Goal: Task Accomplishment & Management: Manage account settings

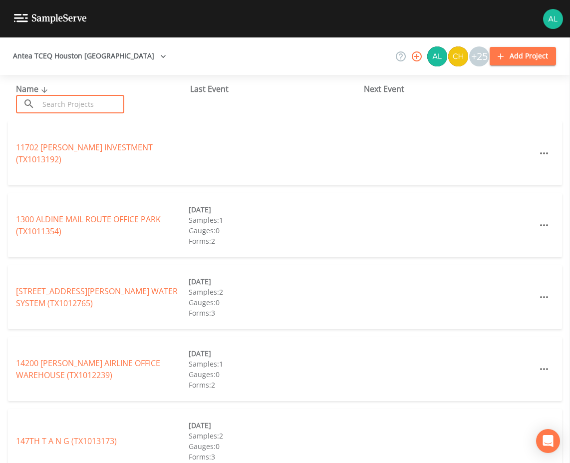
click at [98, 105] on input "text" at bounding box center [81, 104] width 85 height 18
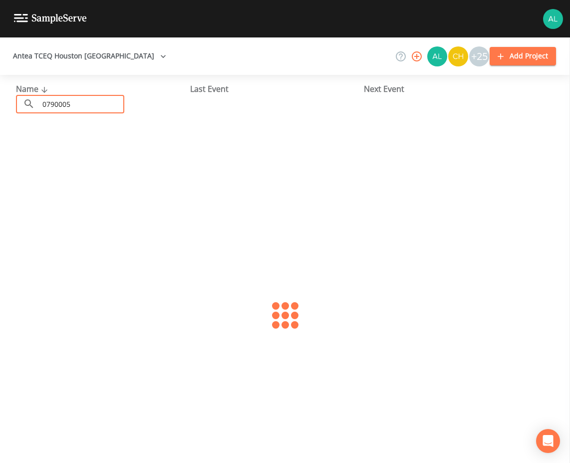
type input "0790005"
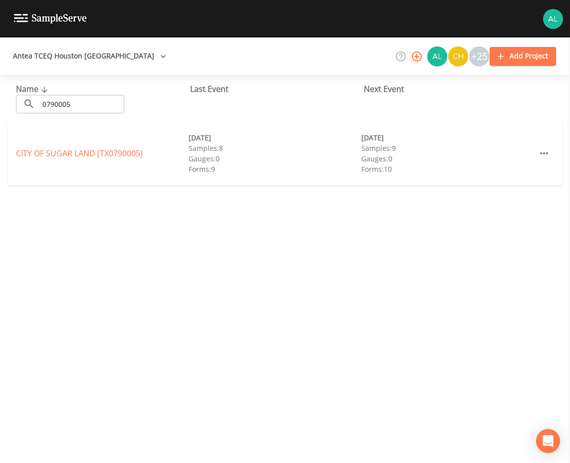
click at [45, 161] on div "CITY OF [GEOGRAPHIC_DATA] (TX0790005) [DATE] Samples: 8 Gauges: 0 Forms: 9 [DAT…" at bounding box center [285, 153] width 554 height 64
click at [45, 155] on link "CITY OF [GEOGRAPHIC_DATA] (TX0790005)" at bounding box center [79, 153] width 127 height 11
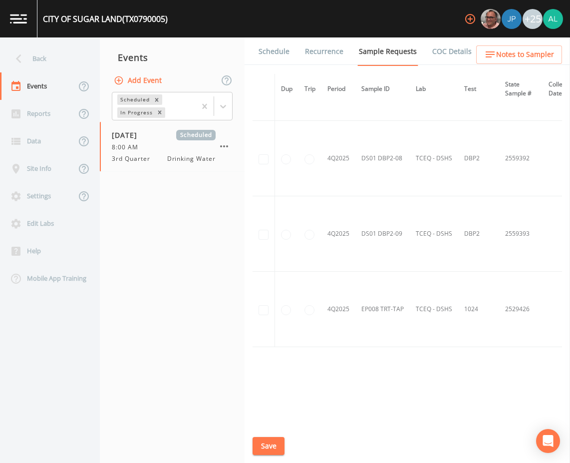
scroll to position [7408, 0]
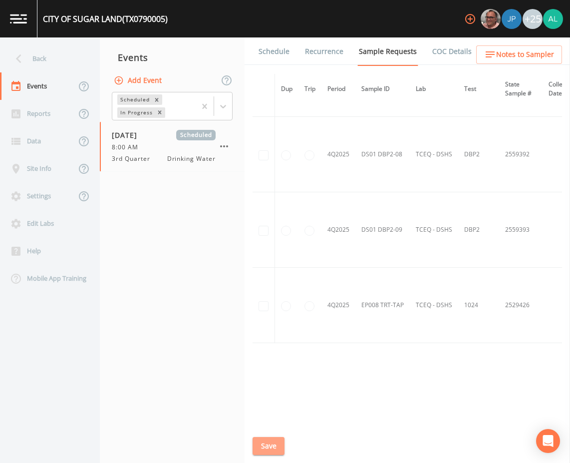
click at [262, 442] on button "Save" at bounding box center [269, 446] width 32 height 18
click at [284, 55] on link "Schedule" at bounding box center [274, 51] width 34 height 28
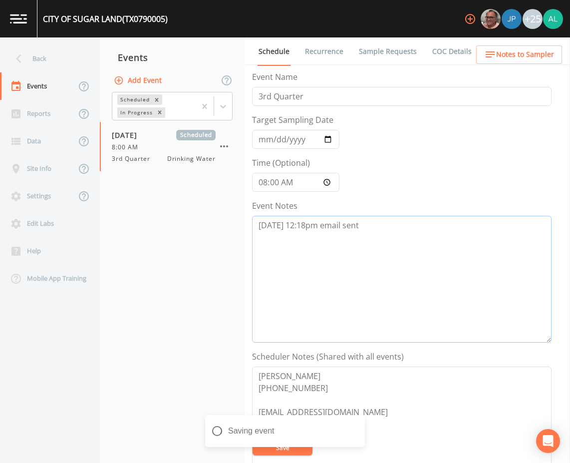
click at [404, 246] on textarea "[DATE] 12:18pm email sent" at bounding box center [402, 279] width 300 height 127
drag, startPoint x: 441, startPoint y: 245, endPoint x: 241, endPoint y: 237, distance: 200.8
click at [241, 237] on div "Back Events Reports Data Site Info Settings Edit Labs Help Mobile App Training …" at bounding box center [285, 249] width 570 height 425
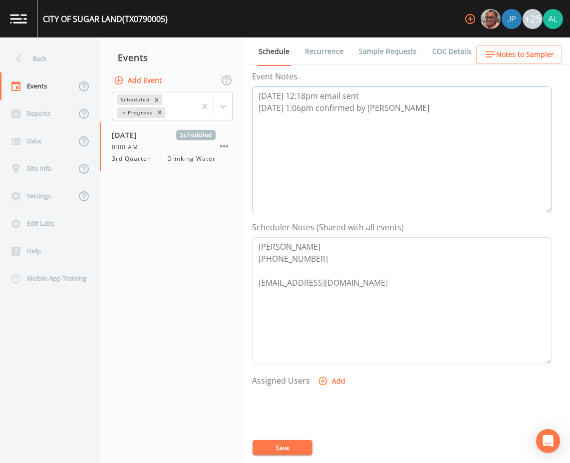
scroll to position [150, 0]
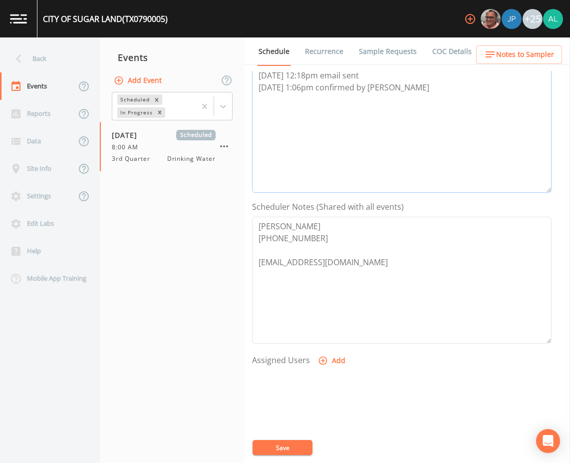
type textarea "[DATE] 12:18pm email sent [DATE] 1:06pm confirmed by [PERSON_NAME]"
click at [331, 358] on button "Add" at bounding box center [332, 360] width 33 height 18
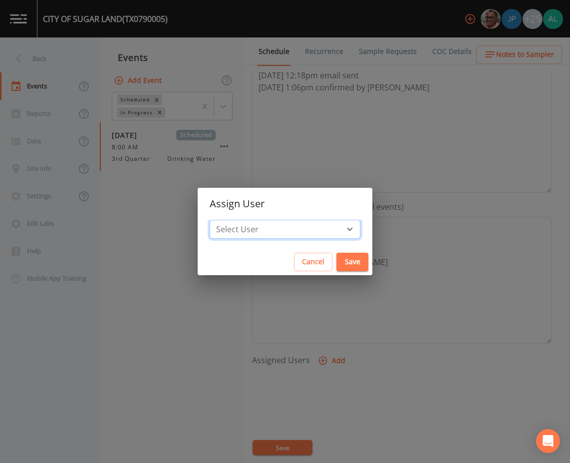
click at [316, 220] on select "Select User [PERSON_NAME] [PERSON_NAME] [PERSON_NAME] [PERSON_NAME] [PERSON_NAM…" at bounding box center [285, 229] width 151 height 19
select select "37eecc1f-c5fe-476e-b72b-30cfa15dcfe6"
click at [232, 220] on select "Select User [PERSON_NAME] [PERSON_NAME] [PERSON_NAME] [PERSON_NAME] [PERSON_NAM…" at bounding box center [285, 229] width 151 height 19
click at [337, 258] on button "Save" at bounding box center [353, 262] width 32 height 18
select select
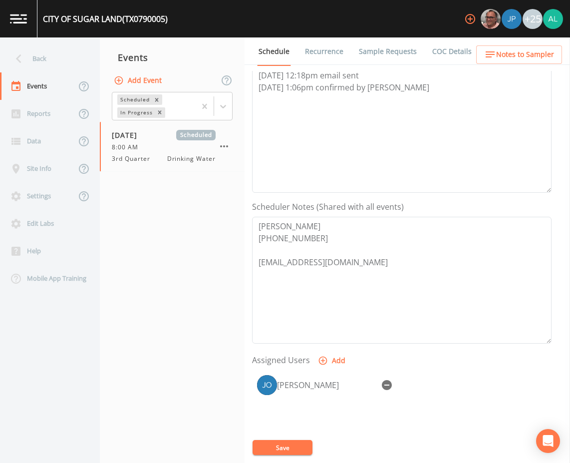
click at [291, 449] on button "Save" at bounding box center [283, 447] width 60 height 15
click at [495, 57] on icon "button" at bounding box center [490, 54] width 12 height 12
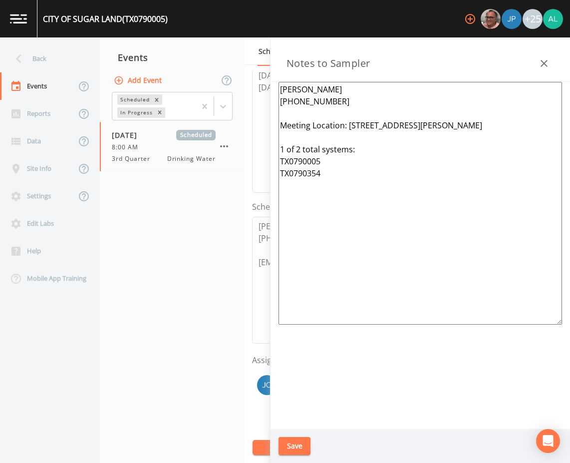
drag, startPoint x: 547, startPoint y: 64, endPoint x: 515, endPoint y: 61, distance: 32.1
click at [547, 63] on icon "button" at bounding box center [544, 63] width 12 height 12
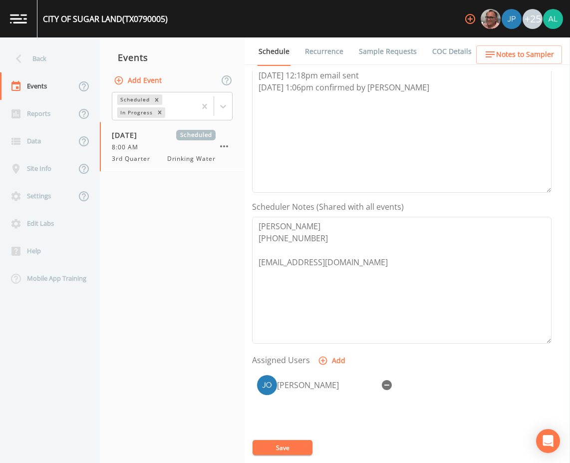
click at [56, 61] on div "Back" at bounding box center [45, 58] width 90 height 27
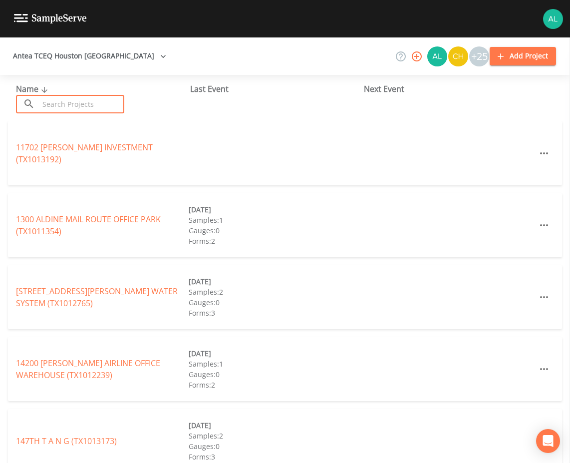
click at [55, 111] on input "text" at bounding box center [81, 104] width 85 height 18
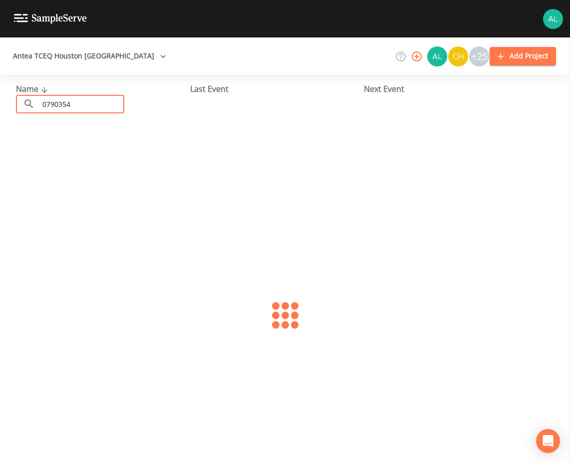
type input "0790354"
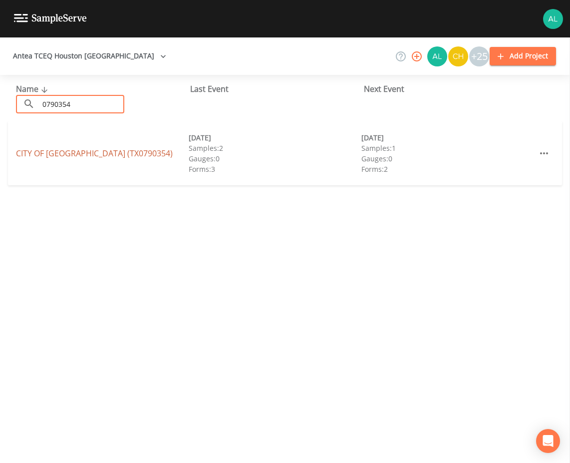
click at [39, 150] on link "CITY OF [GEOGRAPHIC_DATA] (TX0790354)" at bounding box center [94, 153] width 157 height 11
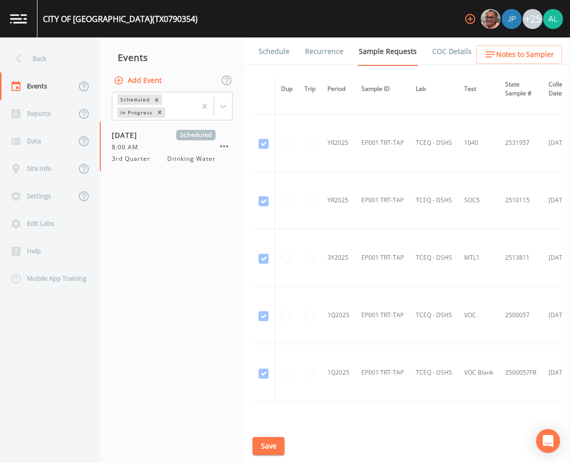
scroll to position [335, 0]
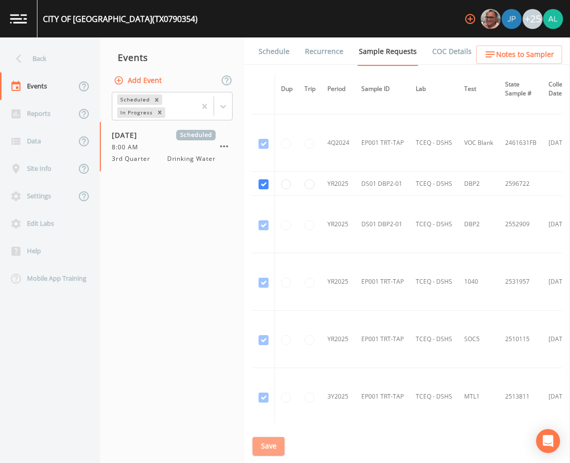
drag, startPoint x: 284, startPoint y: 449, endPoint x: 282, endPoint y: 355, distance: 93.9
click at [283, 448] on button "Save" at bounding box center [269, 446] width 32 height 18
click at [280, 55] on link "Schedule" at bounding box center [274, 51] width 34 height 28
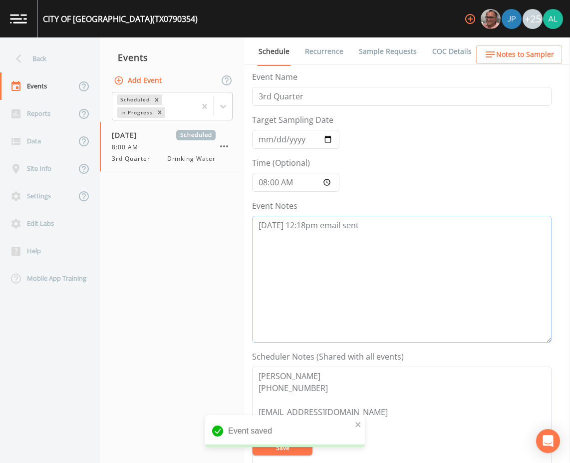
click at [393, 225] on textarea "[DATE] 12:18pm email sent" at bounding box center [402, 279] width 300 height 127
paste textarea "[DATE] 1:06pm confirmed by [PERSON_NAME]"
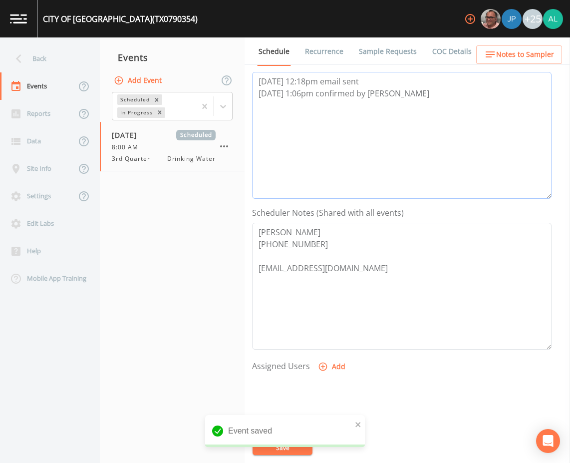
scroll to position [150, 0]
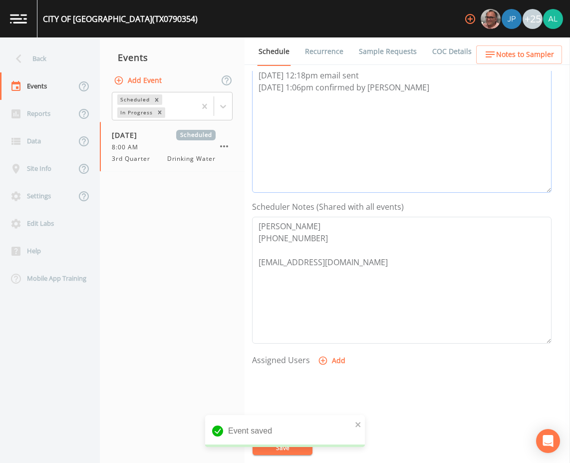
type textarea "[DATE] 12:18pm email sent [DATE] 1:06pm confirmed by [PERSON_NAME]"
click at [331, 363] on button "Add" at bounding box center [332, 360] width 33 height 18
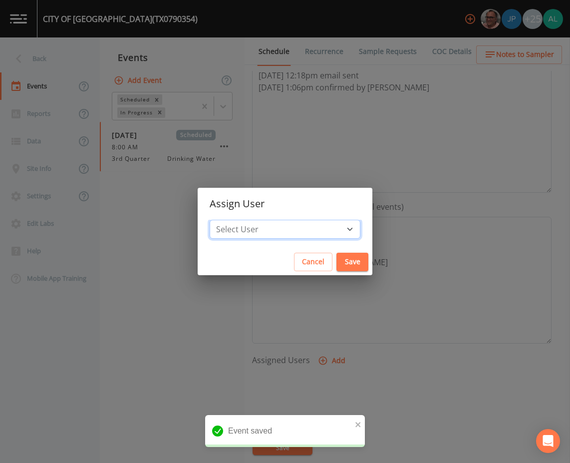
click at [266, 224] on select "Select User [PERSON_NAME] [PERSON_NAME] [PERSON_NAME] [PERSON_NAME] [PERSON_NAM…" at bounding box center [285, 229] width 151 height 19
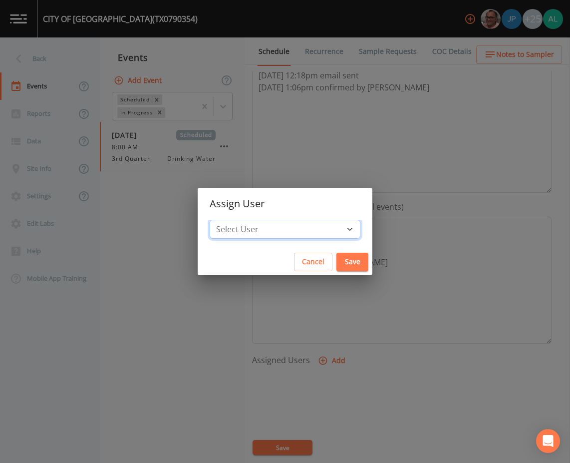
select select "37eecc1f-c5fe-476e-b72b-30cfa15dcfe6"
click at [232, 220] on select "Select User [PERSON_NAME] [PERSON_NAME] [PERSON_NAME] [PERSON_NAME] [PERSON_NAM…" at bounding box center [285, 229] width 151 height 19
click at [337, 266] on button "Save" at bounding box center [353, 262] width 32 height 18
select select
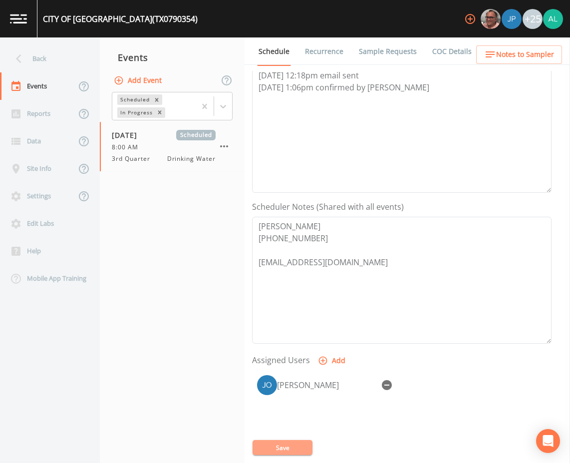
click at [282, 443] on button "Save" at bounding box center [283, 447] width 60 height 15
click at [286, 450] on button "Save" at bounding box center [283, 447] width 60 height 15
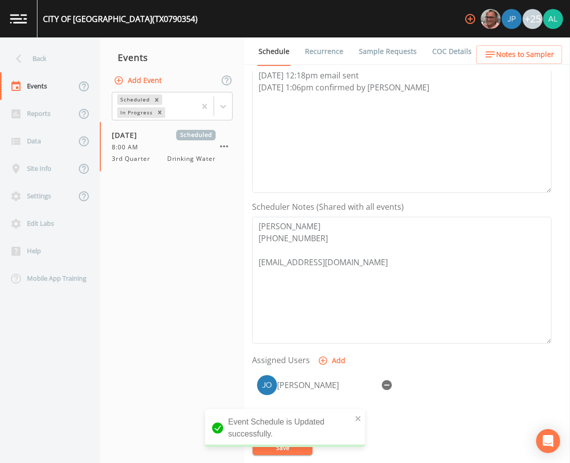
click at [524, 42] on ul "Schedule Recurrence Sample Requests COC Details Forms" at bounding box center [408, 50] width 326 height 27
click at [517, 48] on span "Notes to Sampler" at bounding box center [525, 54] width 58 height 12
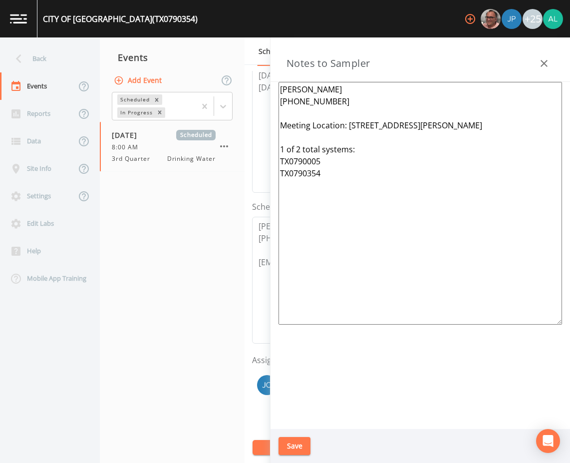
click at [298, 446] on button "Save" at bounding box center [295, 446] width 32 height 18
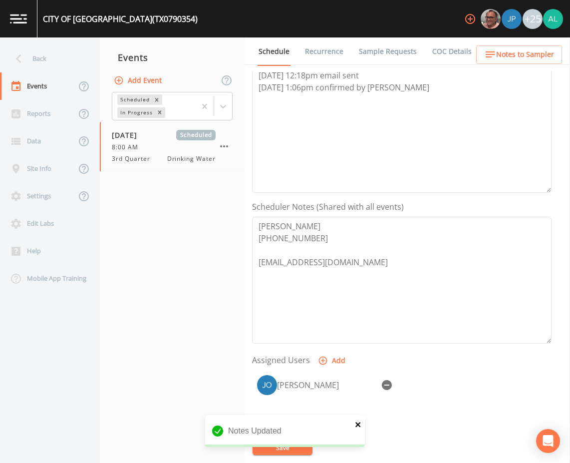
click at [360, 423] on icon "close" at bounding box center [358, 424] width 7 height 8
click at [307, 445] on button "Save" at bounding box center [283, 447] width 60 height 15
drag, startPoint x: 340, startPoint y: 163, endPoint x: 326, endPoint y: 155, distance: 15.7
click at [340, 163] on textarea "[DATE] 12:18pm email sent [DATE] 1:06pm confirmed by [PERSON_NAME]" at bounding box center [402, 129] width 300 height 127
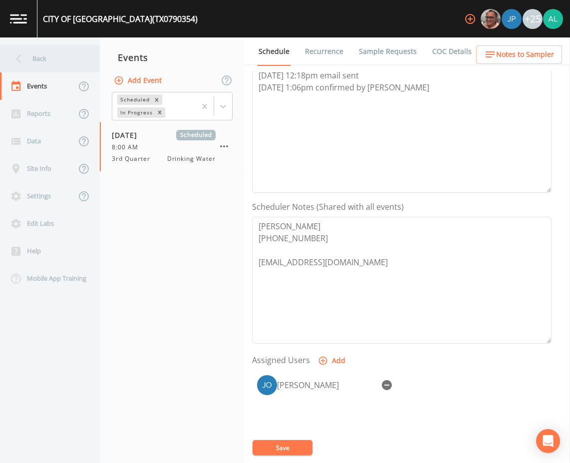
click at [41, 60] on div "Back" at bounding box center [45, 58] width 90 height 27
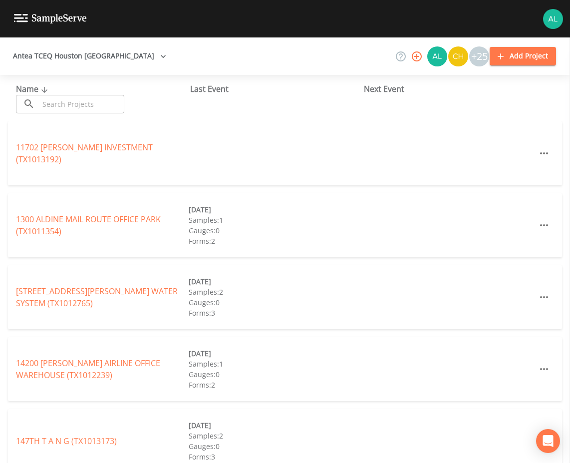
click at [91, 125] on div "11702 [PERSON_NAME] INVESTMENT (TX1013192)" at bounding box center [285, 153] width 554 height 64
click at [92, 113] on input "text" at bounding box center [81, 104] width 85 height 18
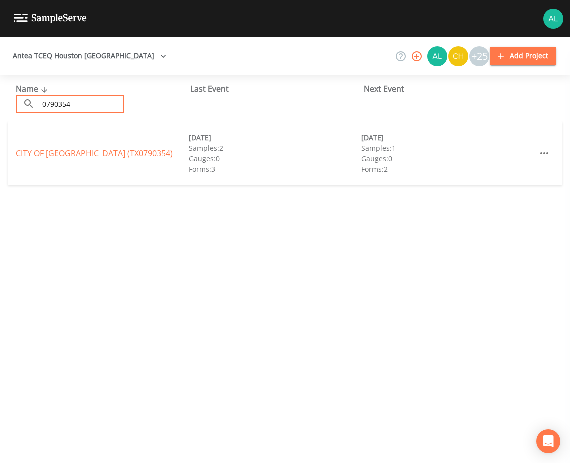
type input "0790354"
click at [62, 155] on div "CITY OF [GEOGRAPHIC_DATA] (TX0790354)" at bounding box center [102, 153] width 173 height 12
click at [45, 153] on div "CITY OF [GEOGRAPHIC_DATA] (TX0790354)" at bounding box center [102, 153] width 173 height 12
click at [42, 148] on link "CITY OF [GEOGRAPHIC_DATA] (TX0790354)" at bounding box center [94, 153] width 157 height 11
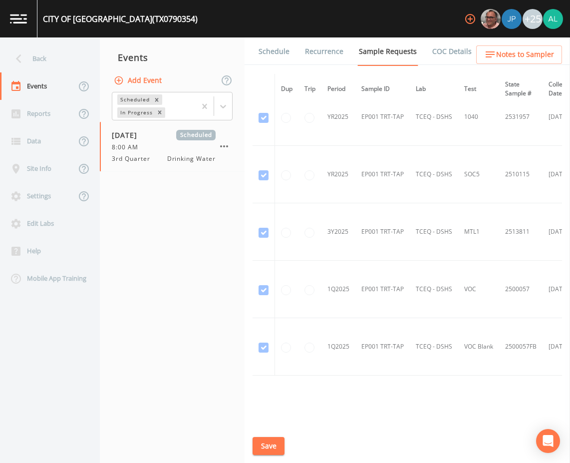
scroll to position [534, 0]
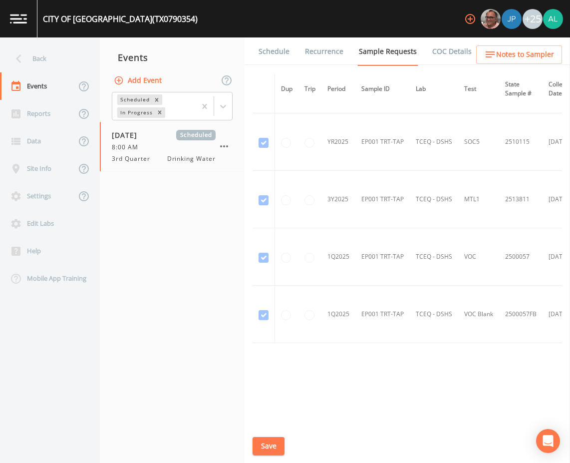
click at [280, 60] on link "Schedule" at bounding box center [274, 51] width 34 height 28
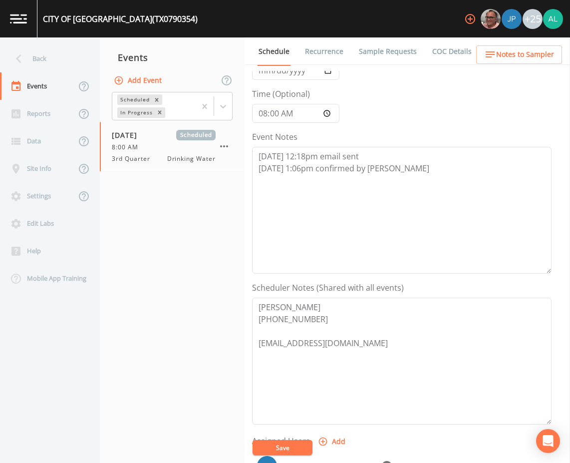
scroll to position [242, 0]
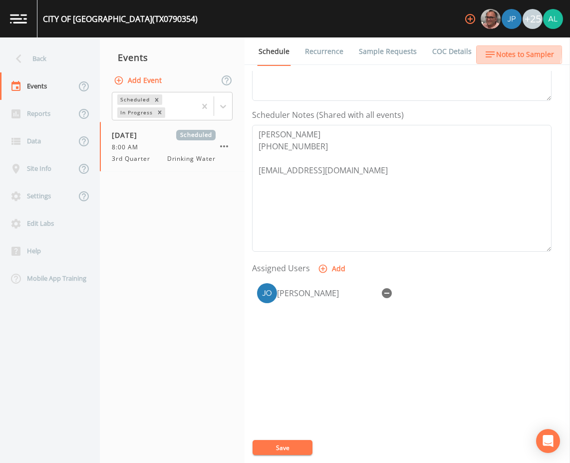
click at [507, 52] on span "Notes to Sampler" at bounding box center [525, 54] width 58 height 12
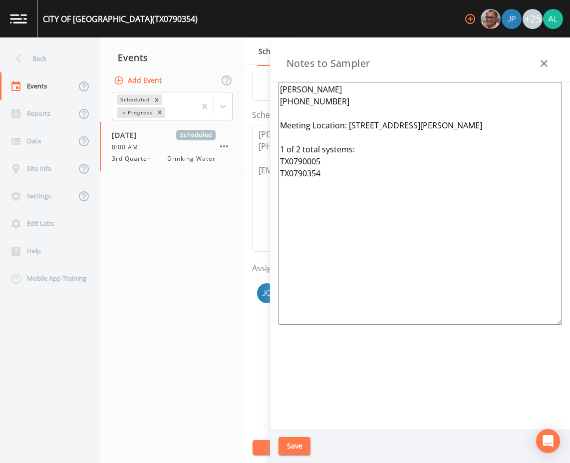
click at [545, 56] on button "button" at bounding box center [544, 63] width 20 height 20
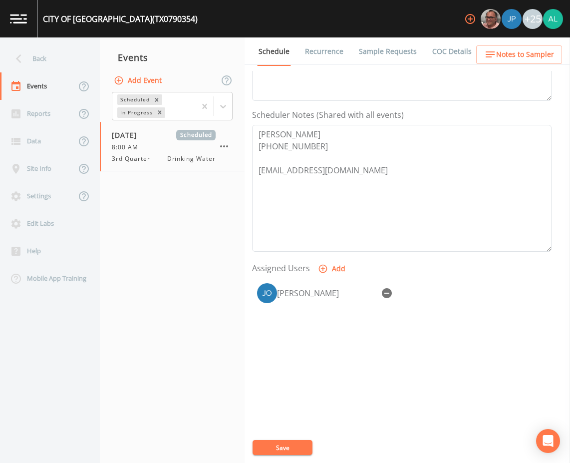
scroll to position [0, 0]
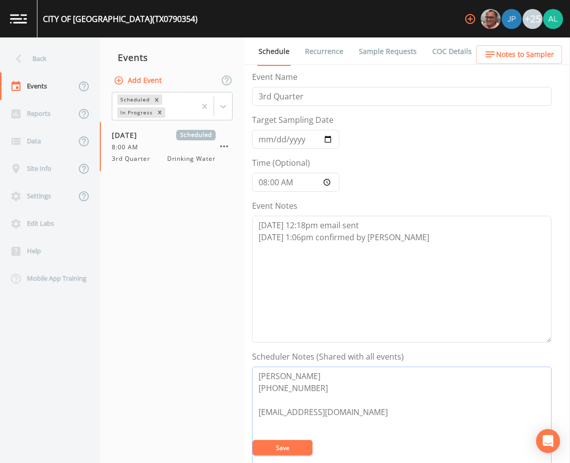
click at [275, 435] on textarea "[PERSON_NAME] [PHONE_NUMBER] [EMAIL_ADDRESS][DOMAIN_NAME]" at bounding box center [402, 429] width 300 height 127
click at [275, 440] on button "Save" at bounding box center [283, 447] width 60 height 15
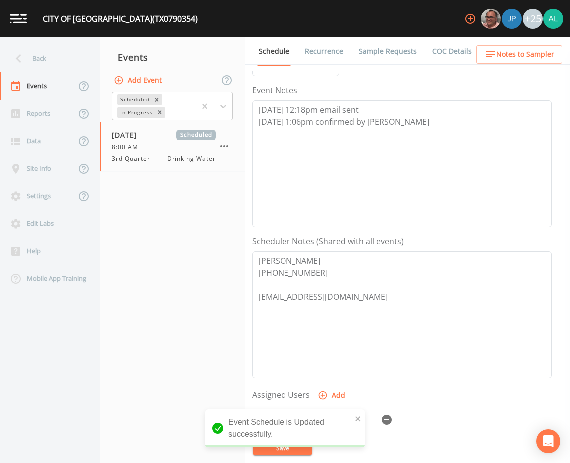
scroll to position [92, 0]
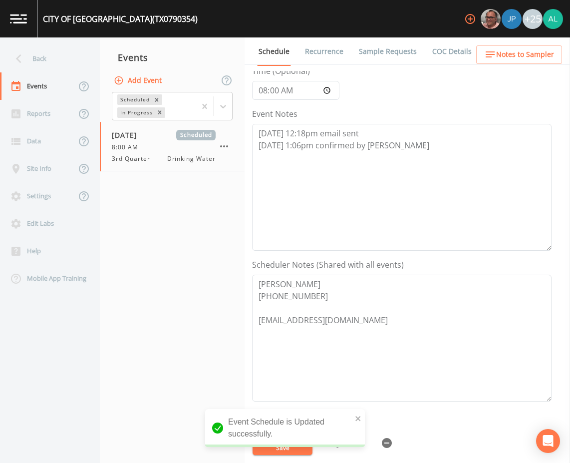
click at [520, 39] on ul "Schedule Recurrence Sample Requests COC Details Forms" at bounding box center [408, 50] width 326 height 27
click at [518, 52] on span "Notes to Sampler" at bounding box center [525, 54] width 58 height 12
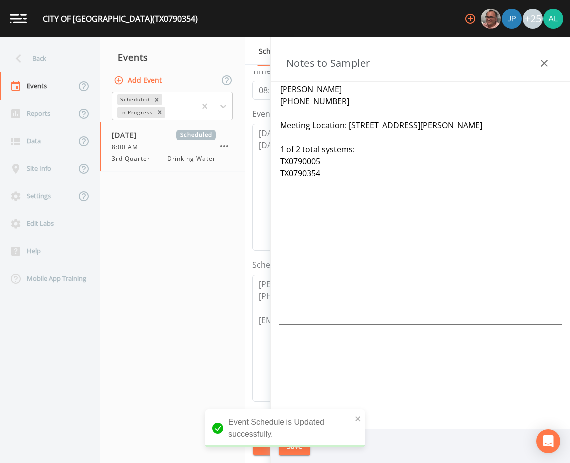
click at [549, 61] on icon "button" at bounding box center [544, 63] width 12 height 12
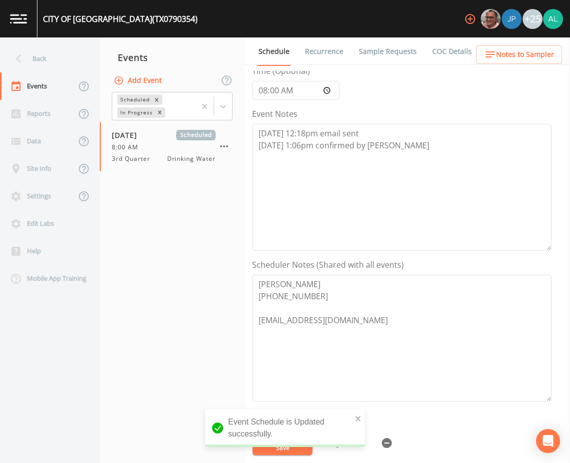
click at [363, 54] on link "Sample Requests" at bounding box center [387, 51] width 61 height 28
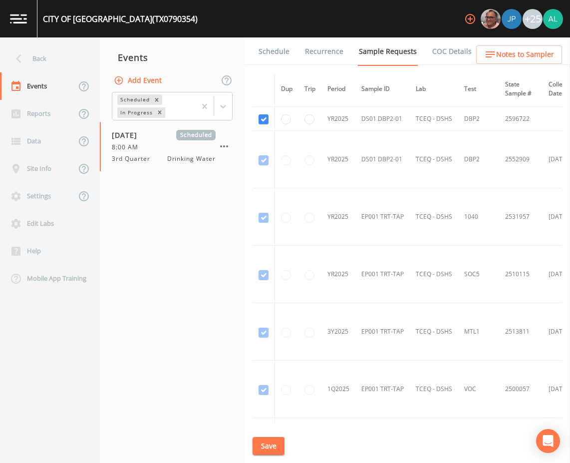
scroll to position [534, 0]
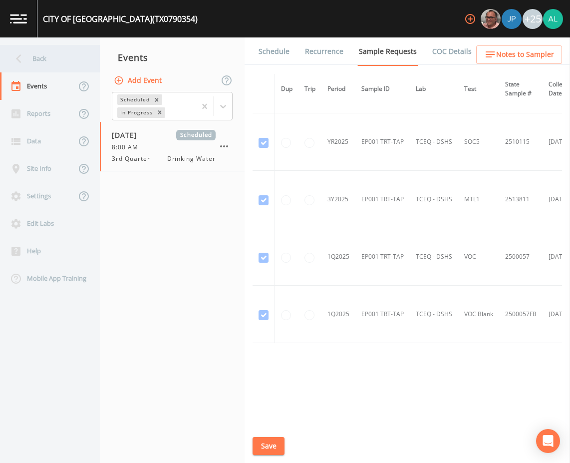
click at [56, 58] on div "Back" at bounding box center [45, 58] width 90 height 27
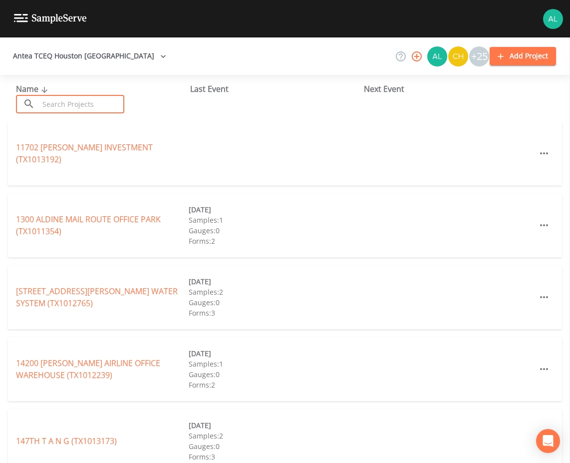
click at [53, 99] on input "text" at bounding box center [81, 104] width 85 height 18
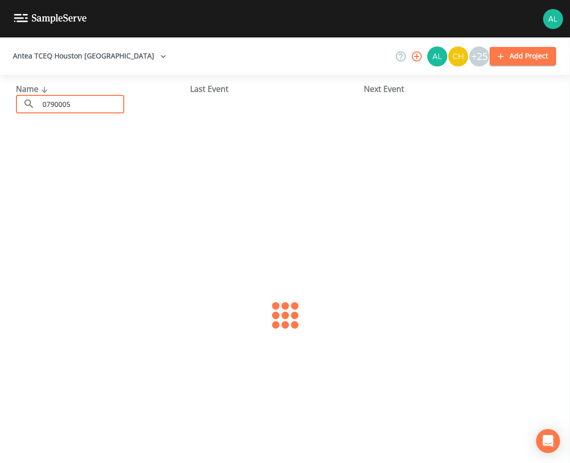
type input "0790005"
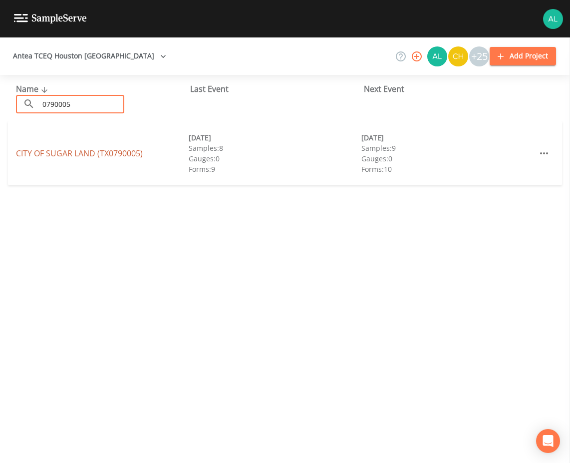
click at [56, 153] on link "CITY OF [GEOGRAPHIC_DATA] (TX0790005)" at bounding box center [79, 153] width 127 height 11
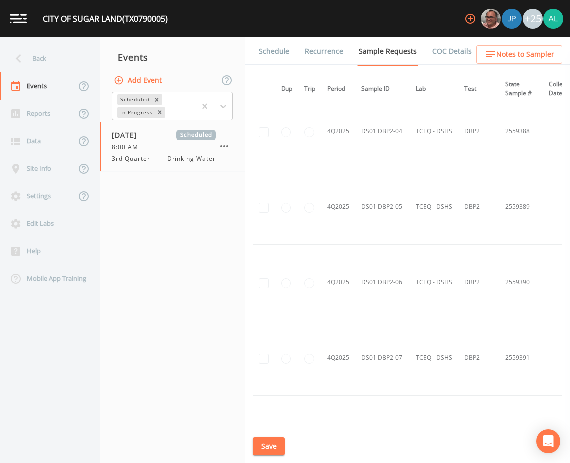
scroll to position [7408, 0]
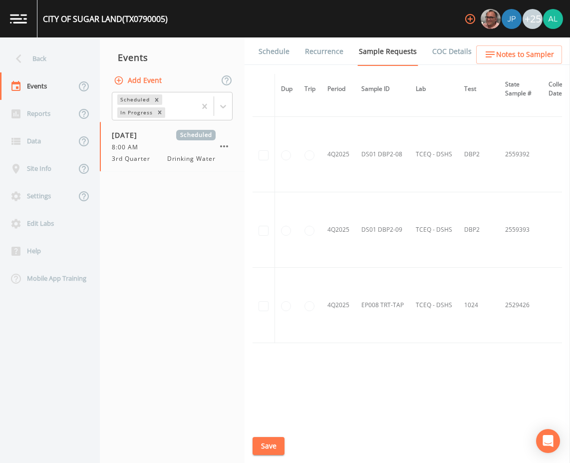
drag, startPoint x: 287, startPoint y: 442, endPoint x: 277, endPoint y: 441, distance: 9.5
click at [286, 442] on div "Schedule Recurrence Sample Requests COC Details Forms Dup Trip Period Sample ID…" at bounding box center [408, 249] width 326 height 425
click at [277, 440] on button "Save" at bounding box center [269, 446] width 32 height 18
click at [275, 45] on link "Schedule" at bounding box center [274, 51] width 34 height 28
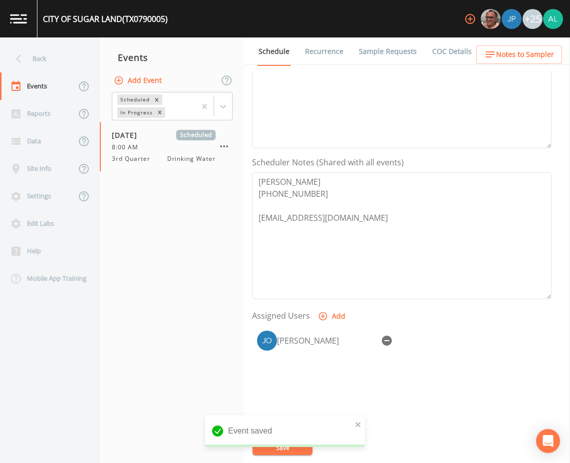
scroll to position [242, 0]
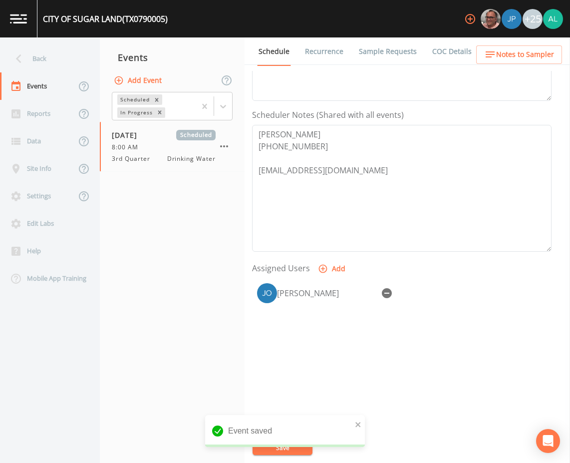
click at [510, 53] on span "Notes to Sampler" at bounding box center [525, 54] width 58 height 12
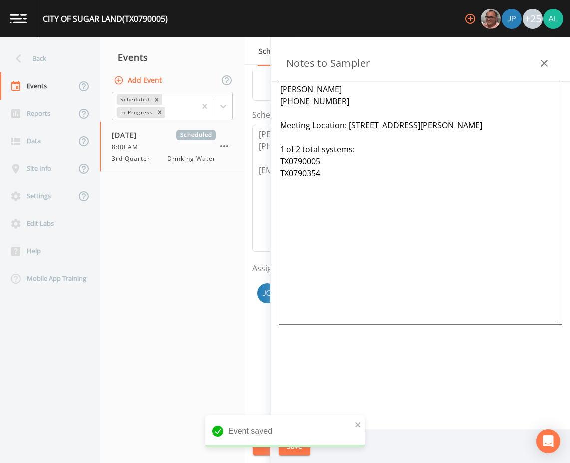
click at [553, 68] on button "button" at bounding box center [544, 63] width 20 height 20
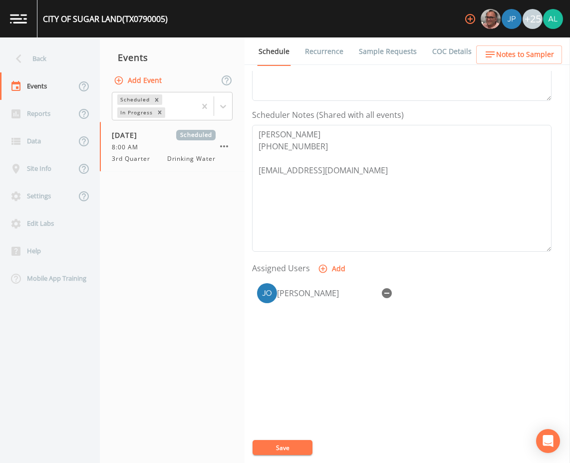
click at [543, 67] on div "Schedule Recurrence Sample Requests COC Details Forms Event Name 3rd Quarter Ta…" at bounding box center [408, 249] width 326 height 425
drag, startPoint x: 268, startPoint y: 443, endPoint x: 275, endPoint y: 462, distance: 20.2
click at [269, 443] on button "Save" at bounding box center [283, 447] width 60 height 15
click at [275, 437] on div "Event Name 3rd Quarter Target Sampling Date [DATE] Time (Optional) 08:00:00 Eve…" at bounding box center [411, 267] width 318 height 392
click at [273, 436] on div "Event Name 3rd Quarter Target Sampling Date [DATE] Time (Optional) 08:00:00 Eve…" at bounding box center [411, 267] width 318 height 392
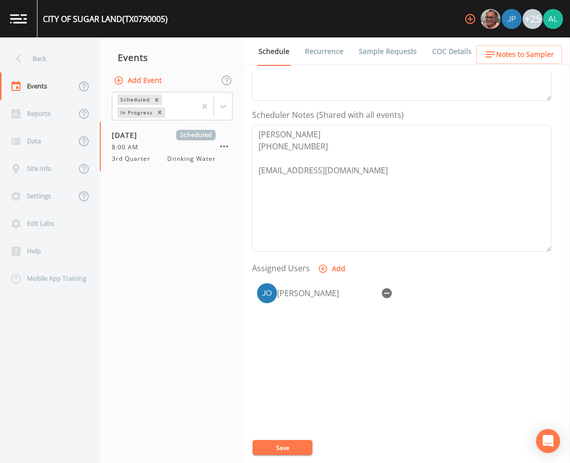
click at [276, 444] on button "Save" at bounding box center [283, 447] width 60 height 15
click at [357, 417] on icon "close" at bounding box center [357, 418] width 5 height 5
click at [280, 448] on div "[GEOGRAPHIC_DATA] (TX0790005) +25 Back Events Reports Data Site Info Settings E…" at bounding box center [285, 231] width 570 height 463
click at [280, 449] on button "Save" at bounding box center [283, 447] width 60 height 15
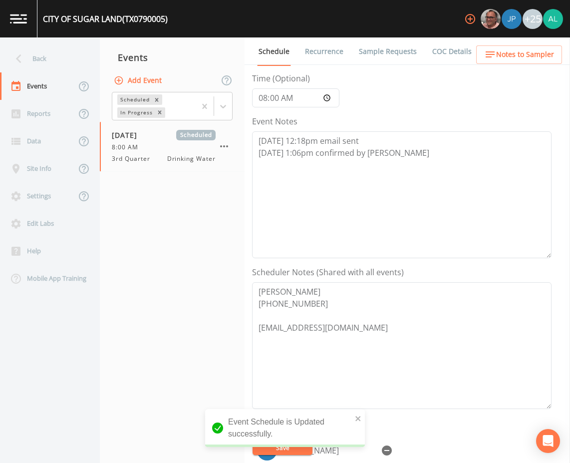
scroll to position [0, 0]
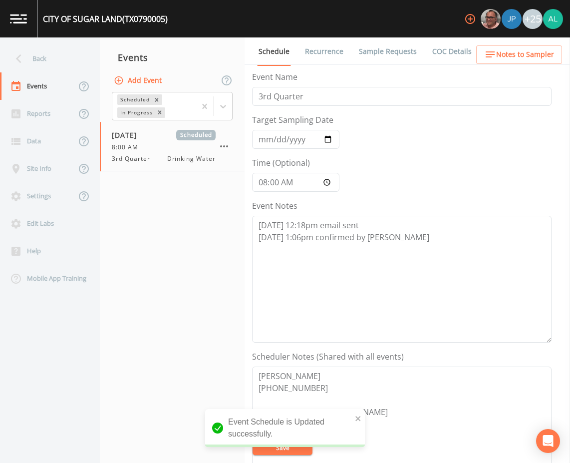
click at [499, 53] on span "Notes to Sampler" at bounding box center [525, 54] width 58 height 12
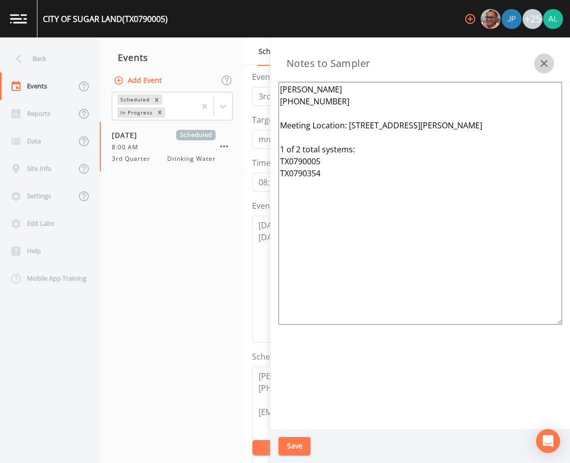
click at [546, 68] on icon "button" at bounding box center [544, 63] width 12 height 12
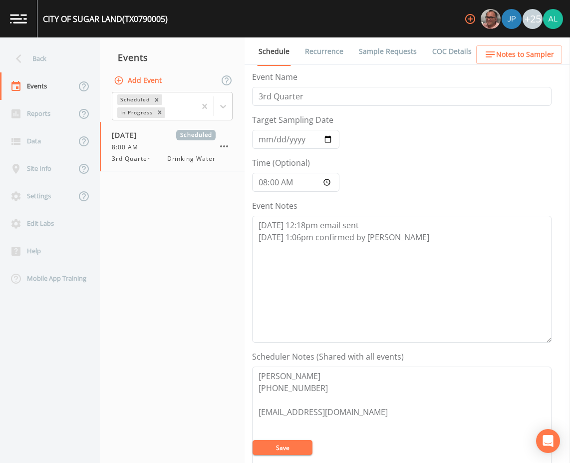
click at [271, 447] on button "Save" at bounding box center [283, 447] width 60 height 15
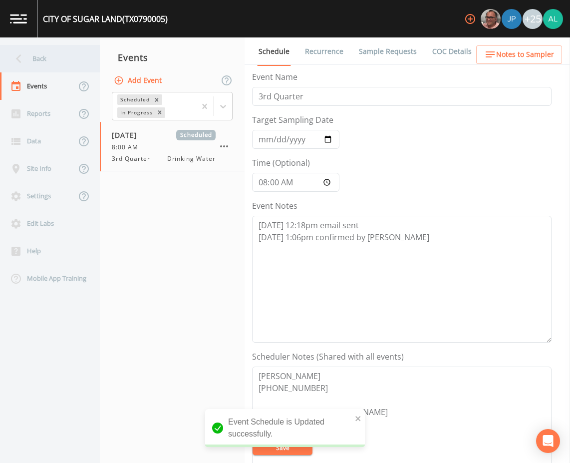
click at [51, 61] on div "Back" at bounding box center [45, 58] width 90 height 27
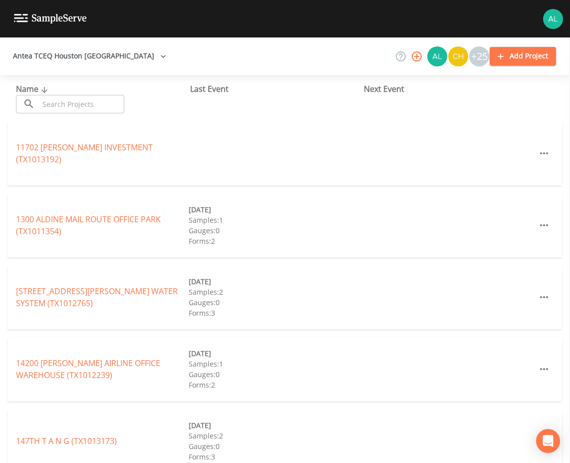
click at [301, 119] on div "Name ​ ​ Last Event Next Event" at bounding box center [285, 98] width 570 height 46
click at [76, 108] on input "text" at bounding box center [81, 104] width 85 height 18
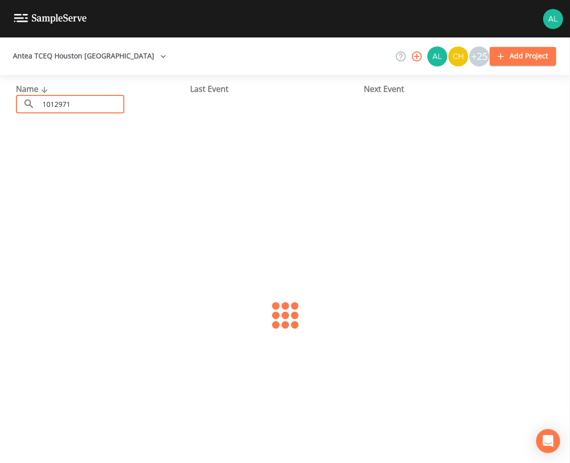
type input "1012971"
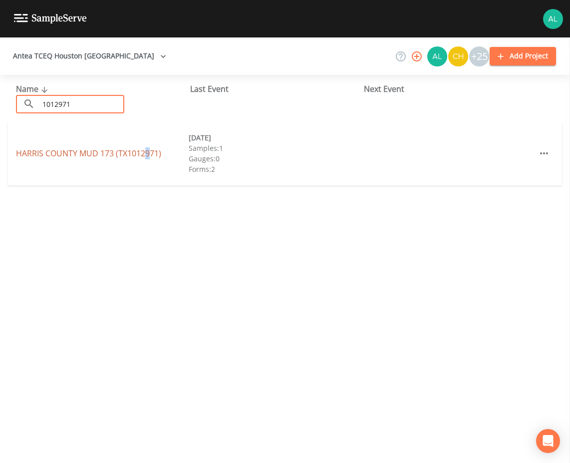
click at [147, 150] on div "HARRIS COUNTY MUD 173 (TX1012971) [DATE] Samples: 1 Gauges: 0 Forms: 2" at bounding box center [285, 153] width 554 height 64
click at [147, 154] on link "[GEOGRAPHIC_DATA] 173 (TX1012971)" at bounding box center [88, 153] width 145 height 11
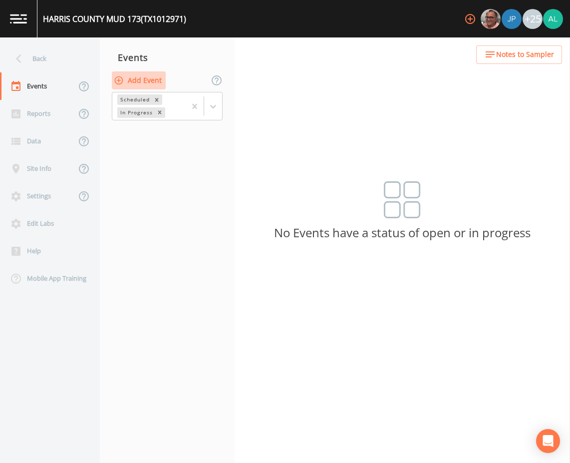
click at [157, 79] on button "Add Event" at bounding box center [139, 80] width 54 height 18
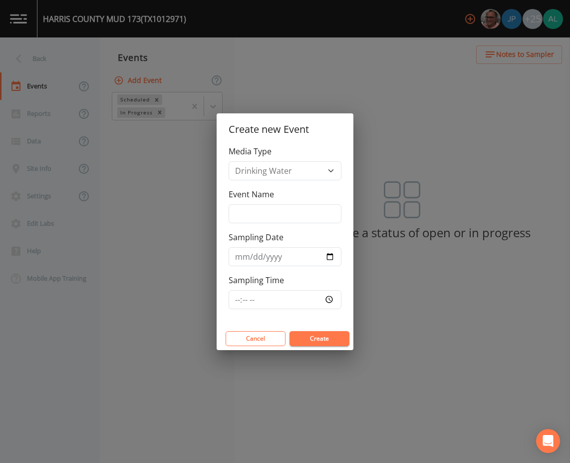
click at [261, 203] on div "Event Name" at bounding box center [285, 205] width 113 height 35
click at [261, 215] on input "Event Name" at bounding box center [285, 213] width 113 height 19
type input "3rd Quarter"
type input "[DATE]"
click at [239, 307] on input "Sampling Time" at bounding box center [285, 299] width 113 height 19
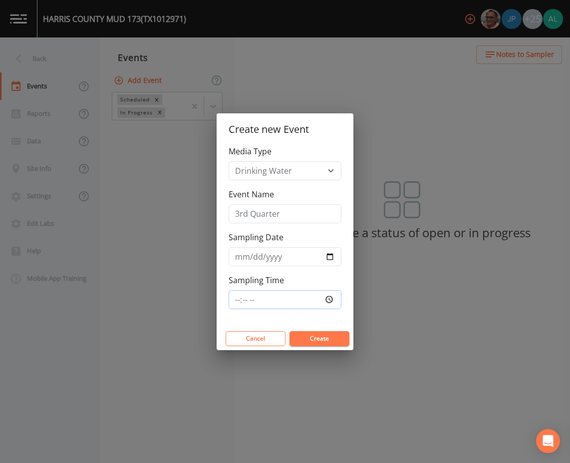
type input "08:00"
click at [290, 331] on button "Create" at bounding box center [320, 338] width 60 height 15
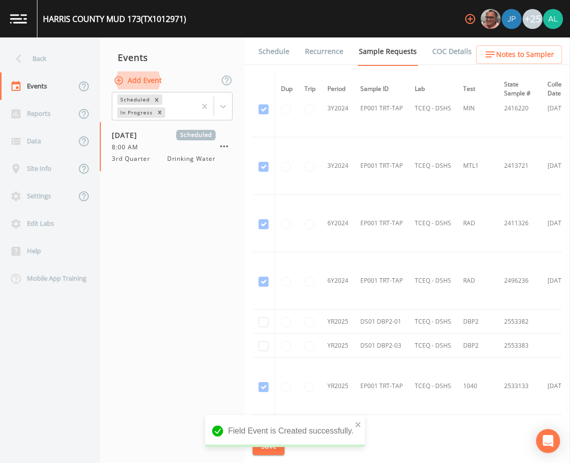
scroll to position [309, 0]
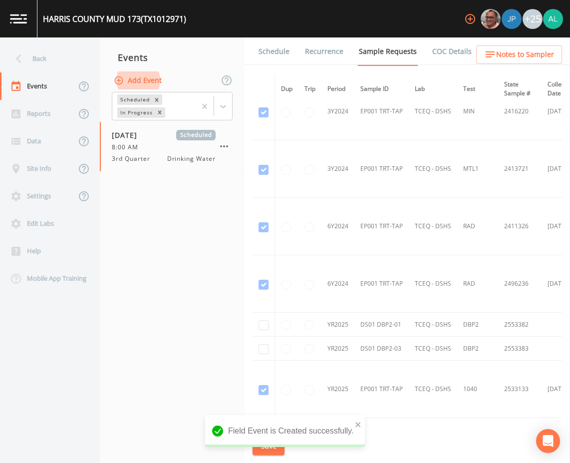
click at [259, 328] on td at bounding box center [264, 325] width 22 height 24
checkbox input "true"
click at [268, 358] on td at bounding box center [264, 349] width 22 height 24
click at [270, 352] on td at bounding box center [264, 349] width 22 height 24
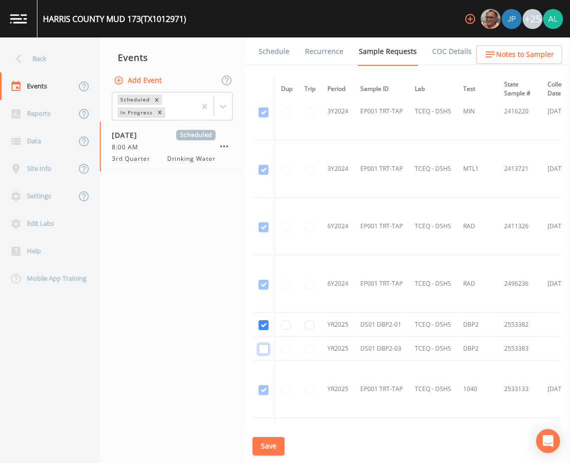
checkbox input "true"
click at [278, 445] on button "Save" at bounding box center [269, 446] width 32 height 18
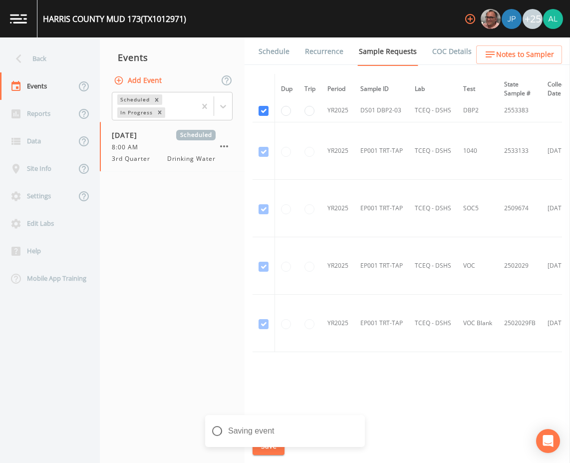
scroll to position [558, 0]
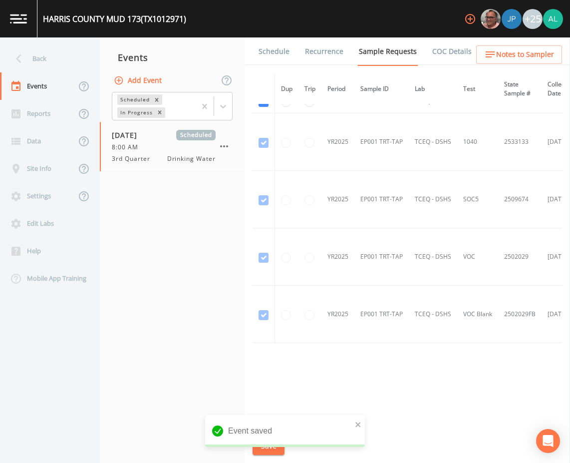
click at [272, 50] on link "Schedule" at bounding box center [274, 51] width 34 height 28
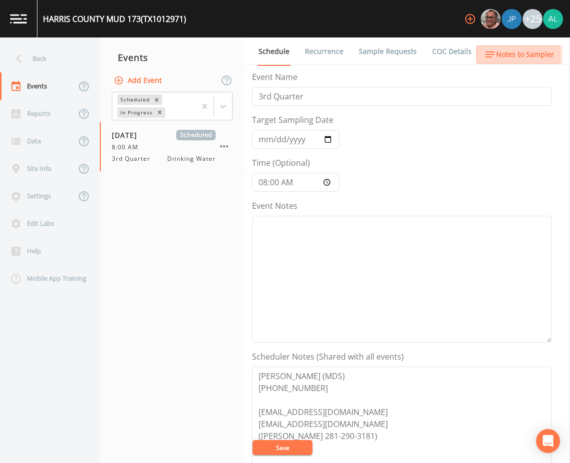
click at [500, 54] on span "Notes to Sampler" at bounding box center [525, 54] width 58 height 12
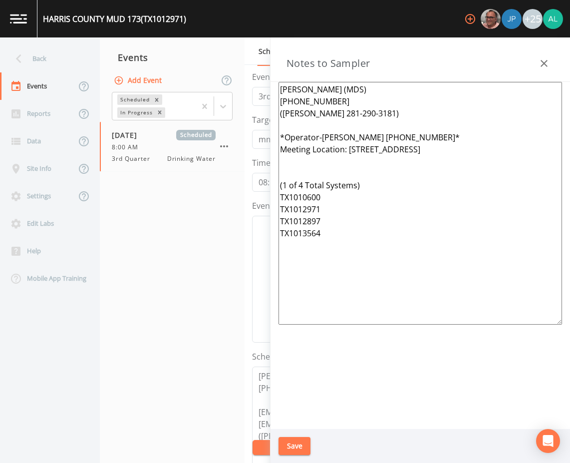
drag, startPoint x: 330, startPoint y: 208, endPoint x: 277, endPoint y: 209, distance: 52.4
click at [277, 209] on div "[PERSON_NAME] (MDS) [PHONE_NUMBER] ([PERSON_NAME] 281-290-3181) *Operator-[PERS…" at bounding box center [421, 255] width 300 height 347
drag, startPoint x: 333, startPoint y: 260, endPoint x: 270, endPoint y: 251, distance: 63.5
click at [270, 248] on aside "Notes to Sampler [PERSON_NAME] (MDS) [PHONE_NUMBER] ([PERSON_NAME] 281-290-3181…" at bounding box center [420, 249] width 300 height 425
drag, startPoint x: 468, startPoint y: 153, endPoint x: 346, endPoint y: 153, distance: 121.8
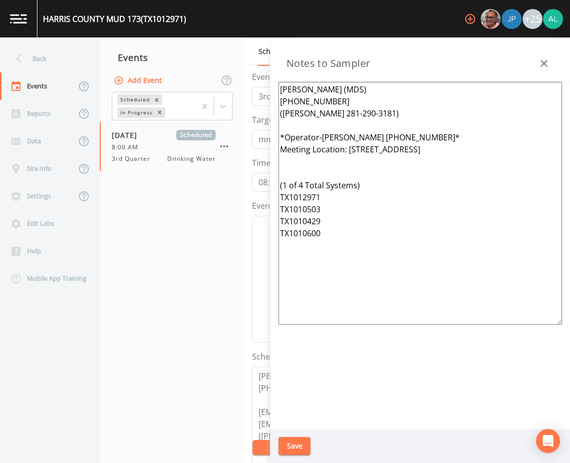
click at [346, 153] on textarea "[PERSON_NAME] (MDS) [PHONE_NUMBER] ([PERSON_NAME] 281-290-3181) *Operator-[PERS…" at bounding box center [421, 203] width 284 height 243
click at [301, 170] on textarea "[PERSON_NAME] (MDS) [PHONE_NUMBER] ([PERSON_NAME] 281-290-3181) *Operator-[PERS…" at bounding box center [421, 203] width 284 height 243
drag, startPoint x: 367, startPoint y: 257, endPoint x: 247, endPoint y: 72, distance: 220.9
click at [247, 72] on div "Back Events Reports Data Site Info Settings Edit Labs Help Mobile App Training …" at bounding box center [285, 249] width 570 height 425
type textarea "[PERSON_NAME] (MDS) [PHONE_NUMBER] ([PERSON_NAME] 281-290-3181) *Operator-[PERS…"
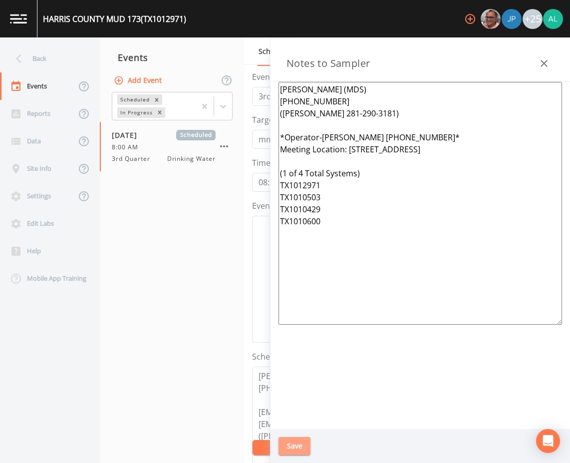
click at [289, 447] on button "Save" at bounding box center [295, 446] width 32 height 18
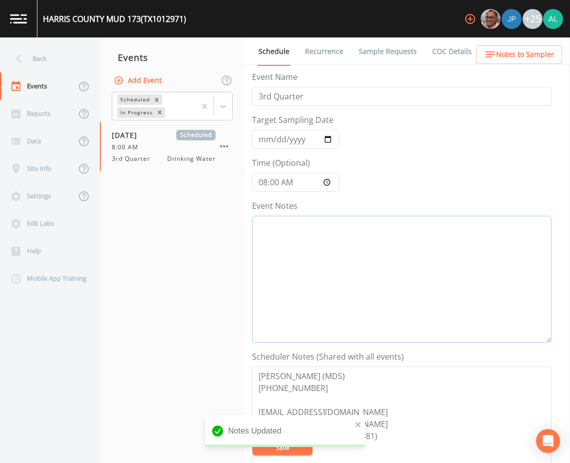
click at [298, 253] on textarea "Event Notes" at bounding box center [402, 279] width 300 height 127
click at [41, 56] on div "Back" at bounding box center [45, 58] width 90 height 27
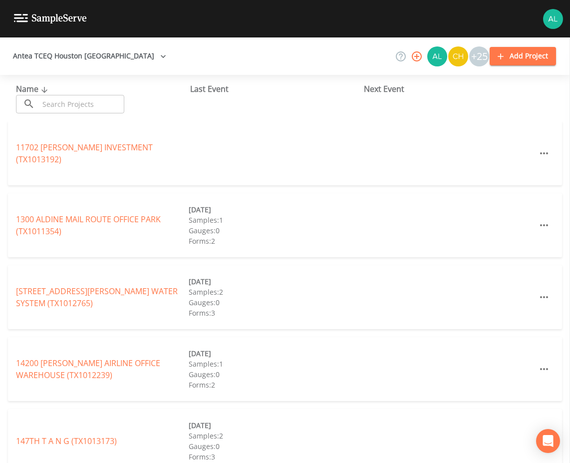
click at [99, 93] on div "Name ​ ​" at bounding box center [103, 98] width 174 height 30
click at [95, 99] on input "text" at bounding box center [81, 104] width 85 height 18
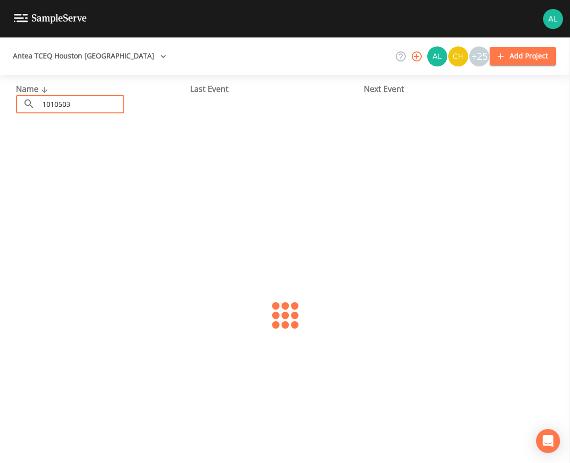
type input "1010503"
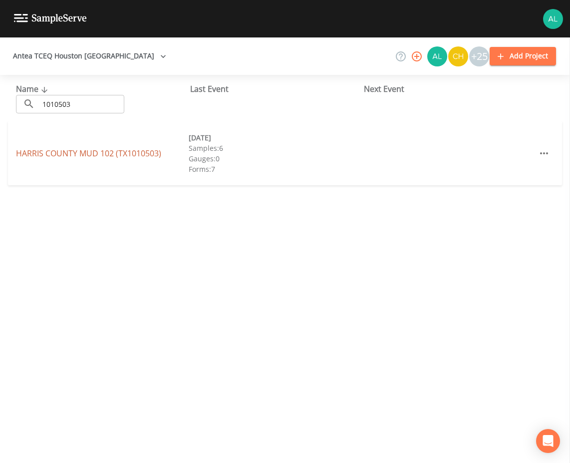
click at [66, 153] on link "[GEOGRAPHIC_DATA] 102 (TX1010503)" at bounding box center [88, 153] width 145 height 11
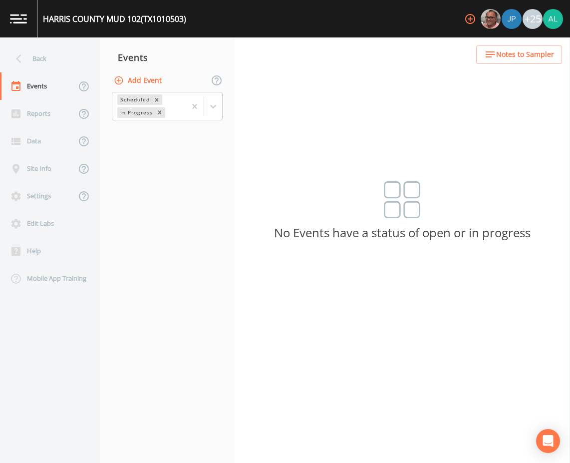
click at [144, 81] on button "Add Event" at bounding box center [139, 80] width 54 height 18
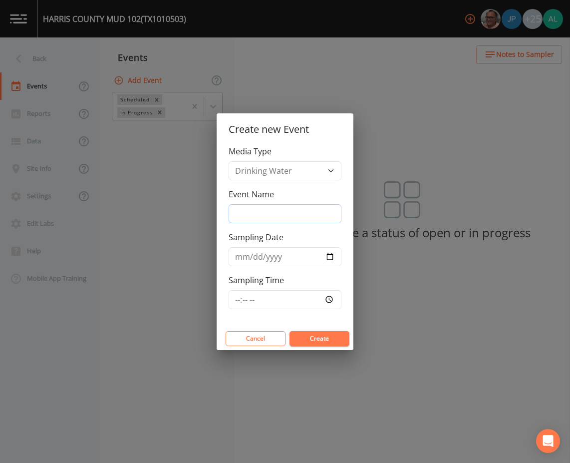
click at [266, 213] on input "Event Name" at bounding box center [285, 213] width 113 height 19
type input "3rd Quarter"
type input "[DATE]"
click at [232, 300] on input "Sampling Time" at bounding box center [285, 299] width 113 height 19
type input "08:00"
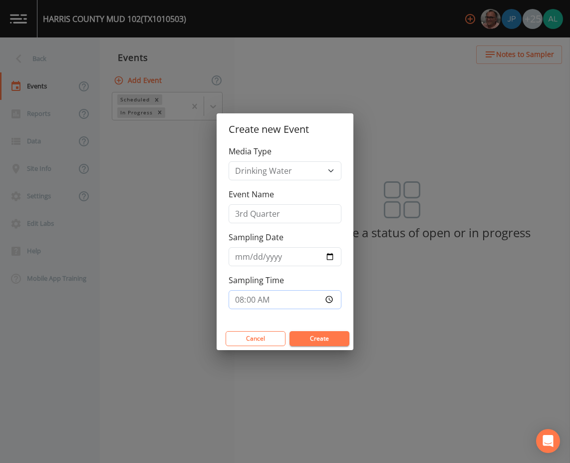
click at [290, 331] on button "Create" at bounding box center [320, 338] width 60 height 15
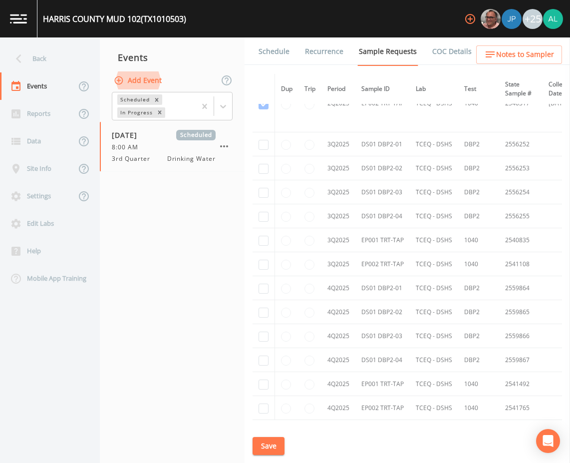
scroll to position [3115, 0]
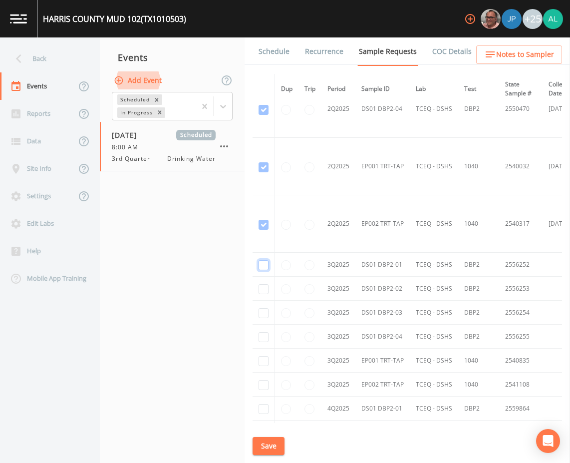
checkbox input "true"
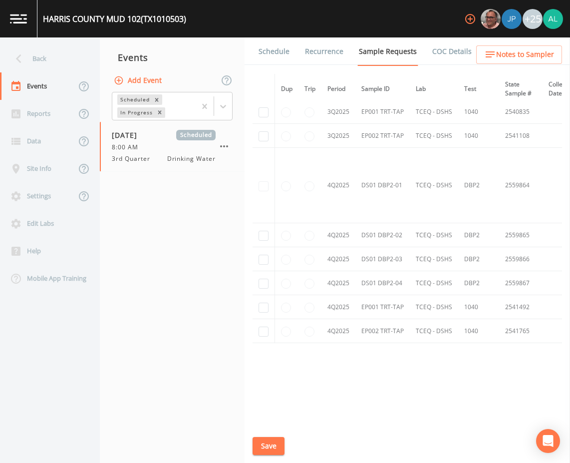
scroll to position [2648, 0]
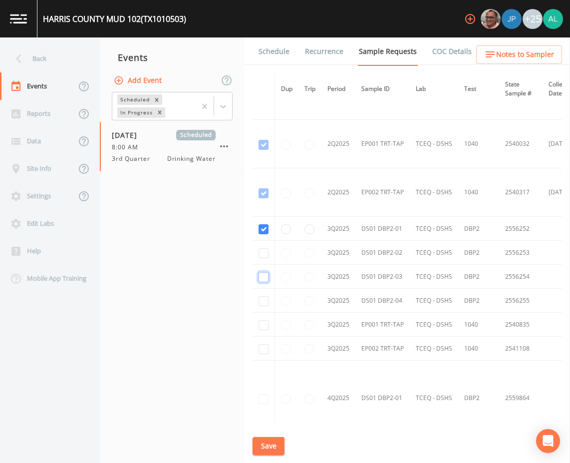
checkbox input "true"
click at [264, 260] on td at bounding box center [264, 253] width 22 height 24
checkbox input "true"
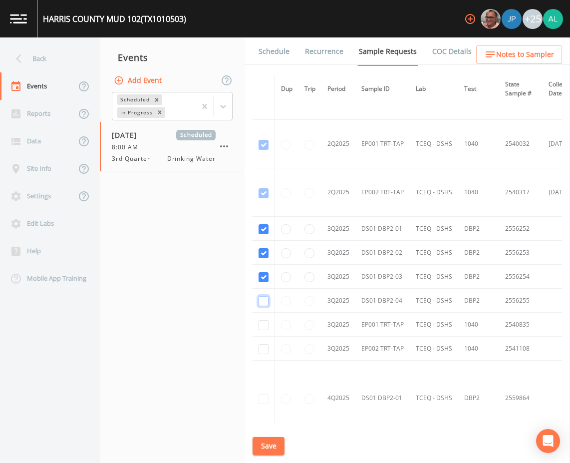
checkbox input "true"
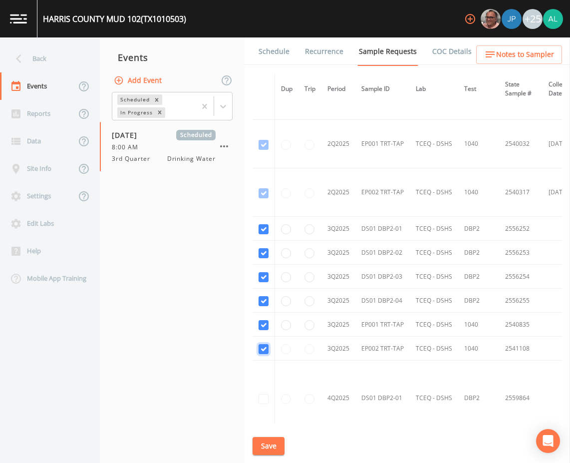
checkbox input "true"
click at [261, 451] on button "Save" at bounding box center [269, 446] width 32 height 18
click at [519, 52] on span "Notes to Sampler" at bounding box center [525, 54] width 58 height 12
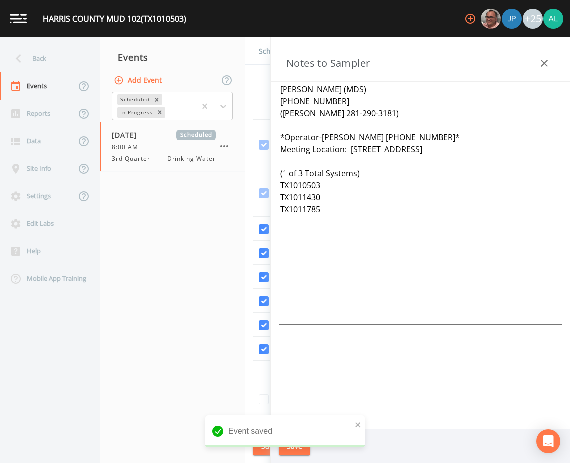
drag, startPoint x: 369, startPoint y: 204, endPoint x: 192, endPoint y: 77, distance: 217.9
click at [192, 77] on div "Back Events Reports Data Site Info Settings Edit Labs Help Mobile App Training …" at bounding box center [285, 249] width 570 height 425
paste textarea "[STREET_ADDRESS] (1 of 4 Total Systems) TX1012971 TX1010503 TX1010429 TX1010600"
type textarea "[PERSON_NAME] (MDS) [PHONE_NUMBER] ([PERSON_NAME] 281-290-3181) *Operator-[PERS…"
drag, startPoint x: 360, startPoint y: 422, endPoint x: 352, endPoint y: 378, distance: 45.1
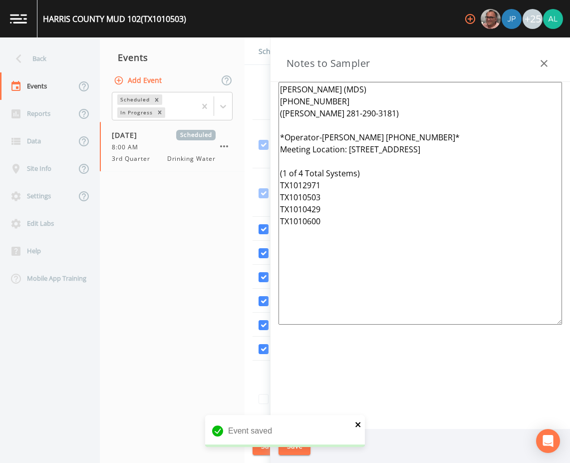
click at [359, 421] on icon "close" at bounding box center [358, 424] width 7 height 8
drag, startPoint x: 300, startPoint y: 456, endPoint x: 300, endPoint y: 449, distance: 7.0
click at [300, 455] on div "Save" at bounding box center [421, 446] width 300 height 34
click at [300, 449] on button "Save" at bounding box center [295, 446] width 32 height 18
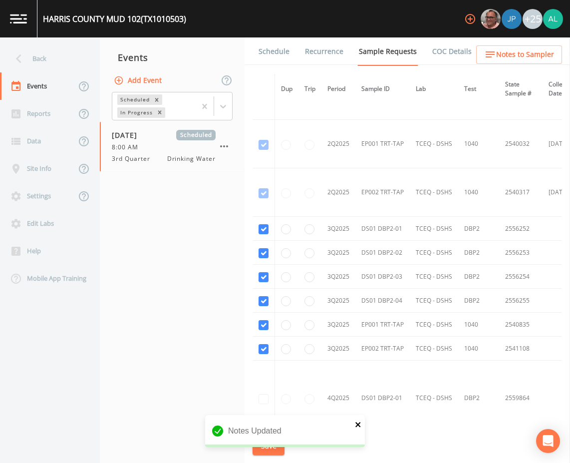
click at [357, 423] on icon "close" at bounding box center [357, 424] width 5 height 5
click at [281, 445] on button "Save" at bounding box center [269, 446] width 32 height 18
click at [279, 45] on link "Schedule" at bounding box center [274, 51] width 34 height 28
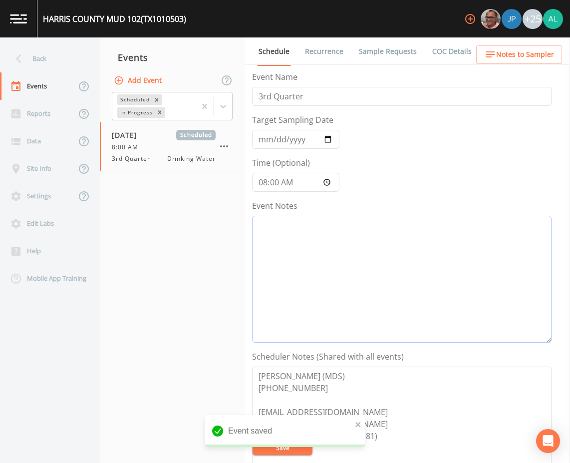
click at [307, 232] on textarea "Event Notes" at bounding box center [402, 279] width 300 height 127
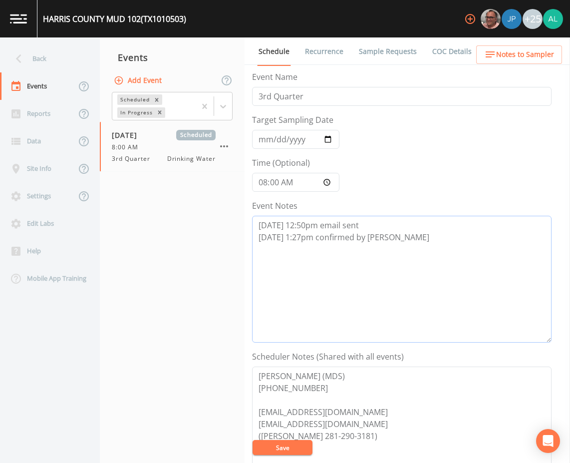
type textarea "[DATE] 12:50pm email sent [DATE] 1:27pm confirmed by [PERSON_NAME]"
click at [292, 451] on button "Save" at bounding box center [283, 447] width 60 height 15
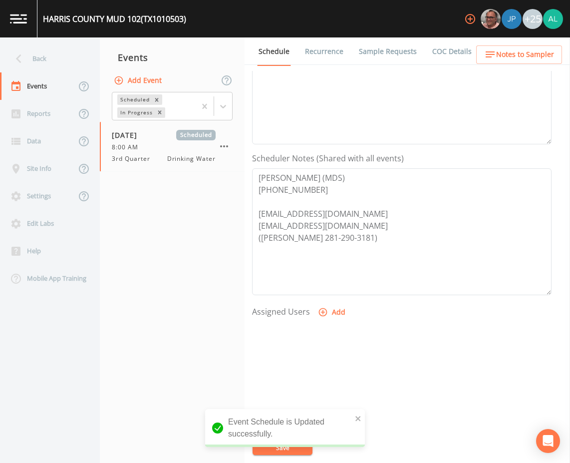
scroll to position [200, 0]
click at [330, 317] on button "Add" at bounding box center [332, 311] width 33 height 18
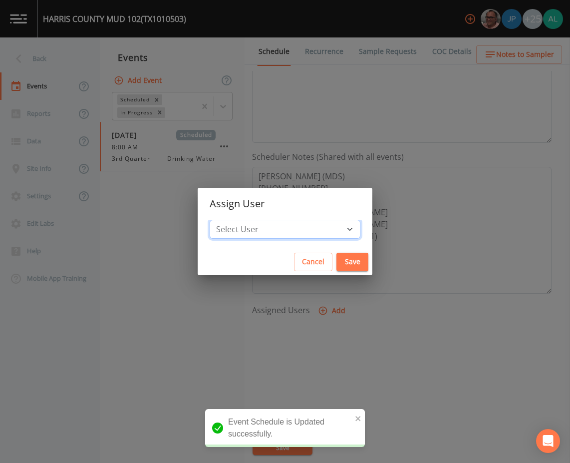
click at [316, 222] on select "Select User [PERSON_NAME] [PERSON_NAME] [PERSON_NAME] [PERSON_NAME] [PERSON_NAM…" at bounding box center [285, 229] width 151 height 19
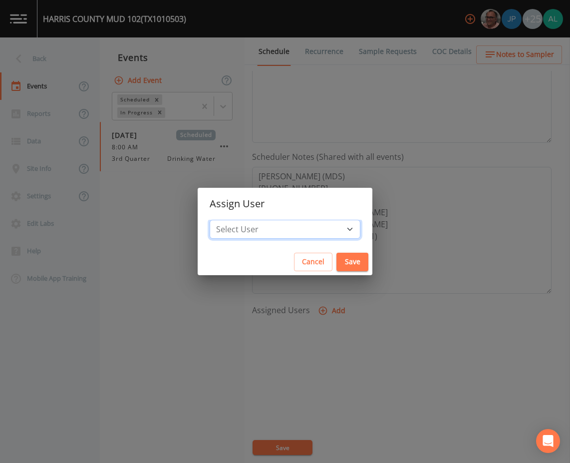
select select "914a0f29-56c2-4065-8e52-23905ef40f2e"
click at [232, 220] on select "Select User [PERSON_NAME] [PERSON_NAME] [PERSON_NAME] [PERSON_NAME] [PERSON_NAM…" at bounding box center [285, 229] width 151 height 19
click at [320, 251] on div "Cancel Save" at bounding box center [285, 262] width 175 height 26
click at [337, 259] on button "Save" at bounding box center [353, 262] width 32 height 18
select select
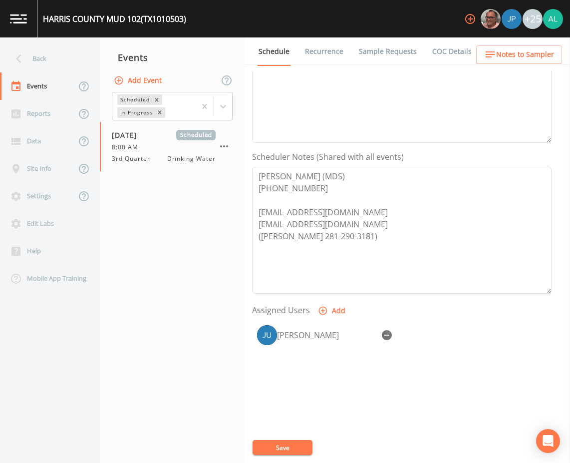
click at [285, 454] on div "Event Name 3rd Quarter Target Sampling Date [DATE] Time (Optional) 08:00:00 Eve…" at bounding box center [411, 267] width 318 height 392
click at [286, 450] on button "Save" at bounding box center [283, 447] width 60 height 15
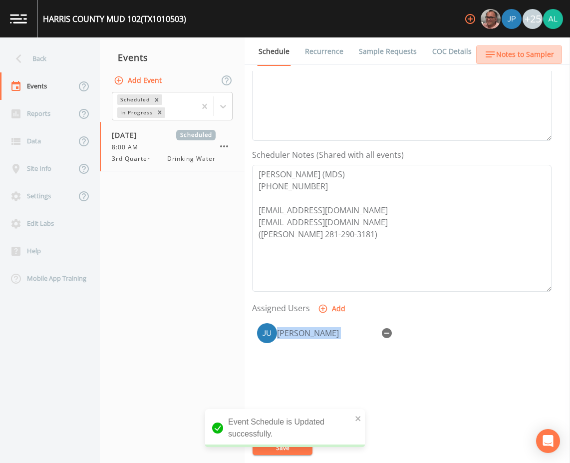
click at [530, 57] on span "Notes to Sampler" at bounding box center [525, 54] width 58 height 12
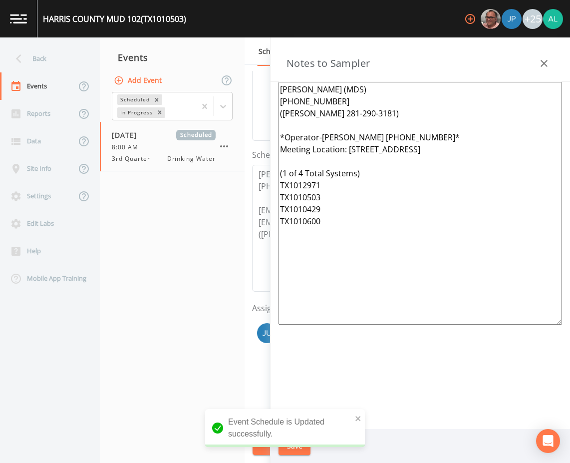
drag, startPoint x: 383, startPoint y: 230, endPoint x: 162, endPoint y: 0, distance: 318.9
click at [162, 0] on div "[GEOGRAPHIC_DATA] 102 (TX1010503) +25 Back Events Reports Data Site Info Settin…" at bounding box center [285, 231] width 570 height 463
click at [331, 296] on textarea "[PERSON_NAME] (MDS) [PHONE_NUMBER] ([PERSON_NAME] 281-290-3181) *Operator-[PERS…" at bounding box center [421, 203] width 284 height 243
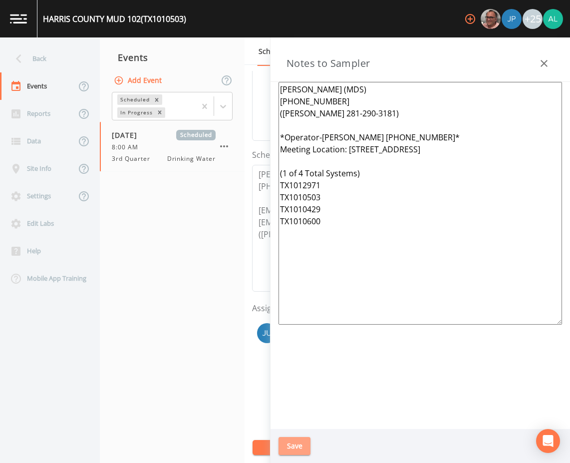
click at [293, 445] on button "Save" at bounding box center [295, 446] width 32 height 18
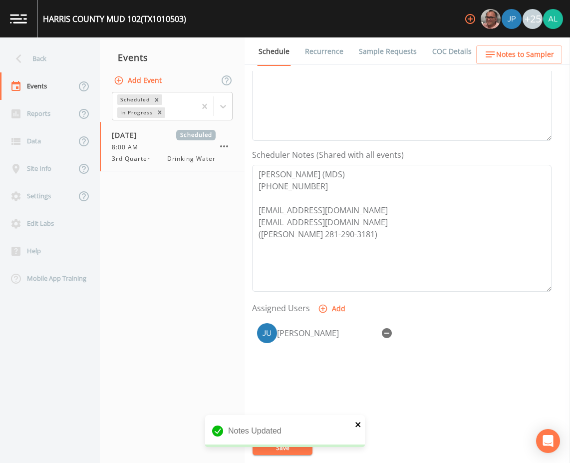
click at [355, 425] on icon "close" at bounding box center [358, 424] width 7 height 8
click at [286, 453] on div "Notes Updated" at bounding box center [285, 435] width 160 height 40
click at [285, 449] on div "[GEOGRAPHIC_DATA] 102 (TX1010503) +25 Back Events Reports Data Site Info Settin…" at bounding box center [285, 231] width 570 height 463
click at [285, 449] on button "Save" at bounding box center [283, 447] width 60 height 15
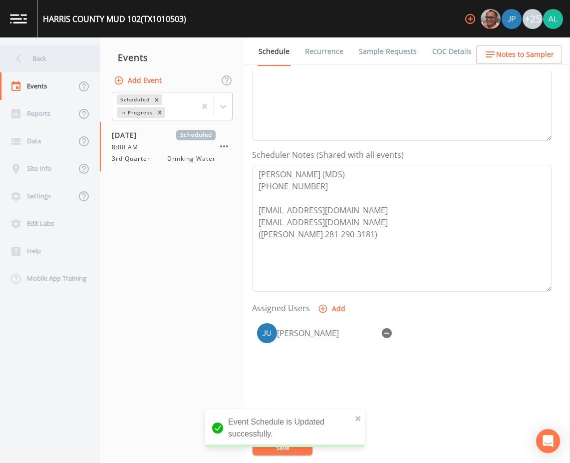
click at [51, 59] on div "Back" at bounding box center [45, 58] width 90 height 27
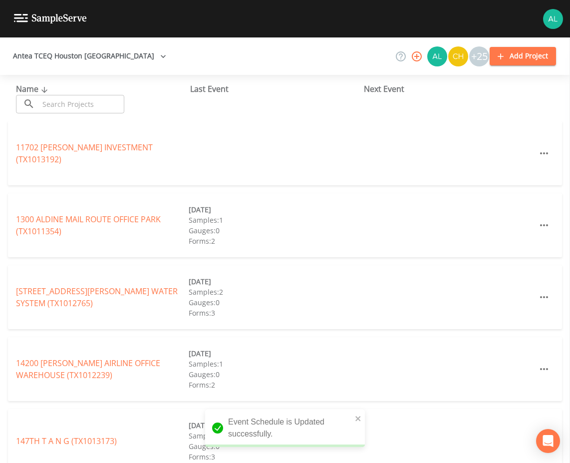
click at [53, 109] on input "text" at bounding box center [81, 104] width 85 height 18
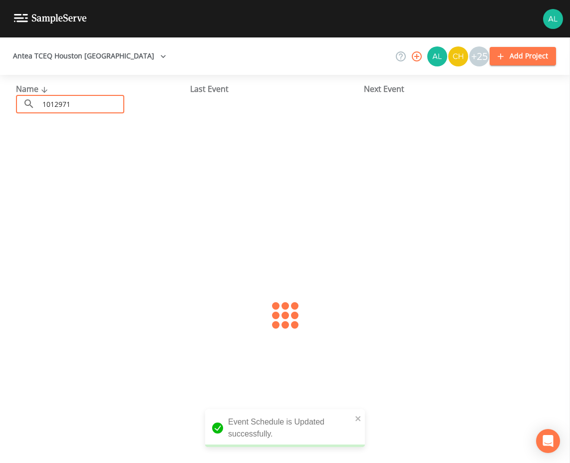
type input "1012971"
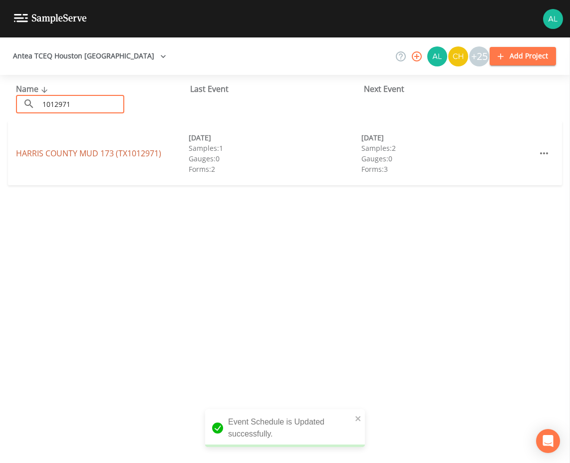
click at [44, 158] on link "[GEOGRAPHIC_DATA] 173 (TX1012971)" at bounding box center [88, 153] width 145 height 11
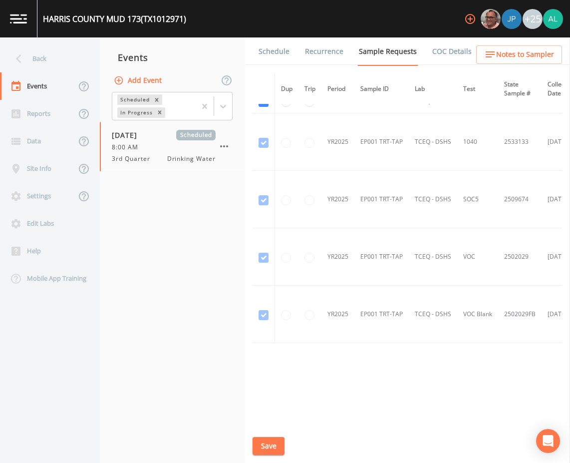
scroll to position [558, 0]
click at [288, 53] on link "Schedule" at bounding box center [274, 51] width 34 height 28
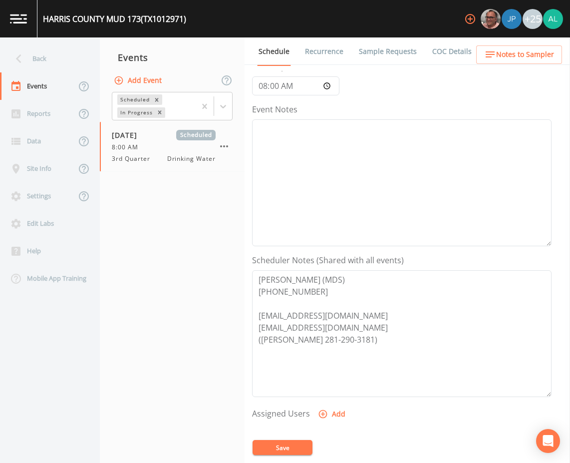
scroll to position [242, 0]
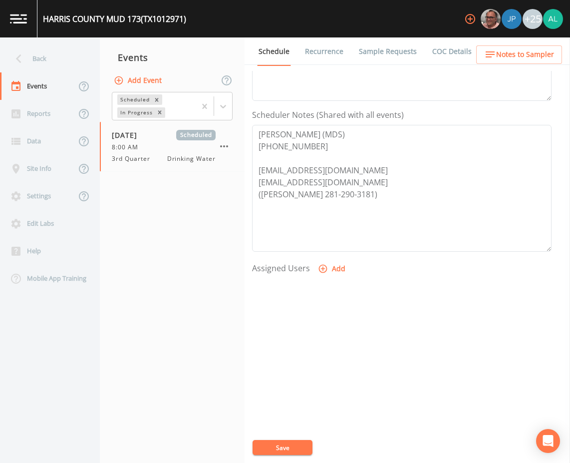
drag, startPoint x: 340, startPoint y: 288, endPoint x: 339, endPoint y: 282, distance: 6.1
click at [341, 283] on div at bounding box center [402, 330] width 300 height 105
drag, startPoint x: 339, startPoint y: 282, endPoint x: 338, endPoint y: 275, distance: 7.1
click at [338, 275] on div "Assigned Users Add" at bounding box center [402, 321] width 300 height 123
click at [338, 273] on button "Add" at bounding box center [332, 269] width 33 height 18
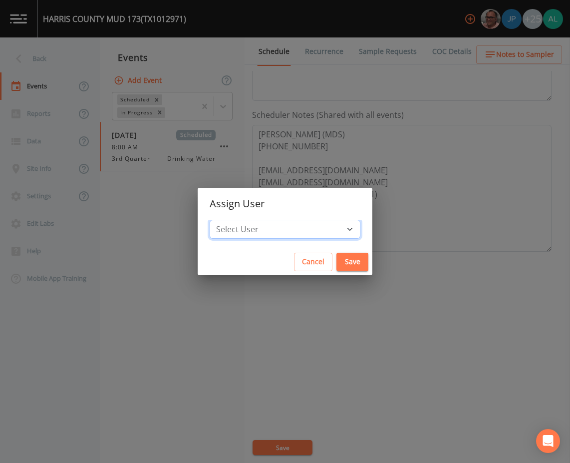
click at [295, 226] on select "Select User [PERSON_NAME] [PERSON_NAME] [PERSON_NAME] [PERSON_NAME] [PERSON_NAM…" at bounding box center [285, 229] width 151 height 19
select select "914a0f29-56c2-4065-8e52-23905ef40f2e"
click at [232, 220] on select "Select User [PERSON_NAME] [PERSON_NAME] [PERSON_NAME] [PERSON_NAME] [PERSON_NAM…" at bounding box center [285, 229] width 151 height 19
click at [333, 248] on div "Select User [PERSON_NAME] [PERSON_NAME] [PERSON_NAME] [PERSON_NAME] [PERSON_NAM…" at bounding box center [285, 234] width 175 height 29
click at [337, 263] on button "Save" at bounding box center [353, 262] width 32 height 18
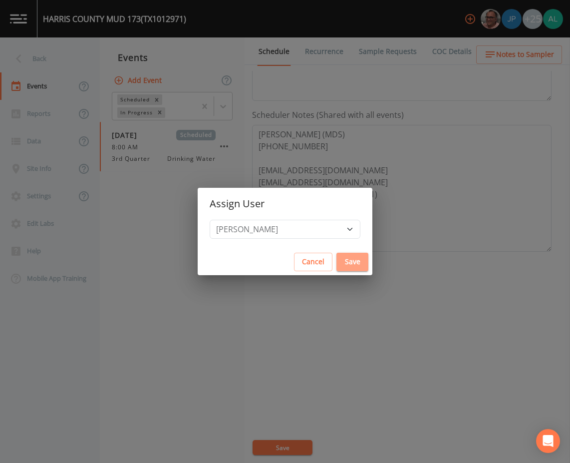
select select
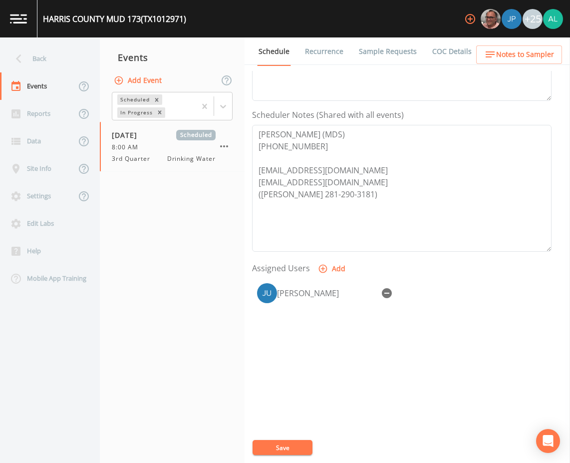
click at [287, 443] on button "Save" at bounding box center [283, 447] width 60 height 15
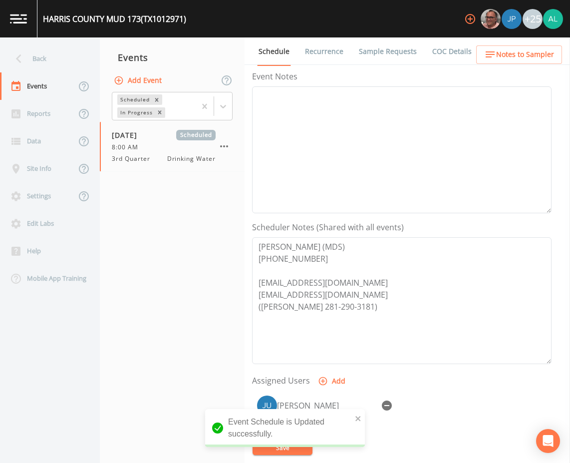
scroll to position [92, 0]
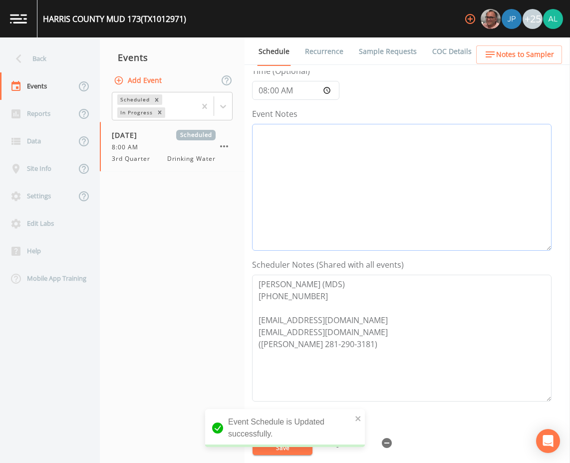
click at [311, 167] on textarea "Event Notes" at bounding box center [402, 187] width 300 height 127
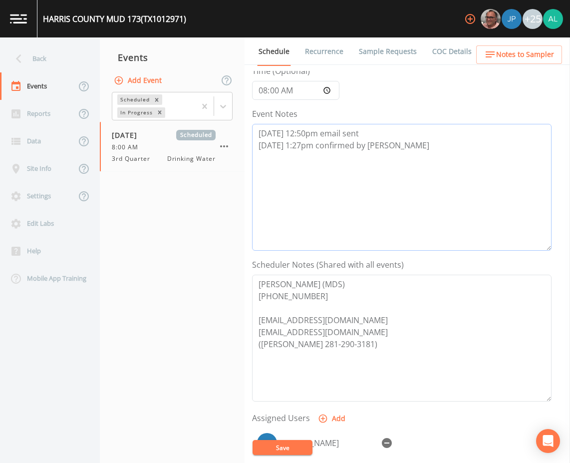
type textarea "[DATE] 12:50pm email sent [DATE] 1:27pm confirmed by [PERSON_NAME]"
click at [288, 444] on button "Save" at bounding box center [283, 447] width 60 height 15
drag, startPoint x: 503, startPoint y: 66, endPoint x: 503, endPoint y: 55, distance: 10.5
click at [503, 64] on div "Schedule Recurrence Sample Requests COC Details Forms Event Name 3rd Quarter Ta…" at bounding box center [408, 249] width 326 height 425
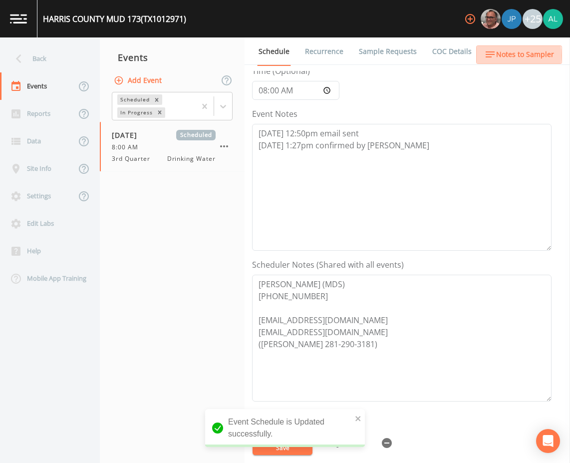
click at [503, 55] on span "Notes to Sampler" at bounding box center [525, 54] width 58 height 12
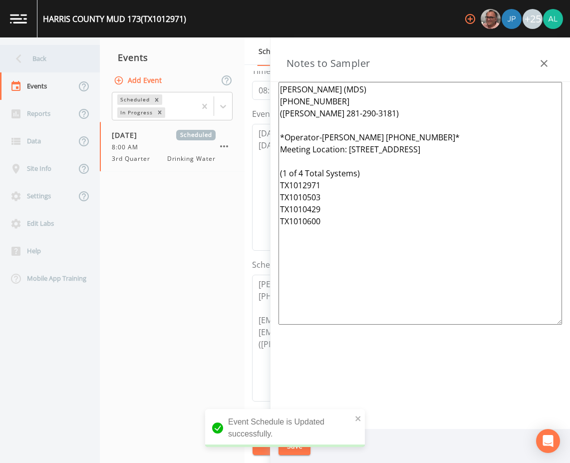
click at [36, 56] on div "Back" at bounding box center [45, 58] width 90 height 27
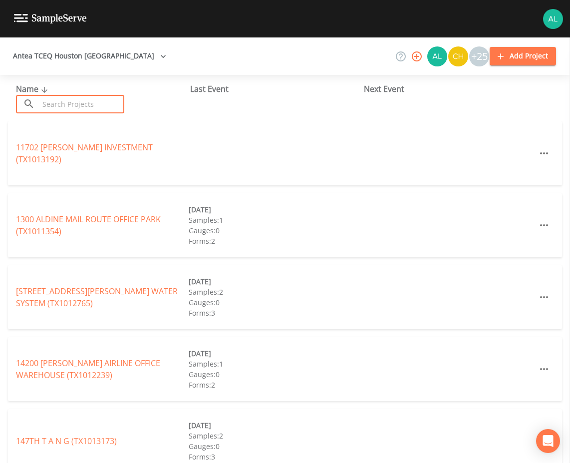
click at [58, 102] on input "text" at bounding box center [81, 104] width 85 height 18
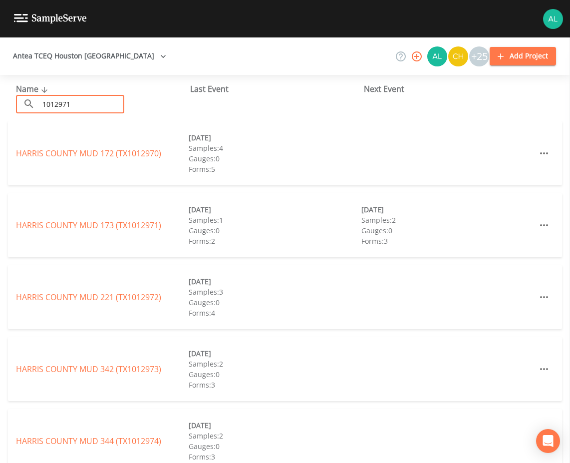
type input "1012971"
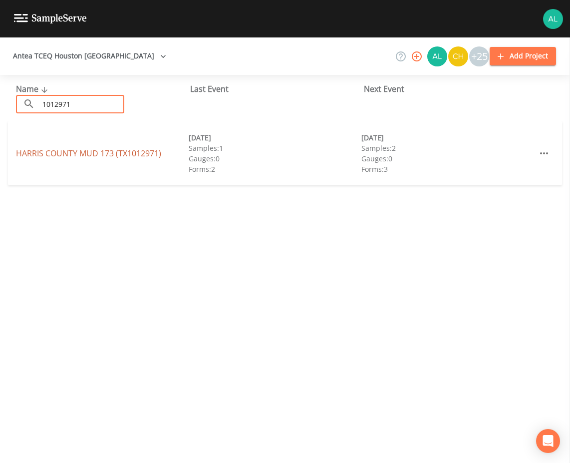
click at [97, 156] on div "[GEOGRAPHIC_DATA] 173 (TX1012971)" at bounding box center [102, 153] width 173 height 12
drag, startPoint x: 97, startPoint y: 156, endPoint x: 101, endPoint y: 149, distance: 7.6
click at [101, 149] on link "[GEOGRAPHIC_DATA] 173 (TX1012971)" at bounding box center [88, 153] width 145 height 11
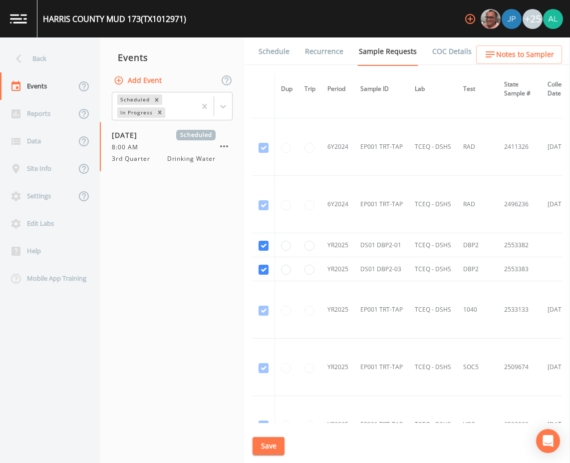
scroll to position [558, 0]
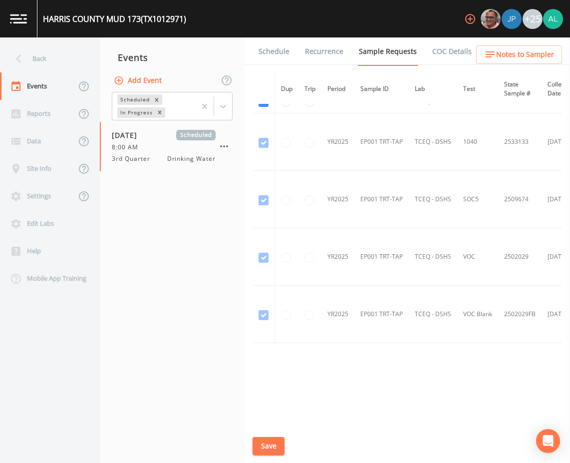
click at [271, 48] on link "Schedule" at bounding box center [274, 51] width 34 height 28
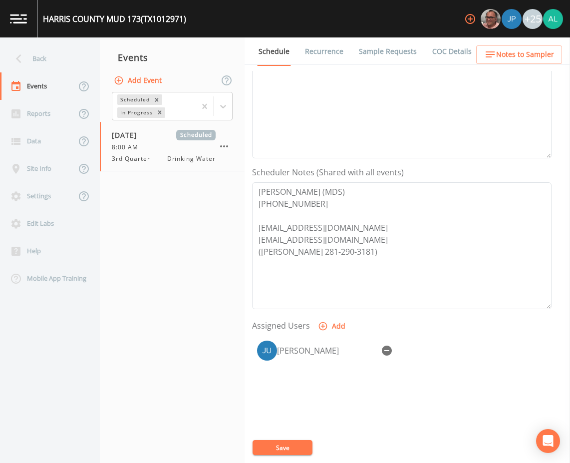
scroll to position [242, 0]
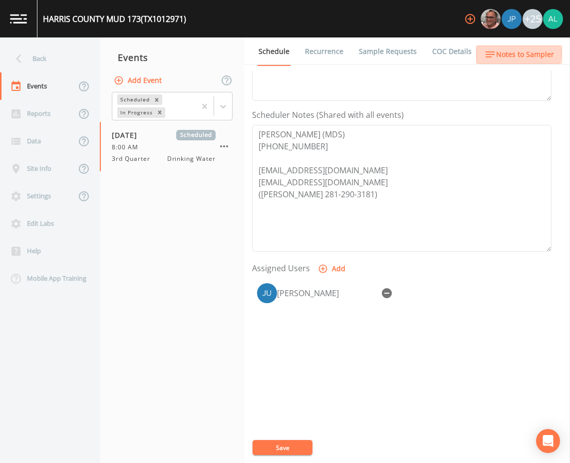
click at [497, 53] on span "Notes to Sampler" at bounding box center [525, 54] width 58 height 12
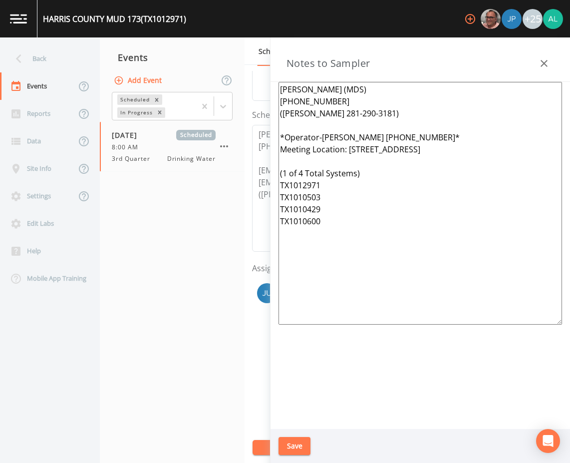
drag, startPoint x: 366, startPoint y: 252, endPoint x: 263, endPoint y: 56, distance: 221.3
click at [264, 53] on div "Back Events Reports Data Site Info Settings Edit Labs Help Mobile App Training …" at bounding box center [285, 249] width 570 height 425
click at [293, 444] on button "Save" at bounding box center [295, 446] width 32 height 18
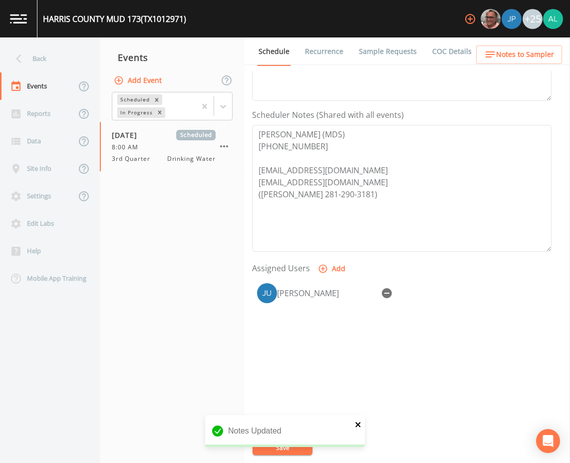
click at [357, 428] on icon "close" at bounding box center [358, 424] width 7 height 8
click at [272, 451] on button "Save" at bounding box center [283, 447] width 60 height 15
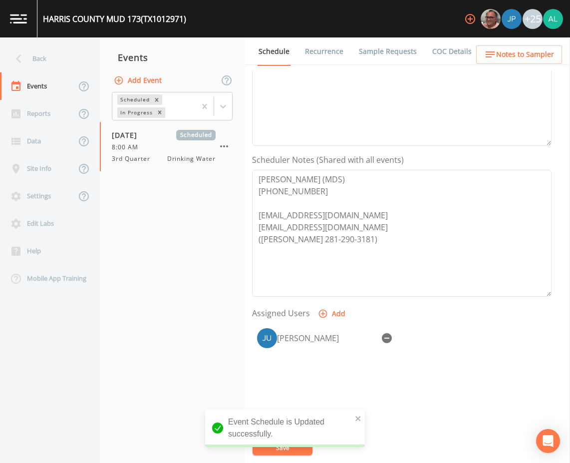
scroll to position [0, 0]
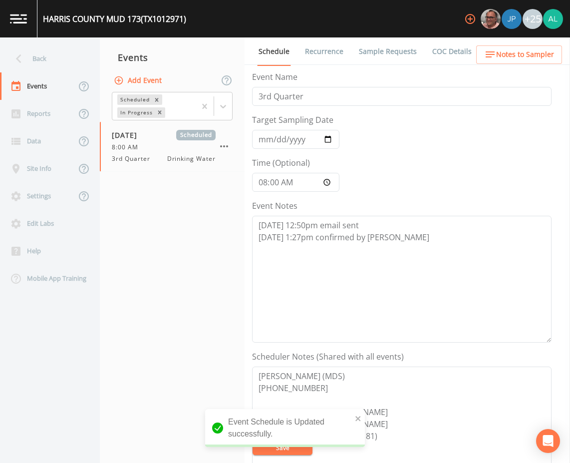
click at [231, 55] on div "Events" at bounding box center [172, 57] width 145 height 25
click at [63, 64] on div "Back" at bounding box center [45, 58] width 90 height 27
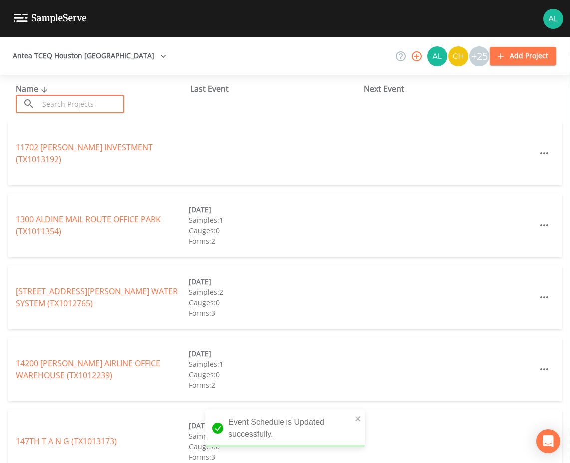
click at [72, 97] on input "text" at bounding box center [81, 104] width 85 height 18
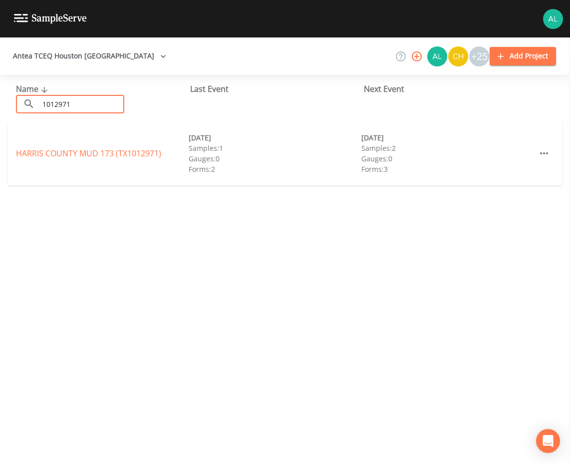
type input "1012971"
click at [100, 144] on div "HARRIS COUNTY MUD 173 (TX1012971) [DATE] Samples: 1 Gauges: 0 Forms: 2 [DATE] S…" at bounding box center [285, 153] width 554 height 64
click at [100, 146] on div "HARRIS COUNTY MUD 173 (TX1012971) [DATE] Samples: 1 Gauges: 0 Forms: 2 [DATE] S…" at bounding box center [285, 153] width 554 height 64
click at [101, 153] on link "[GEOGRAPHIC_DATA] 173 (TX1012971)" at bounding box center [88, 153] width 145 height 11
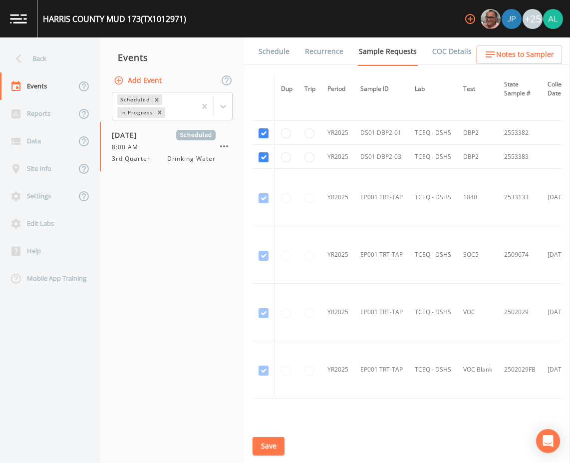
scroll to position [558, 0]
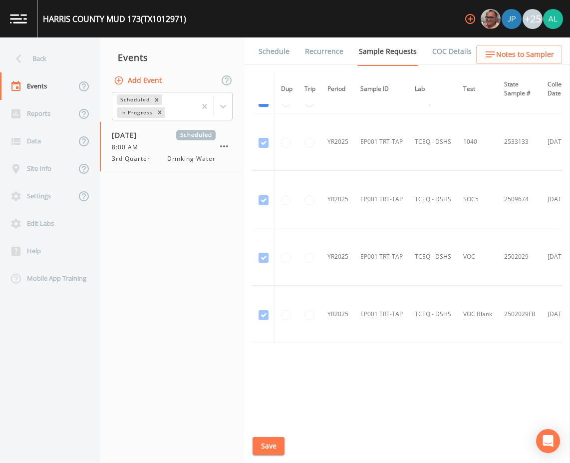
click at [277, 46] on link "Schedule" at bounding box center [274, 51] width 34 height 28
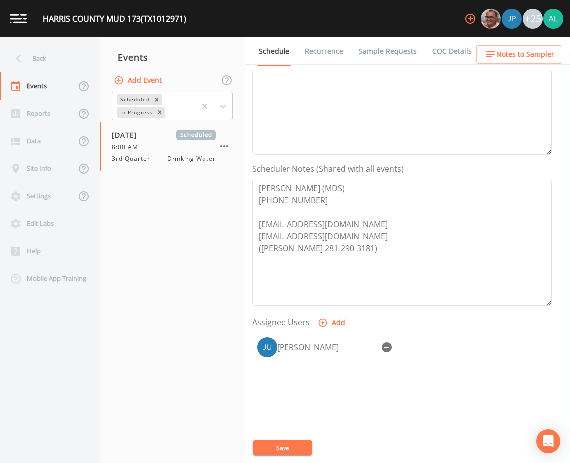
scroll to position [242, 0]
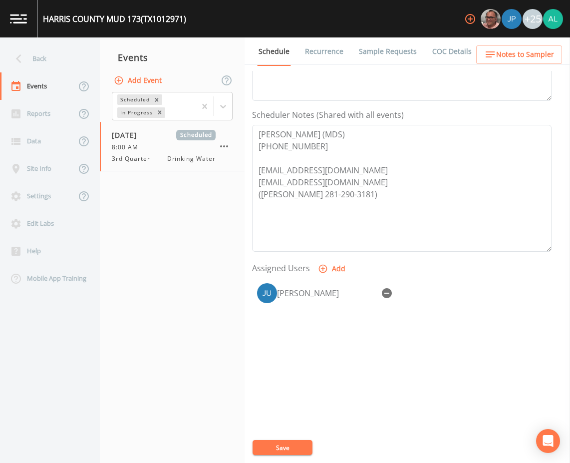
click at [503, 43] on link "Forms" at bounding box center [497, 51] width 23 height 28
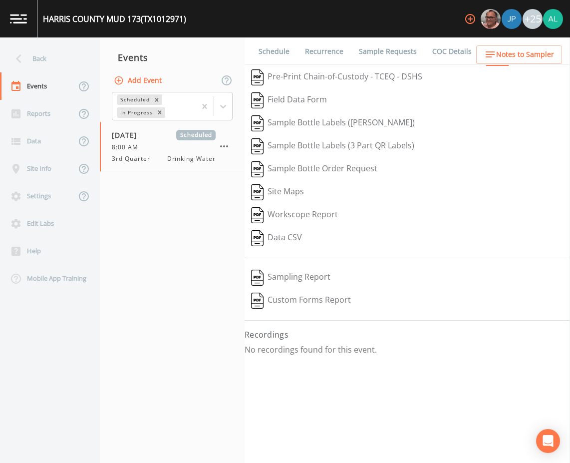
click at [513, 53] on span "Notes to Sampler" at bounding box center [525, 54] width 58 height 12
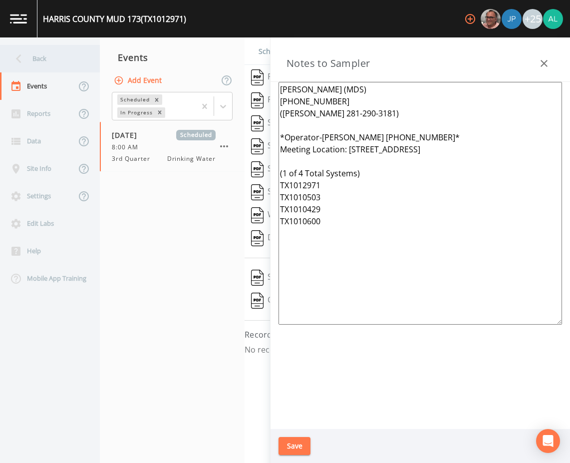
click at [77, 62] on div "Back" at bounding box center [45, 58] width 90 height 27
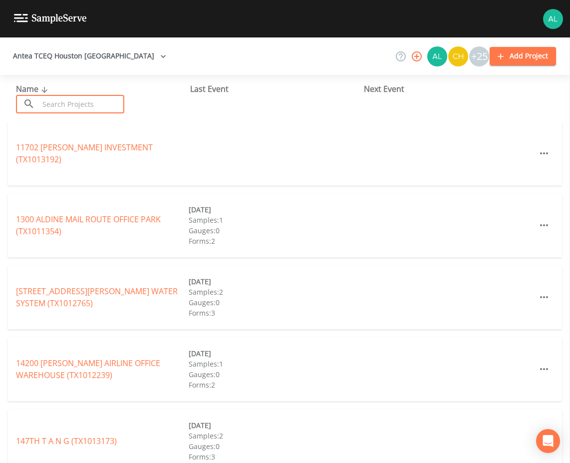
click at [70, 105] on input "text" at bounding box center [81, 104] width 85 height 18
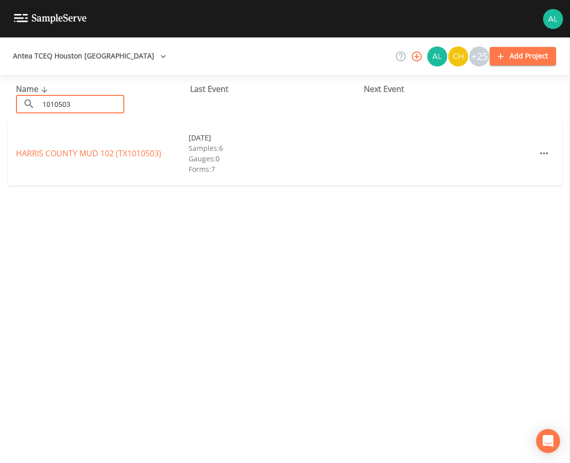
type input "1010503"
click at [70, 155] on link "[GEOGRAPHIC_DATA] 102 (TX1010503)" at bounding box center [88, 153] width 145 height 11
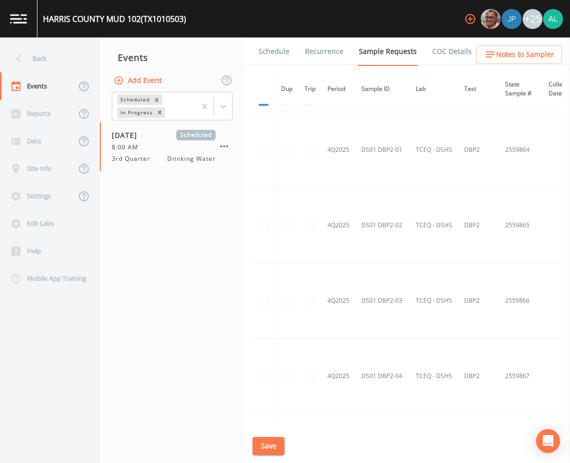
scroll to position [3223, 0]
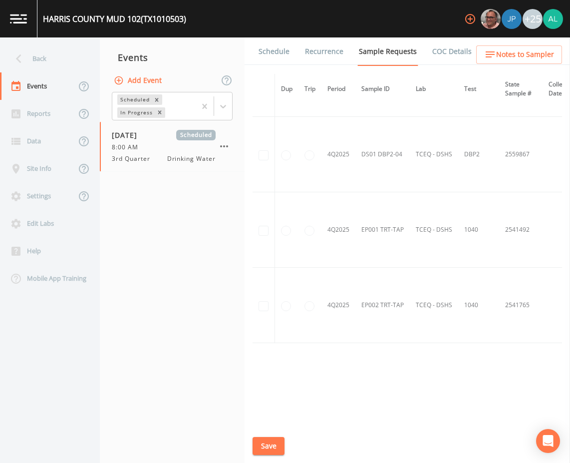
click at [262, 437] on button "Save" at bounding box center [269, 446] width 32 height 18
click at [277, 41] on link "Schedule" at bounding box center [274, 51] width 34 height 28
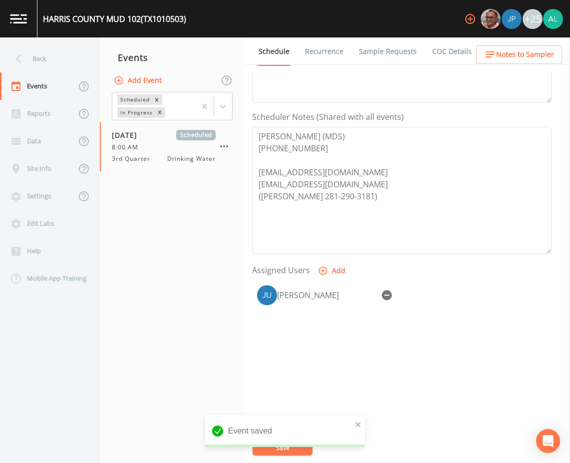
scroll to position [242, 0]
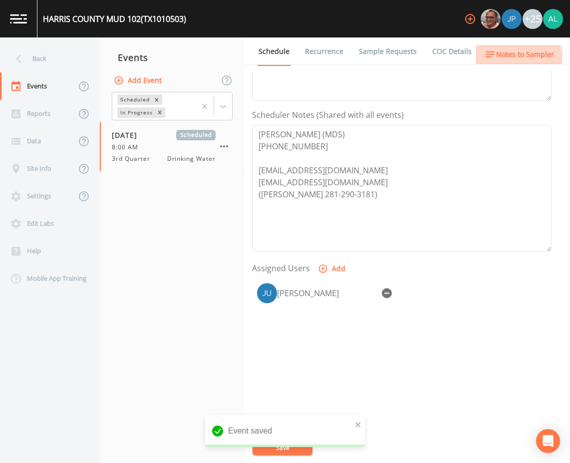
click at [503, 57] on span "Notes to Sampler" at bounding box center [525, 54] width 58 height 12
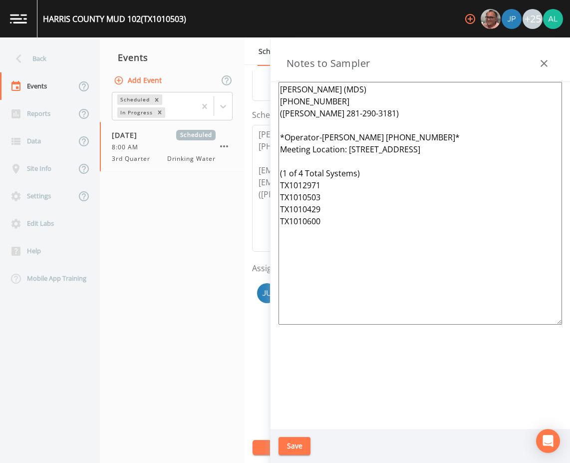
drag, startPoint x: 373, startPoint y: 234, endPoint x: 278, endPoint y: 34, distance: 221.5
click at [278, 34] on div "[GEOGRAPHIC_DATA] 102 (TX1010503) +25 Back Events Reports Data Site Info Settin…" at bounding box center [285, 231] width 570 height 463
drag, startPoint x: 303, startPoint y: 435, endPoint x: 294, endPoint y: 448, distance: 16.2
click at [303, 436] on div "Save" at bounding box center [421, 446] width 300 height 34
click at [297, 444] on button "Save" at bounding box center [295, 446] width 32 height 18
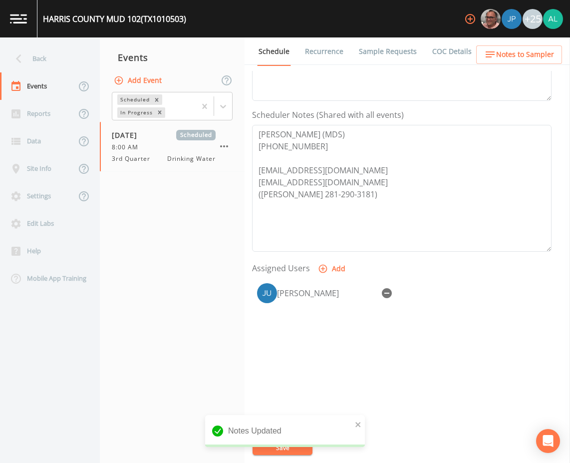
click at [273, 452] on div "Notes Updated" at bounding box center [285, 435] width 160 height 40
click at [361, 425] on icon "close" at bounding box center [358, 424] width 7 height 8
drag, startPoint x: 284, startPoint y: 453, endPoint x: 283, endPoint y: 448, distance: 5.5
click at [283, 452] on div "Notes Updated" at bounding box center [285, 435] width 160 height 40
click at [283, 448] on button "Save" at bounding box center [283, 447] width 60 height 15
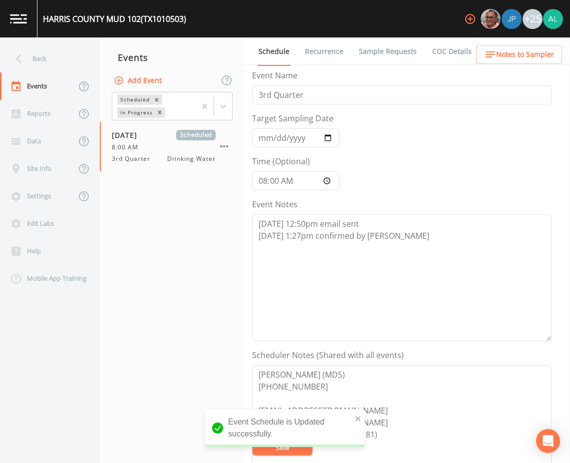
scroll to position [0, 0]
click at [394, 48] on link "Sample Requests" at bounding box center [387, 51] width 61 height 28
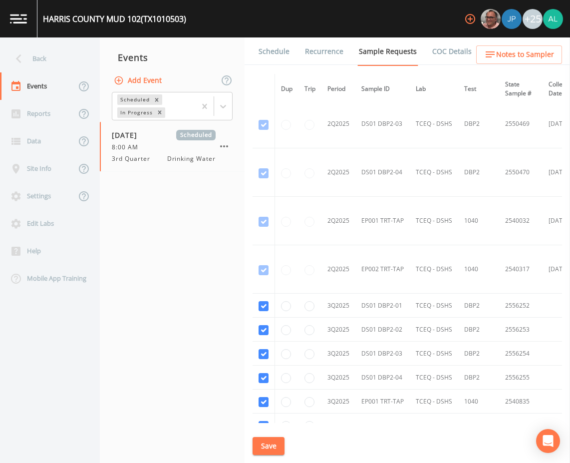
scroll to position [2873, 0]
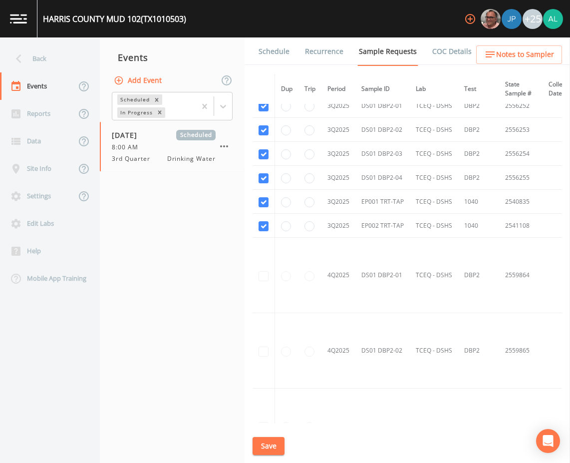
drag, startPoint x: 266, startPoint y: 457, endPoint x: 264, endPoint y: 450, distance: 7.3
click at [266, 456] on div "Schedule Recurrence Sample Requests COC Details Forms Dup Trip Period Sample ID…" at bounding box center [408, 249] width 326 height 425
click at [264, 447] on button "Save" at bounding box center [269, 446] width 32 height 18
click at [255, 382] on td at bounding box center [264, 350] width 22 height 75
click at [357, 420] on icon "close" at bounding box center [358, 424] width 7 height 8
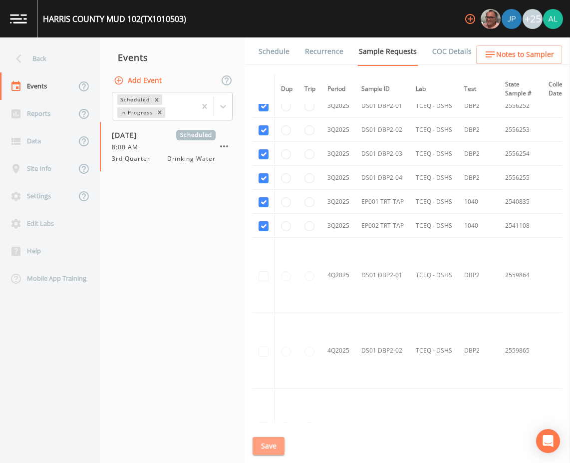
click at [263, 450] on button "Save" at bounding box center [269, 446] width 32 height 18
click at [265, 445] on div "Saving event" at bounding box center [285, 435] width 160 height 40
click at [31, 54] on div "Back" at bounding box center [45, 58] width 90 height 27
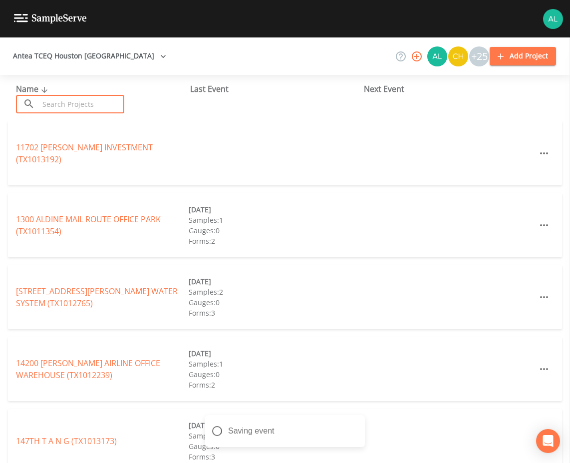
click at [68, 109] on input "text" at bounding box center [81, 104] width 85 height 18
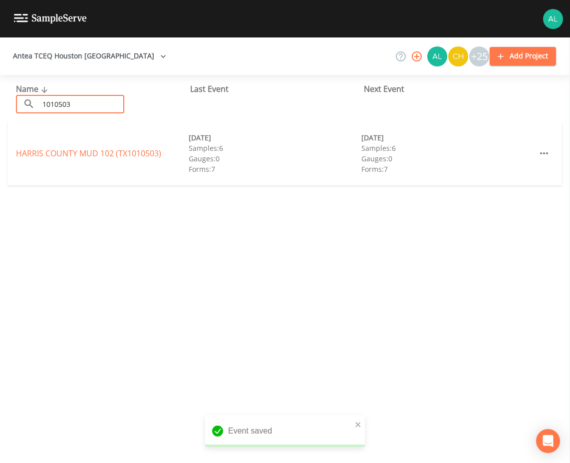
type input "1010503"
click at [150, 154] on link "[GEOGRAPHIC_DATA] 102 (TX1010503)" at bounding box center [88, 153] width 145 height 11
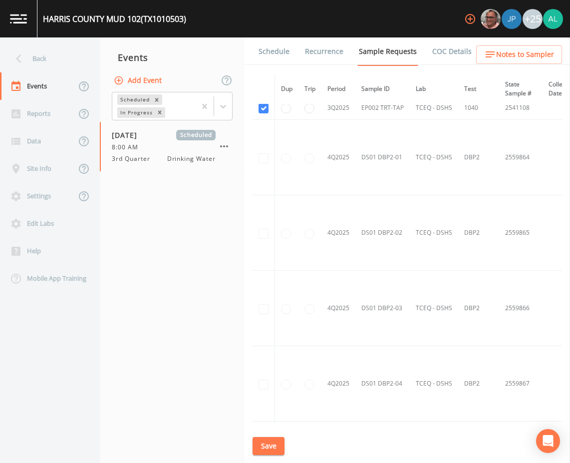
scroll to position [3223, 0]
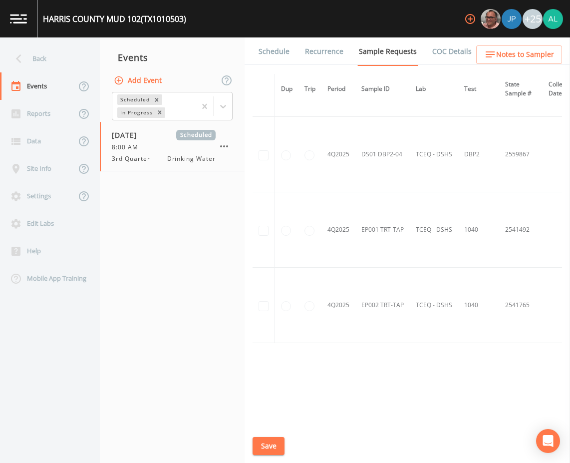
click at [270, 37] on div "[GEOGRAPHIC_DATA] 102 (TX1010503) +25" at bounding box center [285, 18] width 570 height 37
click at [270, 52] on link "Schedule" at bounding box center [274, 51] width 34 height 28
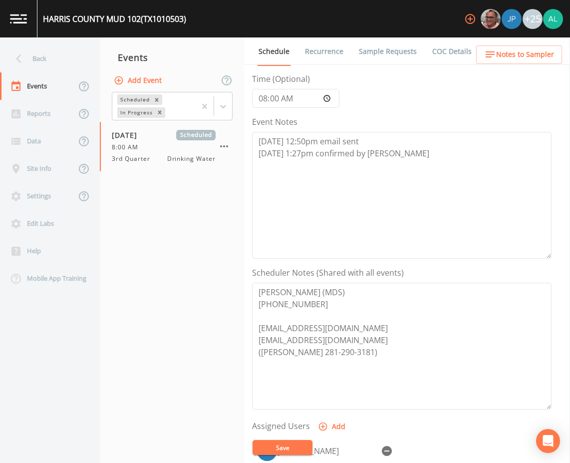
scroll to position [242, 0]
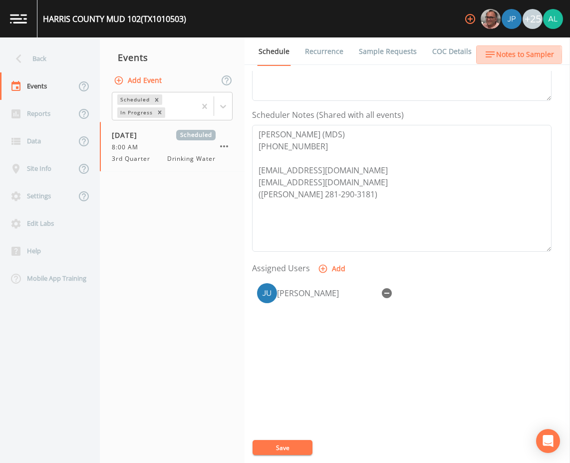
click at [496, 56] on icon "button" at bounding box center [490, 54] width 12 height 12
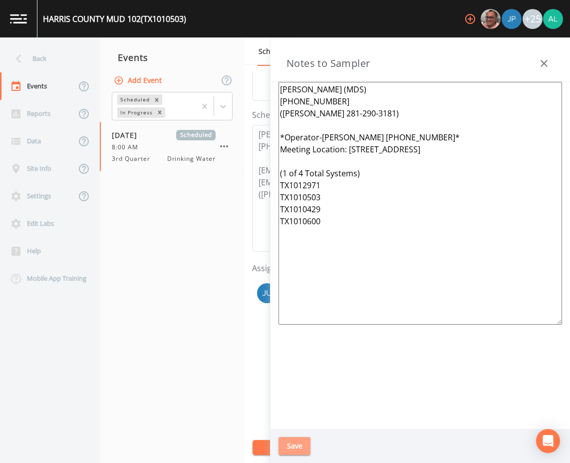
click at [282, 444] on button "Save" at bounding box center [295, 446] width 32 height 18
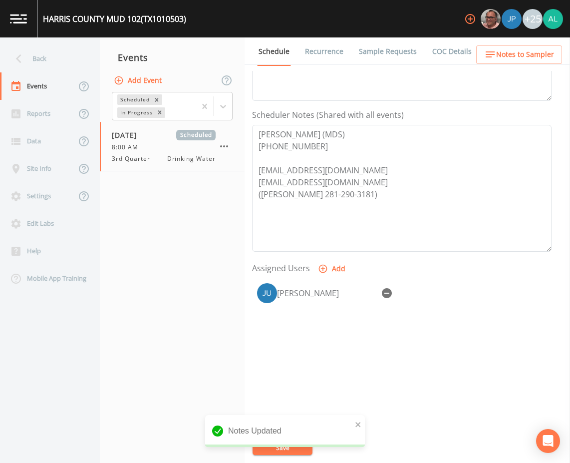
click at [268, 445] on div "Notes Updated" at bounding box center [285, 435] width 160 height 40
click at [357, 424] on icon "close" at bounding box center [357, 424] width 5 height 5
click at [303, 447] on button "Save" at bounding box center [283, 447] width 60 height 15
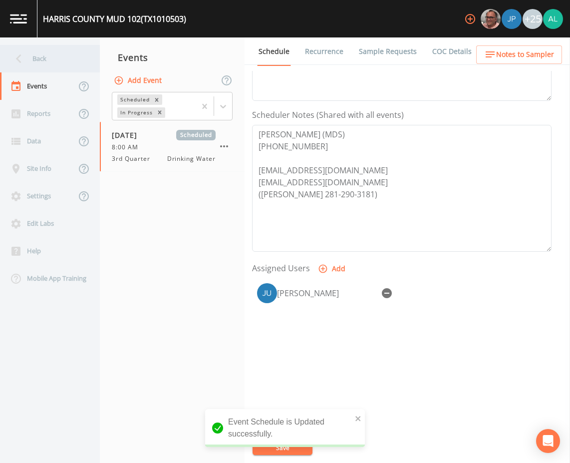
click at [50, 63] on div "Back" at bounding box center [45, 58] width 90 height 27
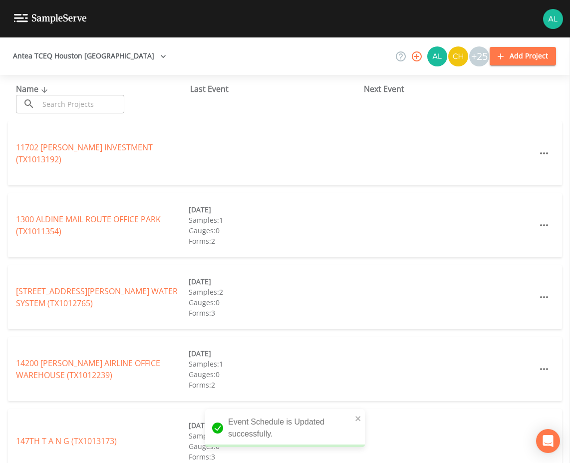
click at [70, 100] on input "text" at bounding box center [81, 104] width 85 height 18
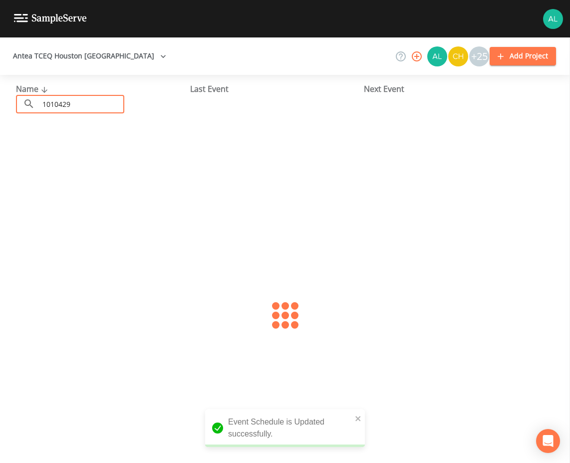
type input "1010429"
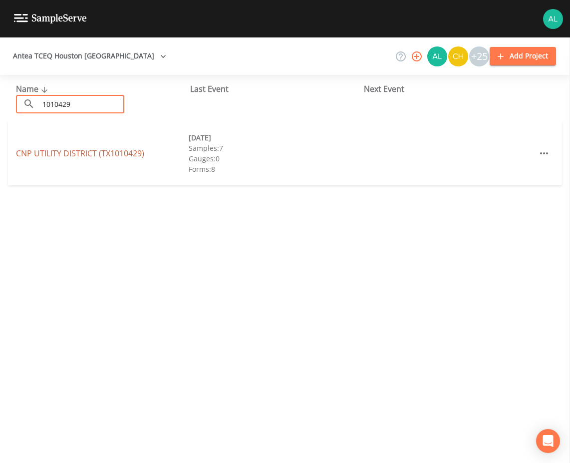
click at [72, 157] on link "CNP UTILITY DISTRICT (TX1010429)" at bounding box center [80, 153] width 128 height 11
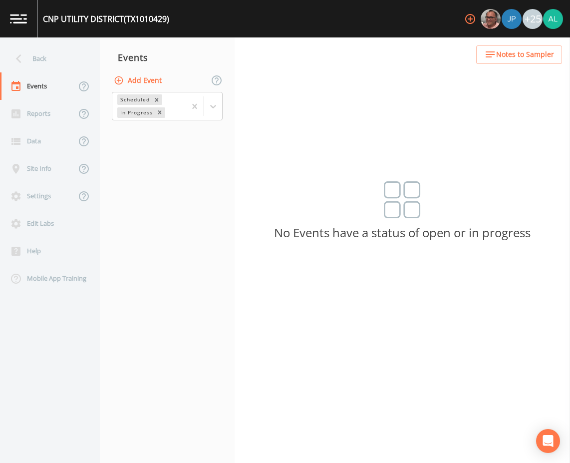
click at [147, 76] on button "Add Event" at bounding box center [139, 80] width 54 height 18
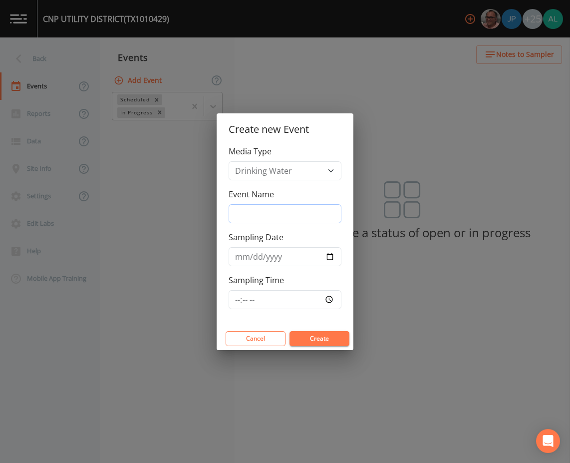
click at [271, 217] on input "Event Name" at bounding box center [285, 213] width 113 height 19
type input "3rd Quarter"
type input "[DATE]"
click at [228, 302] on div "Media Type Drinking Water Event Name 3rd Quarter Sampling Date [DATE] Sampling …" at bounding box center [285, 236] width 137 height 182
click at [231, 300] on input "Sampling Time" at bounding box center [285, 299] width 113 height 19
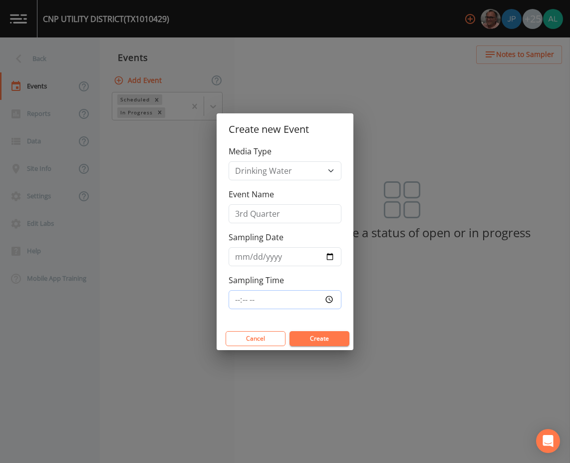
type input "08:00"
click at [290, 331] on button "Create" at bounding box center [320, 338] width 60 height 15
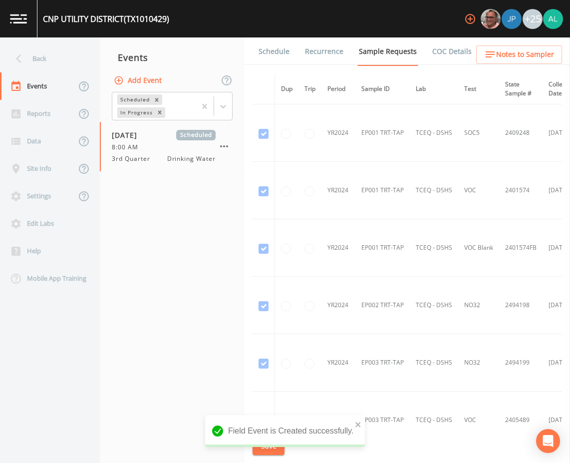
click at [238, 253] on nav "Events Add Event Scheduled In Progress [DATE] Scheduled 8:00 AM 3rd Quarter Dri…" at bounding box center [172, 249] width 145 height 425
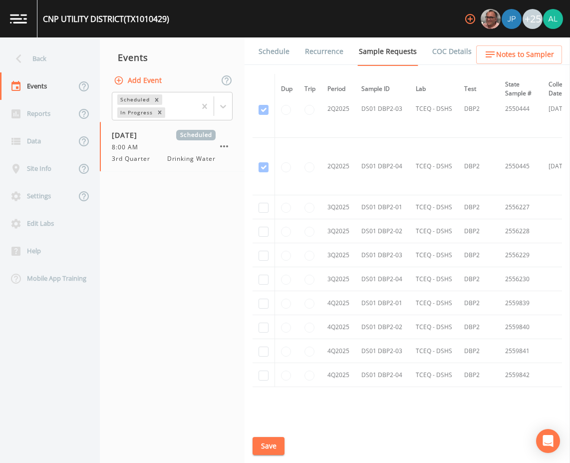
scroll to position [2439, 0]
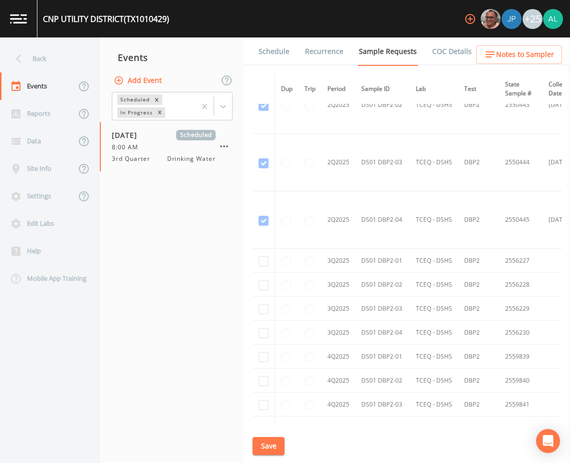
click at [268, 257] on td at bounding box center [264, 261] width 22 height 24
drag, startPoint x: 268, startPoint y: 257, endPoint x: 250, endPoint y: 259, distance: 18.1
click at [250, 259] on div "Back Events Reports Data Site Info Settings Edit Labs Help Mobile App Training …" at bounding box center [285, 249] width 570 height 425
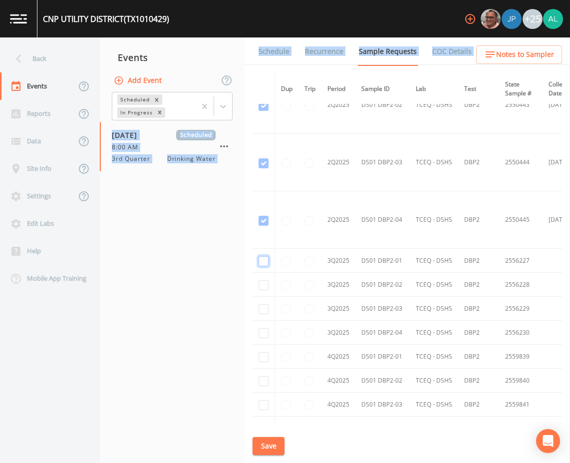
drag, startPoint x: 250, startPoint y: 259, endPoint x: 264, endPoint y: 259, distance: 14.0
checkbox input "true"
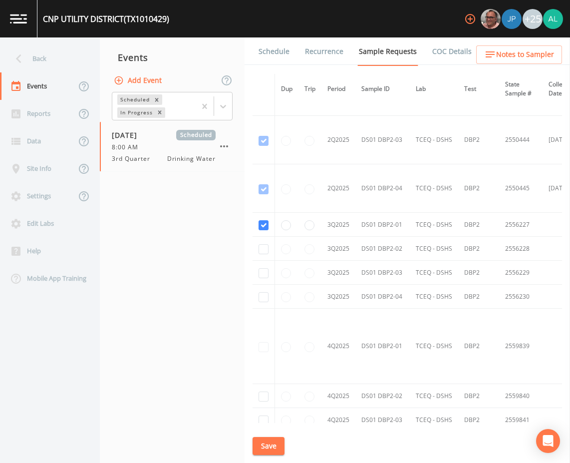
drag, startPoint x: 264, startPoint y: 287, endPoint x: 266, endPoint y: 269, distance: 18.5
click at [264, 286] on td at bounding box center [264, 297] width 22 height 24
checkbox input "true"
click at [264, 280] on td at bounding box center [264, 273] width 22 height 24
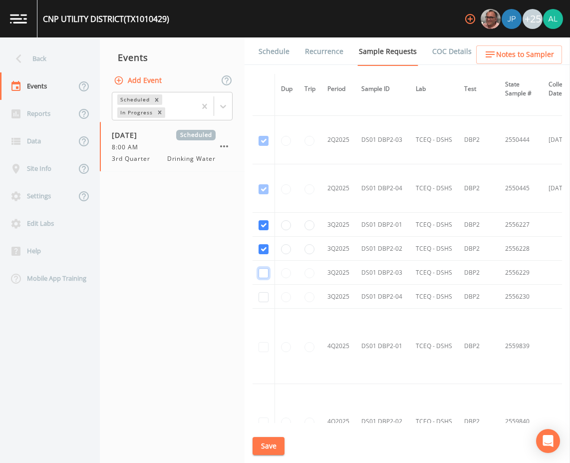
checkbox input "true"
click at [230, 271] on nav "Events Add Event Scheduled In Progress [DATE] Scheduled 8:00 AM 3rd Quarter Dri…" at bounding box center [172, 249] width 145 height 425
checkbox input "true"
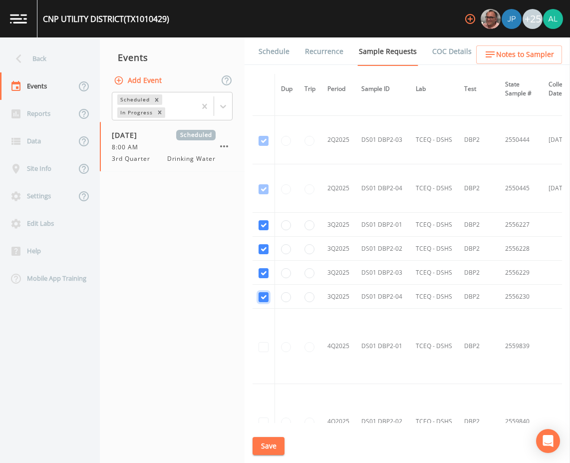
scroll to position [2221, 0]
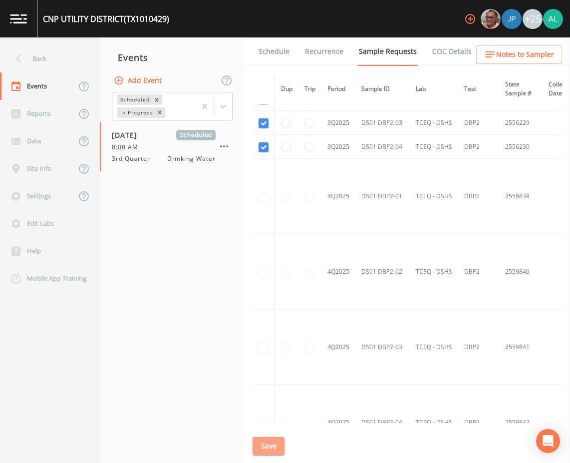
click at [258, 441] on button "Save" at bounding box center [269, 446] width 32 height 18
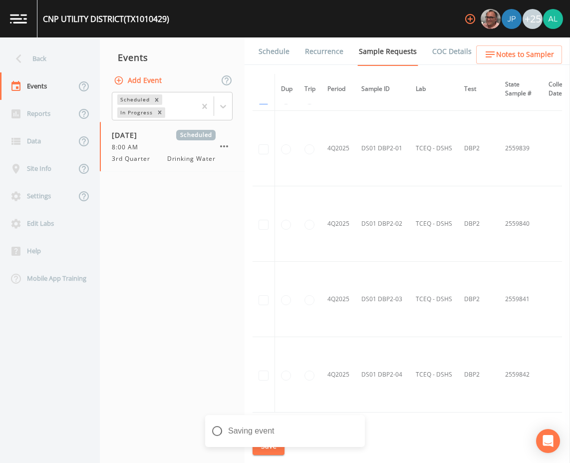
scroll to position [2341, 0]
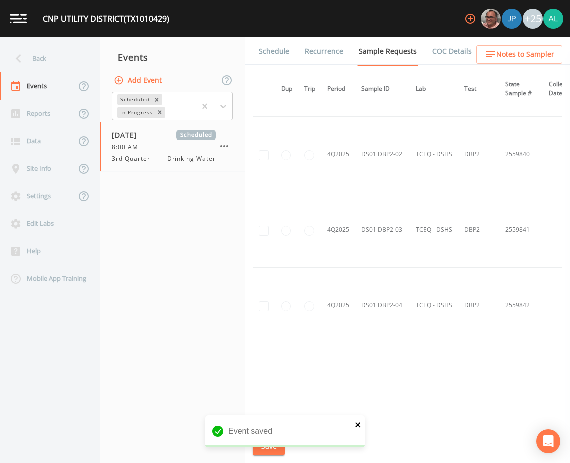
drag, startPoint x: 357, startPoint y: 425, endPoint x: 348, endPoint y: 424, distance: 9.0
click at [356, 424] on icon "close" at bounding box center [358, 424] width 7 height 8
click at [261, 449] on button "Save" at bounding box center [269, 446] width 32 height 18
drag, startPoint x: 355, startPoint y: 426, endPoint x: 347, endPoint y: 427, distance: 8.0
click at [356, 425] on icon "close" at bounding box center [358, 424] width 7 height 8
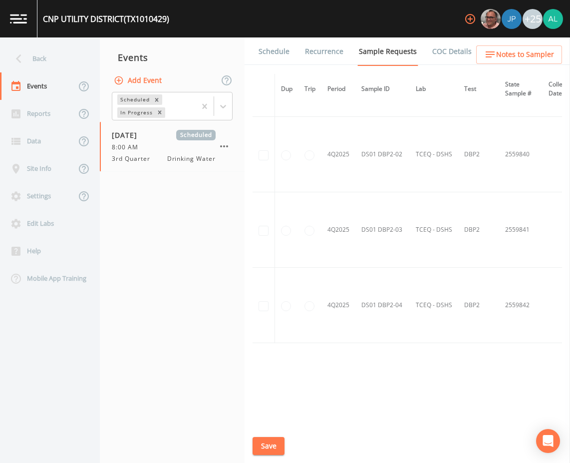
click at [263, 443] on div "CNP UTILITY DISTRICT (TX1010429) +25 Back Events Reports Data Site Info Setting…" at bounding box center [285, 231] width 570 height 463
click at [263, 443] on button "Save" at bounding box center [269, 446] width 32 height 18
click at [277, 438] on button "Save" at bounding box center [269, 446] width 32 height 18
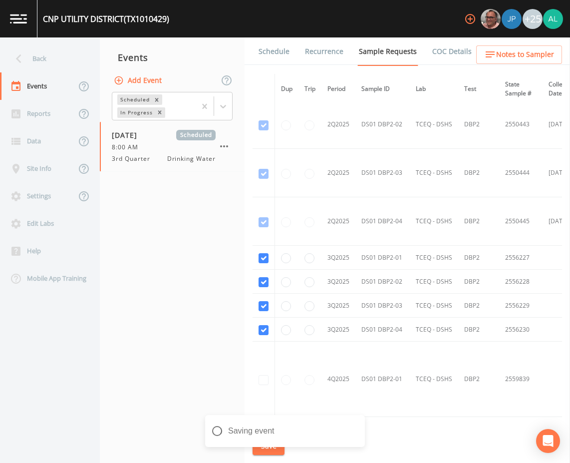
scroll to position [1941, 0]
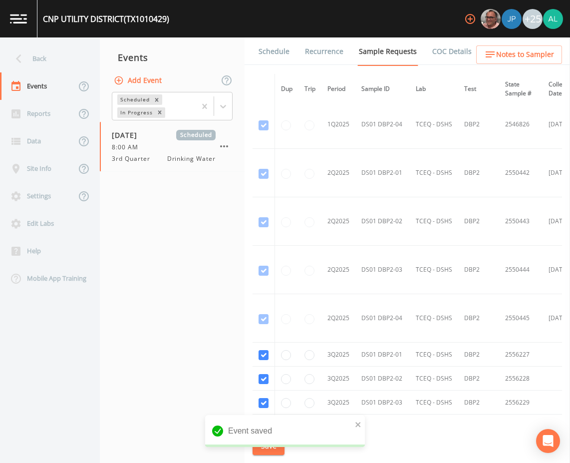
click at [484, 55] on button "Notes to Sampler" at bounding box center [519, 54] width 86 height 18
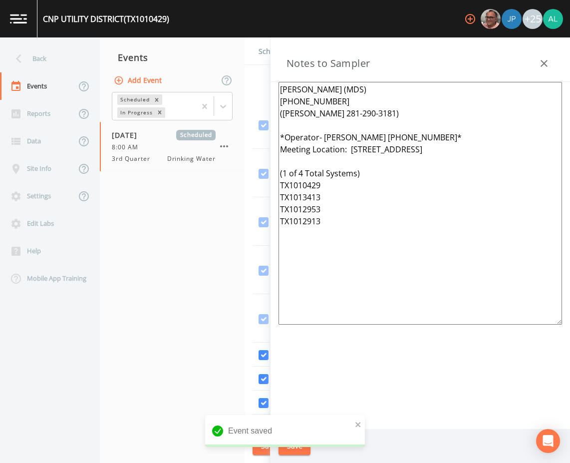
drag, startPoint x: 344, startPoint y: 228, endPoint x: 215, endPoint y: 41, distance: 227.1
click at [215, 33] on div "CNP UTILITY DISTRICT (TX1010429) +25 Back Events Reports Data Site Info Setting…" at bounding box center [285, 231] width 570 height 463
paste textarea "[PERSON_NAME] [PHONE_NUMBER]* Meeting Location: [STREET_ADDRESS] (1 of 4 Total …"
type textarea "[PERSON_NAME] (MDS) [PHONE_NUMBER] ([PERSON_NAME] 281-290-3181) *Operator-[PERS…"
click at [298, 435] on div "Save" at bounding box center [421, 446] width 300 height 34
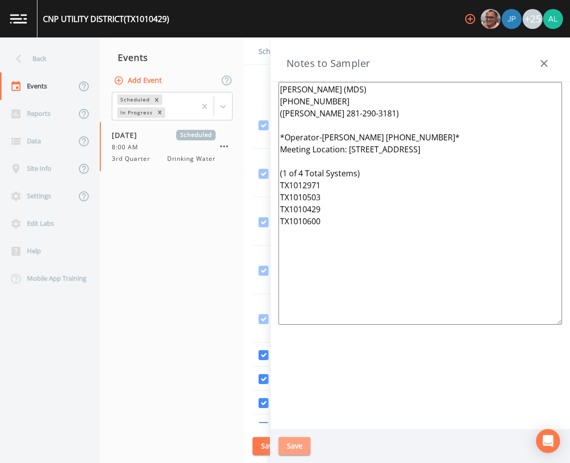
click at [301, 448] on button "Save" at bounding box center [295, 446] width 32 height 18
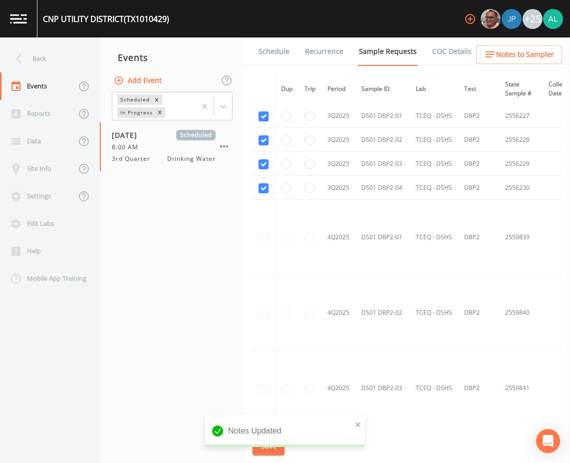
scroll to position [2191, 0]
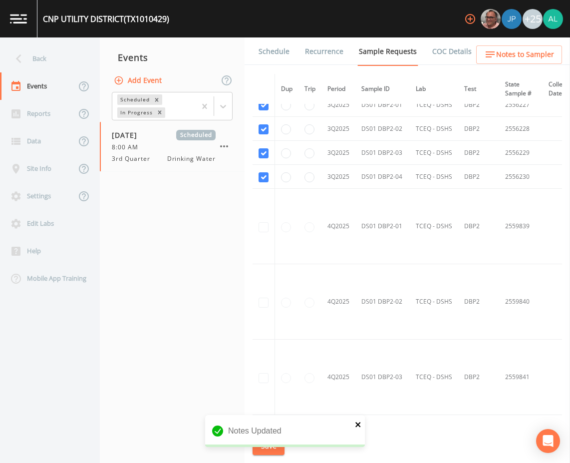
click at [360, 425] on icon "close" at bounding box center [358, 424] width 7 height 8
click at [277, 447] on button "Save" at bounding box center [269, 446] width 32 height 18
click at [277, 448] on button "Save" at bounding box center [269, 446] width 32 height 18
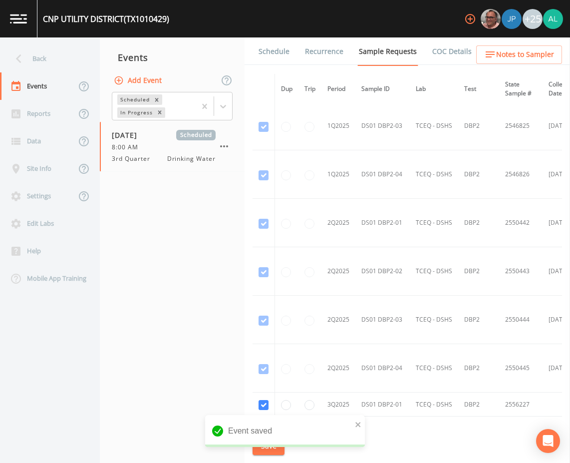
scroll to position [1592, 0]
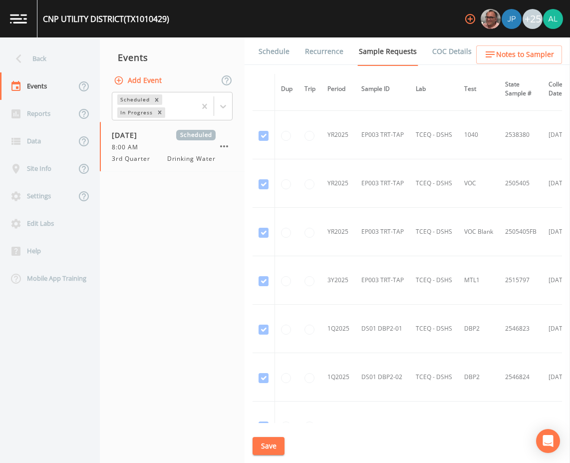
click at [272, 52] on link "Schedule" at bounding box center [274, 51] width 34 height 28
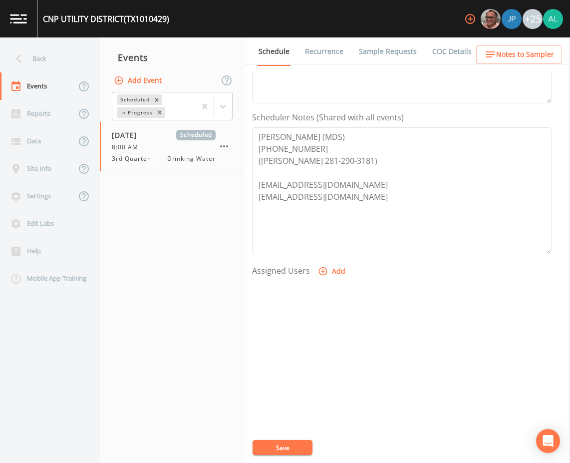
scroll to position [242, 0]
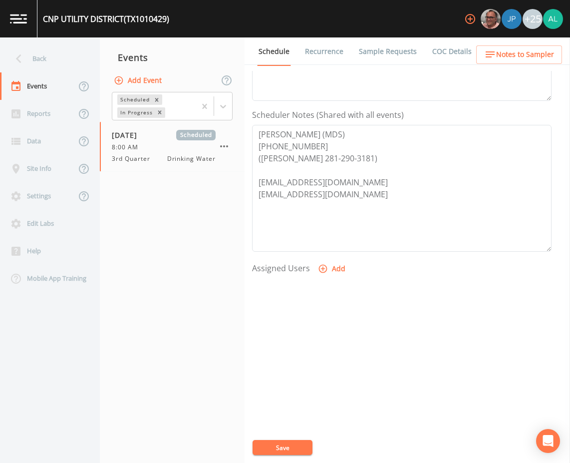
click at [337, 271] on button "Add" at bounding box center [332, 269] width 33 height 18
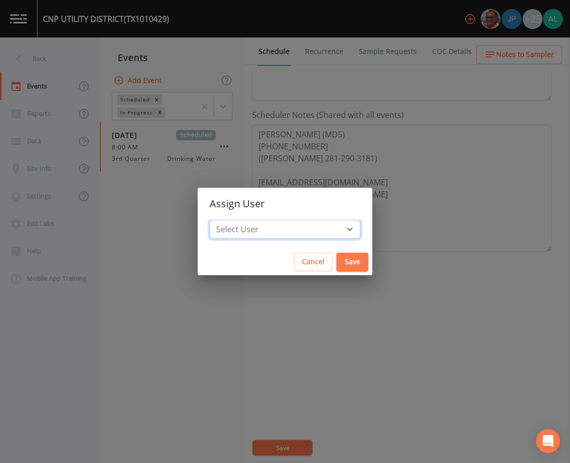
click at [310, 234] on select "Select User [PERSON_NAME] [PERSON_NAME] [PERSON_NAME] [PERSON_NAME] [PERSON_NAM…" at bounding box center [285, 229] width 151 height 19
select select "914a0f29-56c2-4065-8e52-23905ef40f2e"
click at [232, 220] on select "Select User [PERSON_NAME] [PERSON_NAME] [PERSON_NAME] [PERSON_NAME] [PERSON_NAM…" at bounding box center [285, 229] width 151 height 19
click at [337, 264] on button "Save" at bounding box center [353, 262] width 32 height 18
select select
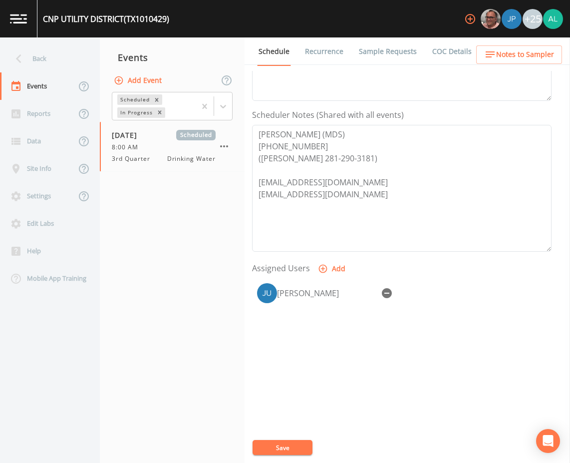
click at [291, 451] on button "Save" at bounding box center [283, 447] width 60 height 15
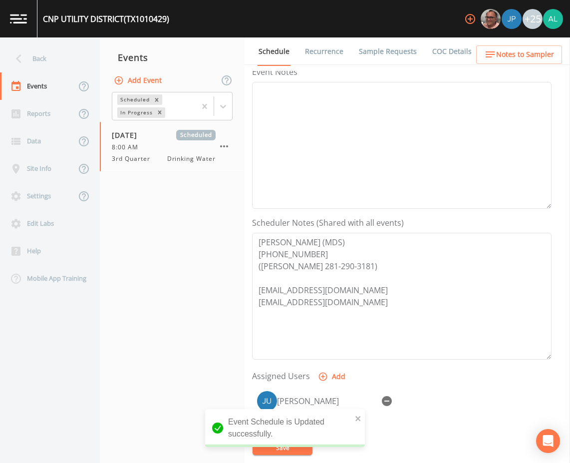
scroll to position [92, 0]
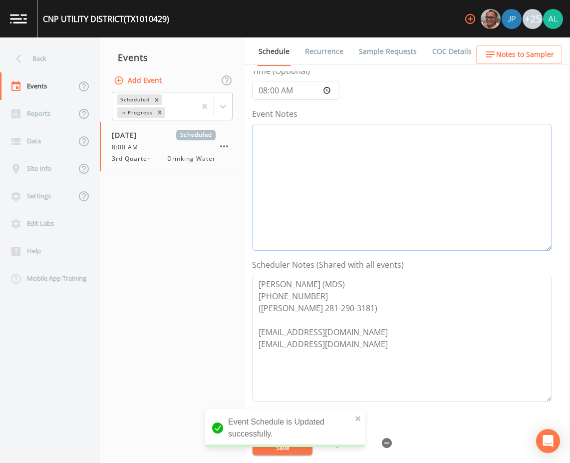
drag, startPoint x: 304, startPoint y: 184, endPoint x: 310, endPoint y: 205, distance: 22.3
click at [304, 186] on textarea "Event Notes" at bounding box center [402, 187] width 300 height 127
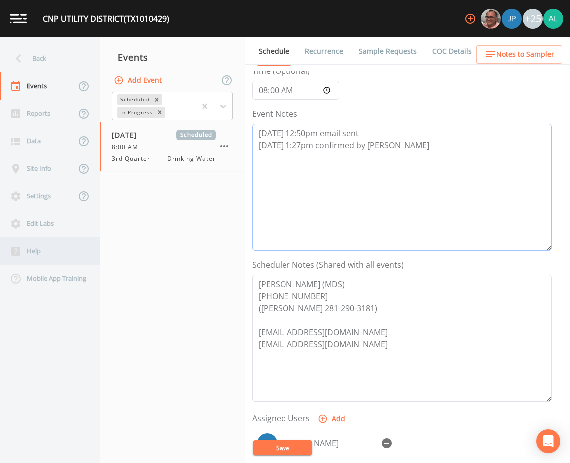
type textarea "[DATE] 12:50pm email sent [DATE] 1:27pm confirmed by [PERSON_NAME]"
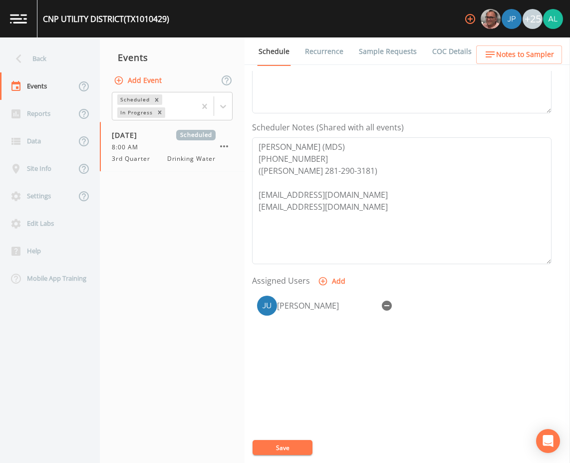
scroll to position [242, 0]
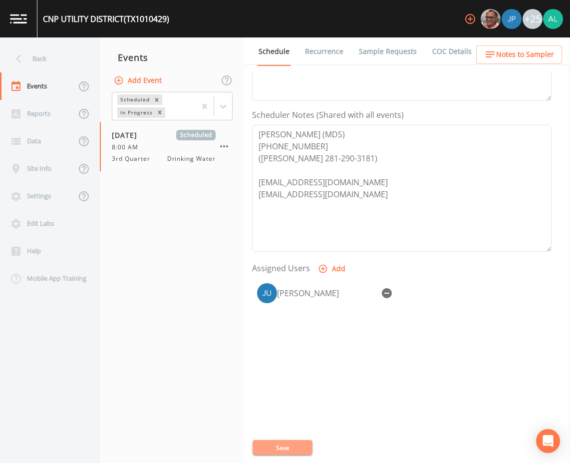
click at [278, 445] on button "Save" at bounding box center [283, 447] width 60 height 15
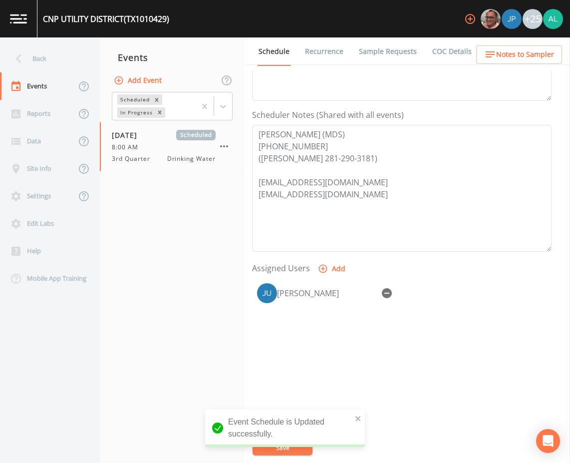
click at [508, 65] on div "Schedule Recurrence Sample Requests COC Details Forms Event Name 3rd Quarter Ta…" at bounding box center [408, 249] width 326 height 425
click at [512, 56] on span "Notes to Sampler" at bounding box center [525, 54] width 58 height 12
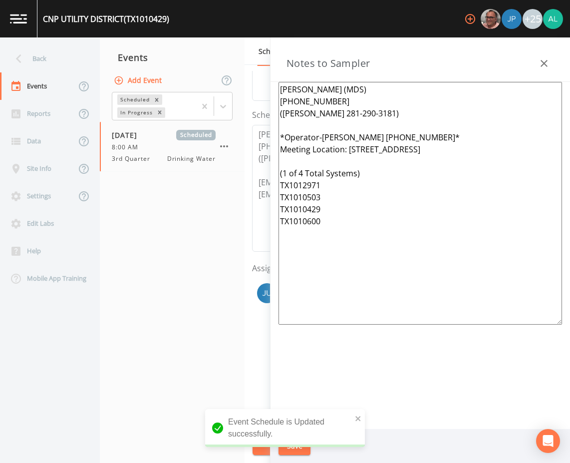
click at [551, 58] on button "button" at bounding box center [544, 63] width 20 height 20
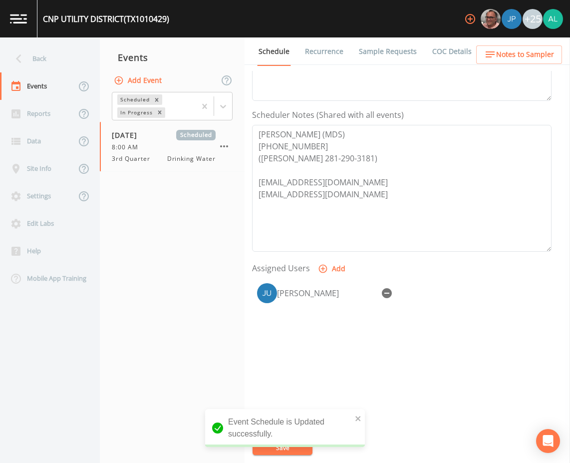
click at [418, 47] on li "COC Details" at bounding box center [445, 51] width 55 height 28
click at [398, 50] on link "Sample Requests" at bounding box center [387, 51] width 61 height 28
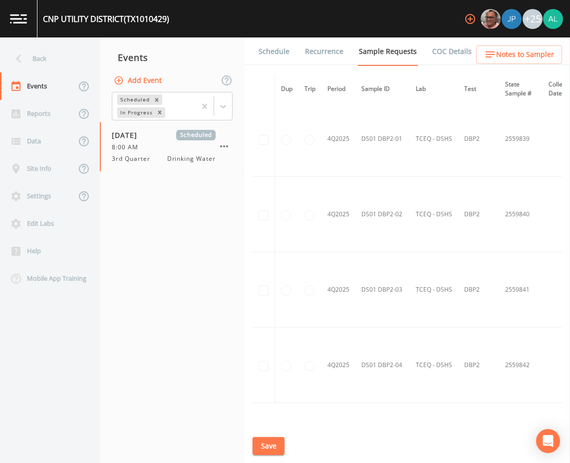
scroll to position [2297, 0]
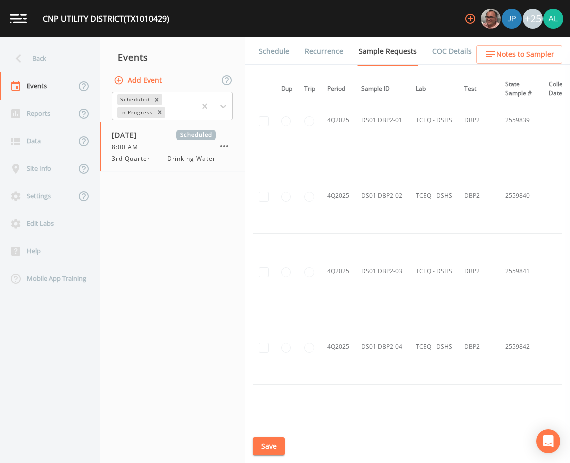
drag, startPoint x: 281, startPoint y: 436, endPoint x: 270, endPoint y: 446, distance: 15.2
click at [280, 436] on div "Schedule Recurrence Sample Requests COC Details Forms Dup Trip Period Sample ID…" at bounding box center [408, 249] width 326 height 425
click at [270, 446] on button "Save" at bounding box center [269, 446] width 32 height 18
click at [39, 55] on div "Back" at bounding box center [45, 58] width 90 height 27
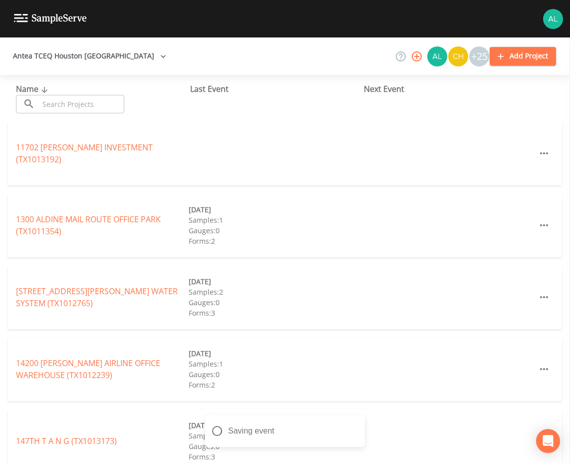
click at [66, 96] on input "text" at bounding box center [81, 104] width 85 height 18
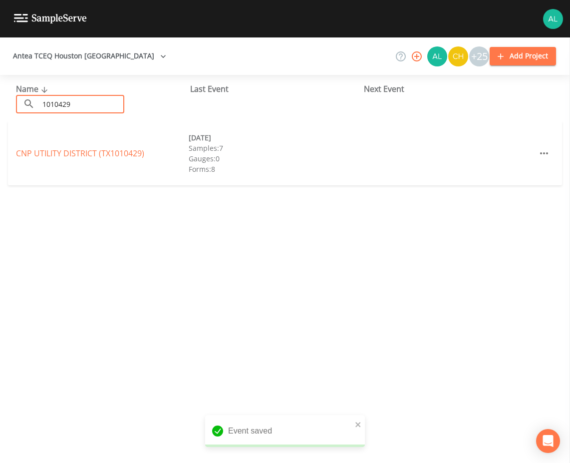
type input "1010429"
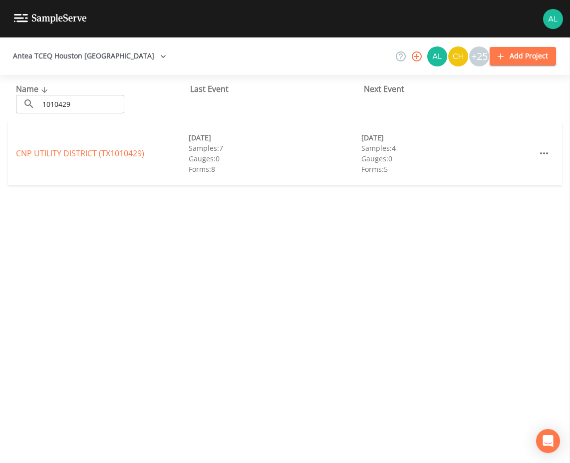
click at [127, 147] on div "CNP UTILITY DISTRICT (TX1010429)" at bounding box center [102, 153] width 173 height 12
click at [126, 152] on link "CNP UTILITY DISTRICT (TX1010429)" at bounding box center [80, 153] width 128 height 11
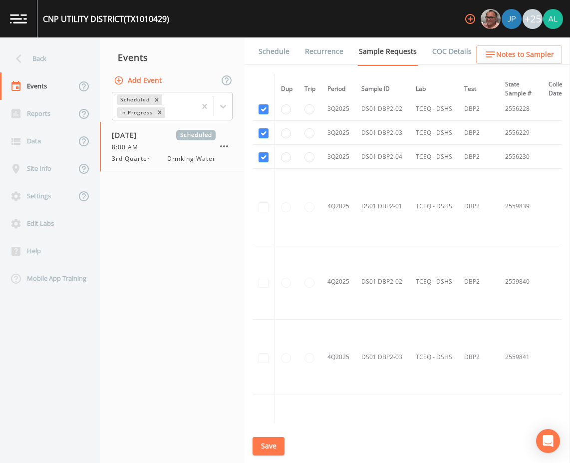
scroll to position [2341, 0]
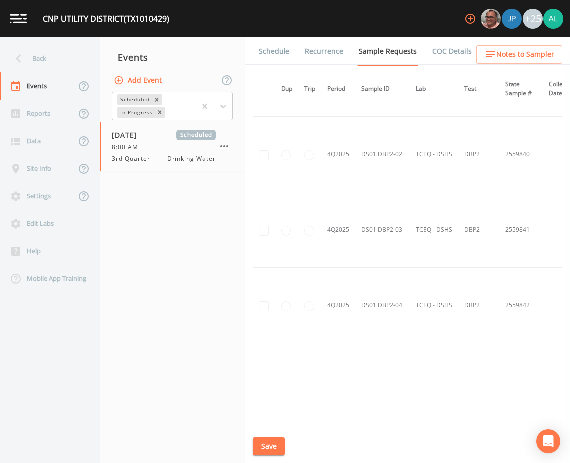
click at [265, 53] on link "Schedule" at bounding box center [274, 51] width 34 height 28
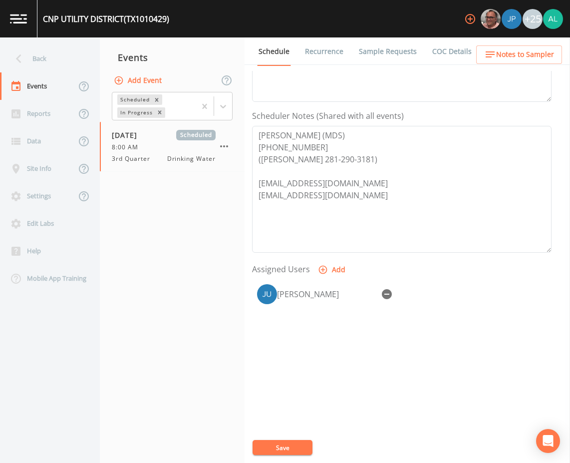
scroll to position [242, 0]
click at [492, 58] on icon "button" at bounding box center [490, 54] width 12 height 12
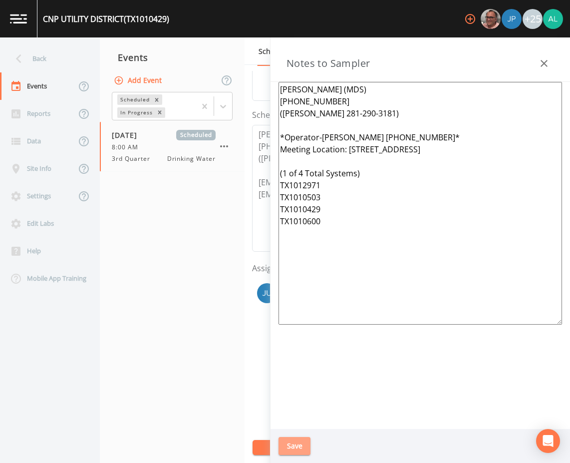
click at [291, 438] on button "Save" at bounding box center [295, 446] width 32 height 18
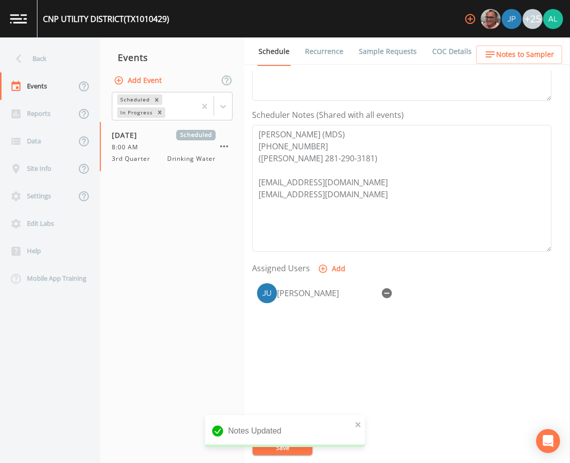
click at [250, 447] on div "Notes Updated" at bounding box center [285, 435] width 160 height 40
click at [290, 444] on button "Save" at bounding box center [283, 447] width 60 height 15
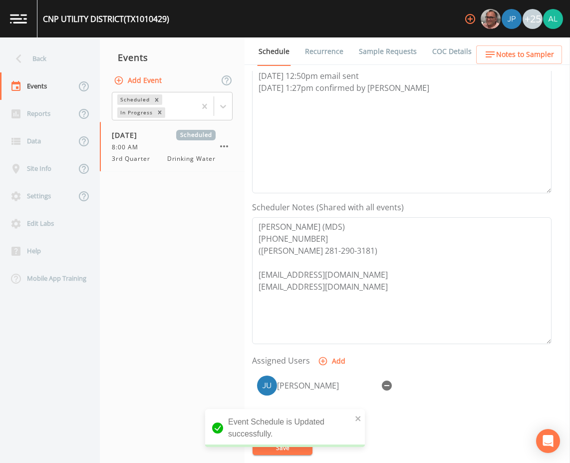
scroll to position [0, 0]
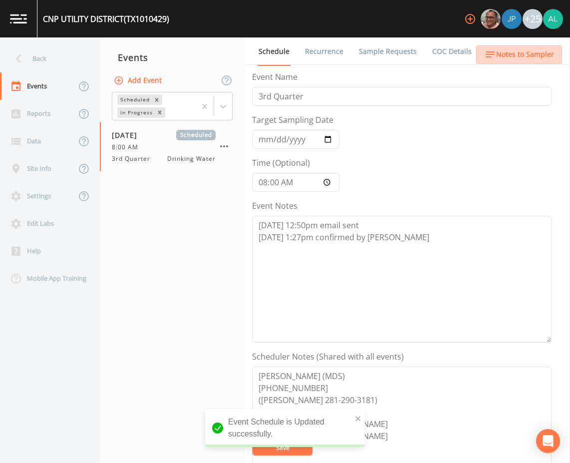
click at [509, 57] on span "Notes to Sampler" at bounding box center [525, 54] width 58 height 12
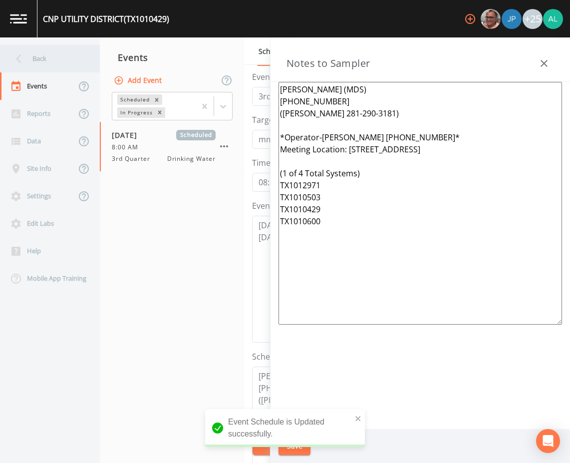
click at [35, 60] on div "Back" at bounding box center [45, 58] width 90 height 27
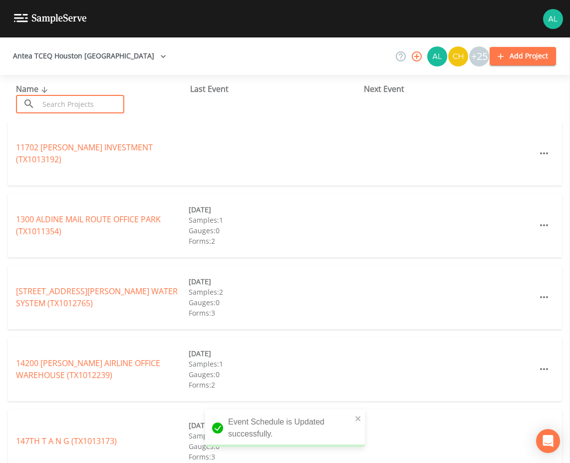
click at [48, 107] on input "text" at bounding box center [81, 104] width 85 height 18
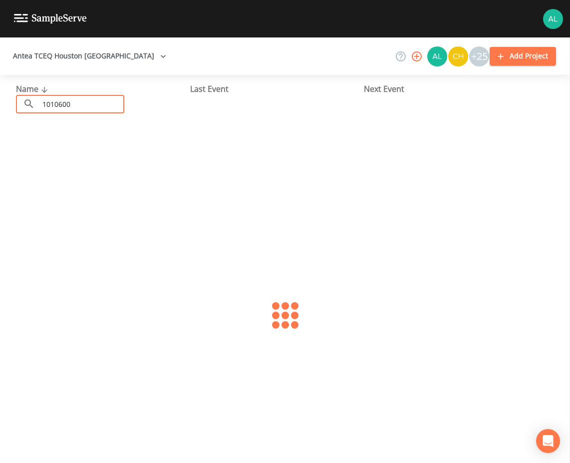
type input "1010600"
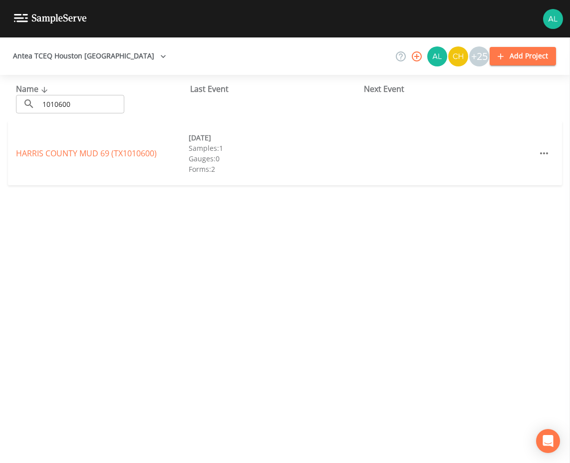
click at [401, 173] on div "HARRIS COUNTY MUD 69 (TX1010600) [DATE] Samples: 1 Gauges: 0 Forms: 2" at bounding box center [285, 153] width 554 height 64
click at [96, 149] on link "[GEOGRAPHIC_DATA] 69 (TX1010600)" at bounding box center [86, 153] width 141 height 11
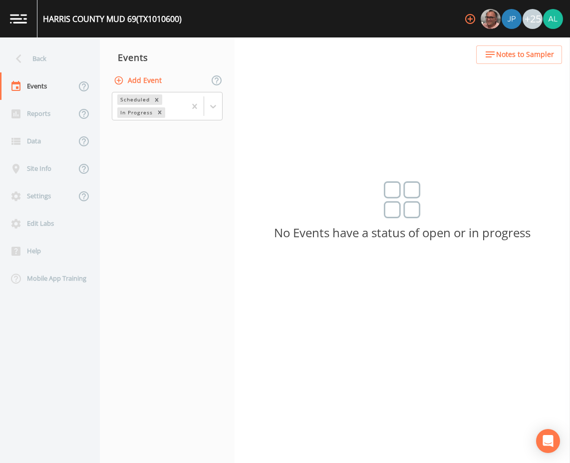
click at [149, 83] on button "Add Event" at bounding box center [139, 80] width 54 height 18
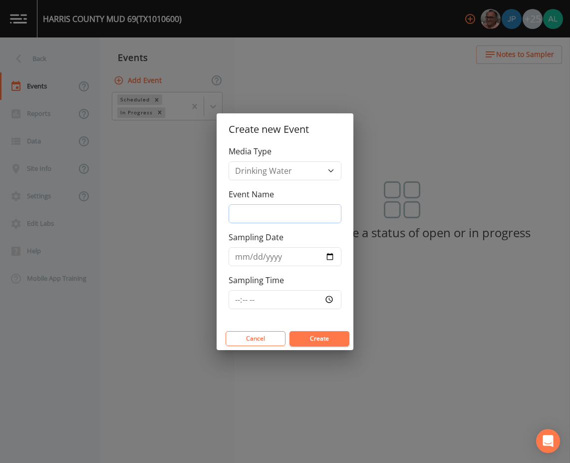
click at [254, 214] on input "Event Name" at bounding box center [285, 213] width 113 height 19
type input "3rd Quarter"
type input "[DATE]"
click at [230, 304] on input "Sampling Time" at bounding box center [285, 299] width 113 height 19
type input "08:00"
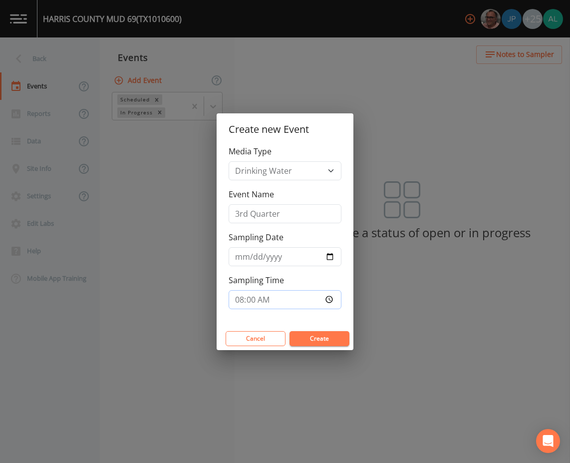
click at [290, 331] on button "Create" at bounding box center [320, 338] width 60 height 15
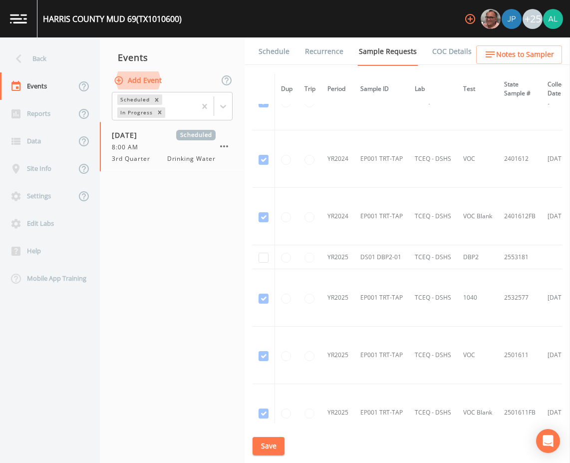
scroll to position [250, 0]
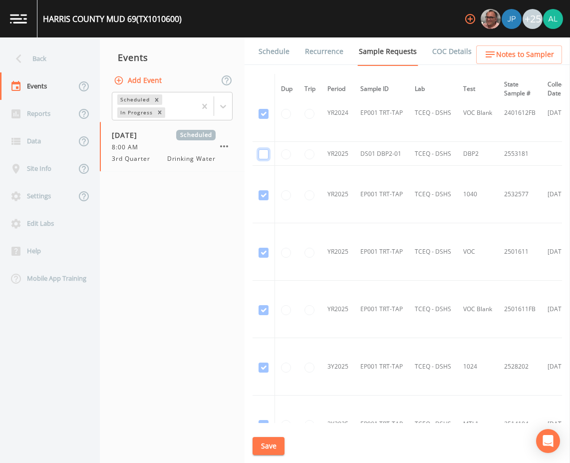
checkbox input "true"
click at [275, 444] on button "Save" at bounding box center [269, 446] width 32 height 18
click at [281, 441] on button "Save" at bounding box center [269, 446] width 32 height 18
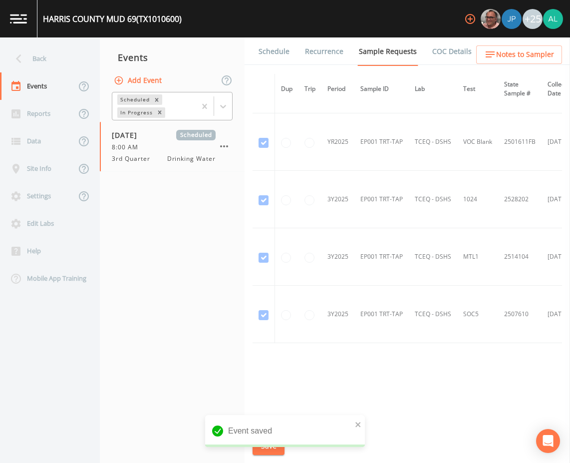
scroll to position [419, 0]
click at [272, 53] on link "Schedule" at bounding box center [274, 51] width 34 height 28
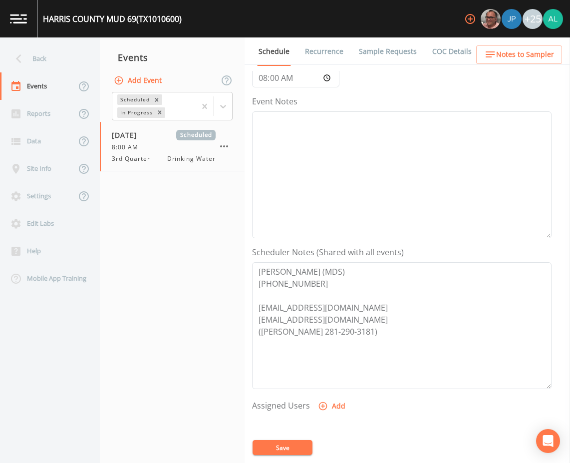
scroll to position [100, 0]
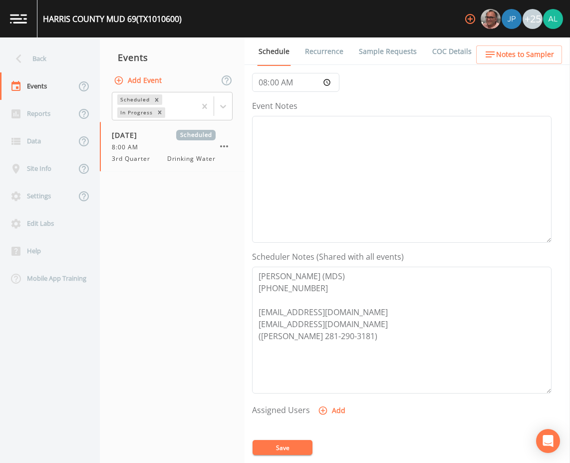
click at [326, 408] on button "Add" at bounding box center [332, 410] width 33 height 18
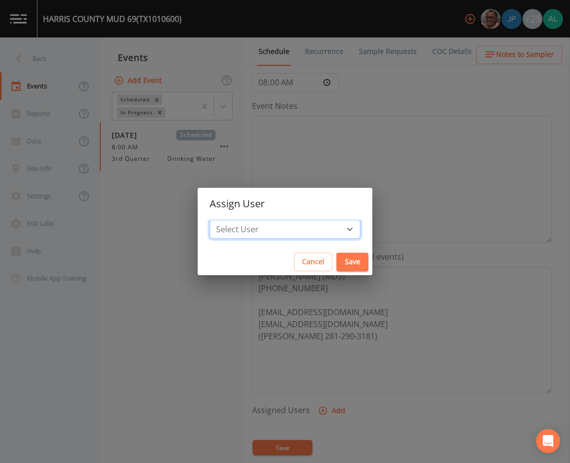
click at [287, 221] on select "Select User [PERSON_NAME] [PERSON_NAME] [PERSON_NAME] [PERSON_NAME] [PERSON_NAM…" at bounding box center [285, 229] width 151 height 19
select select "914a0f29-56c2-4065-8e52-23905ef40f2e"
click at [232, 220] on select "Select User [PERSON_NAME] [PERSON_NAME] [PERSON_NAME] [PERSON_NAME] [PERSON_NAM…" at bounding box center [285, 229] width 151 height 19
click at [337, 258] on button "Save" at bounding box center [353, 262] width 32 height 18
select select
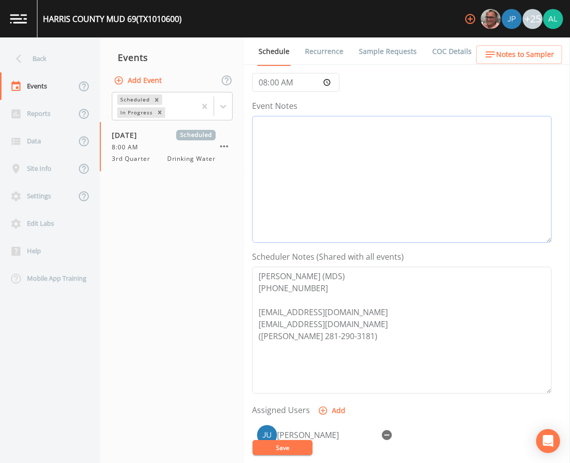
click at [309, 171] on textarea "Event Notes" at bounding box center [402, 179] width 300 height 127
type textarea "[DATE] 12:50pm email sent [DATE] 1:27pm confirmed by [PERSON_NAME]"
click at [285, 446] on button "Save" at bounding box center [283, 447] width 60 height 15
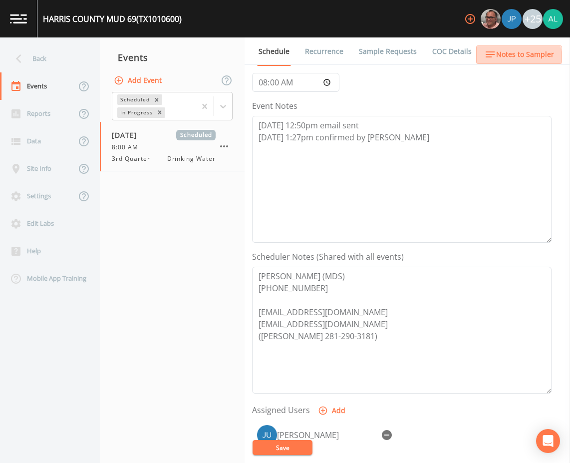
click at [499, 59] on span "Notes to Sampler" at bounding box center [525, 54] width 58 height 12
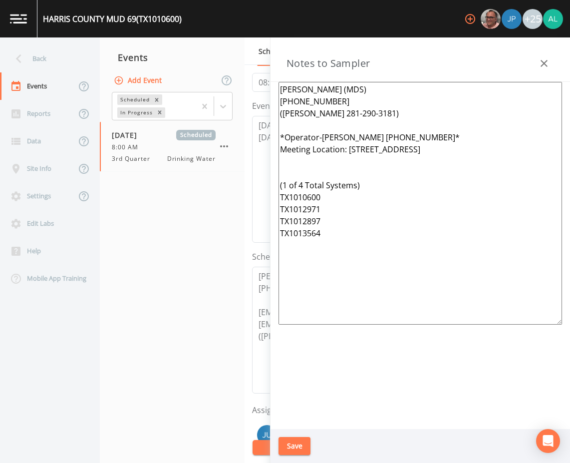
drag, startPoint x: 356, startPoint y: 254, endPoint x: 226, endPoint y: 67, distance: 227.7
click at [226, 67] on div "Back Events Reports Data Site Info Settings Edit Labs Help Mobile App Training …" at bounding box center [285, 249] width 570 height 425
paste textarea "[PERSON_NAME] (MDS) [PHONE_NUMBER] ([PERSON_NAME] 281-290-3181) *Operator-[PERS…"
type textarea "[PERSON_NAME] (MDS) [PHONE_NUMBER] ([PERSON_NAME] 281-290-3181) *Operator-[PERS…"
click at [307, 442] on button "Save" at bounding box center [295, 446] width 32 height 18
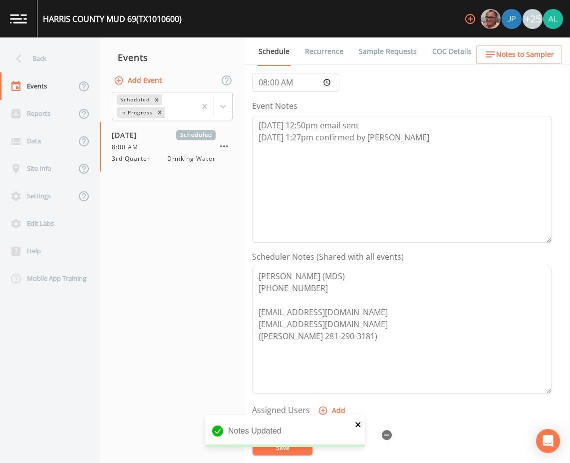
click at [357, 423] on icon "close" at bounding box center [357, 424] width 5 height 5
click at [280, 449] on button "Save" at bounding box center [283, 447] width 60 height 15
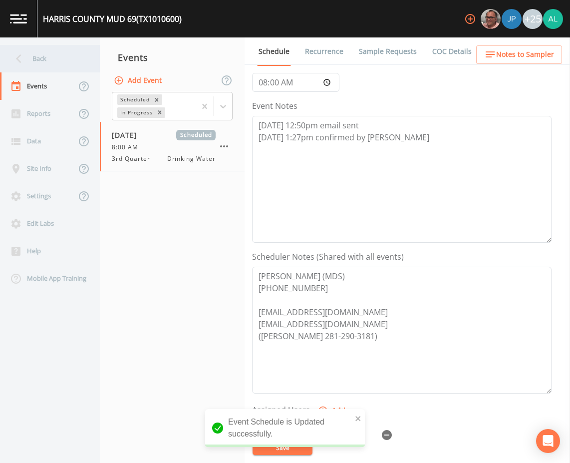
click at [70, 67] on div "Back" at bounding box center [45, 58] width 90 height 27
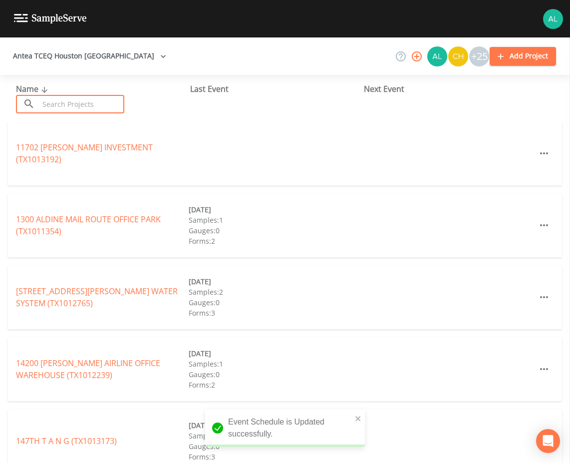
click at [92, 109] on input "text" at bounding box center [81, 104] width 85 height 18
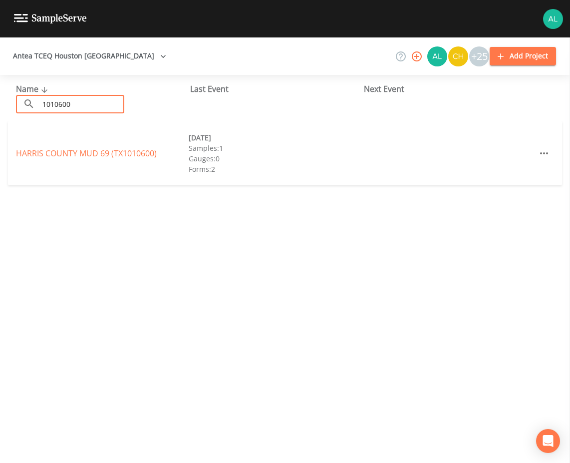
type input "1010600"
click at [123, 154] on link "[GEOGRAPHIC_DATA] 69 (TX1010600)" at bounding box center [86, 153] width 141 height 11
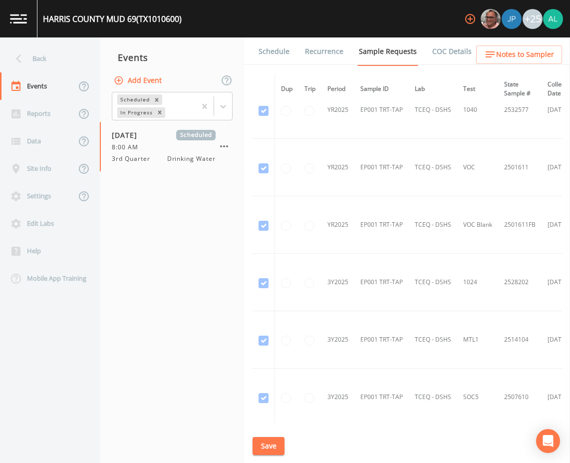
scroll to position [419, 0]
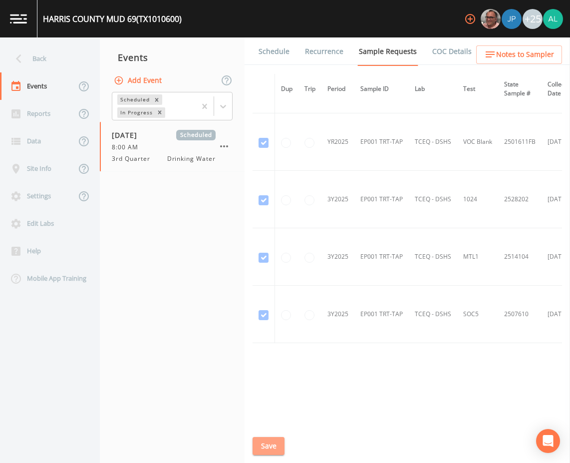
click at [274, 438] on button "Save" at bounding box center [269, 446] width 32 height 18
click at [272, 42] on link "Schedule" at bounding box center [274, 51] width 34 height 28
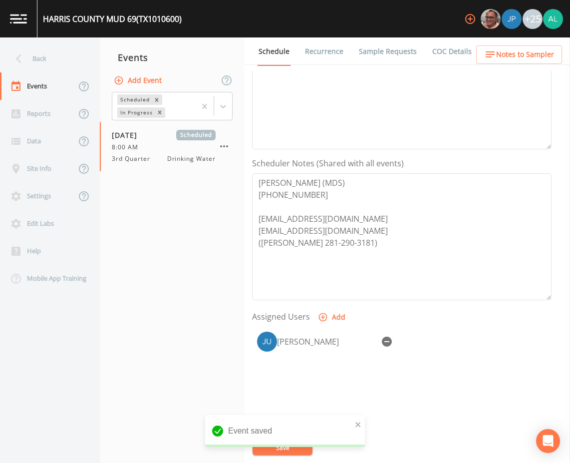
scroll to position [200, 0]
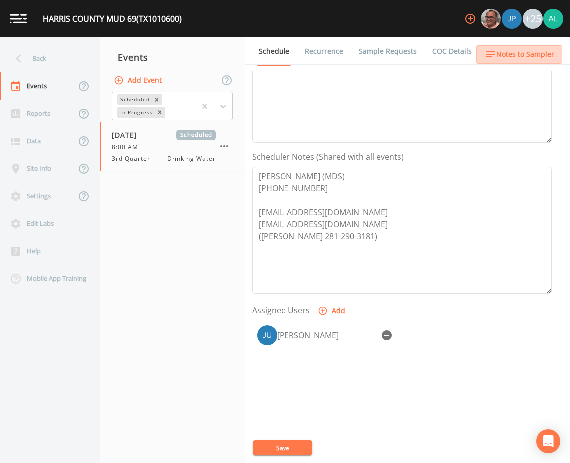
click at [530, 53] on span "Notes to Sampler" at bounding box center [525, 54] width 58 height 12
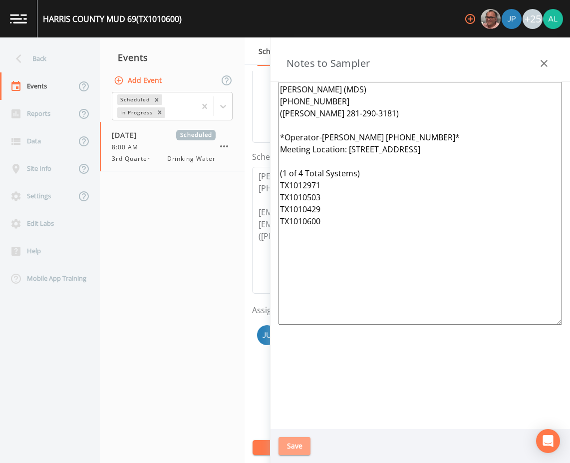
click at [292, 444] on button "Save" at bounding box center [295, 446] width 32 height 18
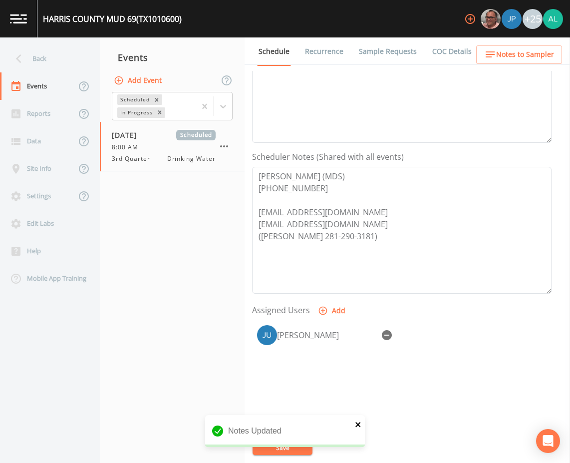
click at [358, 419] on button "close" at bounding box center [358, 424] width 7 height 12
click at [283, 447] on div "Notes Updated" at bounding box center [285, 435] width 160 height 40
click at [283, 447] on button "Save" at bounding box center [283, 447] width 60 height 15
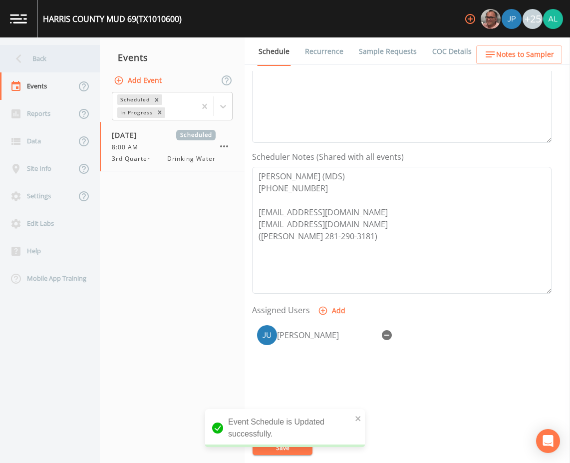
click at [57, 52] on div "Back" at bounding box center [45, 58] width 90 height 27
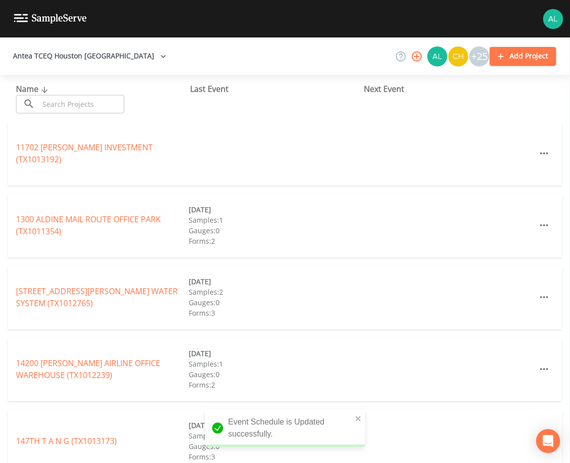
click at [46, 103] on input "text" at bounding box center [81, 104] width 85 height 18
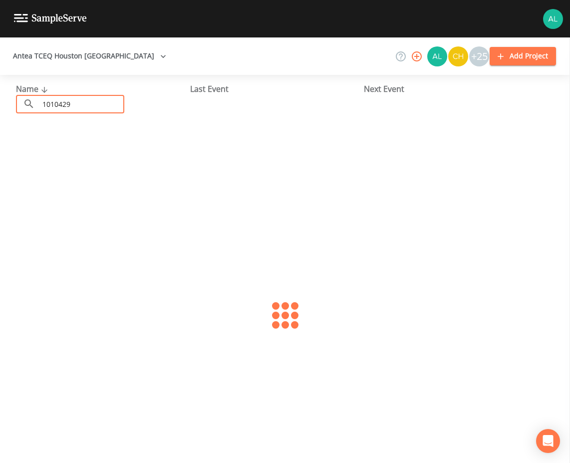
type input "1010429"
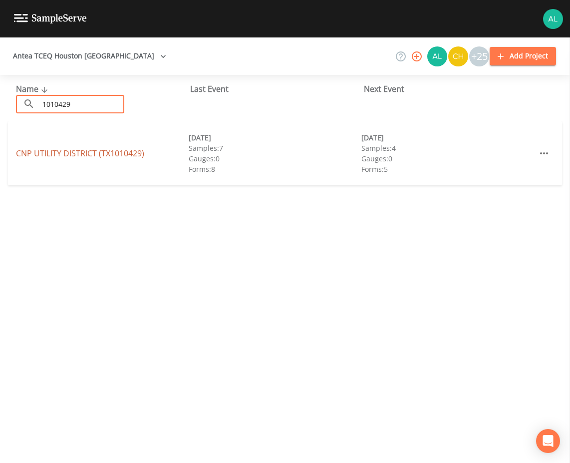
click at [97, 156] on link "CNP UTILITY DISTRICT (TX1010429)" at bounding box center [80, 153] width 128 height 11
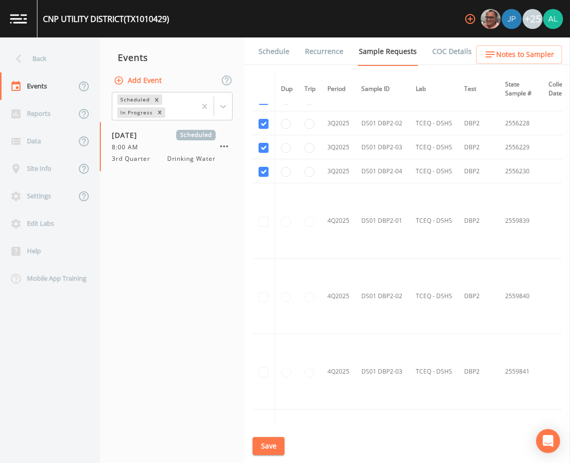
scroll to position [2341, 0]
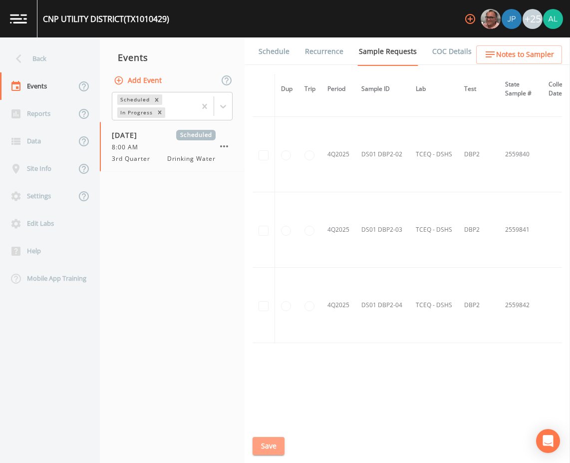
click at [265, 441] on button "Save" at bounding box center [269, 446] width 32 height 18
click at [274, 51] on link "Schedule" at bounding box center [274, 51] width 34 height 28
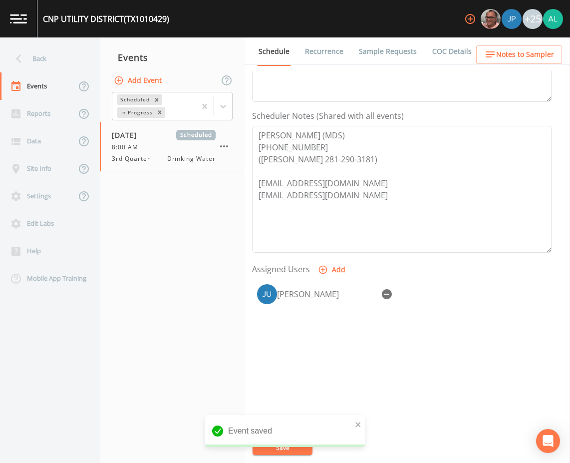
scroll to position [242, 0]
click at [504, 61] on button "Notes to Sampler" at bounding box center [519, 54] width 86 height 18
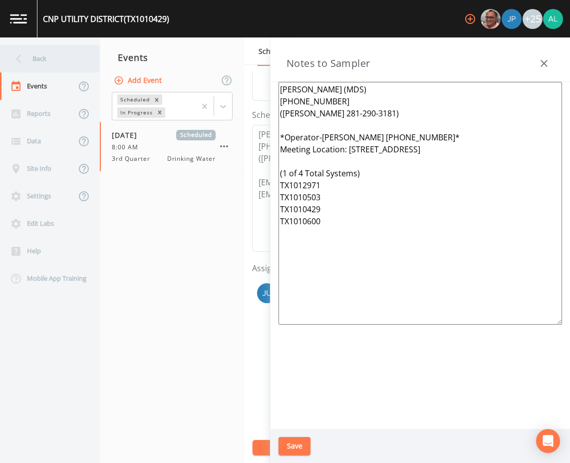
click at [61, 59] on div "Back" at bounding box center [45, 58] width 90 height 27
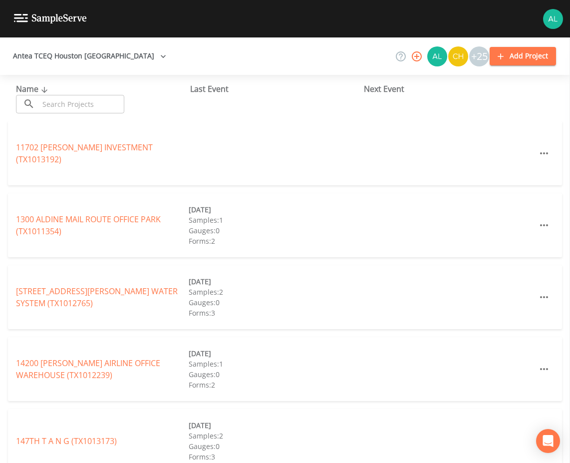
click at [59, 98] on input "text" at bounding box center [81, 104] width 85 height 18
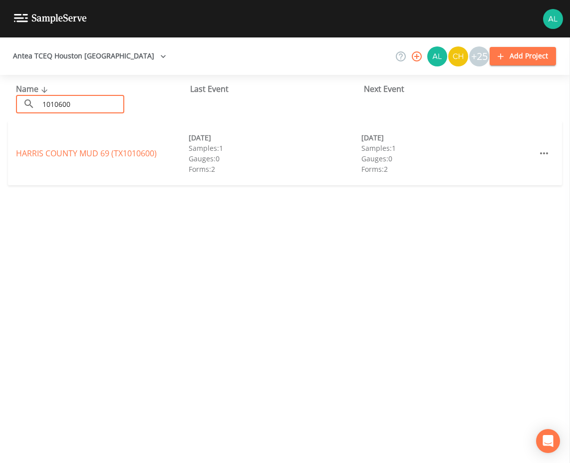
type input "1010600"
drag, startPoint x: 77, startPoint y: 160, endPoint x: 78, endPoint y: 154, distance: 6.7
click at [77, 158] on div "HARRIS COUNTY MUD 69 (TX1010600) [DATE] Samples: 1 Gauges: 0 Forms: 2 [DATE] Sa…" at bounding box center [285, 153] width 554 height 64
click at [86, 155] on link "[GEOGRAPHIC_DATA] 69 (TX1010600)" at bounding box center [86, 153] width 141 height 11
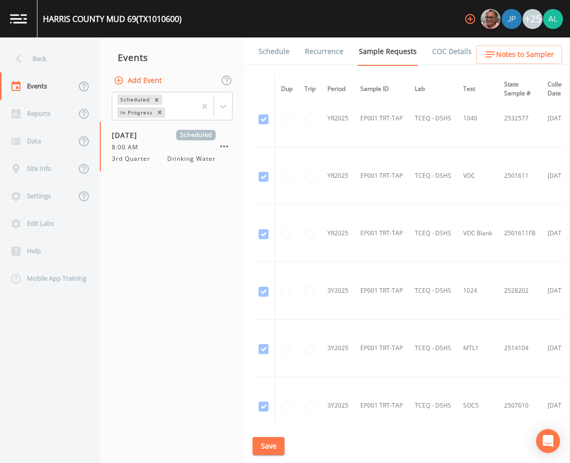
scroll to position [419, 0]
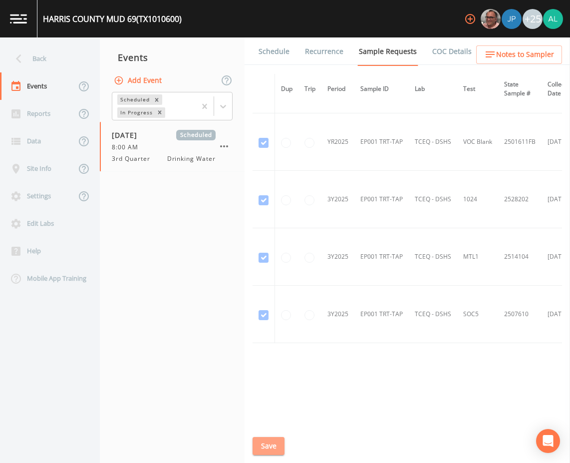
drag, startPoint x: 267, startPoint y: 443, endPoint x: 275, endPoint y: 188, distance: 255.8
click at [267, 442] on button "Save" at bounding box center [269, 446] width 32 height 18
click at [271, 47] on link "Schedule" at bounding box center [274, 51] width 34 height 28
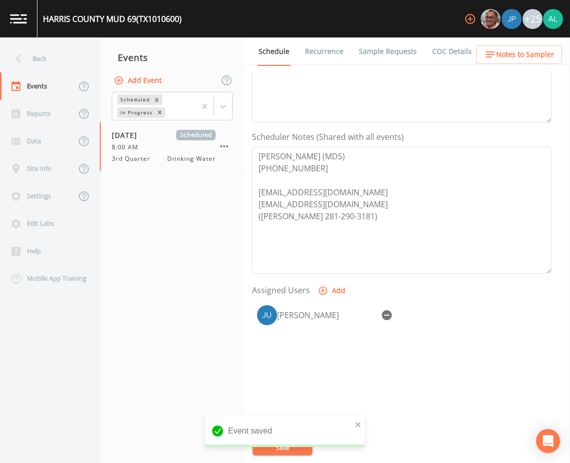
scroll to position [242, 0]
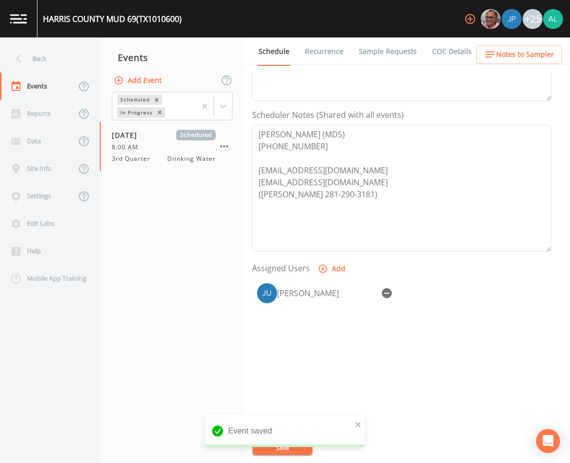
click at [515, 38] on ul "Schedule Recurrence Sample Requests COC Details Forms" at bounding box center [408, 50] width 326 height 27
click at [512, 55] on span "Notes to Sampler" at bounding box center [525, 54] width 58 height 12
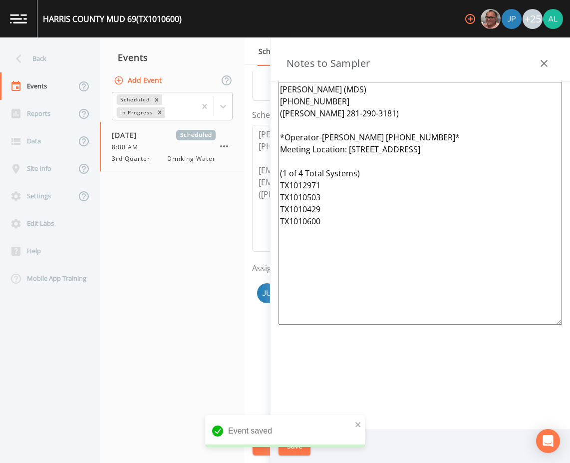
click at [543, 64] on icon "button" at bounding box center [544, 63] width 7 height 7
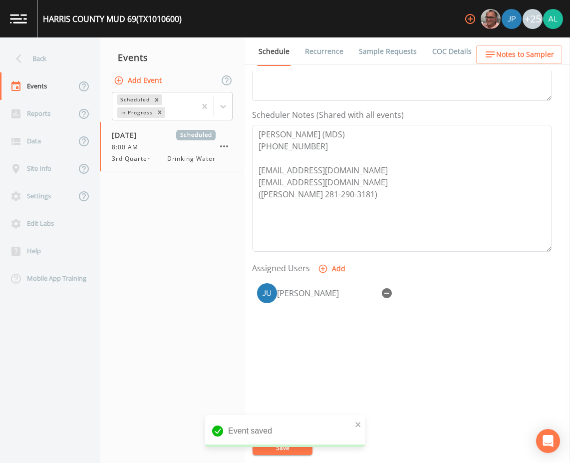
click at [385, 54] on link "Sample Requests" at bounding box center [387, 51] width 61 height 28
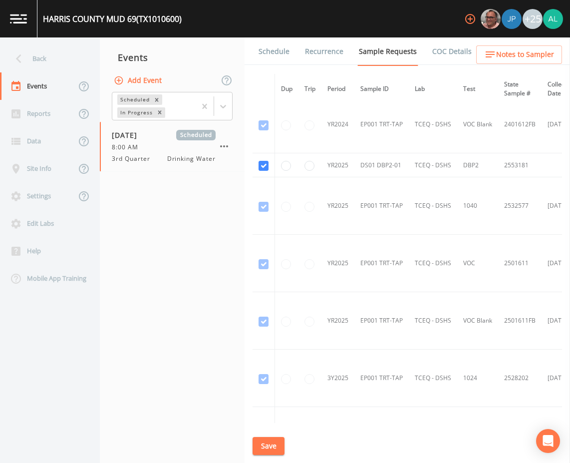
scroll to position [220, 0]
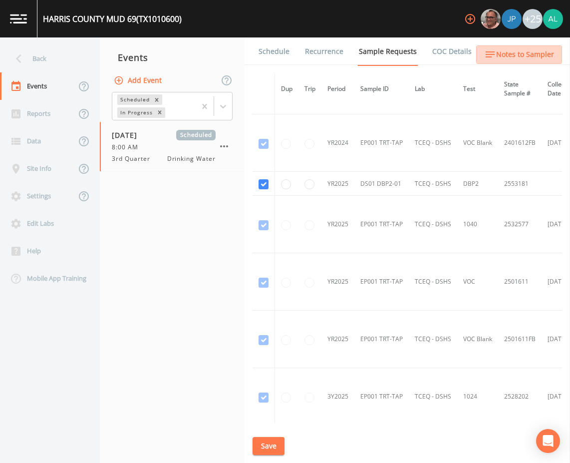
click at [524, 51] on span "Notes to Sampler" at bounding box center [525, 54] width 58 height 12
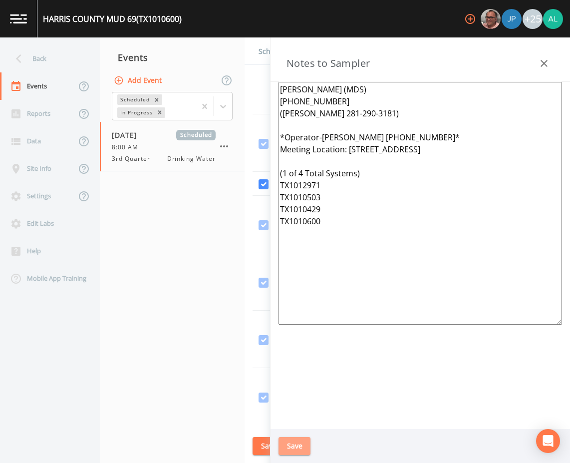
click at [286, 438] on button "Save" at bounding box center [295, 446] width 32 height 18
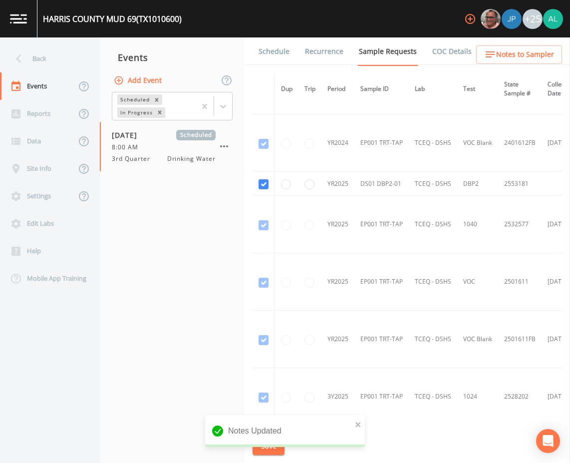
click at [491, 54] on icon "button" at bounding box center [490, 54] width 12 height 12
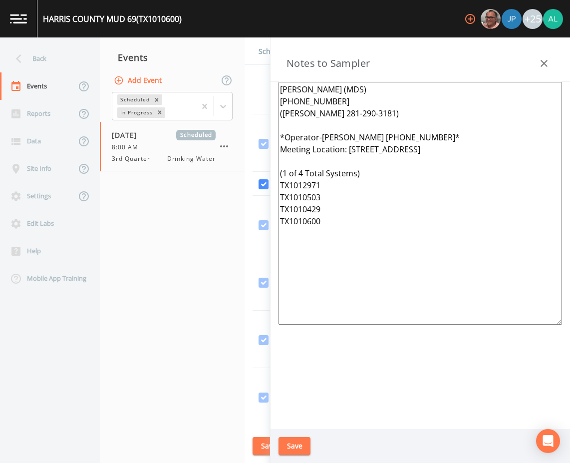
click at [296, 441] on button "Save" at bounding box center [295, 446] width 32 height 18
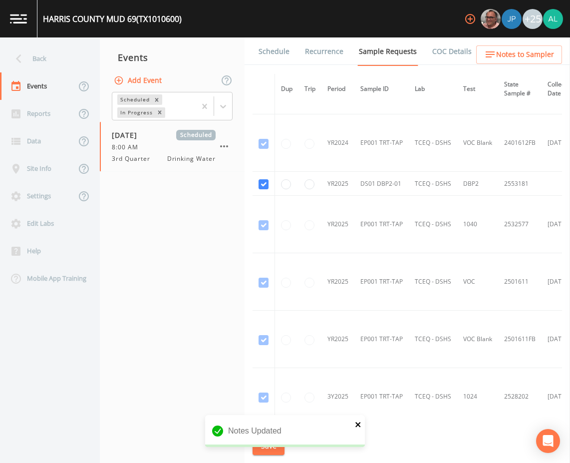
click at [358, 425] on icon "close" at bounding box center [358, 424] width 7 height 8
click at [278, 440] on button "Save" at bounding box center [269, 446] width 32 height 18
click at [261, 53] on link "Schedule" at bounding box center [274, 51] width 34 height 28
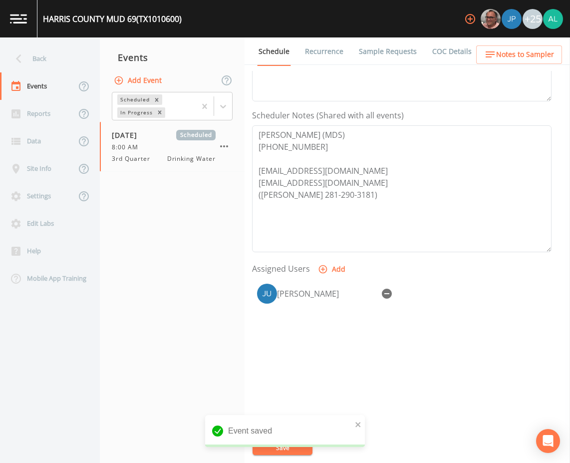
scroll to position [242, 0]
click at [354, 427] on div "Event saved" at bounding box center [285, 431] width 160 height 32
click at [354, 426] on div "Event saved" at bounding box center [285, 431] width 160 height 32
click at [360, 424] on icon "close" at bounding box center [358, 424] width 7 height 8
click at [280, 450] on button "Save" at bounding box center [283, 447] width 60 height 15
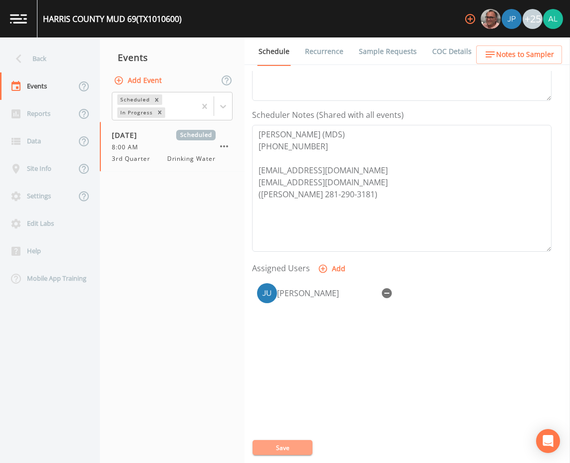
click at [302, 453] on button "Save" at bounding box center [283, 447] width 60 height 15
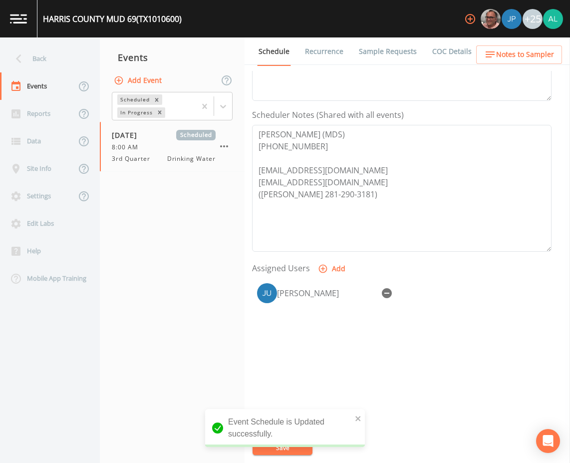
click at [44, 57] on div "Back" at bounding box center [45, 58] width 90 height 27
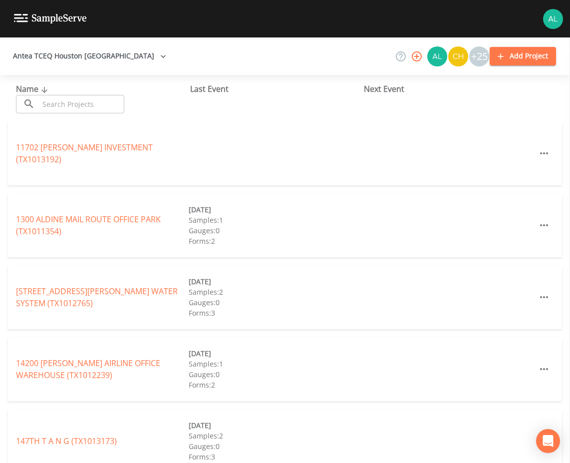
click at [283, 33] on div at bounding box center [285, 18] width 570 height 37
click at [52, 101] on input "text" at bounding box center [81, 104] width 85 height 18
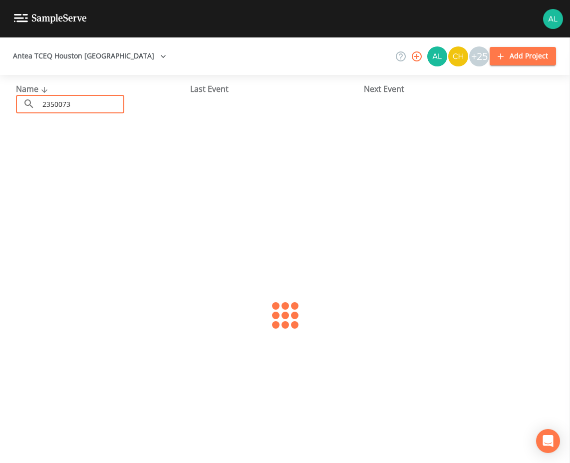
type input "2350073"
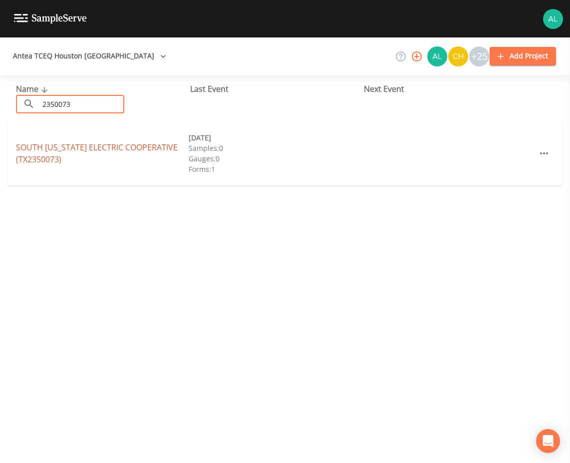
click at [50, 152] on link "SOUTH [US_STATE] ELECTRIC COOPERATIVE (TX2350073)" at bounding box center [97, 153] width 162 height 23
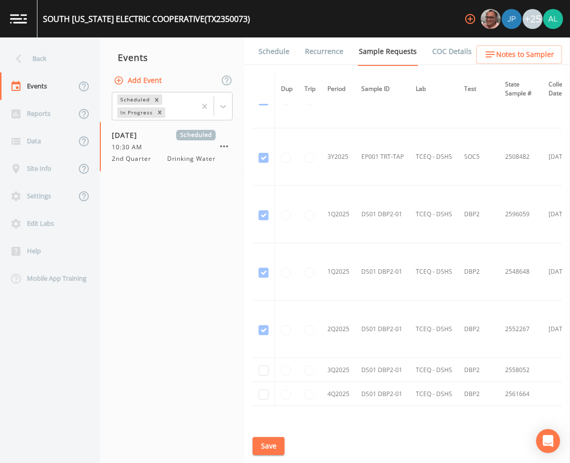
scroll to position [1515, 0]
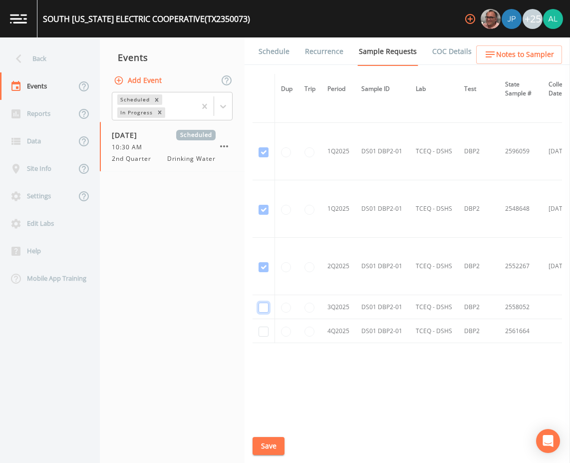
checkbox input "true"
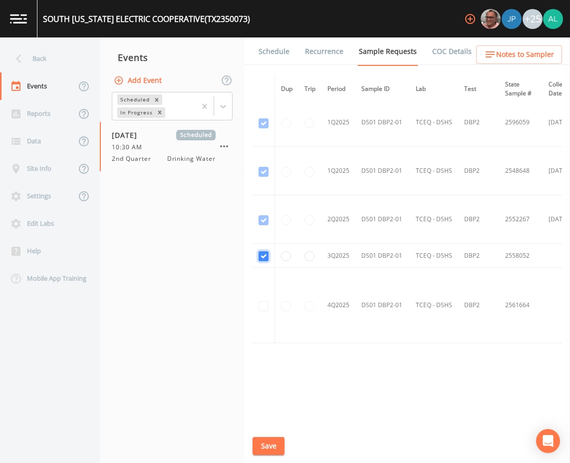
scroll to position [1295, 0]
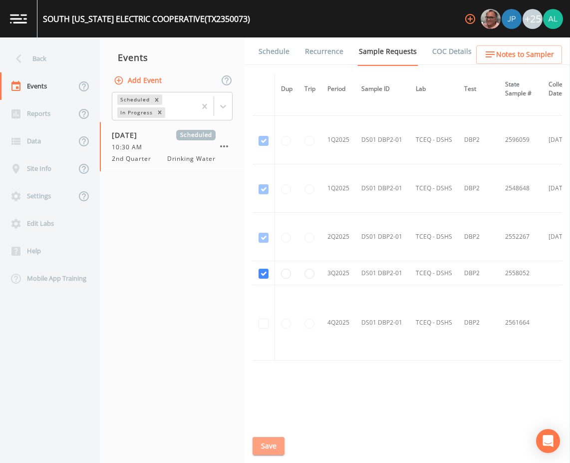
click at [262, 440] on button "Save" at bounding box center [269, 446] width 32 height 18
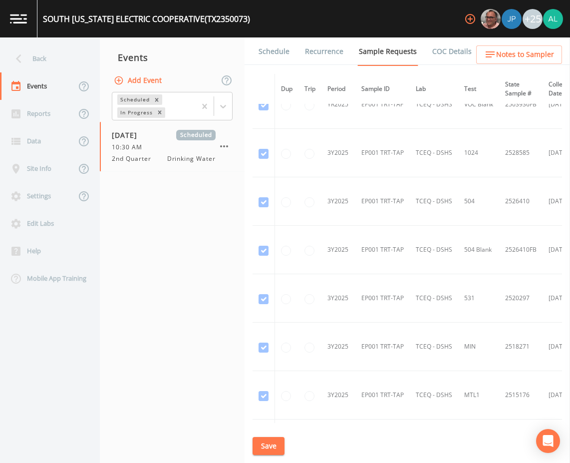
scroll to position [999, 0]
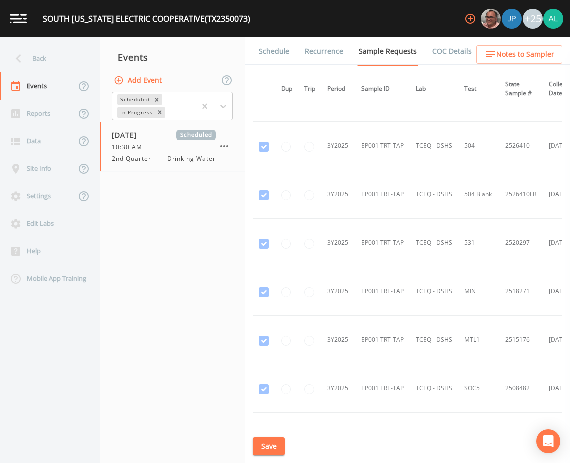
click at [257, 26] on div "SOUTH [US_STATE] ELECTRIC COOPERATIVE (TX2350073) +25" at bounding box center [285, 18] width 570 height 37
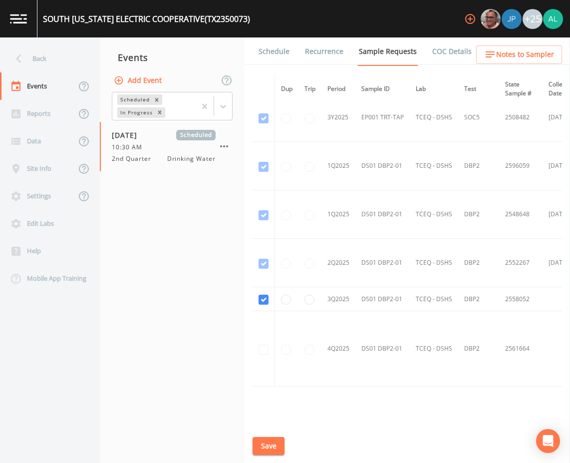
scroll to position [1315, 0]
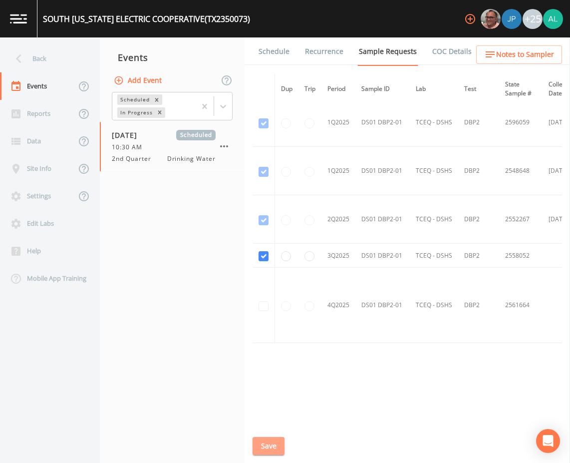
click at [265, 439] on button "Save" at bounding box center [269, 446] width 32 height 18
click at [274, 50] on link "Schedule" at bounding box center [274, 51] width 34 height 28
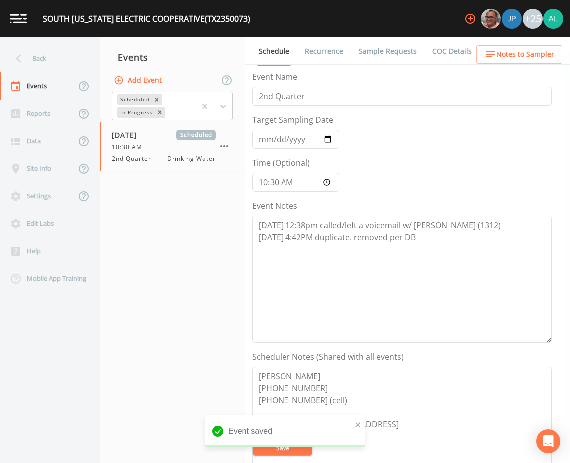
click at [389, 58] on link "Sample Requests" at bounding box center [387, 51] width 61 height 28
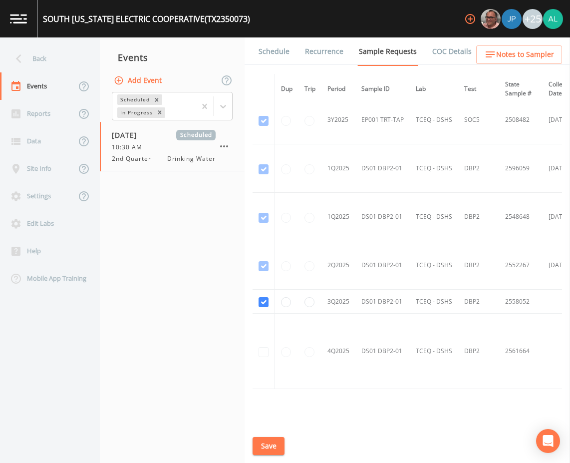
scroll to position [1298, 0]
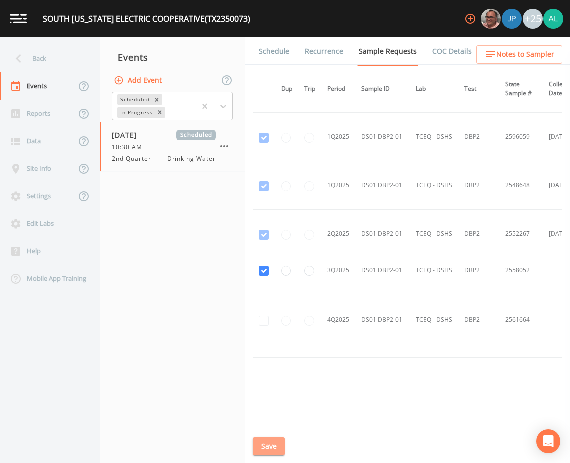
click at [258, 446] on button "Save" at bounding box center [269, 446] width 32 height 18
click at [273, 56] on link "Schedule" at bounding box center [274, 51] width 34 height 28
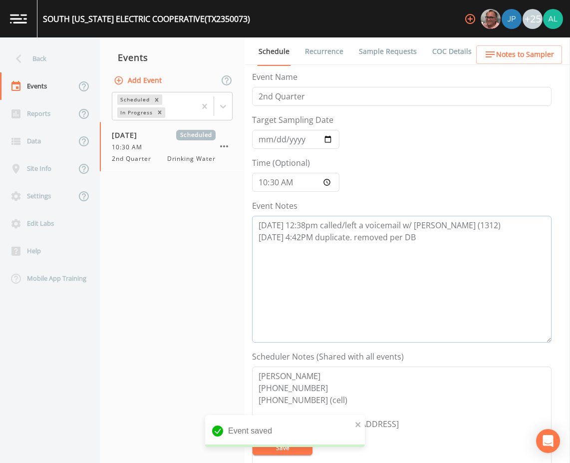
click at [438, 248] on textarea "[DATE] 12:38pm called/left a voicemail w/ [PERSON_NAME] (1312) [DATE] 4:42PM du…" at bounding box center [402, 279] width 300 height 127
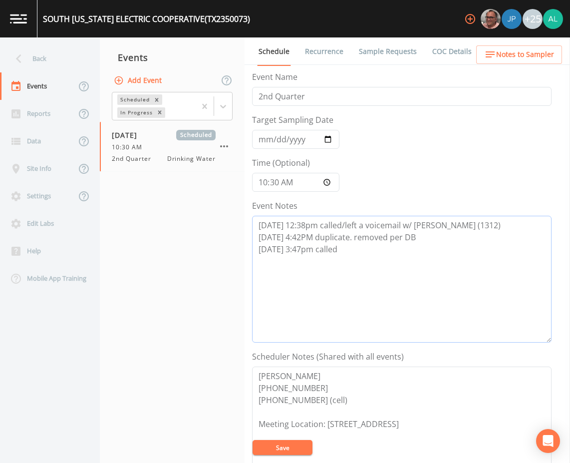
type textarea "[DATE] 12:38pm called/left a voicemail w/ [PERSON_NAME] (1312) [DATE] 4:42PM du…"
click at [513, 48] on span "Notes to Sampler" at bounding box center [525, 54] width 58 height 12
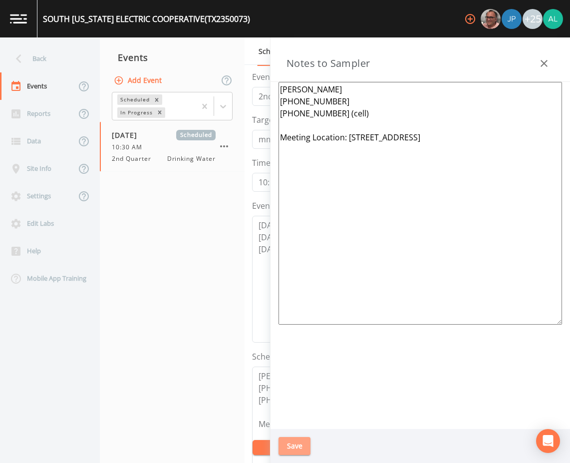
click at [290, 444] on button "Save" at bounding box center [295, 446] width 32 height 18
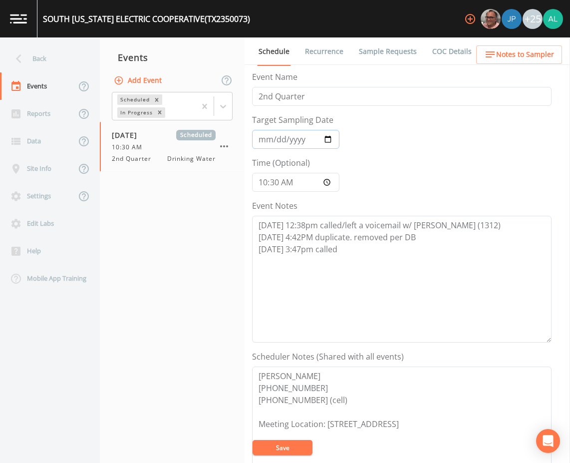
click at [332, 133] on input "[DATE]" at bounding box center [295, 139] width 87 height 19
click at [330, 135] on input "[DATE]" at bounding box center [295, 139] width 87 height 19
type input "[DATE]"
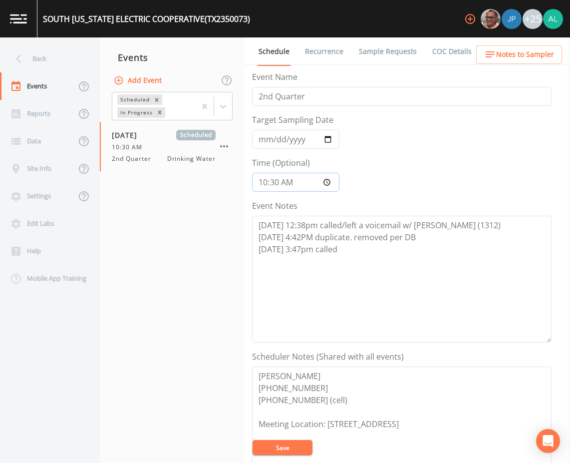
click at [262, 183] on input "10:30:00" at bounding box center [295, 182] width 87 height 19
type input "09:00"
click at [300, 449] on button "Save" at bounding box center [283, 447] width 60 height 15
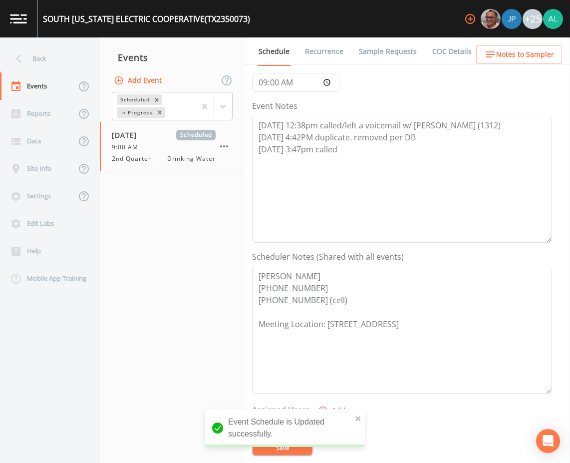
scroll to position [200, 0]
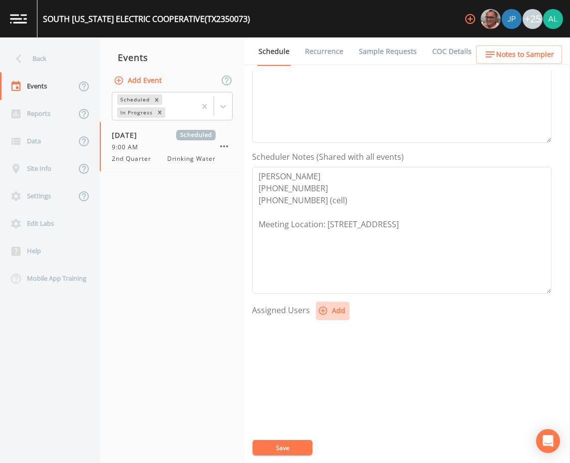
click at [340, 308] on button "Add" at bounding box center [332, 311] width 33 height 18
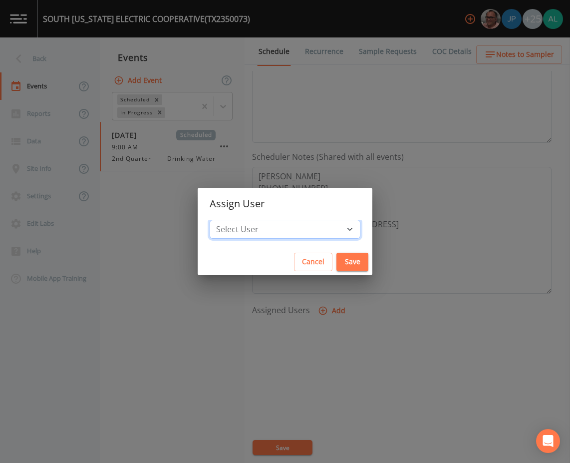
click at [292, 224] on select "Select User [PERSON_NAME] [PERSON_NAME] [PERSON_NAME] [PERSON_NAME] [PERSON_NAM…" at bounding box center [285, 229] width 151 height 19
select select "af93318b-11dc-4776-bee1-f4056f560a61"
click at [232, 220] on select "Select User [PERSON_NAME] [PERSON_NAME] [PERSON_NAME] [PERSON_NAME] [PERSON_NAM…" at bounding box center [285, 229] width 151 height 19
click at [337, 267] on button "Save" at bounding box center [353, 262] width 32 height 18
select select
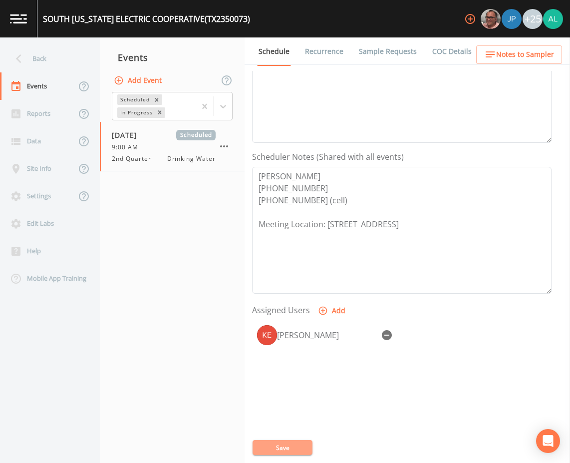
click at [293, 449] on button "Save" at bounding box center [283, 447] width 60 height 15
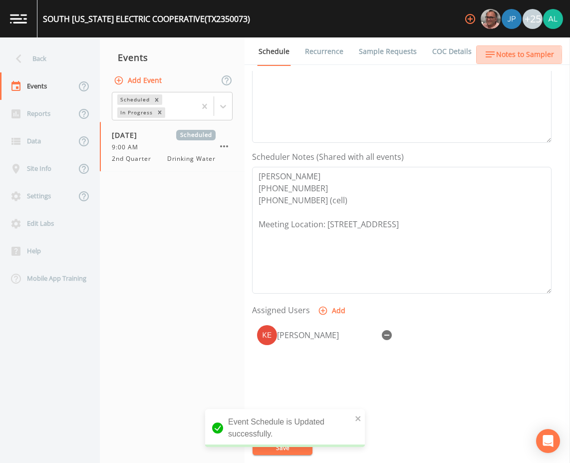
click at [506, 55] on span "Notes to Sampler" at bounding box center [525, 54] width 58 height 12
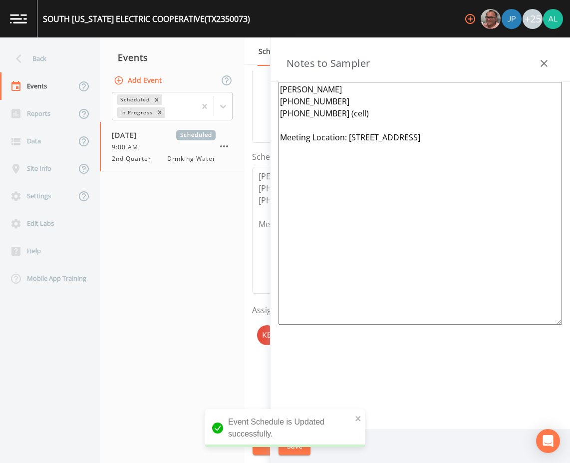
click at [539, 61] on icon "button" at bounding box center [544, 63] width 12 height 12
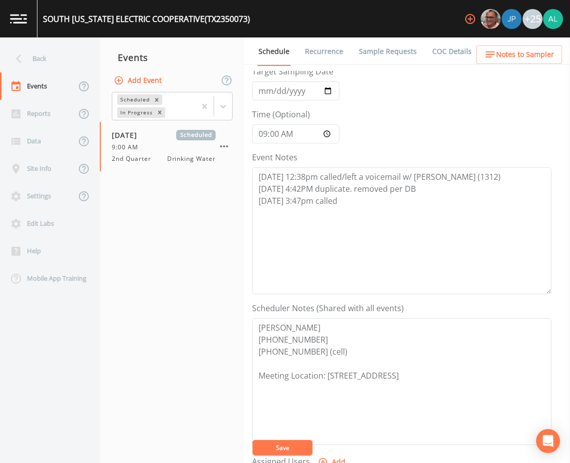
scroll to position [0, 0]
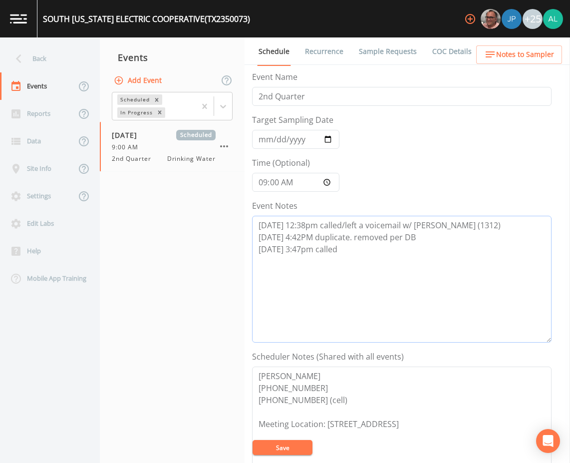
click at [361, 263] on textarea "[DATE] 12:38pm called/left a voicemail w/ [PERSON_NAME] (1312) [DATE] 4:42PM du…" at bounding box center [402, 279] width 300 height 127
type textarea "[DATE] 12:38pm called/left a voicemail w/ [PERSON_NAME] (1312) [DATE] 4:42PM du…"
click at [282, 441] on button "Save" at bounding box center [283, 447] width 60 height 15
click at [289, 452] on button "Save" at bounding box center [283, 447] width 60 height 15
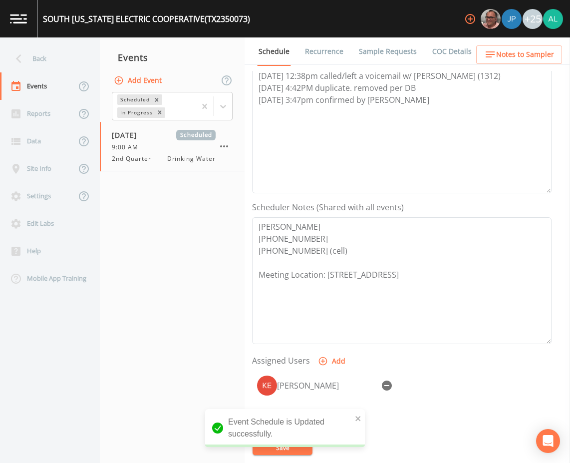
scroll to position [150, 0]
click at [289, 453] on button "Save" at bounding box center [283, 447] width 60 height 15
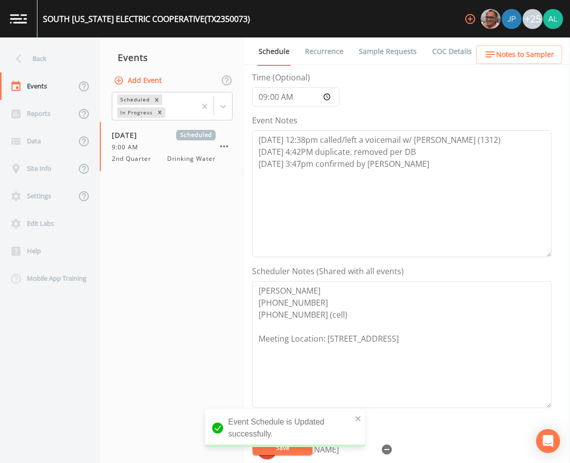
scroll to position [0, 0]
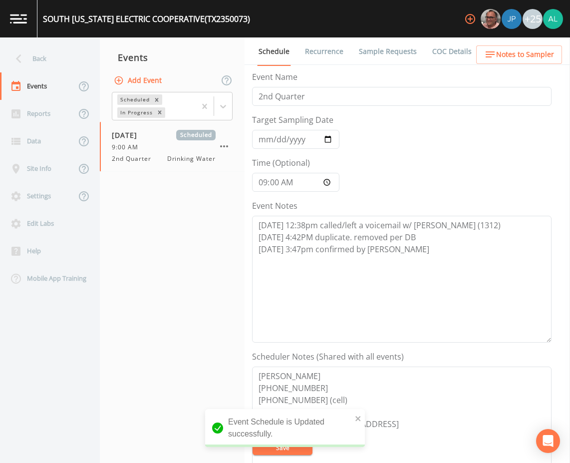
click at [473, 59] on li "Forms" at bounding box center [491, 51] width 36 height 28
click at [482, 52] on button "Notes to Sampler" at bounding box center [519, 54] width 86 height 18
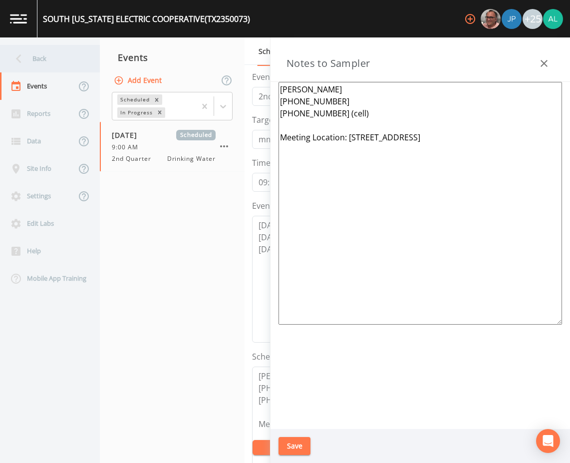
click at [31, 59] on div "Back" at bounding box center [45, 58] width 90 height 27
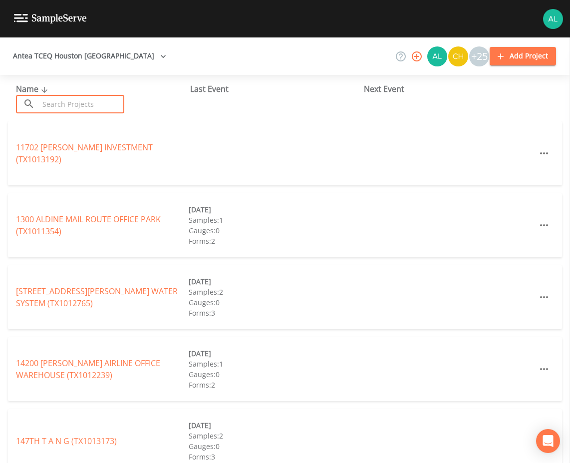
click at [73, 105] on input "text" at bounding box center [81, 104] width 85 height 18
click at [326, 145] on div "11702 [PERSON_NAME] INVESTMENT (TX1013192)" at bounding box center [285, 153] width 554 height 64
click at [47, 102] on input "text" at bounding box center [81, 104] width 85 height 18
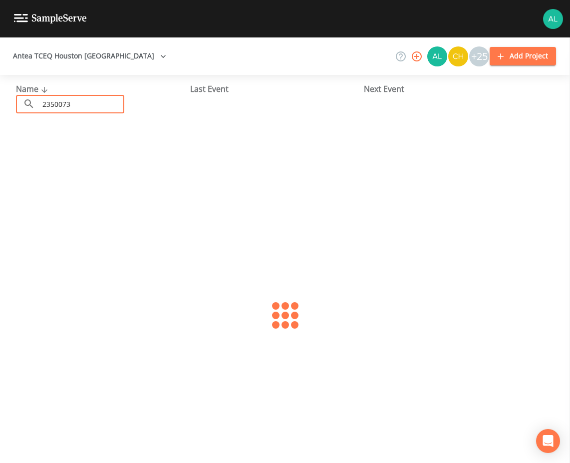
type input "2350073"
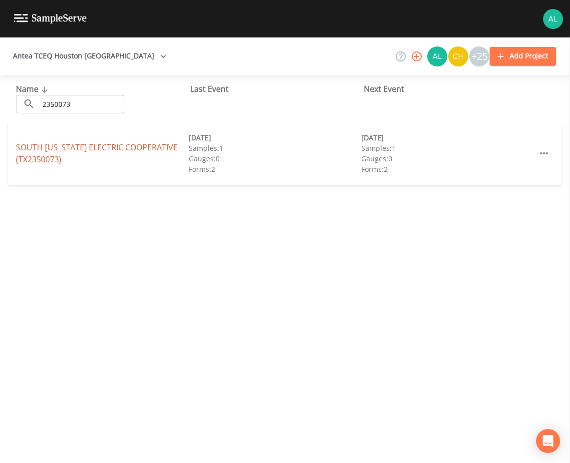
click at [53, 149] on link "SOUTH [US_STATE] ELECTRIC COOPERATIVE (TX2350073)" at bounding box center [97, 153] width 162 height 23
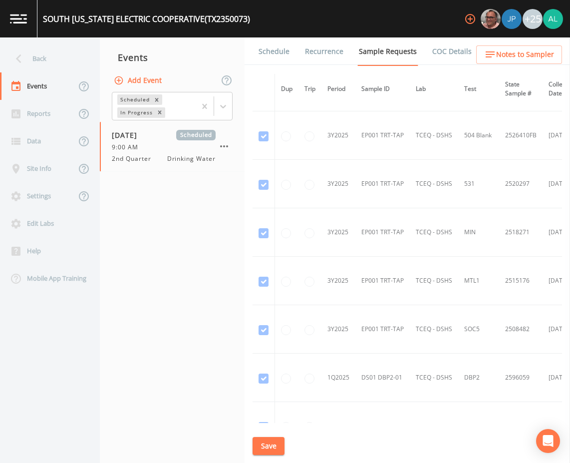
scroll to position [1315, 0]
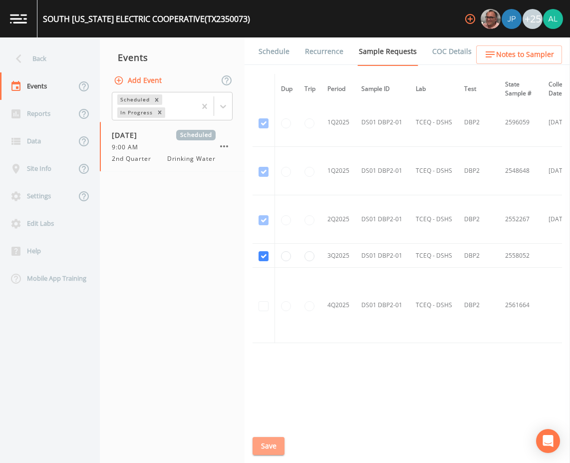
click at [274, 440] on button "Save" at bounding box center [269, 446] width 32 height 18
click at [265, 51] on link "Schedule" at bounding box center [274, 51] width 34 height 28
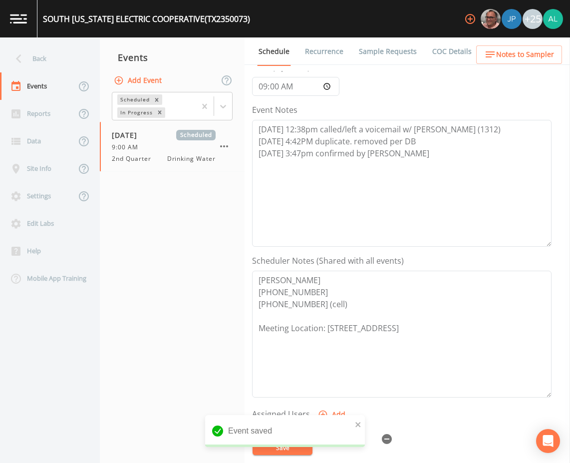
scroll to position [92, 0]
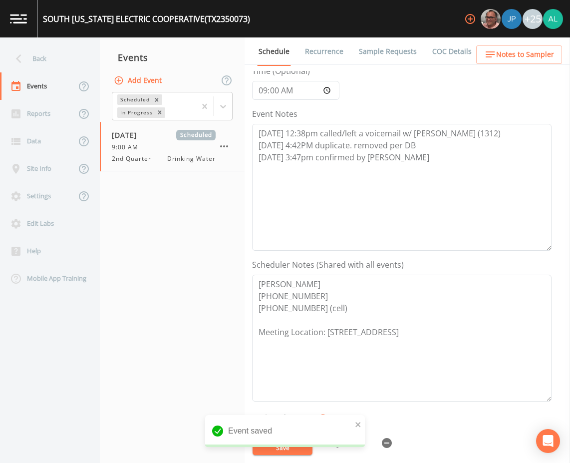
click at [518, 45] on ul "Schedule Recurrence Sample Requests COC Details Forms" at bounding box center [408, 50] width 326 height 27
click at [515, 55] on span "Notes to Sampler" at bounding box center [525, 54] width 58 height 12
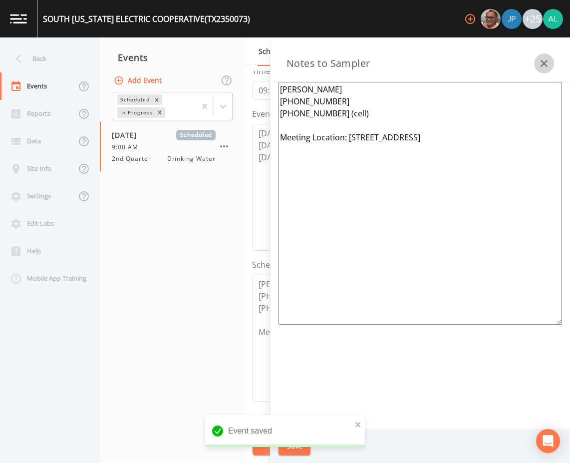
click at [548, 62] on icon "button" at bounding box center [544, 63] width 12 height 12
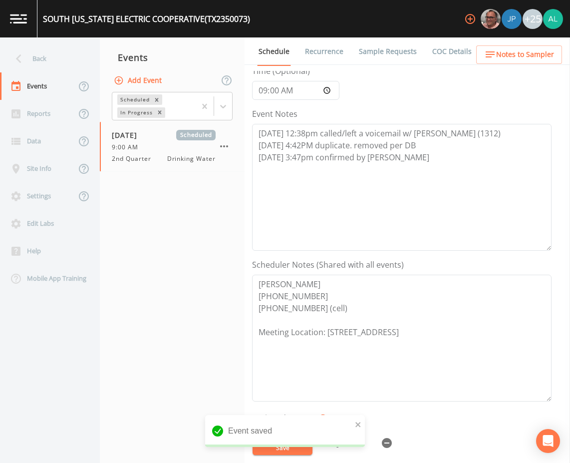
click at [366, 51] on link "Sample Requests" at bounding box center [387, 51] width 61 height 28
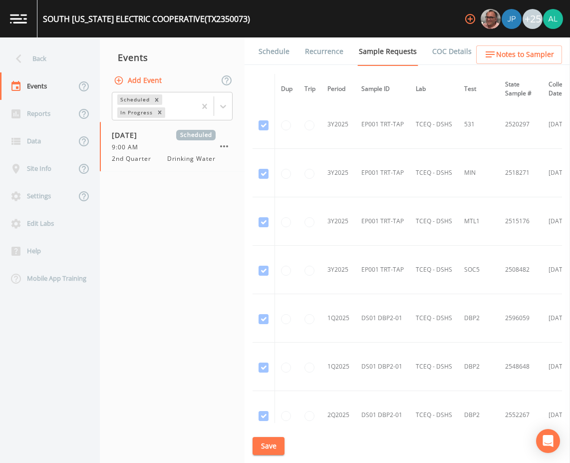
scroll to position [1315, 0]
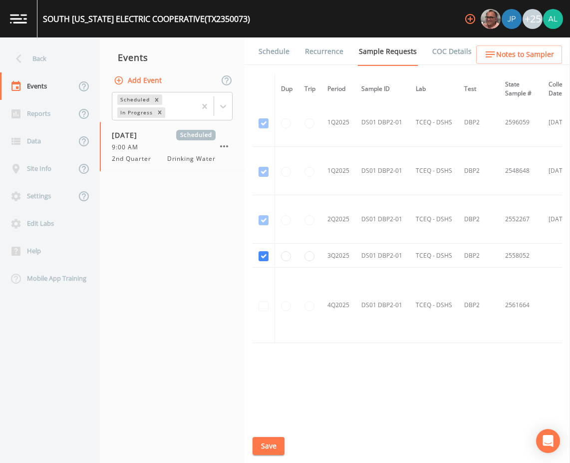
click at [281, 442] on button "Save" at bounding box center [269, 446] width 32 height 18
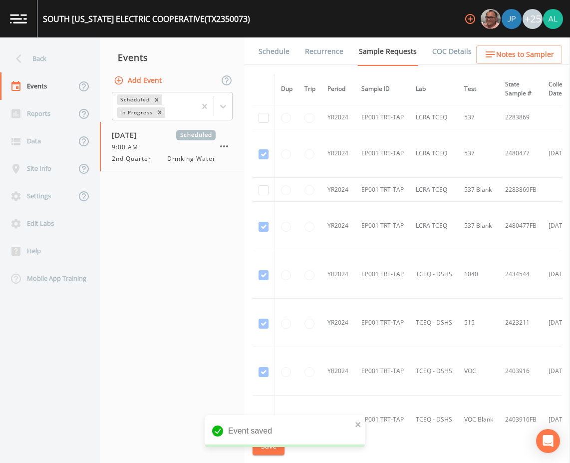
scroll to position [17, 0]
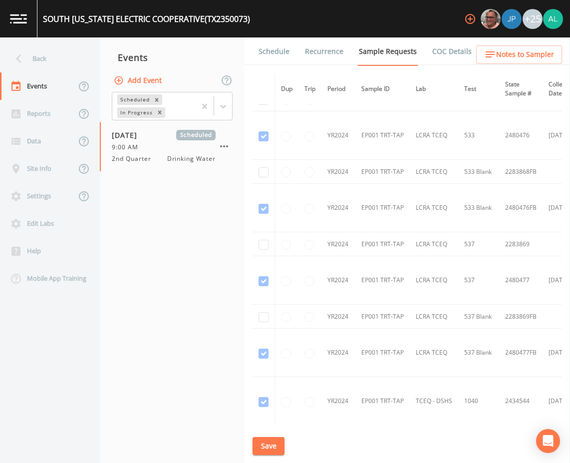
click at [269, 445] on button "Save" at bounding box center [269, 446] width 32 height 18
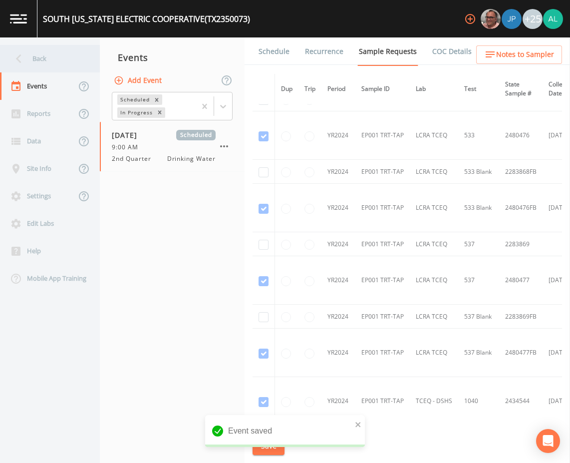
click at [57, 53] on div "Back" at bounding box center [45, 58] width 90 height 27
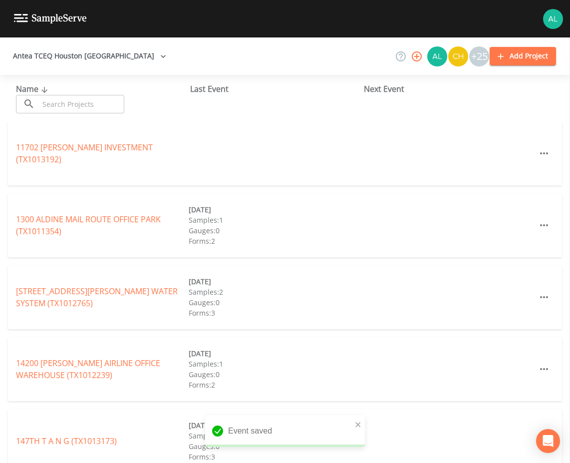
click at [334, 39] on div "Antea TCEQ Houston San Antonio +25 Add Project" at bounding box center [285, 55] width 570 height 37
click at [77, 104] on input "text" at bounding box center [81, 104] width 85 height 18
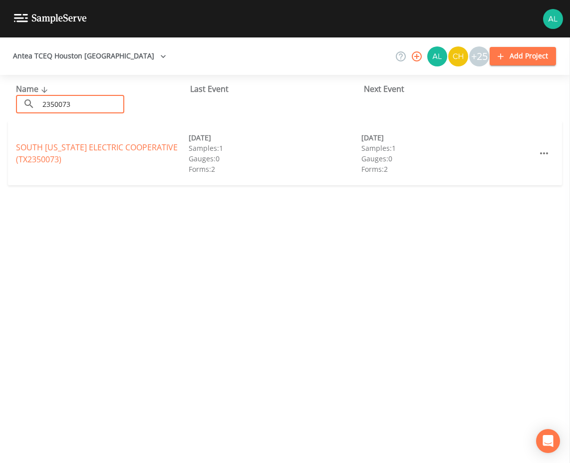
type input "2350073"
click at [36, 153] on div "SOUTH [US_STATE] ELECTRIC COOPERATIVE (TX2350073)" at bounding box center [102, 153] width 173 height 24
click at [38, 161] on link "SOUTH [US_STATE] ELECTRIC COOPERATIVE (TX2350073)" at bounding box center [97, 153] width 162 height 23
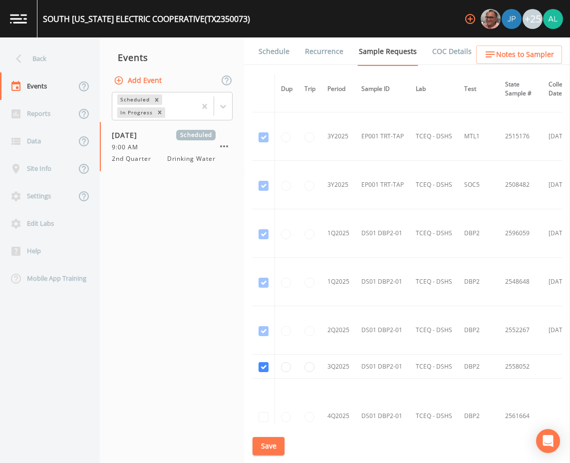
scroll to position [1315, 0]
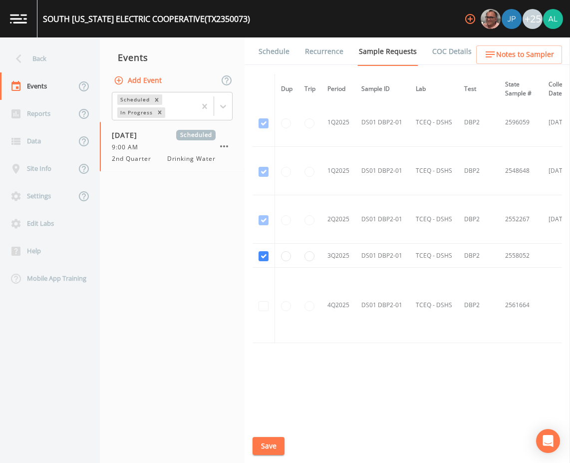
click at [279, 60] on link "Schedule" at bounding box center [274, 51] width 34 height 28
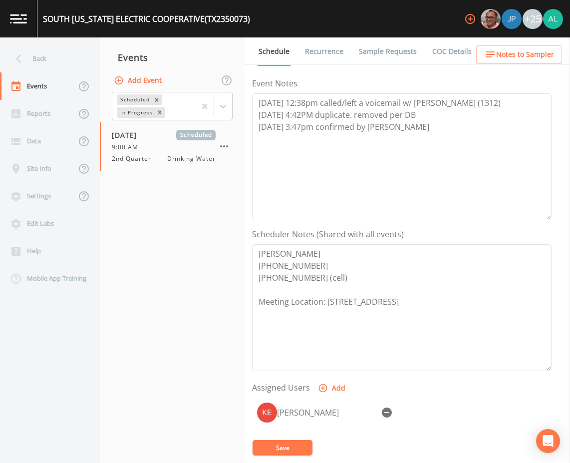
scroll to position [242, 0]
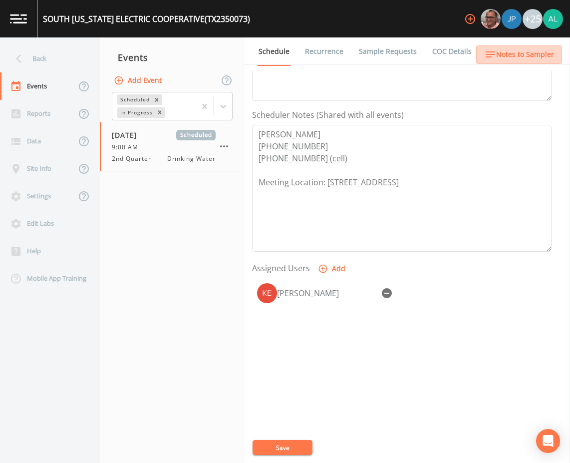
click at [551, 58] on span "Notes to Sampler" at bounding box center [525, 54] width 58 height 12
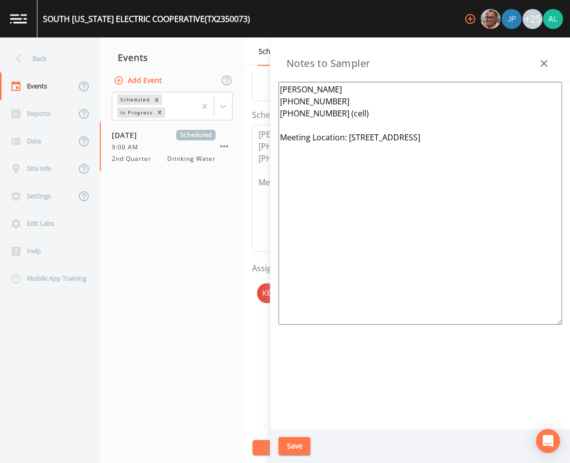
click at [547, 55] on button "button" at bounding box center [544, 63] width 20 height 20
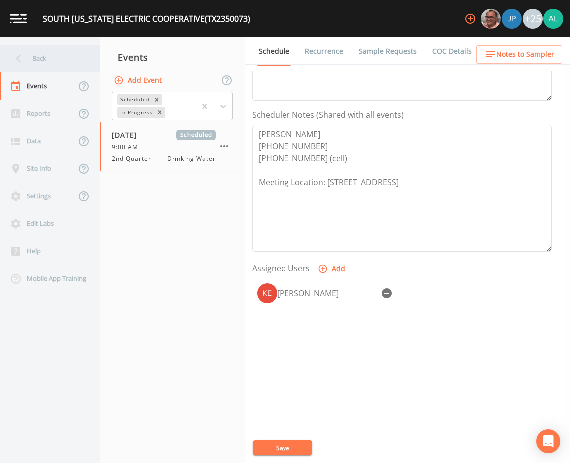
click at [49, 51] on div "Back" at bounding box center [45, 58] width 90 height 27
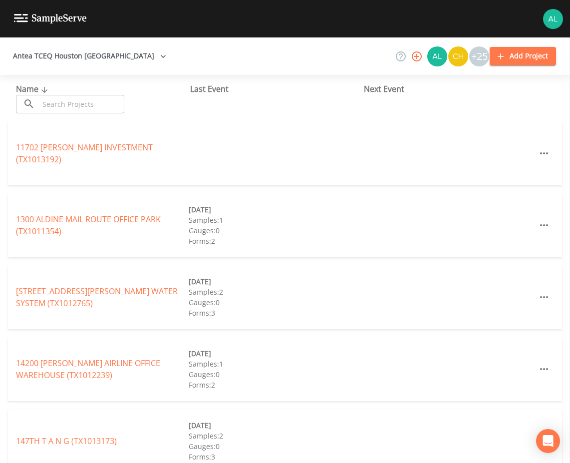
click at [267, 136] on div "11702 [PERSON_NAME] INVESTMENT (TX1013192)" at bounding box center [285, 153] width 554 height 64
click at [92, 100] on input "text" at bounding box center [81, 104] width 85 height 18
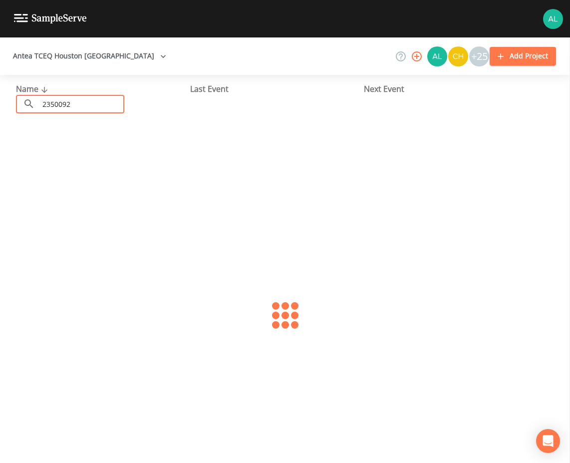
type input "2350092"
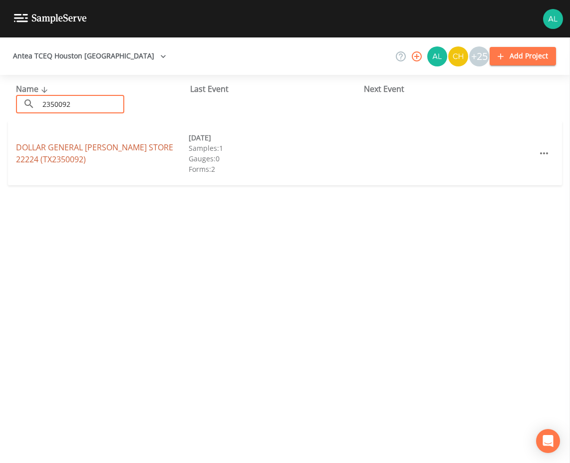
click at [53, 147] on link "DOLLAR GENERAL [PERSON_NAME] STORE 22224 (TX2350092)" at bounding box center [94, 153] width 157 height 23
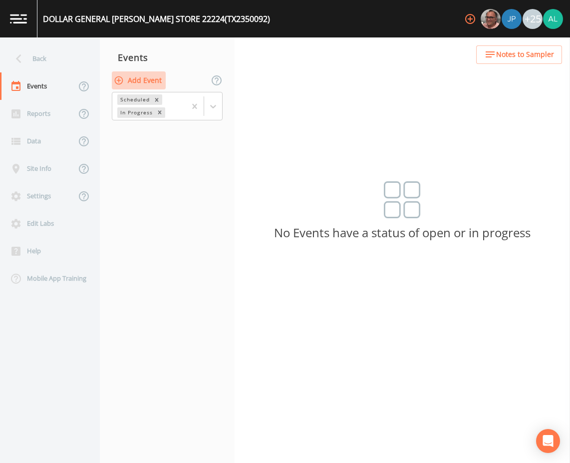
click at [148, 80] on button "Add Event" at bounding box center [139, 80] width 54 height 18
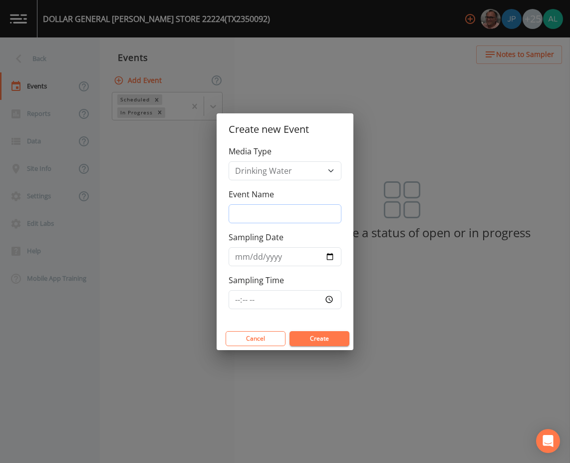
click at [276, 222] on input "Event Name" at bounding box center [285, 213] width 113 height 19
type input "3rd Quarter"
type input "[DATE]"
click at [239, 302] on input "Sampling Time" at bounding box center [285, 299] width 113 height 19
type input "09:30"
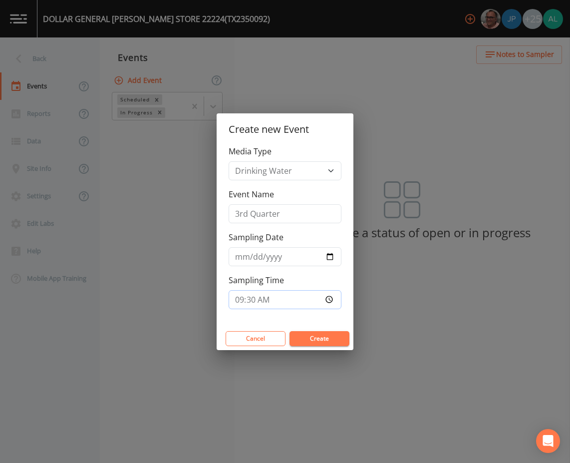
click at [290, 331] on button "Create" at bounding box center [320, 338] width 60 height 15
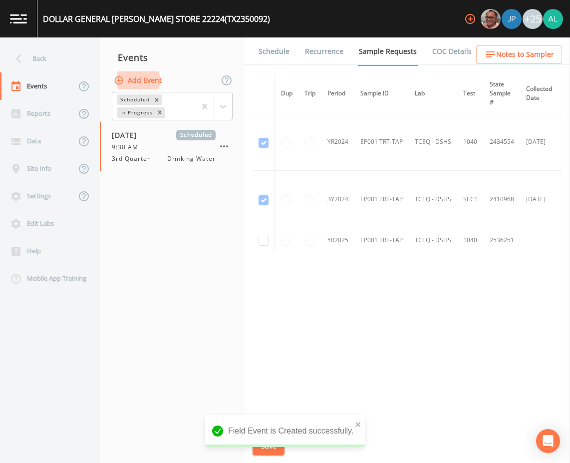
click at [274, 239] on td at bounding box center [264, 240] width 22 height 24
click at [270, 237] on td at bounding box center [264, 240] width 22 height 24
click at [264, 148] on input "checkbox" at bounding box center [264, 143] width 10 height 10
checkbox input "true"
click at [356, 424] on icon "close" at bounding box center [358, 424] width 7 height 8
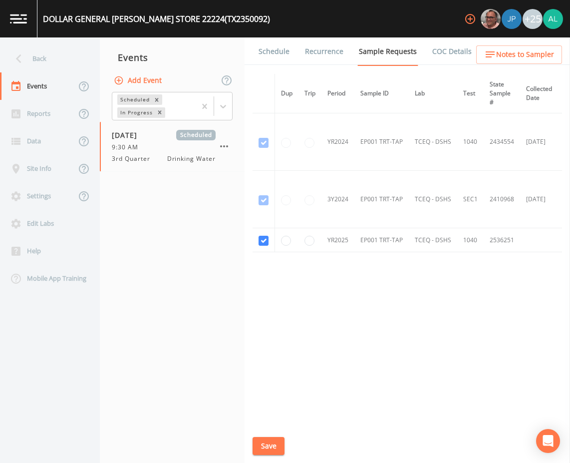
click at [279, 444] on div "DOLLAR GENERAL [PERSON_NAME] STORE 22224 (TX2350092) +25 Back Events Reports Da…" at bounding box center [285, 231] width 570 height 463
click at [265, 444] on button "Save" at bounding box center [269, 446] width 32 height 18
click at [437, 315] on div "Dup Trip Period Sample ID Lab Test State Sample # Collected Date Is Priority? S…" at bounding box center [408, 248] width 310 height 349
click at [356, 422] on icon "close" at bounding box center [358, 424] width 7 height 8
click at [277, 447] on button "Save" at bounding box center [269, 446] width 32 height 18
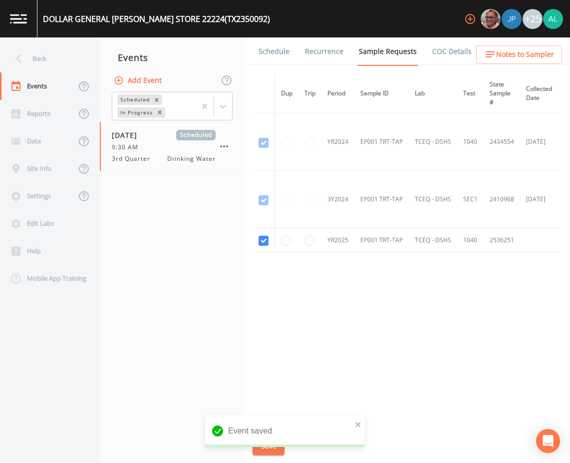
click at [276, 53] on link "Schedule" at bounding box center [274, 51] width 34 height 28
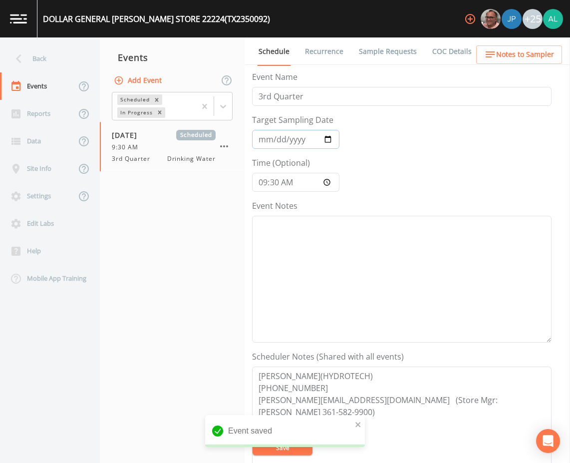
click at [273, 139] on input "[DATE]" at bounding box center [295, 139] width 87 height 19
type input "[DATE]"
click at [253, 440] on button "Save" at bounding box center [283, 447] width 60 height 15
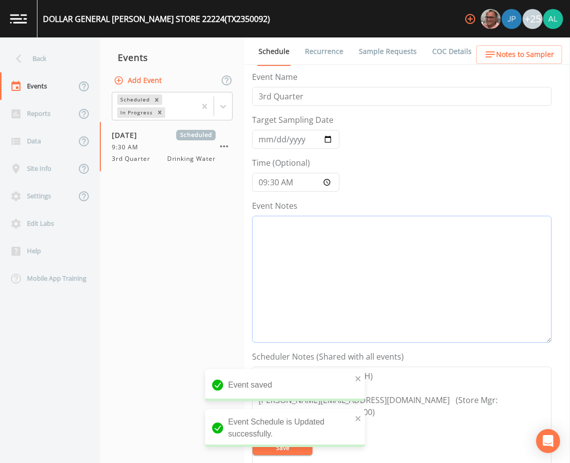
click at [275, 249] on textarea "Event Notes" at bounding box center [402, 279] width 300 height 127
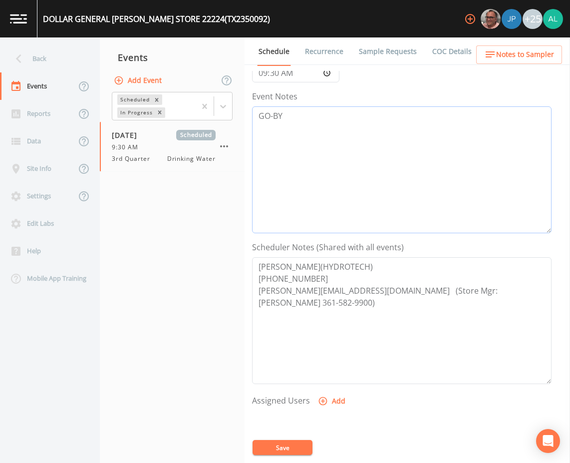
scroll to position [150, 0]
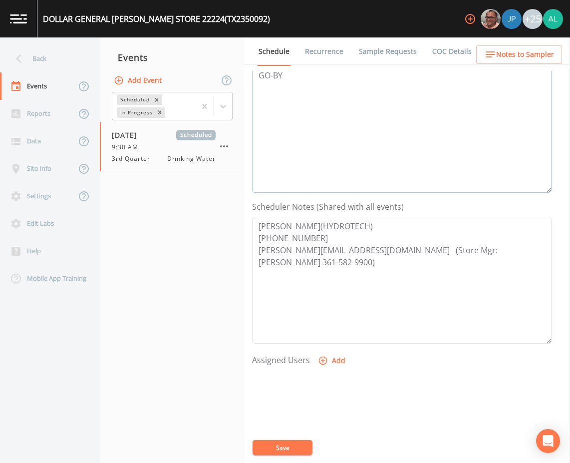
type textarea "GO-BY"
click at [330, 359] on button "Add" at bounding box center [332, 360] width 33 height 18
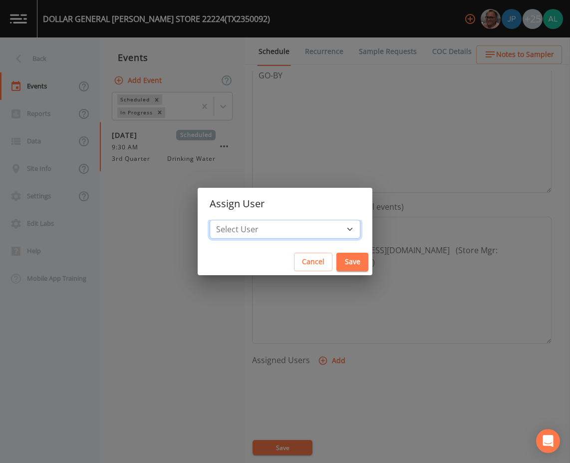
click at [282, 234] on select "Select User [PERSON_NAME] [PERSON_NAME] [PERSON_NAME] [PERSON_NAME] [PERSON_NAM…" at bounding box center [285, 229] width 151 height 19
select select "af93318b-11dc-4776-bee1-f4056f560a61"
click at [232, 220] on select "Select User [PERSON_NAME] [PERSON_NAME] [PERSON_NAME] [PERSON_NAME] [PERSON_NAM…" at bounding box center [285, 229] width 151 height 19
click at [340, 268] on button "Save" at bounding box center [353, 262] width 32 height 18
select select
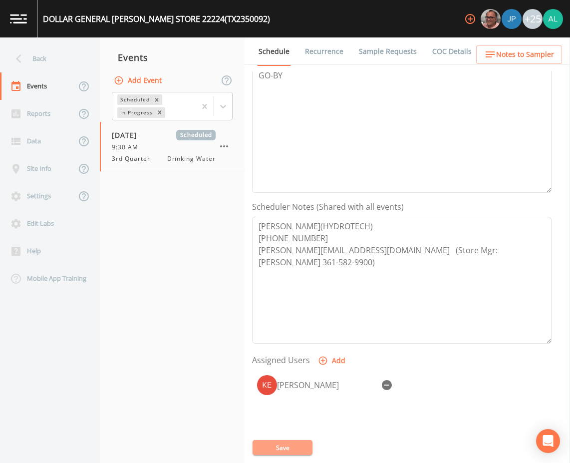
click at [286, 448] on button "Save" at bounding box center [283, 447] width 60 height 15
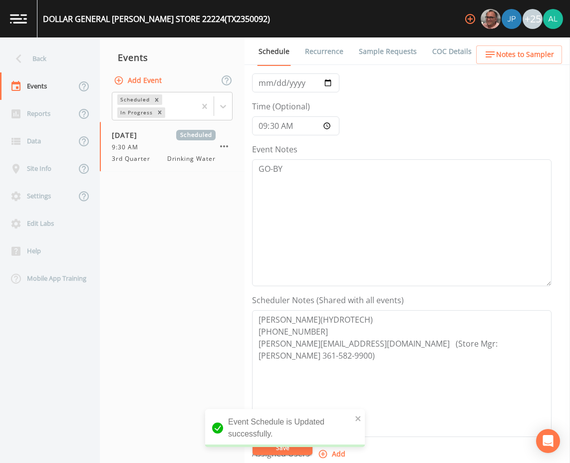
scroll to position [50, 0]
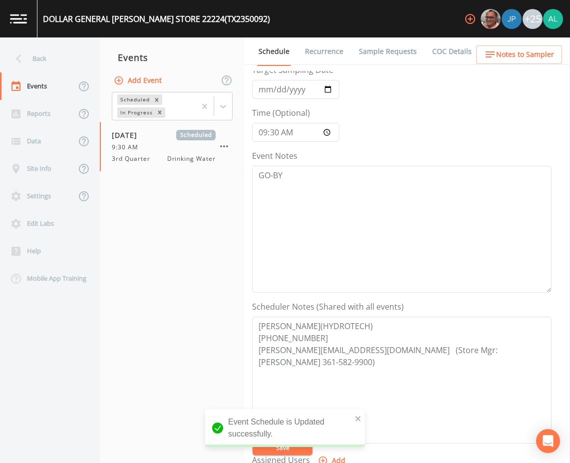
click at [505, 58] on span "Notes to Sampler" at bounding box center [525, 54] width 58 height 12
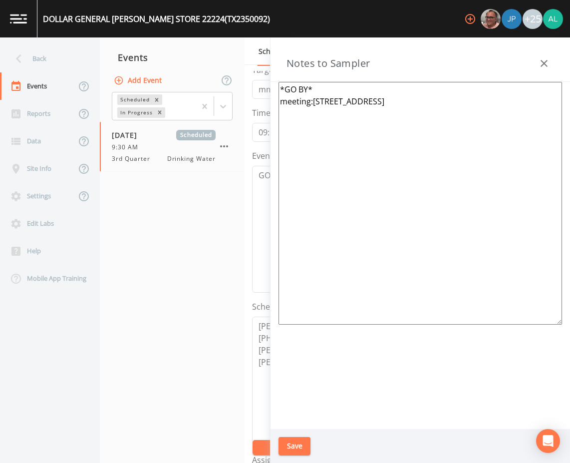
drag, startPoint x: 461, startPoint y: 109, endPoint x: 314, endPoint y: 108, distance: 147.8
click at [314, 108] on textarea "*GO BY* meeting:[STREET_ADDRESS]" at bounding box center [421, 203] width 284 height 243
paste textarea "9138 FM 236"
click at [320, 93] on textarea "*GO BY* meeting:[STREET_ADDRESS]" at bounding box center [421, 203] width 284 height 243
type textarea "*GO BY* meeting:[STREET_ADDRESS]"
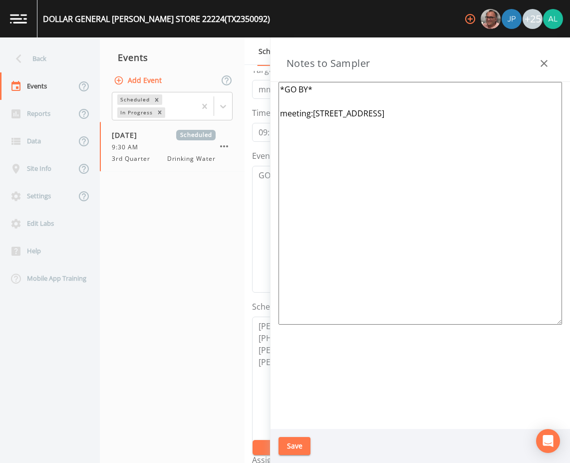
click at [290, 442] on button "Save" at bounding box center [295, 446] width 32 height 18
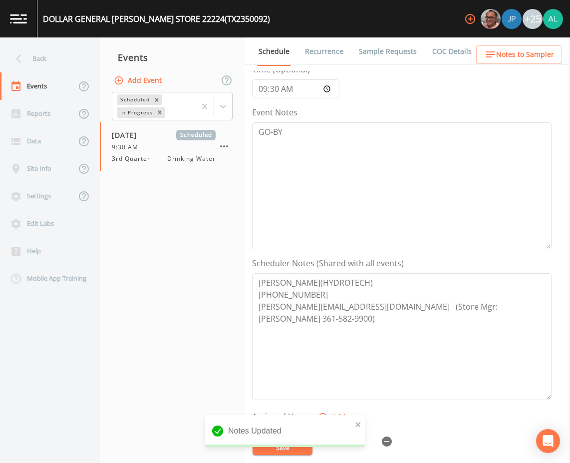
scroll to position [150, 0]
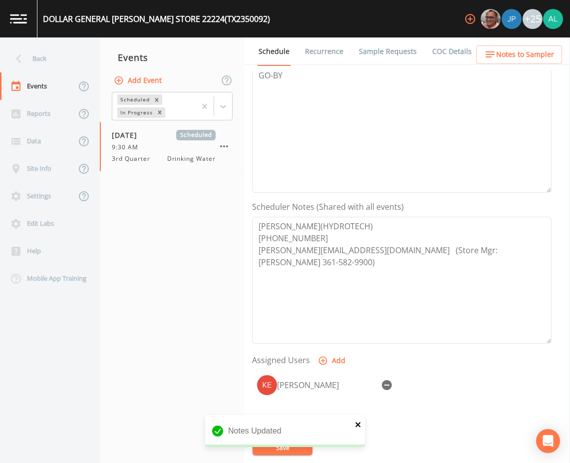
click at [355, 422] on icon "close" at bounding box center [358, 424] width 7 height 8
click at [296, 444] on div "DOLLAR GENERAL VICTORIA STORE 22224 (TX2350092) +25 Back Events Reports Data Si…" at bounding box center [285, 231] width 570 height 463
click at [295, 451] on button "Save" at bounding box center [283, 447] width 60 height 15
click at [546, 52] on span "Notes to Sampler" at bounding box center [525, 54] width 58 height 12
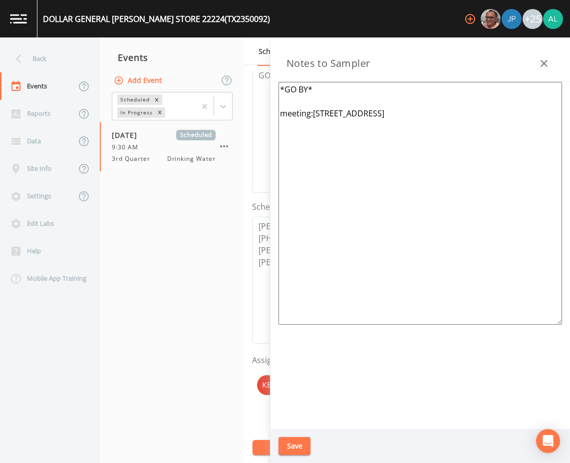
click at [306, 434] on div "Save" at bounding box center [421, 446] width 300 height 34
click at [284, 450] on button "Save" at bounding box center [295, 446] width 32 height 18
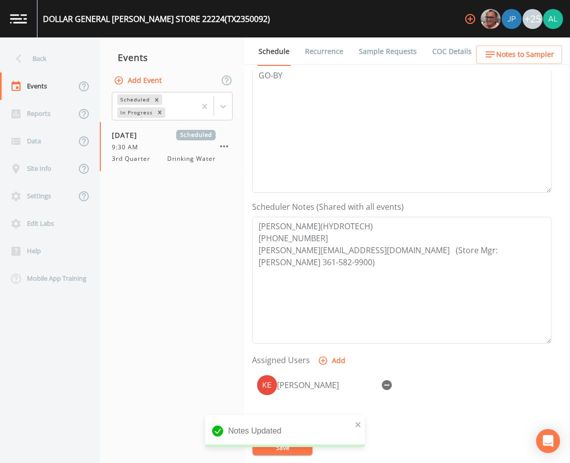
drag, startPoint x: 269, startPoint y: 449, endPoint x: 274, endPoint y: 449, distance: 5.0
click at [269, 449] on div "Notes Updated" at bounding box center [285, 435] width 160 height 40
click at [362, 425] on div "Notes Updated" at bounding box center [285, 431] width 160 height 32
click at [357, 424] on icon "close" at bounding box center [357, 424] width 5 height 5
click at [297, 448] on div "DOLLAR GENERAL VICTORIA STORE 22224 (TX2350092) +25 Back Events Reports Data Si…" at bounding box center [285, 231] width 570 height 463
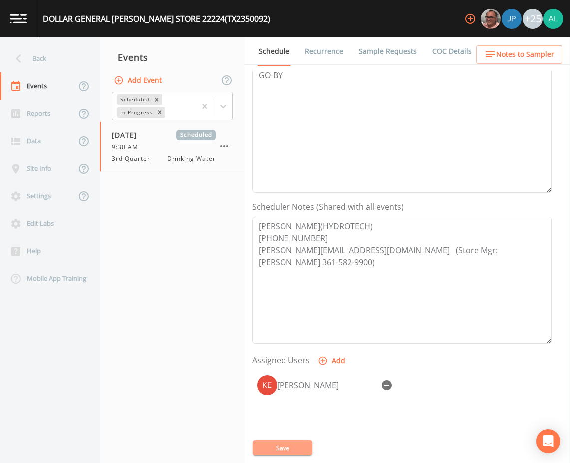
click at [297, 448] on button "Save" at bounding box center [283, 447] width 60 height 15
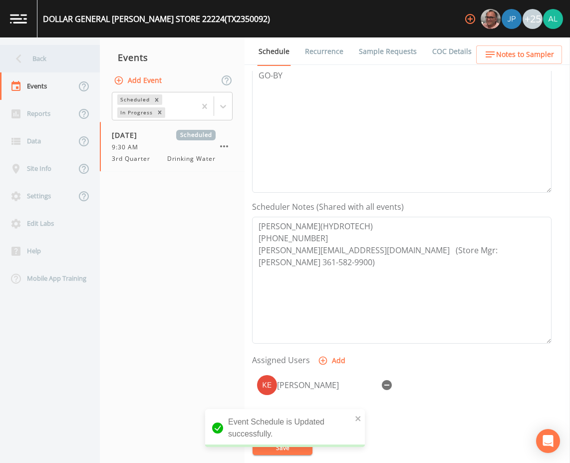
click at [41, 59] on div "Back" at bounding box center [45, 58] width 90 height 27
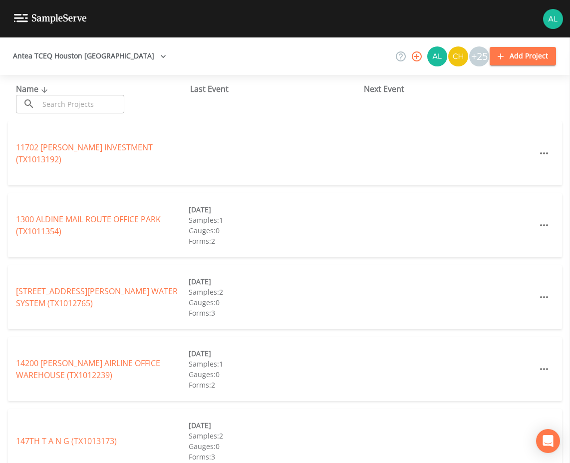
click at [68, 106] on input "text" at bounding box center [81, 104] width 85 height 18
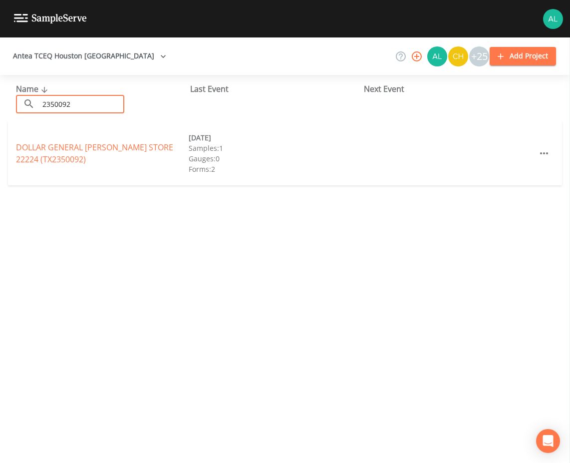
type input "2350092"
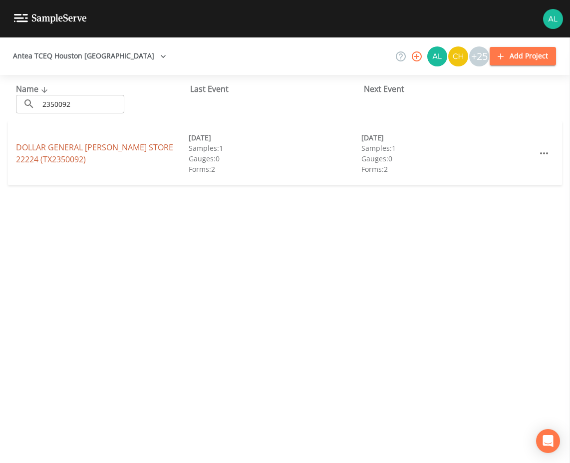
click at [43, 159] on link "DOLLAR GENERAL [PERSON_NAME] STORE 22224 (TX2350092)" at bounding box center [94, 153] width 157 height 23
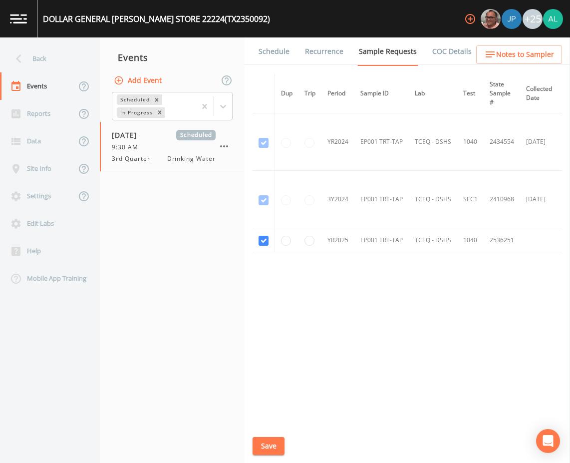
click at [267, 440] on button "Save" at bounding box center [269, 446] width 32 height 18
click at [274, 53] on link "Schedule" at bounding box center [274, 51] width 34 height 28
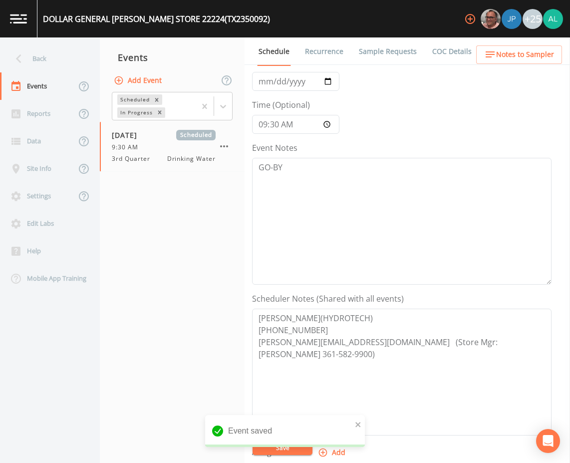
scroll to position [150, 0]
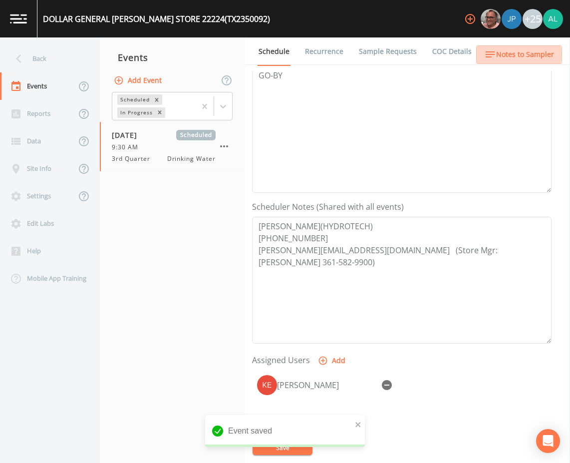
click at [512, 54] on span "Notes to Sampler" at bounding box center [525, 54] width 58 height 12
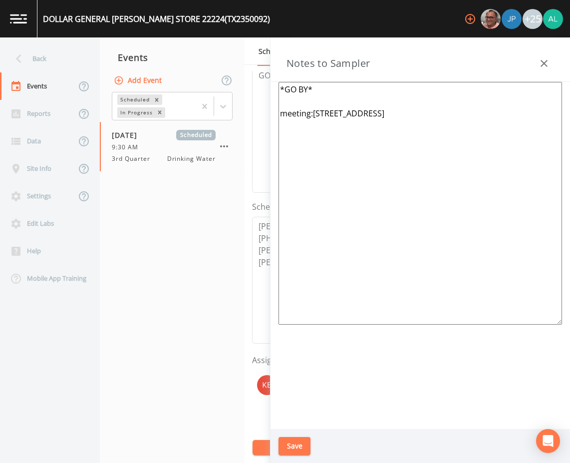
click at [296, 452] on button "Save" at bounding box center [295, 446] width 32 height 18
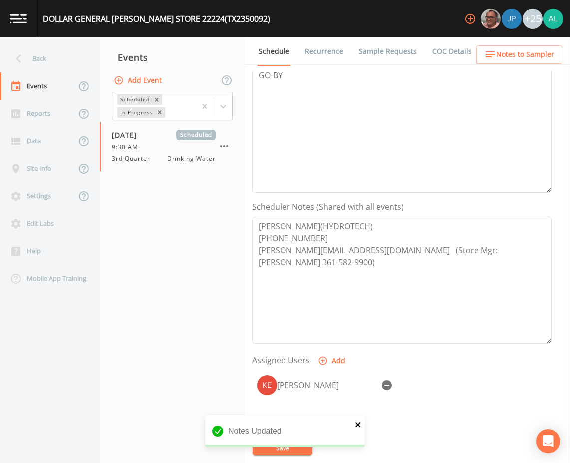
click at [358, 426] on icon "close" at bounding box center [358, 424] width 7 height 8
click at [288, 446] on div "DOLLAR GENERAL VICTORIA STORE 22224 (TX2350092) +25 Back Events Reports Data Si…" at bounding box center [285, 231] width 570 height 463
click at [288, 446] on button "Save" at bounding box center [283, 447] width 60 height 15
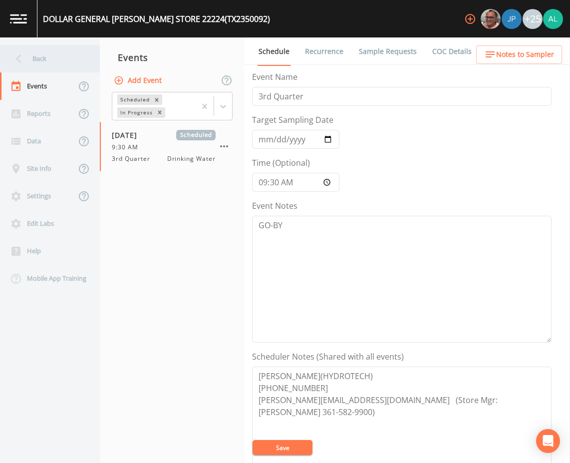
click at [60, 63] on div "Back" at bounding box center [45, 58] width 90 height 27
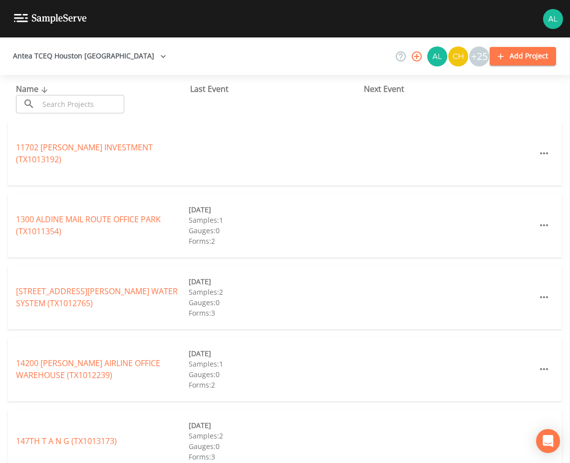
drag, startPoint x: 67, startPoint y: 103, endPoint x: 56, endPoint y: 96, distance: 13.7
click at [68, 104] on input "text" at bounding box center [81, 104] width 85 height 18
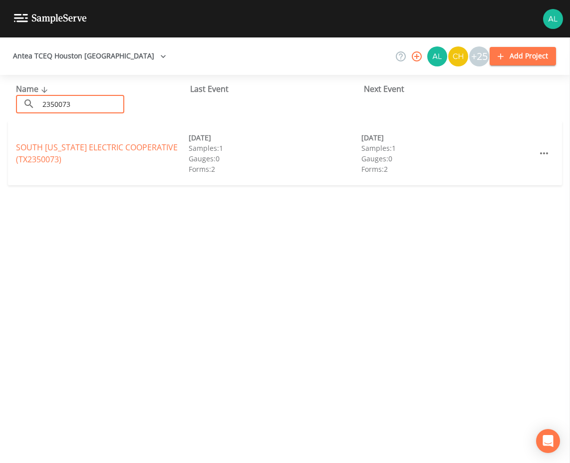
type input "2350073"
click at [52, 158] on link "SOUTH [US_STATE] ELECTRIC COOPERATIVE (TX2350073)" at bounding box center [97, 153] width 162 height 23
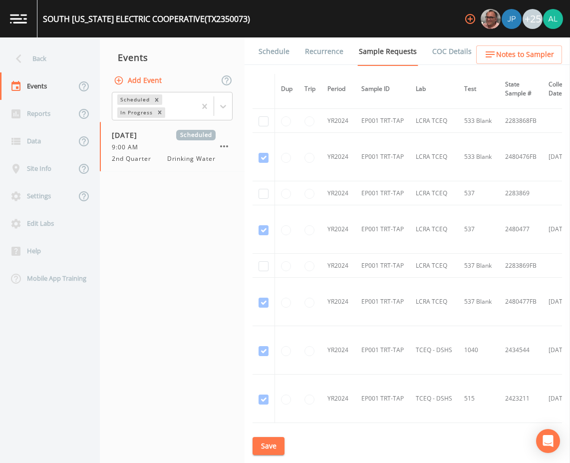
scroll to position [250, 0]
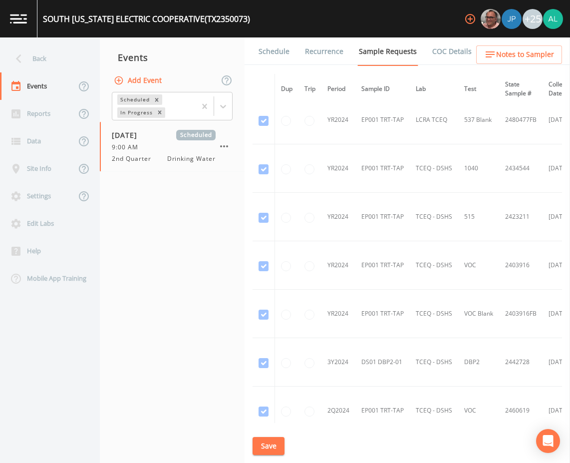
click at [408, 13] on div "SOUTH [US_STATE] ELECTRIC COOPERATIVE (TX2350073) +25" at bounding box center [285, 18] width 570 height 37
click at [256, 446] on button "Save" at bounding box center [269, 446] width 32 height 18
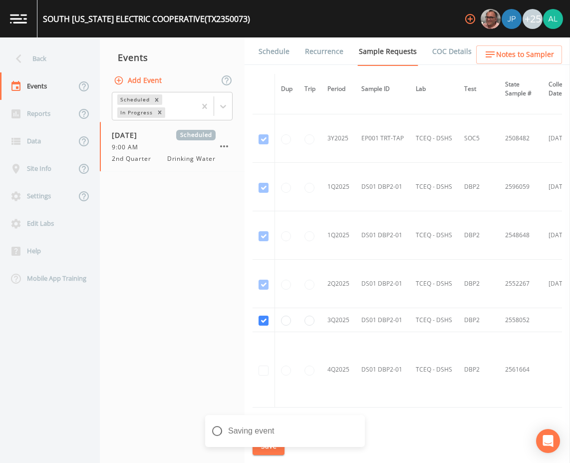
scroll to position [1315, 0]
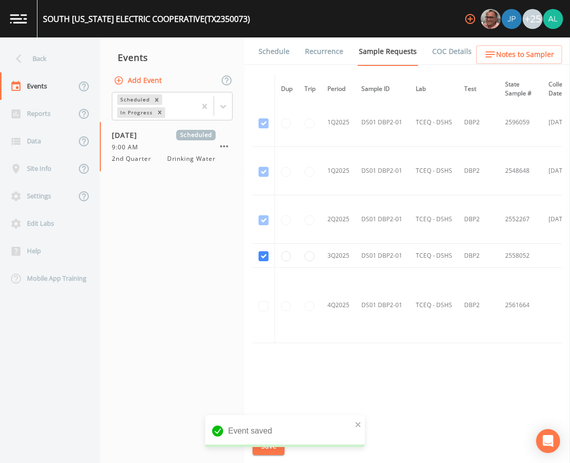
click at [276, 44] on link "Schedule" at bounding box center [274, 51] width 34 height 28
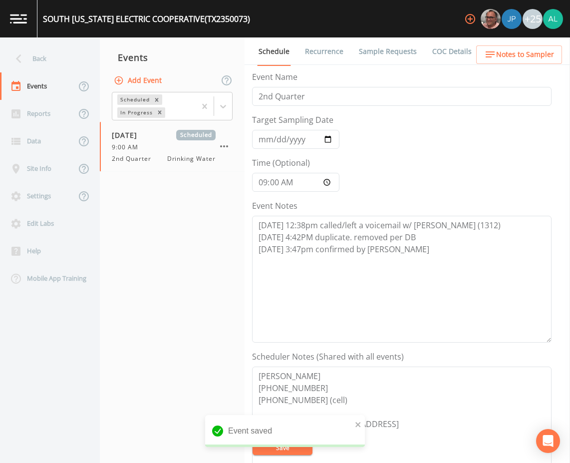
scroll to position [242, 0]
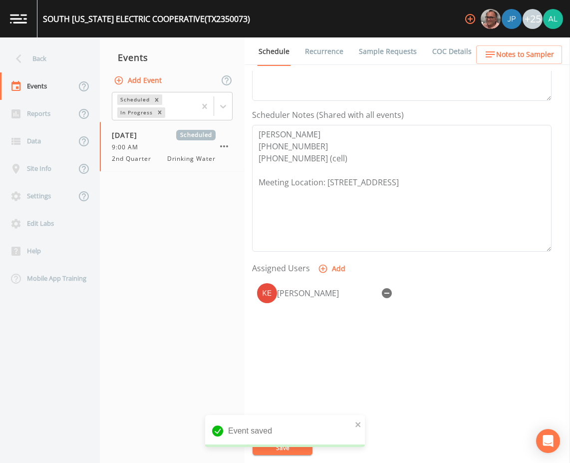
click at [509, 53] on span "Notes to Sampler" at bounding box center [525, 54] width 58 height 12
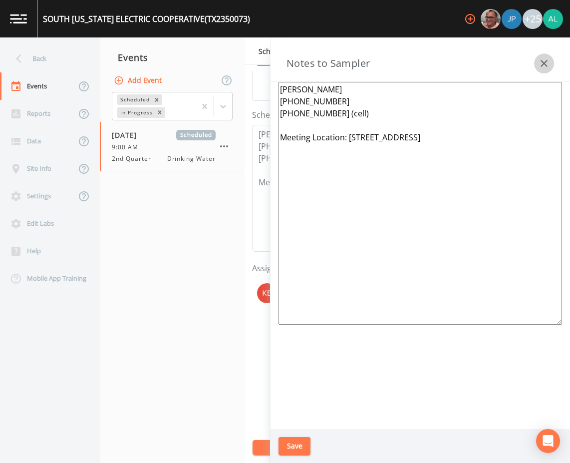
click at [547, 60] on icon "button" at bounding box center [544, 63] width 7 height 7
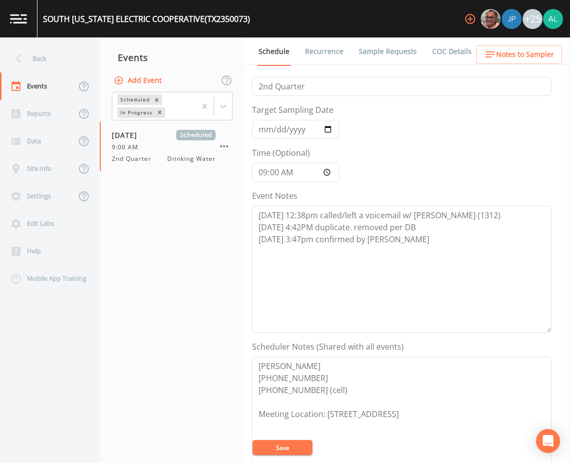
scroll to position [0, 0]
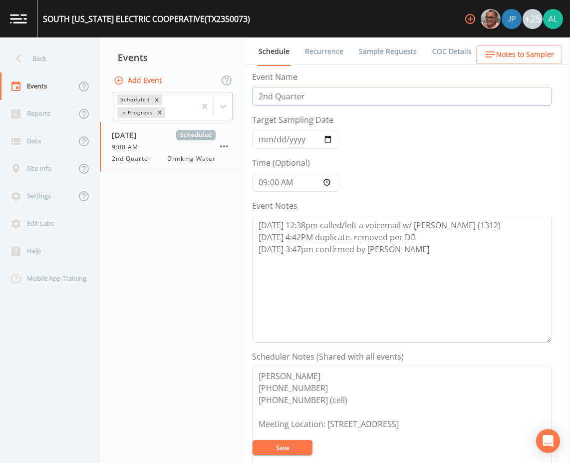
click at [263, 99] on input "2nd Quarter" at bounding box center [402, 96] width 300 height 19
drag, startPoint x: 274, startPoint y: 97, endPoint x: 213, endPoint y: 100, distance: 60.5
click at [213, 100] on div "Back Events Reports Data Site Info Settings Edit Labs Help Mobile App Training …" at bounding box center [285, 249] width 570 height 425
type input "3rd Quarter"
click at [285, 452] on button "Save" at bounding box center [283, 447] width 60 height 15
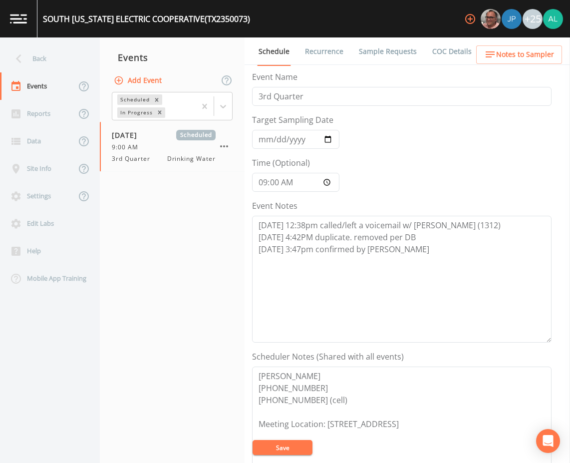
click at [273, 448] on button "Save" at bounding box center [283, 447] width 60 height 15
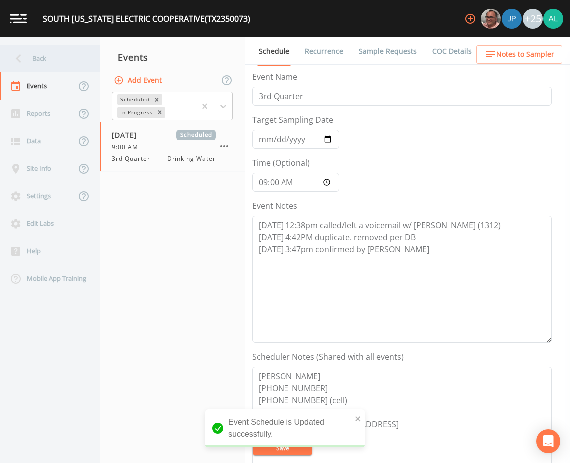
click at [54, 61] on div "Back" at bounding box center [45, 58] width 90 height 27
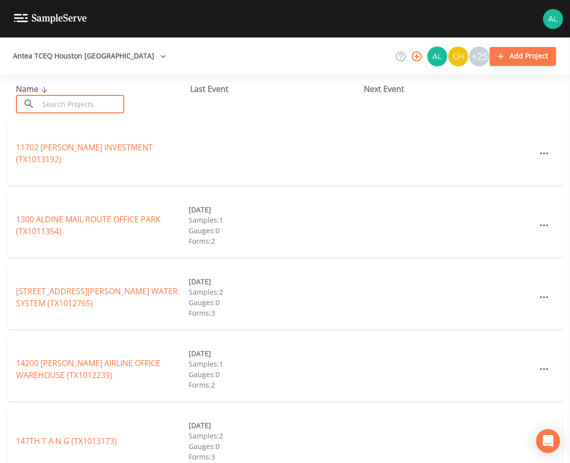
click at [76, 111] on input "text" at bounding box center [81, 104] width 85 height 18
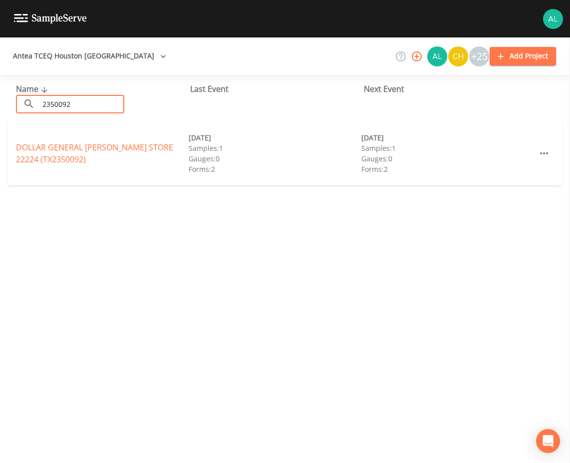
type input "2350092"
click at [64, 147] on link "DOLLAR GENERAL [PERSON_NAME] STORE 22224 (TX2350092)" at bounding box center [94, 153] width 157 height 23
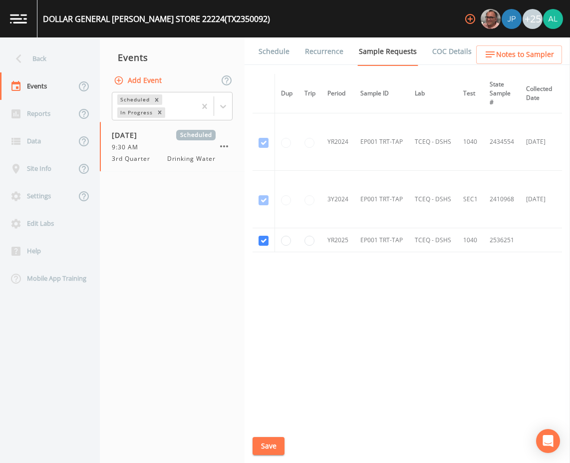
click at [274, 51] on link "Schedule" at bounding box center [274, 51] width 34 height 28
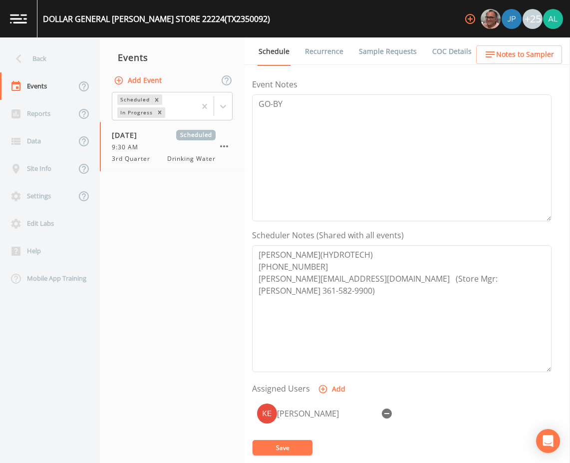
scroll to position [242, 0]
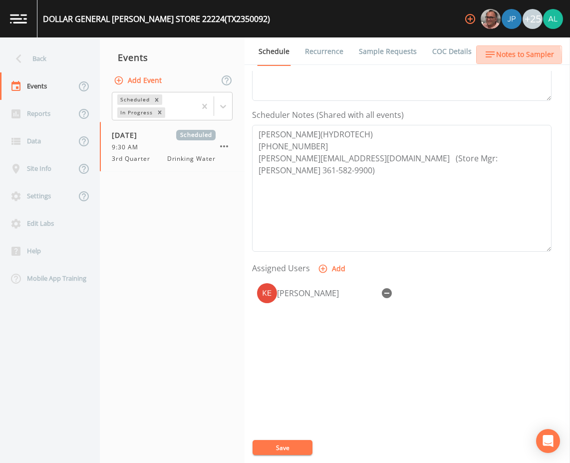
click at [495, 58] on icon "button" at bounding box center [490, 54] width 12 height 12
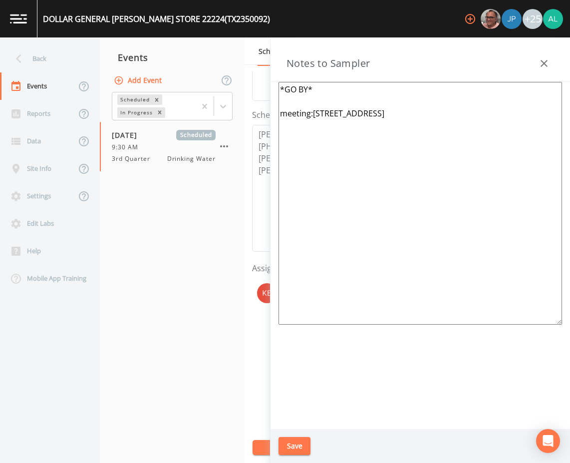
click at [546, 58] on icon "button" at bounding box center [544, 63] width 12 height 12
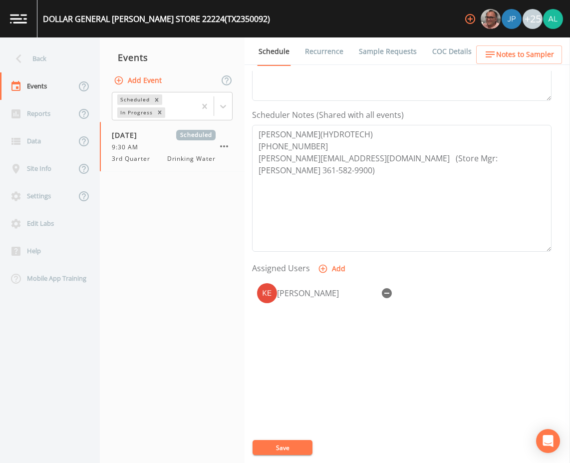
click at [312, 449] on button "Save" at bounding box center [283, 447] width 60 height 15
click at [356, 410] on div "Event Schedule is Updated successfully." at bounding box center [285, 428] width 160 height 38
click at [358, 413] on div "Event Schedule is Updated successfully." at bounding box center [285, 428] width 160 height 38
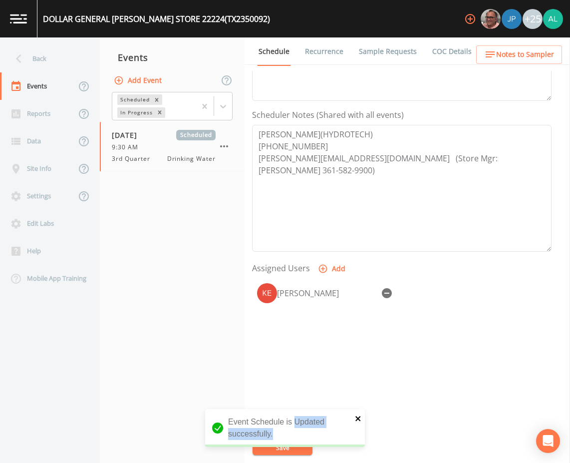
click at [359, 416] on icon "close" at bounding box center [358, 418] width 7 height 8
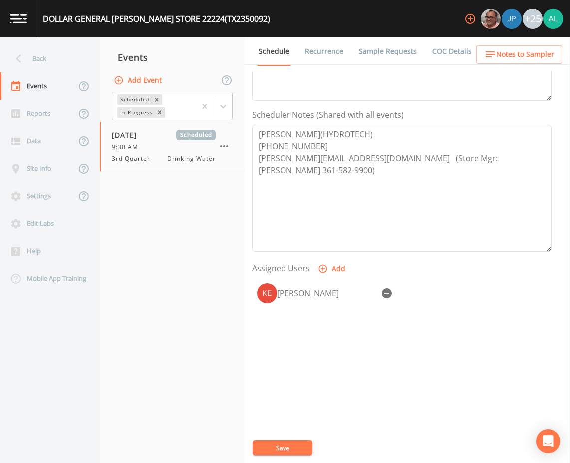
click at [289, 447] on button "Save" at bounding box center [283, 447] width 60 height 15
click at [289, 447] on div "Updating Event Schedule" at bounding box center [285, 435] width 160 height 40
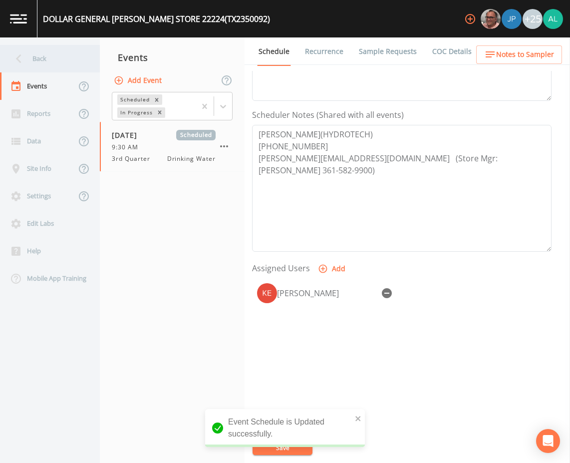
click at [61, 56] on div "Back" at bounding box center [45, 58] width 90 height 27
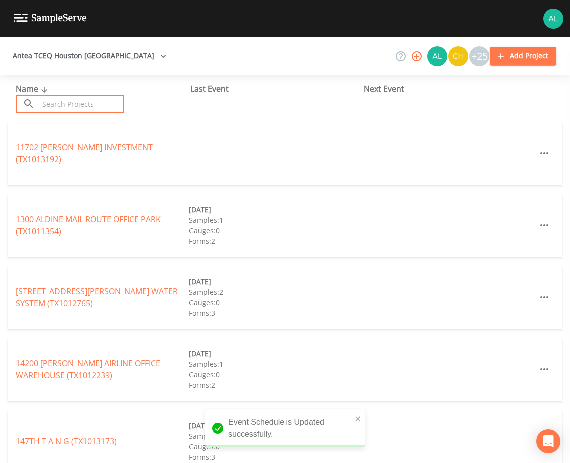
click at [70, 106] on input "text" at bounding box center [81, 104] width 85 height 18
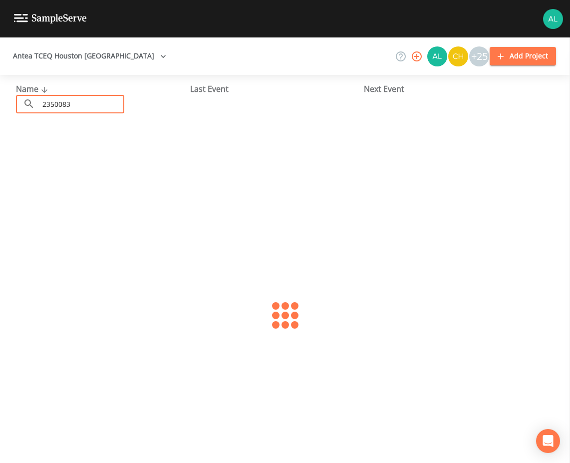
type input "2350083"
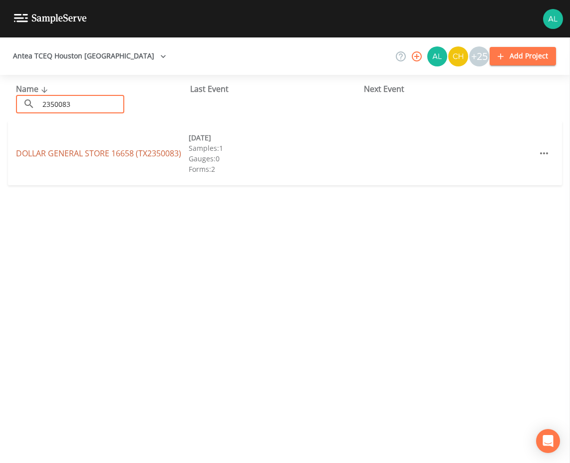
click at [60, 152] on link "DOLLAR GENERAL STORE 16658 (TX2350083)" at bounding box center [98, 153] width 165 height 11
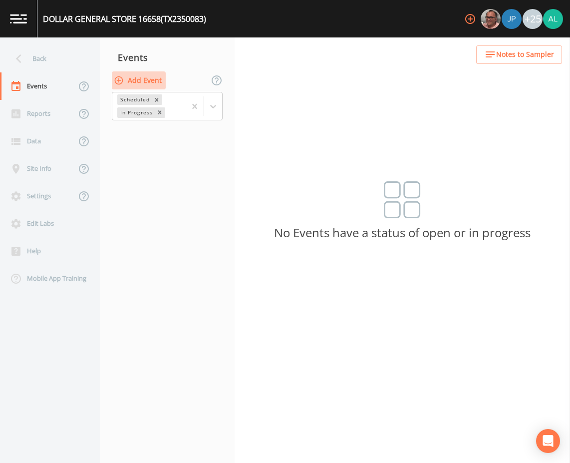
click at [142, 80] on button "Add Event" at bounding box center [139, 80] width 54 height 18
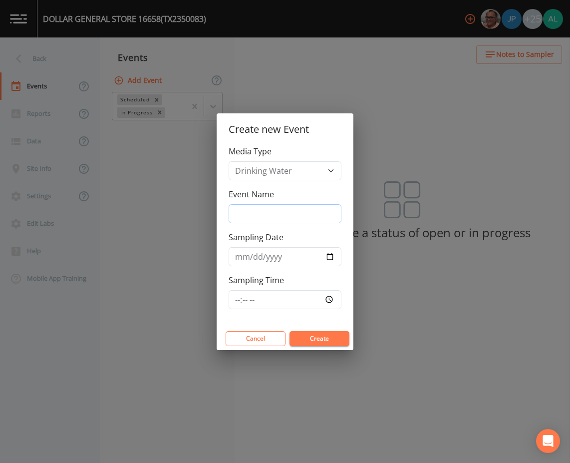
click at [264, 209] on input "Event Name" at bounding box center [285, 213] width 113 height 19
type input "3rd Quarter"
type input "[DATE]"
click at [255, 256] on input "[DATE]" at bounding box center [285, 256] width 113 height 19
type input "[DATE]"
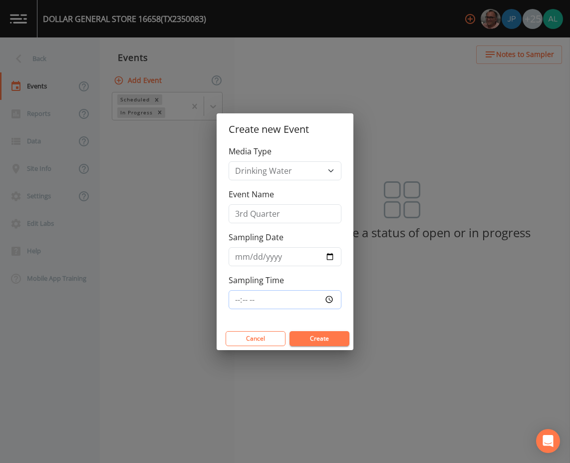
click at [238, 295] on input "Sampling Time" at bounding box center [285, 299] width 113 height 19
type input "10:30"
click at [290, 331] on button "Create" at bounding box center [320, 338] width 60 height 15
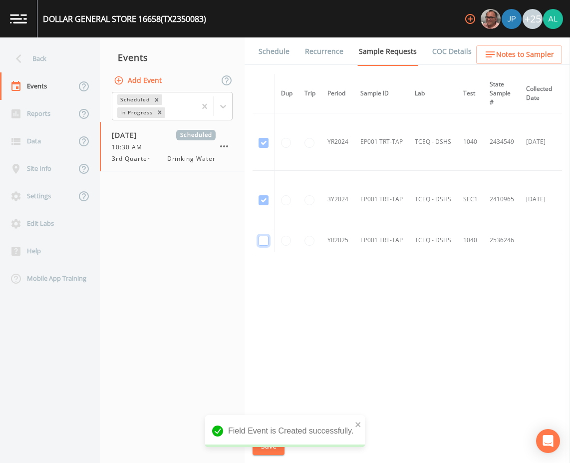
click at [268, 148] on input "checkbox" at bounding box center [264, 143] width 10 height 10
checkbox input "true"
click at [359, 425] on icon "close" at bounding box center [358, 424] width 7 height 8
click at [259, 448] on button "Save" at bounding box center [269, 446] width 32 height 18
click at [260, 445] on div "Saving event" at bounding box center [285, 431] width 160 height 32
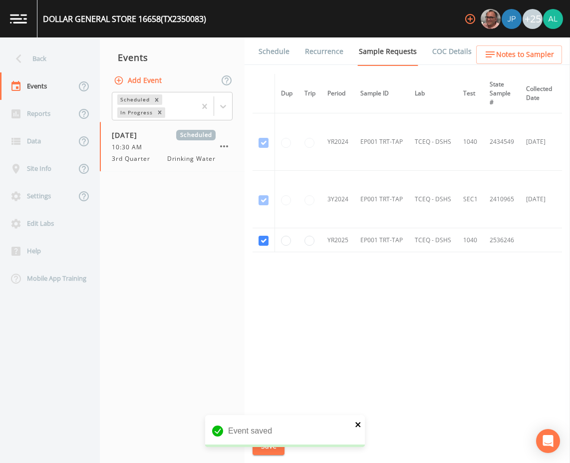
click at [356, 420] on icon "close" at bounding box center [358, 424] width 7 height 8
click at [269, 447] on div "DOLLAR GENERAL STORE 16658 (TX2350083) +25 Back Events Reports Data Site Info S…" at bounding box center [285, 231] width 570 height 463
click at [269, 447] on button "Save" at bounding box center [269, 446] width 32 height 18
click at [509, 57] on span "Notes to Sampler" at bounding box center [525, 54] width 58 height 12
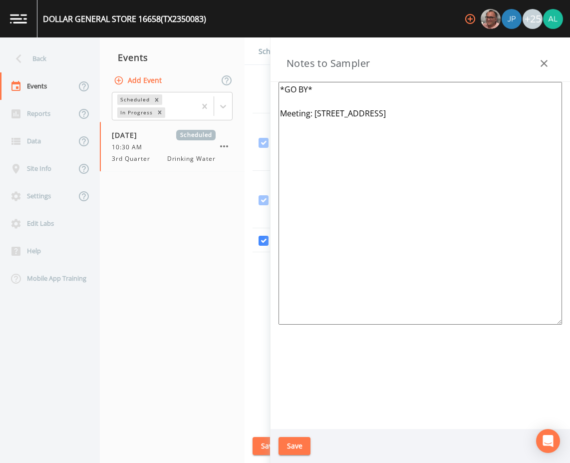
drag, startPoint x: 451, startPoint y: 113, endPoint x: 315, endPoint y: 116, distance: 136.3
click at [315, 116] on textarea "*GO BY* Meeting: [STREET_ADDRESS]" at bounding box center [421, 203] width 284 height 243
click at [296, 443] on button "Save" at bounding box center [295, 446] width 32 height 18
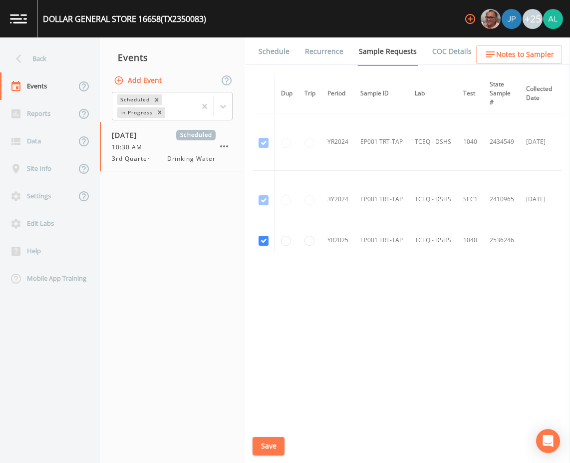
click at [270, 442] on button "Save" at bounding box center [269, 446] width 32 height 18
click at [277, 45] on link "Schedule" at bounding box center [274, 51] width 34 height 28
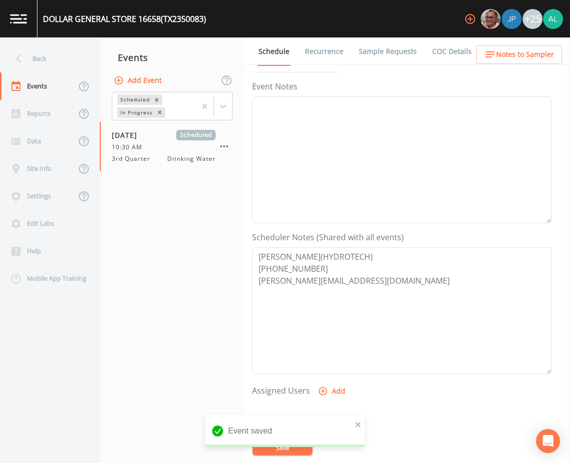
scroll to position [242, 0]
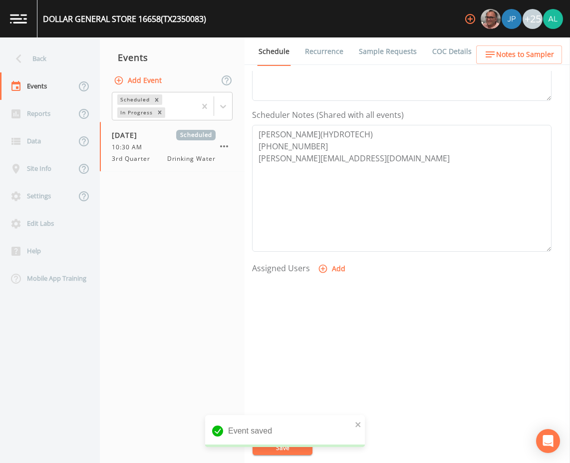
click at [337, 265] on button "Add" at bounding box center [332, 269] width 33 height 18
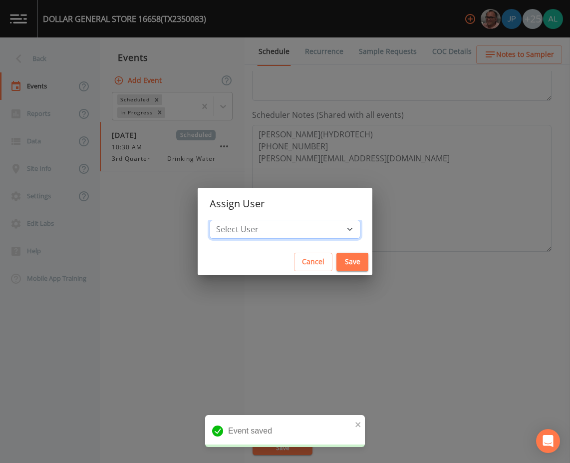
click at [299, 221] on select "Select User [PERSON_NAME] [PERSON_NAME] [PERSON_NAME] [PERSON_NAME] [PERSON_NAM…" at bounding box center [285, 229] width 151 height 19
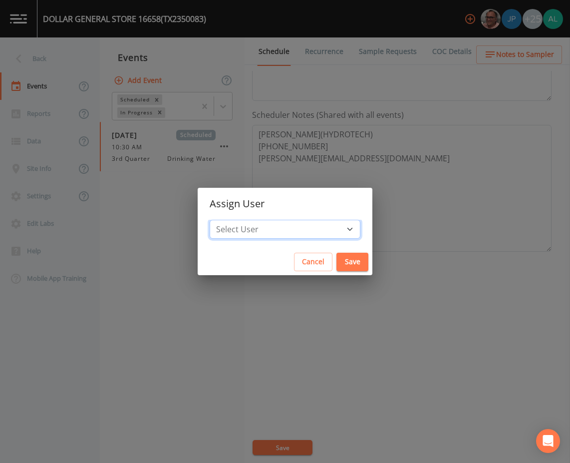
select select "af93318b-11dc-4776-bee1-f4056f560a61"
click at [232, 220] on select "Select User [PERSON_NAME] [PERSON_NAME] [PERSON_NAME] [PERSON_NAME] [PERSON_NAM…" at bounding box center [285, 229] width 151 height 19
click at [337, 256] on button "Save" at bounding box center [353, 262] width 32 height 18
select select
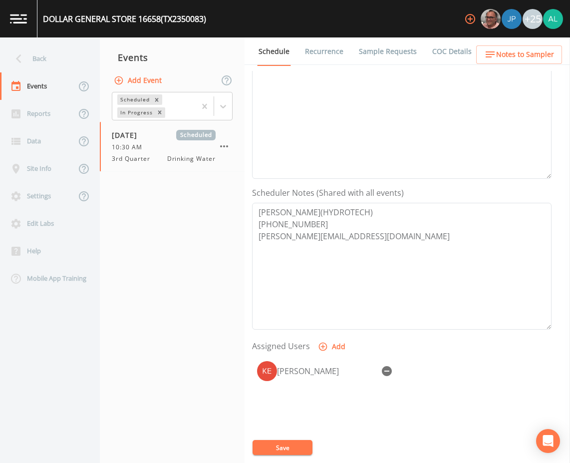
scroll to position [42, 0]
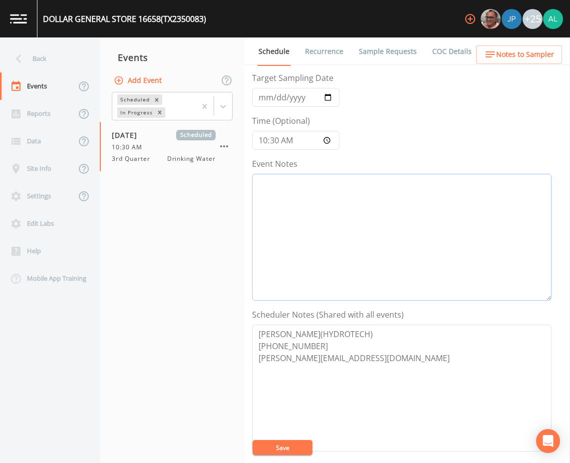
click at [302, 240] on textarea "Event Notes" at bounding box center [402, 237] width 300 height 127
type textarea "GO-BY"
click at [288, 443] on button "Save" at bounding box center [283, 447] width 60 height 15
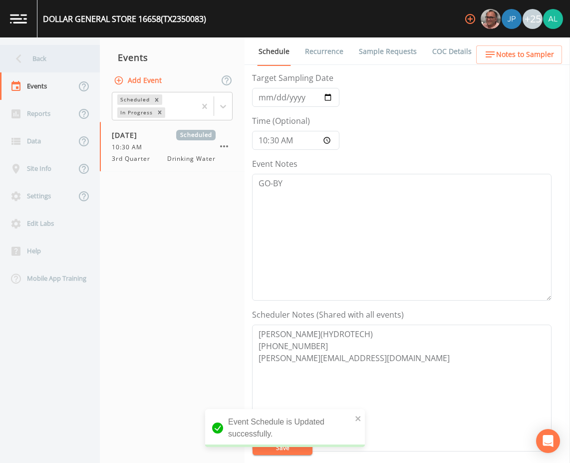
click at [44, 48] on div "Back" at bounding box center [45, 58] width 90 height 27
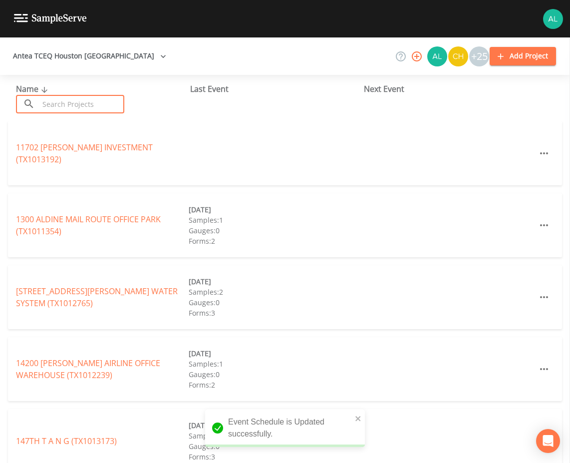
click at [65, 105] on input "text" at bounding box center [81, 104] width 85 height 18
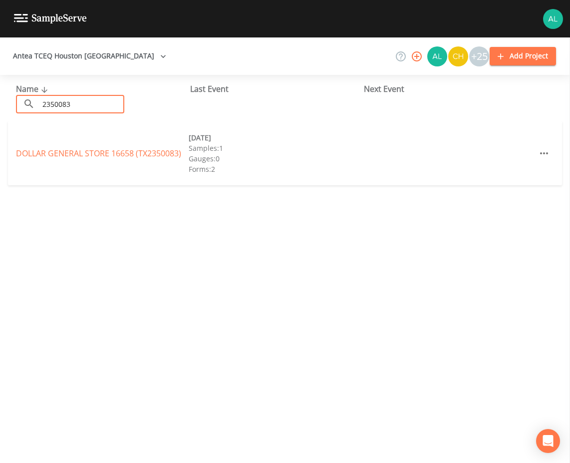
type input "2350083"
click at [72, 151] on link "DOLLAR GENERAL STORE 16658 (TX2350083)" at bounding box center [98, 153] width 165 height 11
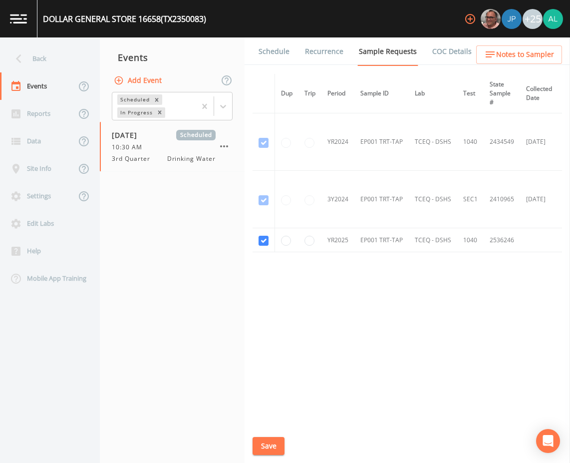
click at [269, 444] on button "Save" at bounding box center [269, 446] width 32 height 18
click at [273, 59] on link "Schedule" at bounding box center [274, 51] width 34 height 28
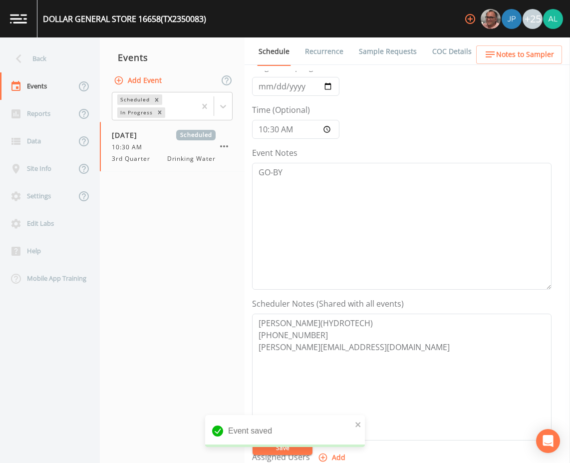
scroll to position [150, 0]
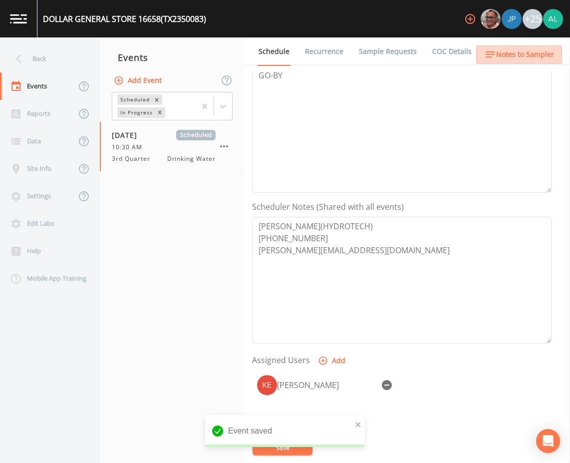
click at [522, 59] on span "Notes to Sampler" at bounding box center [525, 54] width 58 height 12
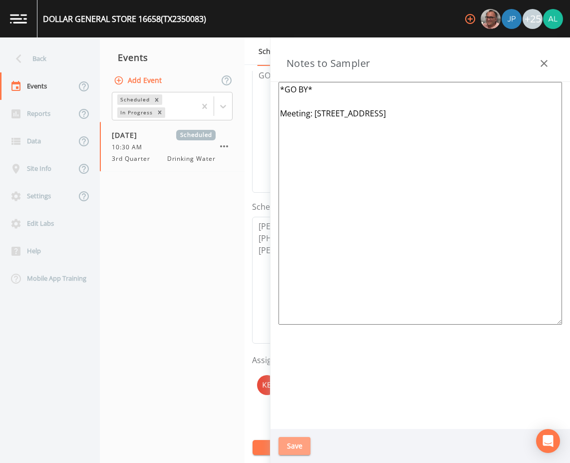
click at [298, 451] on button "Save" at bounding box center [295, 446] width 32 height 18
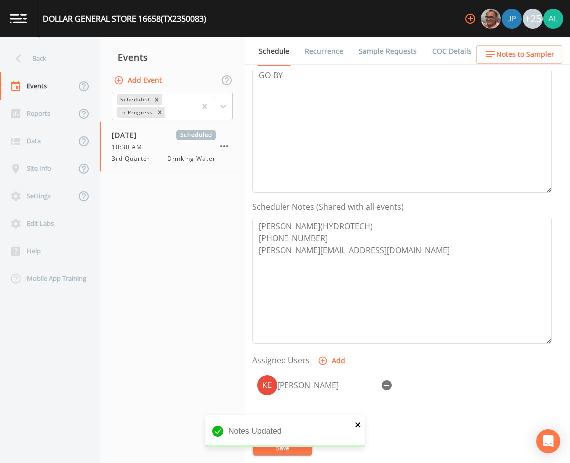
drag, startPoint x: 367, startPoint y: 422, endPoint x: 361, endPoint y: 424, distance: 5.8
click at [361, 424] on div "DOLLAR GENERAL STORE 16658 (TX2350083) +25 Back Events Reports Data Site Info S…" at bounding box center [285, 231] width 570 height 463
click at [358, 425] on icon "close" at bounding box center [357, 424] width 5 height 5
click at [285, 442] on button "Save" at bounding box center [283, 447] width 60 height 15
click at [293, 446] on button "Save" at bounding box center [283, 447] width 60 height 15
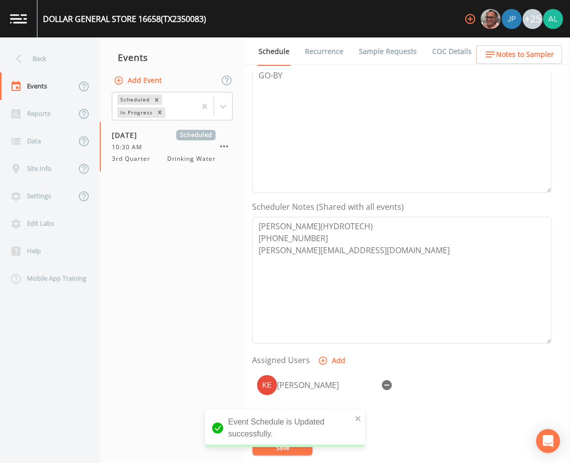
click at [522, 51] on span "Notes to Sampler" at bounding box center [525, 54] width 58 height 12
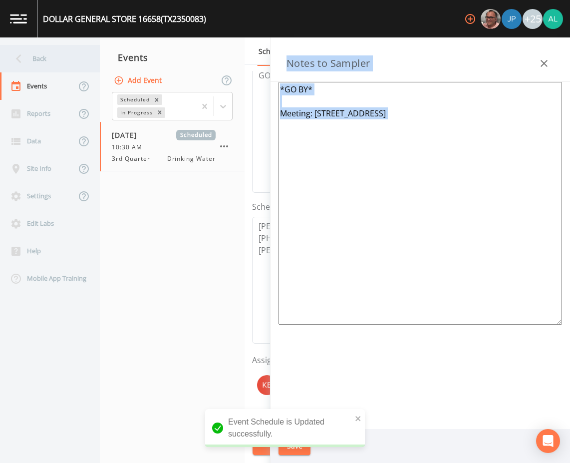
click at [50, 63] on div "Back" at bounding box center [45, 58] width 90 height 27
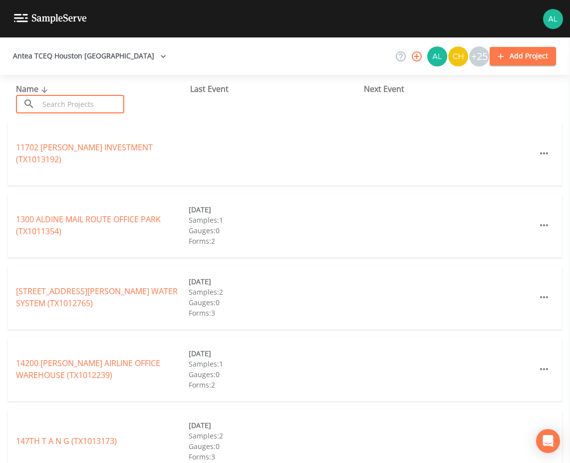
click at [94, 107] on input "text" at bounding box center [81, 104] width 85 height 18
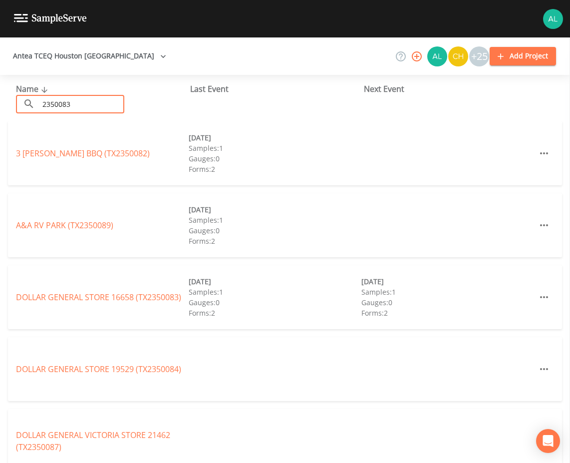
type input "2350083"
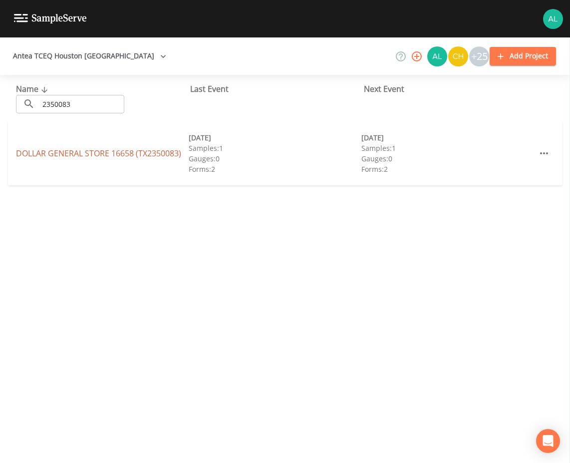
click at [66, 151] on link "DOLLAR GENERAL STORE 16658 (TX2350083)" at bounding box center [98, 153] width 165 height 11
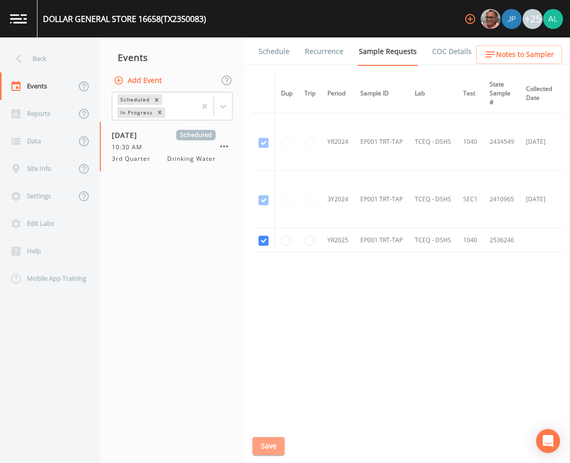
click at [265, 445] on button "Save" at bounding box center [269, 446] width 32 height 18
click at [271, 42] on link "Schedule" at bounding box center [274, 51] width 34 height 28
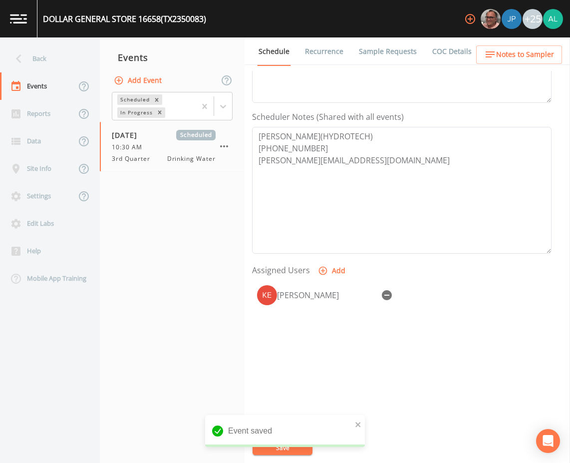
scroll to position [242, 0]
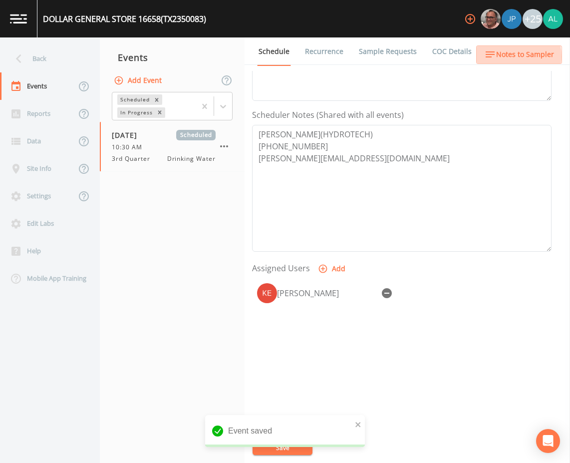
click at [503, 56] on span "Notes to Sampler" at bounding box center [525, 54] width 58 height 12
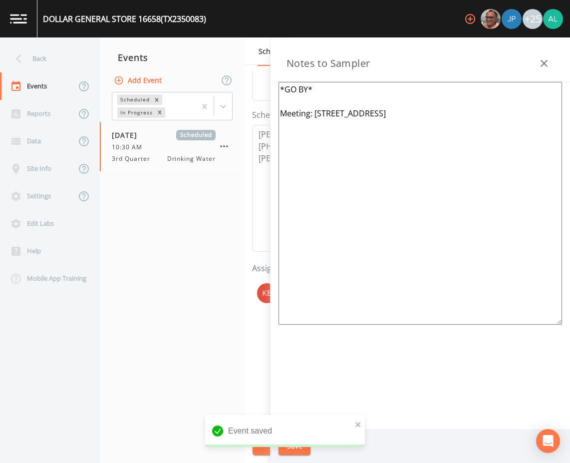
click at [243, 353] on nav "Events Add Event Scheduled In Progress [DATE] Scheduled 10:30 AM 3rd Quarter Dr…" at bounding box center [172, 249] width 145 height 425
click at [361, 420] on icon "close" at bounding box center [358, 424] width 7 height 8
click at [299, 448] on button "Save" at bounding box center [295, 446] width 32 height 18
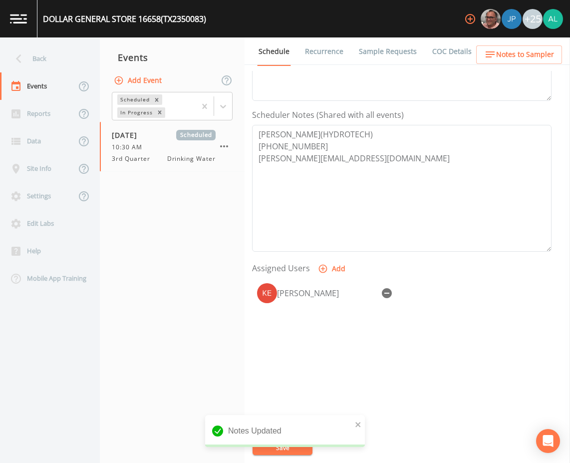
click at [272, 449] on div "Notes Updated" at bounding box center [285, 435] width 160 height 40
click at [359, 421] on icon "close" at bounding box center [358, 424] width 7 height 8
click at [279, 448] on button "Save" at bounding box center [283, 447] width 60 height 15
click at [279, 448] on div "Updating Event Schedule" at bounding box center [285, 435] width 160 height 40
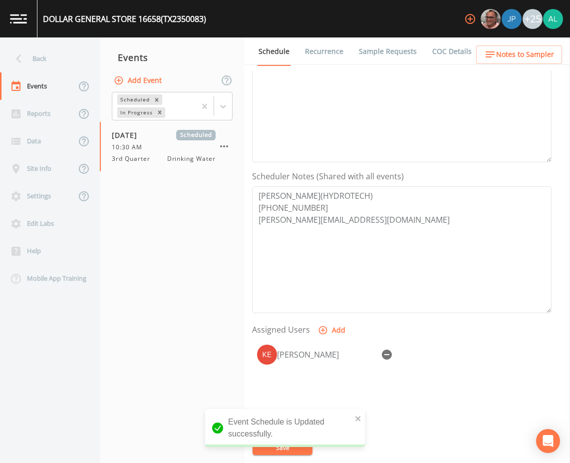
scroll to position [42, 0]
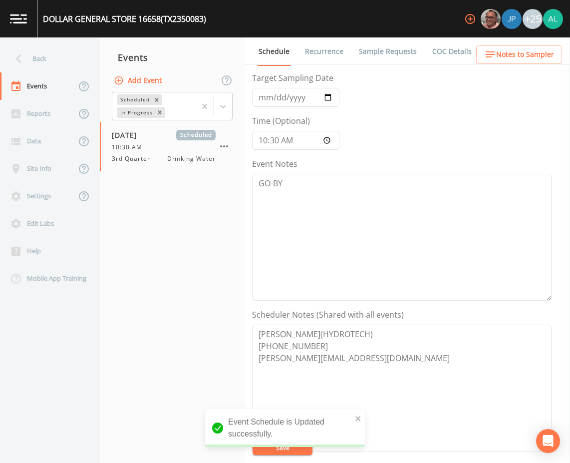
click at [177, 267] on nav "Events Add Event Scheduled In Progress [DATE] Scheduled 10:30 AM 3rd Quarter Dr…" at bounding box center [172, 249] width 145 height 425
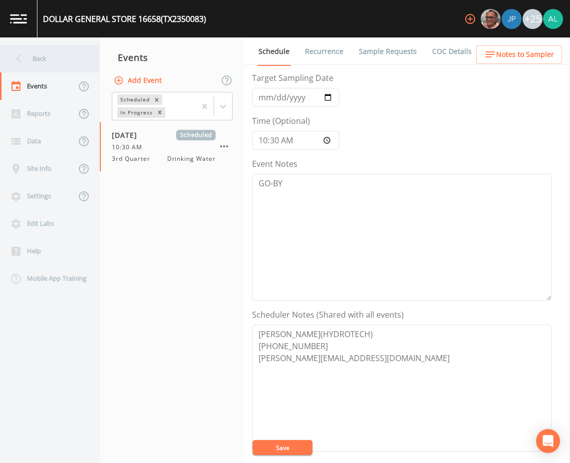
click at [56, 54] on div "Back" at bounding box center [45, 58] width 90 height 27
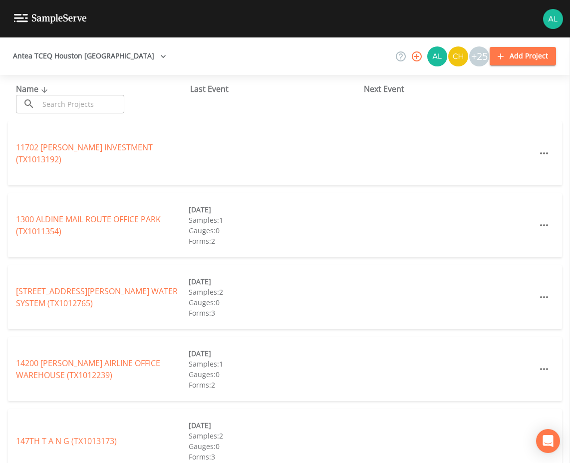
drag, startPoint x: 253, startPoint y: 119, endPoint x: 247, endPoint y: 121, distance: 5.8
click at [253, 119] on div "Name ​ ​ Last Event Next Event" at bounding box center [285, 98] width 570 height 46
click at [69, 105] on input "text" at bounding box center [81, 104] width 85 height 18
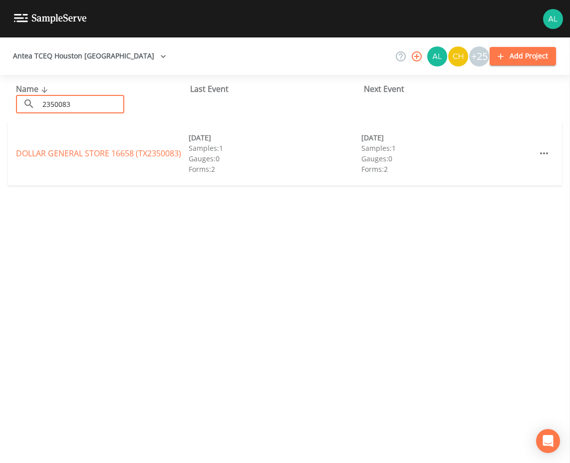
type input "2350083"
click at [72, 148] on link "DOLLAR GENERAL STORE 16658 (TX2350083)" at bounding box center [98, 153] width 165 height 11
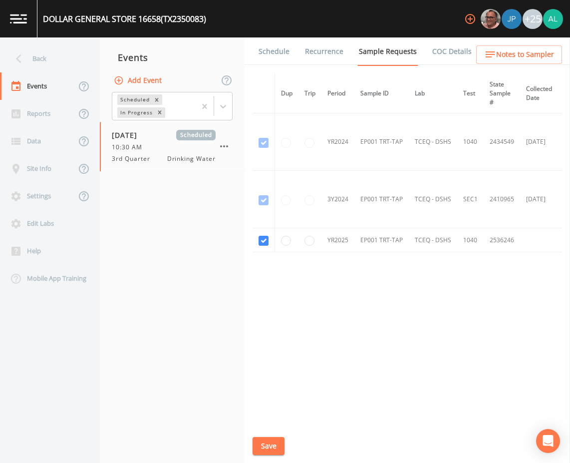
click at [259, 439] on button "Save" at bounding box center [269, 446] width 32 height 18
click at [280, 59] on link "Schedule" at bounding box center [274, 51] width 34 height 28
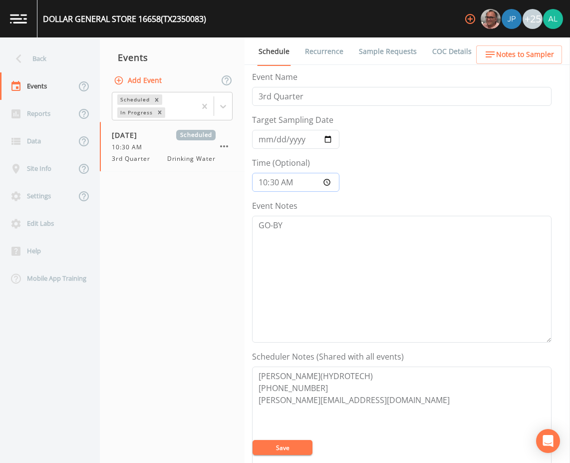
click at [269, 184] on input "10:30:00" at bounding box center [295, 182] width 87 height 19
click at [274, 184] on input "10:30:00" at bounding box center [295, 182] width 87 height 19
type input "10:00"
click at [253, 440] on button "Save" at bounding box center [283, 447] width 60 height 15
click at [363, 421] on div "Event Schedule is Updated successfully." at bounding box center [285, 428] width 160 height 38
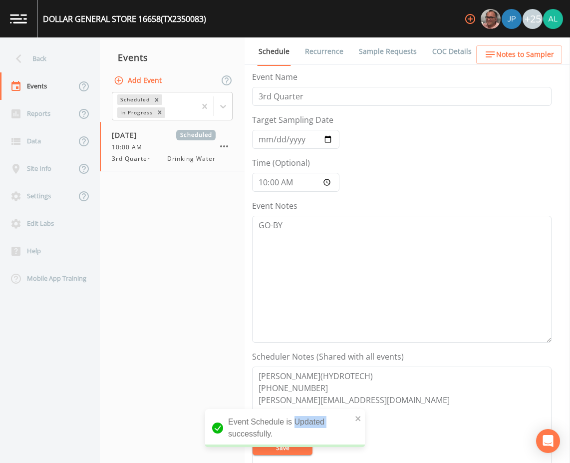
click at [363, 422] on div "Event Schedule is Updated successfully." at bounding box center [285, 428] width 160 height 38
drag, startPoint x: 363, startPoint y: 422, endPoint x: 305, endPoint y: 450, distance: 65.0
click at [305, 450] on div "Event Schedule is Updated successfully." at bounding box center [285, 432] width 160 height 46
click at [287, 451] on div "Event Schedule is Updated successfully." at bounding box center [285, 432] width 160 height 46
click at [287, 450] on div "Event Schedule is Updated successfully." at bounding box center [285, 432] width 160 height 46
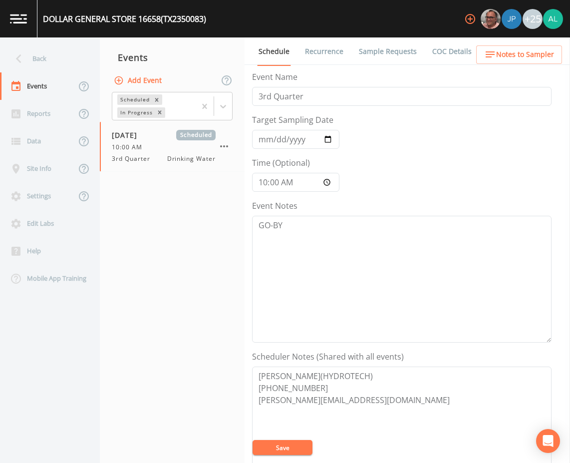
click at [286, 452] on button "Save" at bounding box center [283, 447] width 60 height 15
click at [357, 419] on icon "close" at bounding box center [357, 418] width 5 height 5
click at [262, 448] on button "Save" at bounding box center [283, 447] width 60 height 15
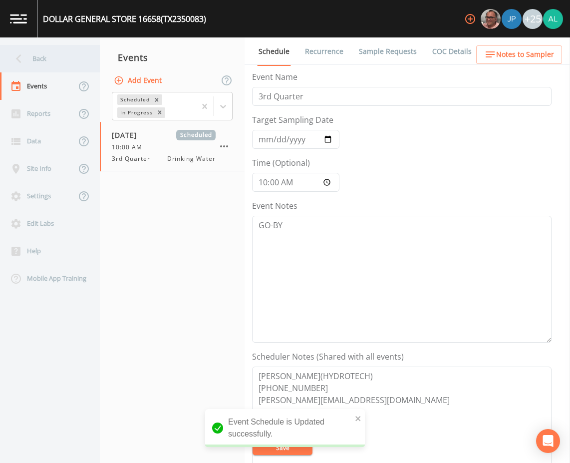
click at [36, 62] on div "Back" at bounding box center [45, 58] width 90 height 27
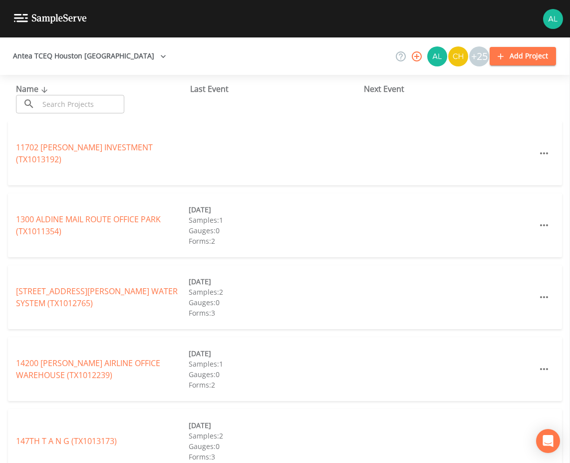
click at [240, 42] on div "Antea TCEQ Houston San Antonio +25 Add Project" at bounding box center [285, 55] width 570 height 37
click at [95, 110] on input "text" at bounding box center [81, 104] width 85 height 18
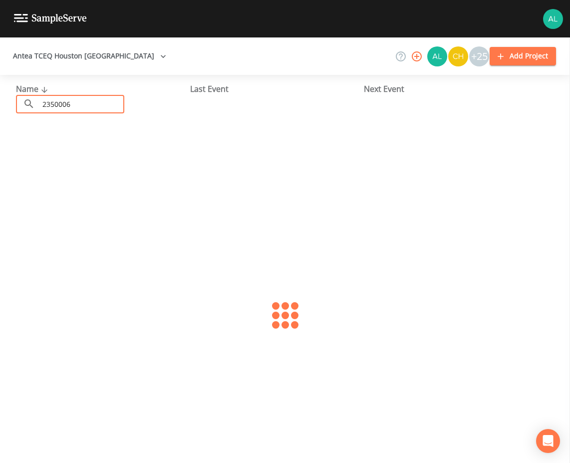
type input "2350006"
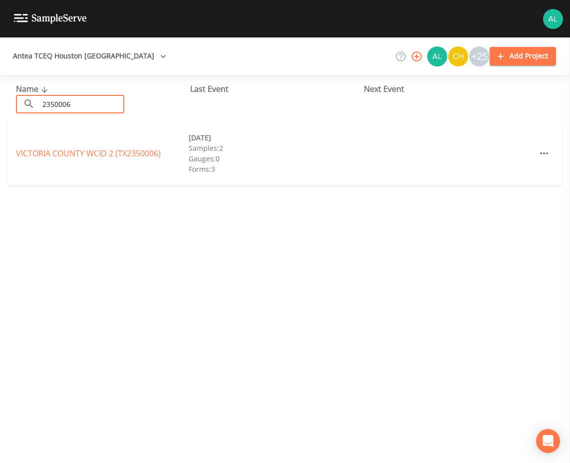
click at [74, 149] on link "[GEOGRAPHIC_DATA] 2 (TX2350006)" at bounding box center [88, 153] width 145 height 11
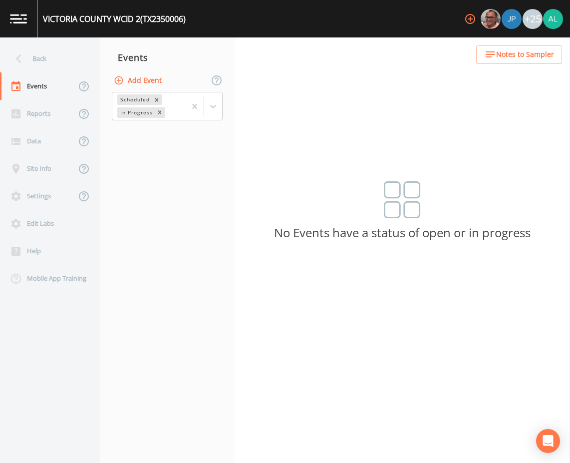
click at [161, 80] on button "Add Event" at bounding box center [139, 80] width 54 height 18
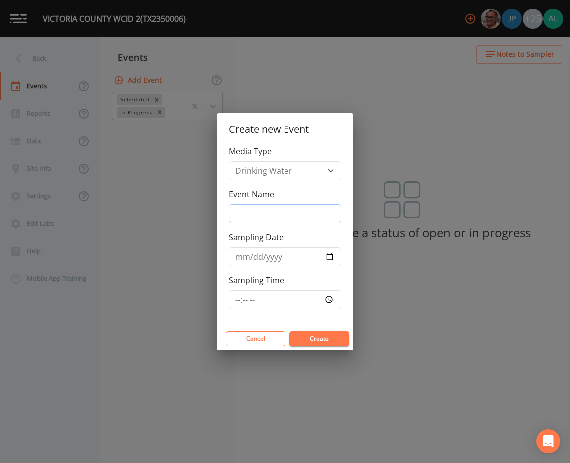
click at [255, 211] on input "Event Name" at bounding box center [285, 213] width 113 height 19
type input "3rd Quarter"
type input "[DATE]"
click at [235, 290] on div "Sampling Time" at bounding box center [285, 291] width 113 height 35
click at [234, 295] on input "Sampling Time" at bounding box center [285, 299] width 113 height 19
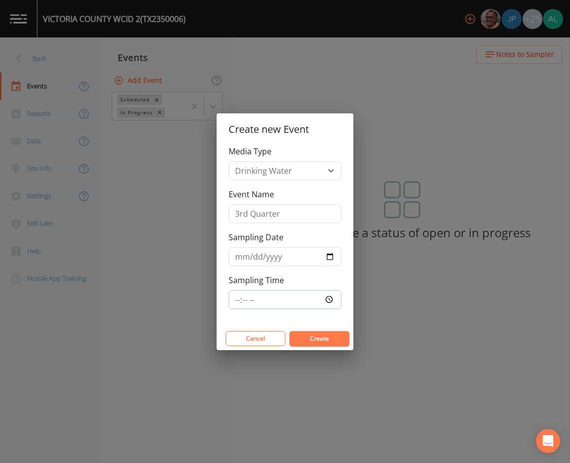
click at [234, 295] on input "Sampling Time" at bounding box center [285, 299] width 113 height 19
type input "10:30"
click at [290, 331] on button "Create" at bounding box center [320, 338] width 60 height 15
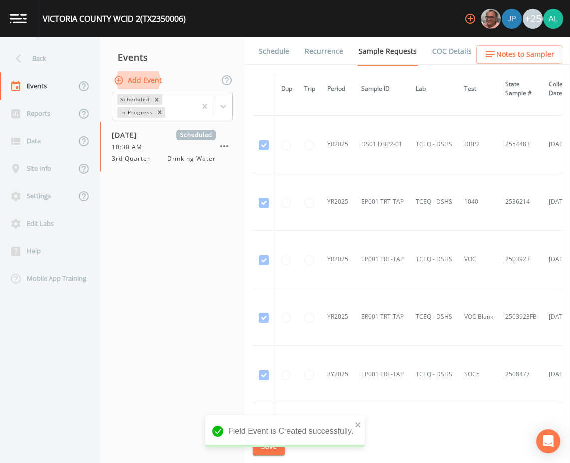
scroll to position [1018, 0]
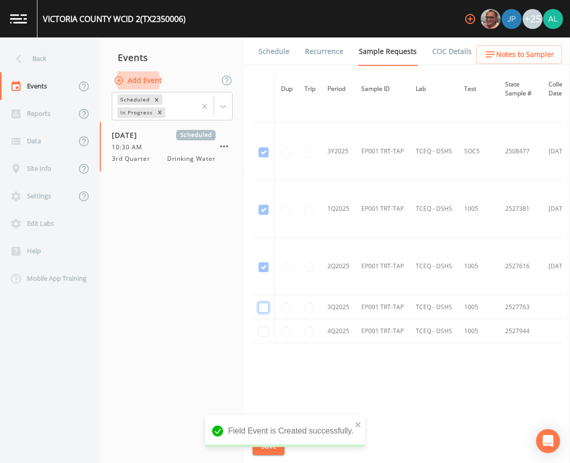
checkbox input "true"
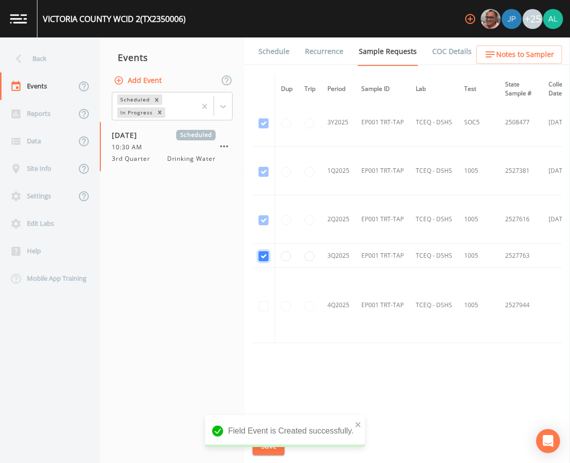
scroll to position [860, 0]
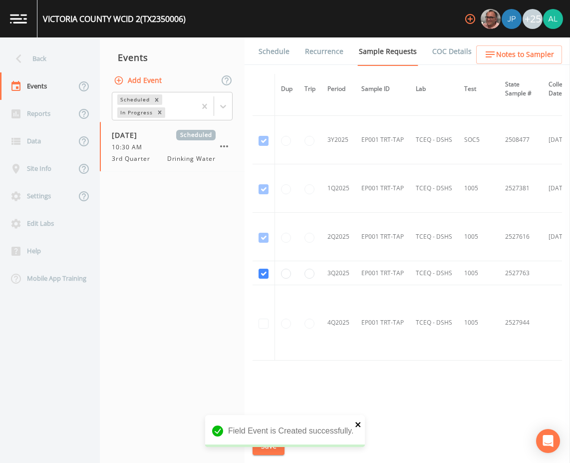
click at [358, 424] on icon "close" at bounding box center [357, 424] width 5 height 5
click at [271, 444] on button "Save" at bounding box center [269, 446] width 32 height 18
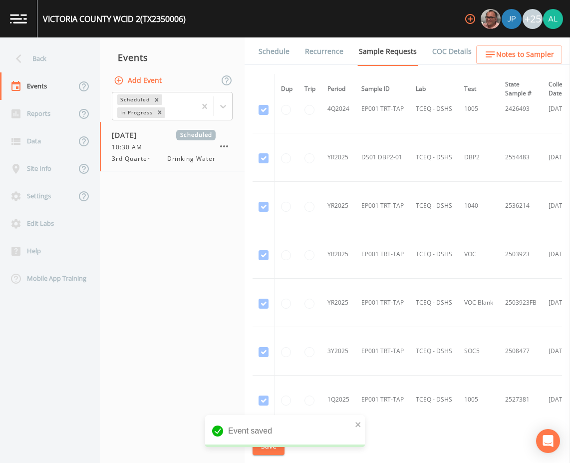
scroll to position [880, 0]
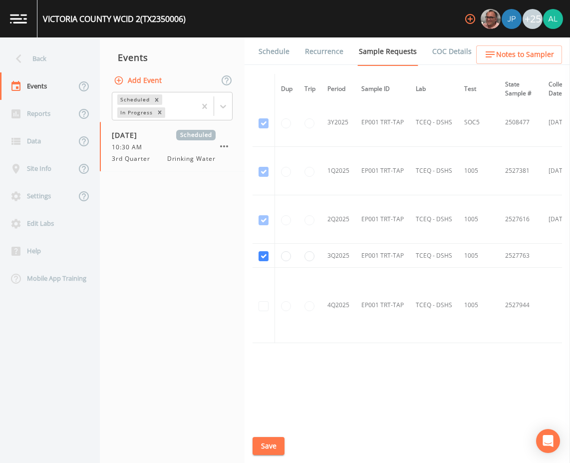
click at [280, 43] on link "Schedule" at bounding box center [274, 51] width 34 height 28
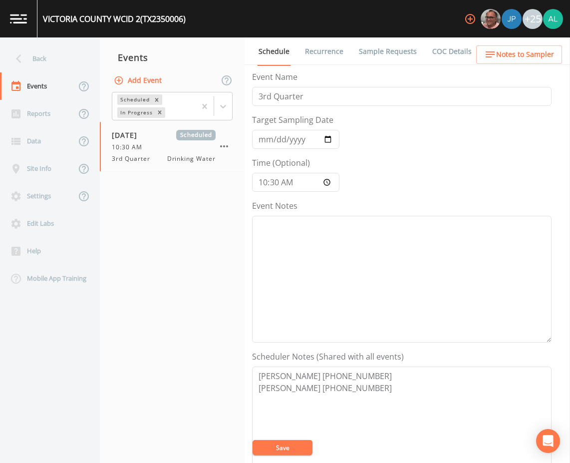
click at [526, 57] on span "Notes to Sampler" at bounding box center [525, 54] width 58 height 12
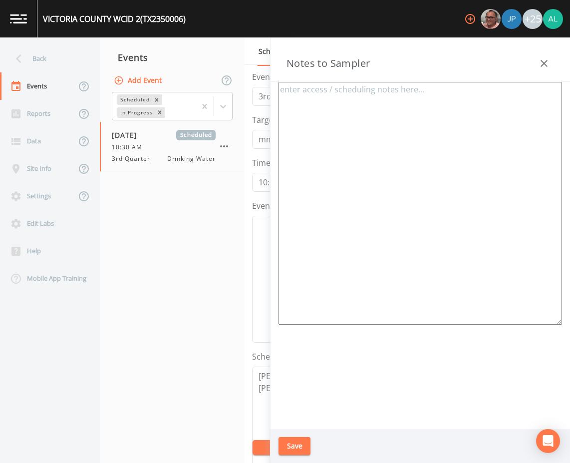
type textarea "[PERSON_NAME] [PHONE_NUMBER] [PERSON_NAME] [PHONE_NUMBER] Meeting Location: [ST…"
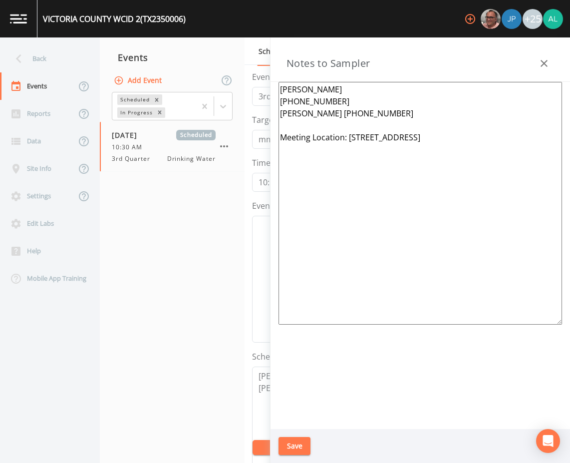
click at [546, 57] on button "button" at bounding box center [544, 63] width 20 height 20
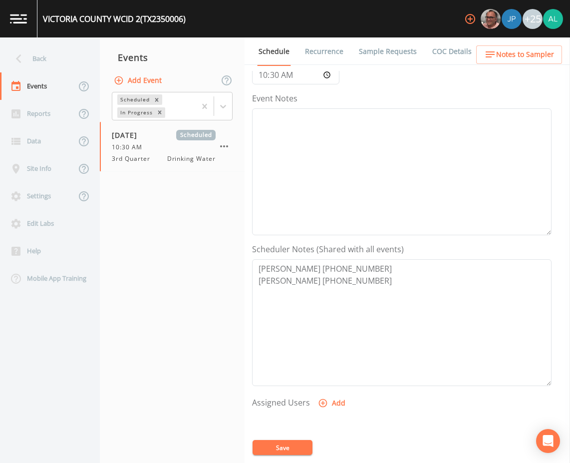
scroll to position [100, 0]
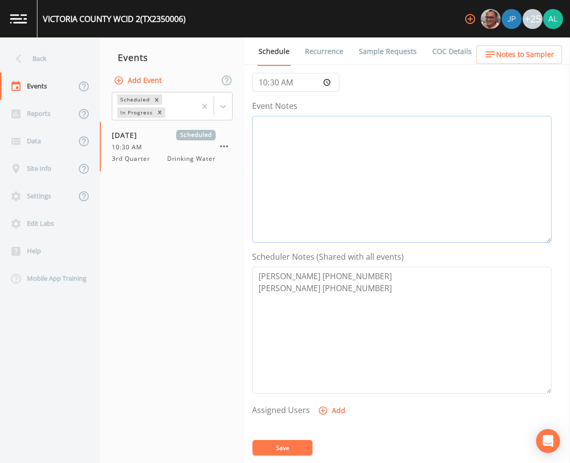
click at [350, 165] on textarea "Event Notes" at bounding box center [402, 179] width 300 height 127
type textarea "[DATE] 4:20pm called/left message"
click at [286, 447] on button "Save" at bounding box center [283, 447] width 60 height 15
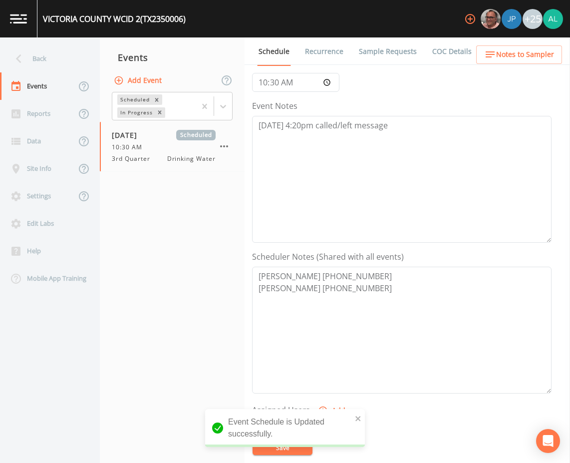
click at [236, 309] on nav "Events Add Event Scheduled In Progress [DATE] Scheduled 10:30 AM 3rd Quarter Dr…" at bounding box center [172, 249] width 145 height 425
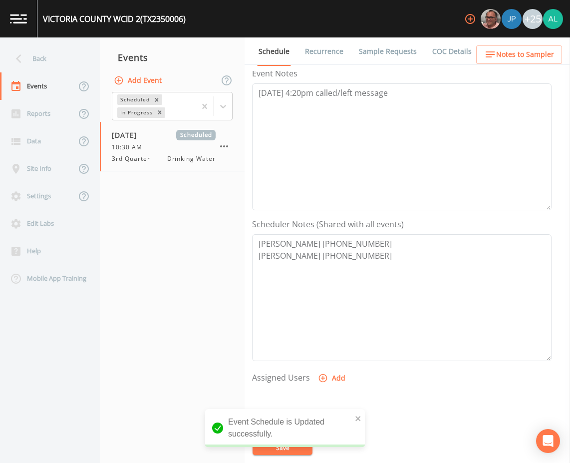
scroll to position [200, 0]
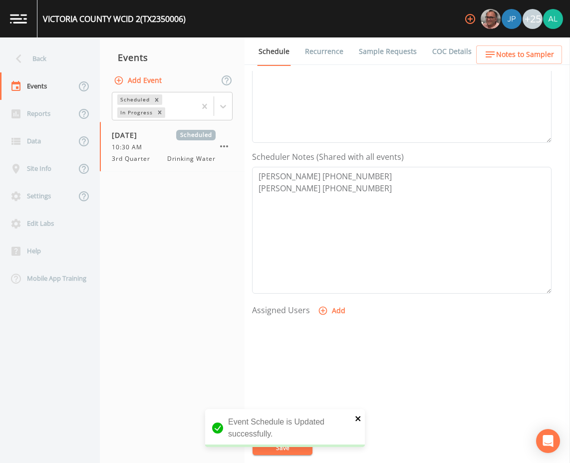
click at [360, 417] on icon "close" at bounding box center [357, 418] width 5 height 5
click at [287, 443] on button "Save" at bounding box center [283, 447] width 60 height 15
click at [504, 61] on button "Notes to Sampler" at bounding box center [519, 54] width 86 height 18
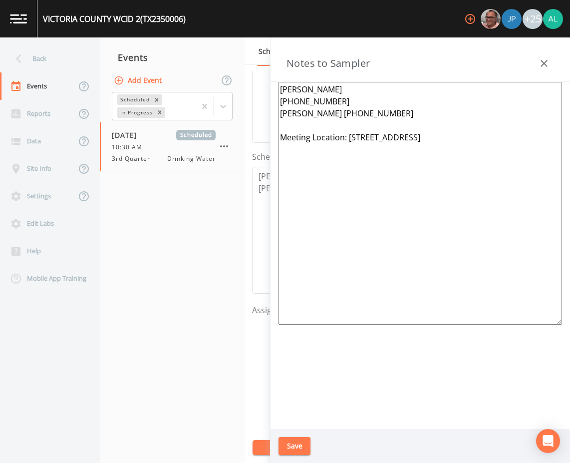
click at [541, 67] on icon "button" at bounding box center [544, 63] width 12 height 12
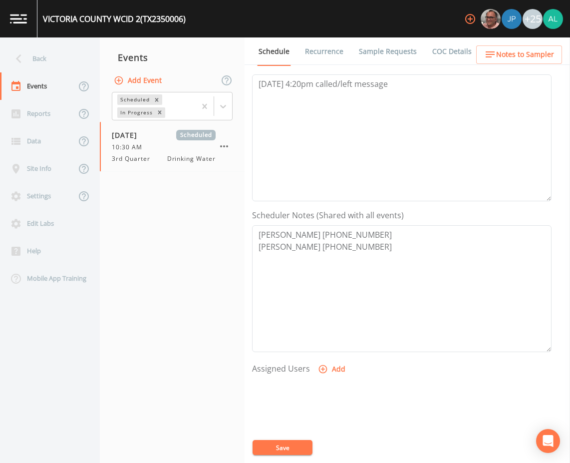
scroll to position [50, 0]
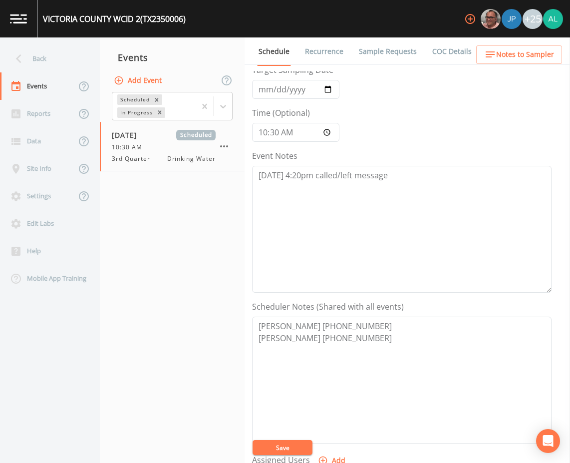
click at [274, 446] on button "Save" at bounding box center [283, 447] width 60 height 15
click at [214, 197] on nav "Events Add Event Scheduled In Progress [DATE] Scheduled 10:30 AM 3rd Quarter Dr…" at bounding box center [172, 249] width 145 height 425
click at [352, 420] on div "Event Schedule is Updated successfully." at bounding box center [285, 428] width 160 height 38
click at [357, 420] on icon "close" at bounding box center [358, 418] width 7 height 8
click at [273, 445] on button "Save" at bounding box center [283, 447] width 60 height 15
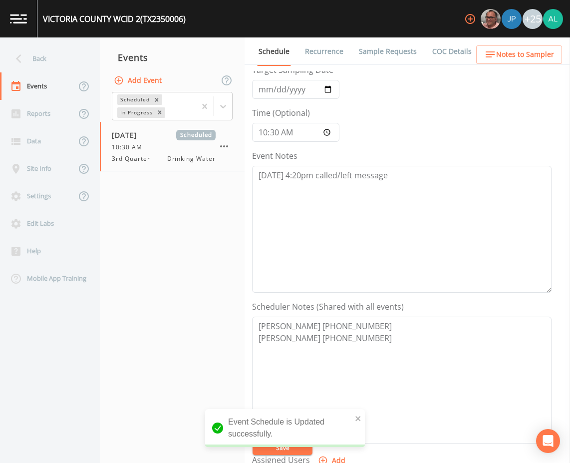
scroll to position [150, 0]
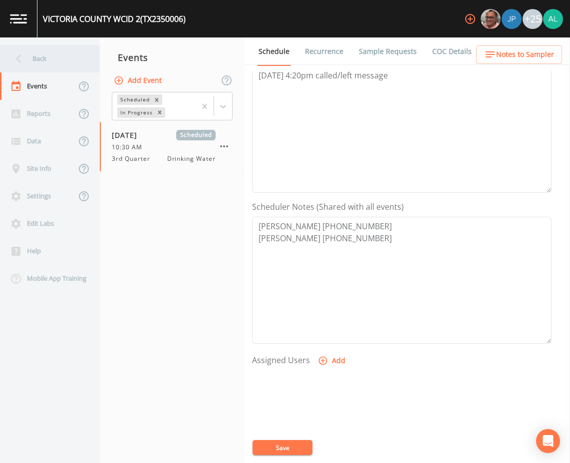
click at [28, 49] on div "Back" at bounding box center [45, 58] width 90 height 27
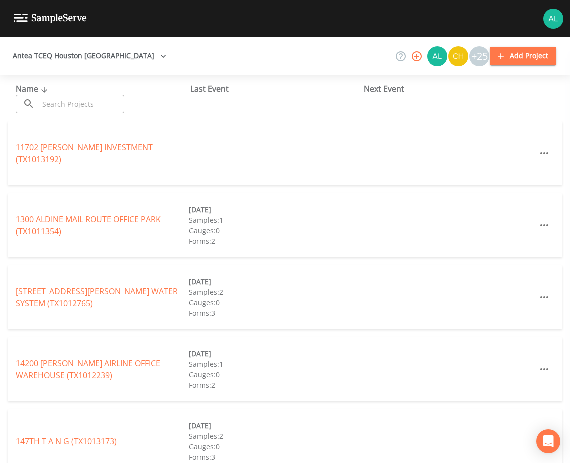
click at [69, 99] on input "text" at bounding box center [81, 104] width 85 height 18
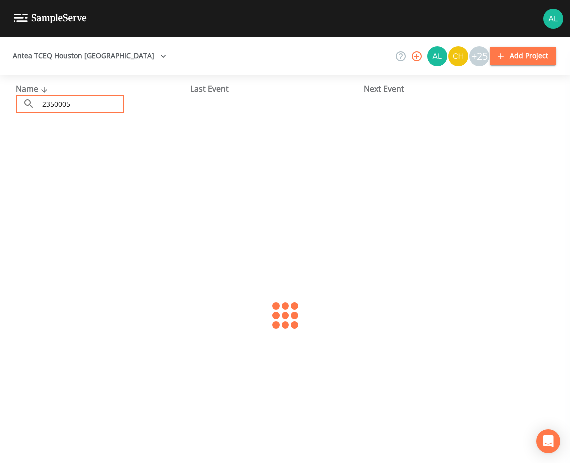
type input "2350005"
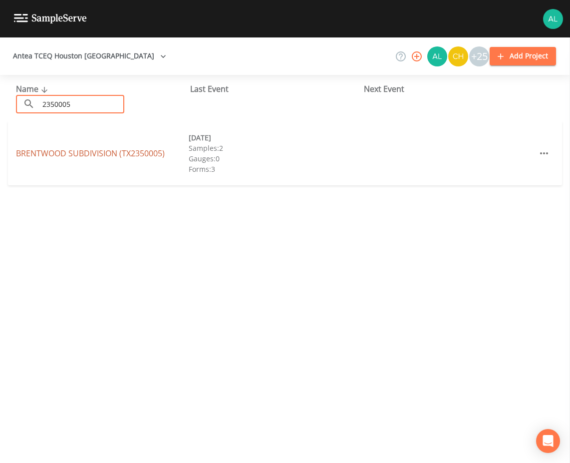
click at [136, 157] on link "[GEOGRAPHIC_DATA] (TX2350005)" at bounding box center [90, 153] width 149 height 11
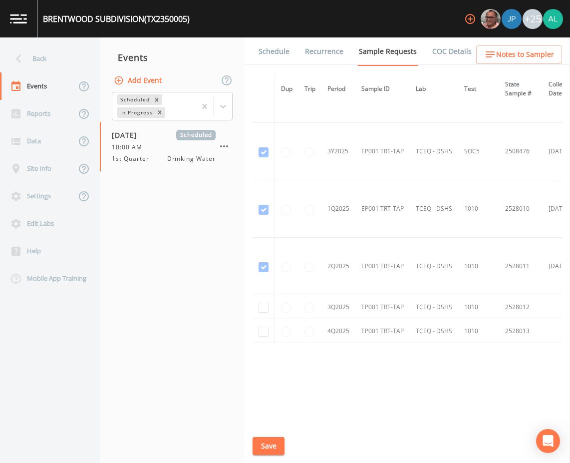
scroll to position [941, 0]
checkbox input "true"
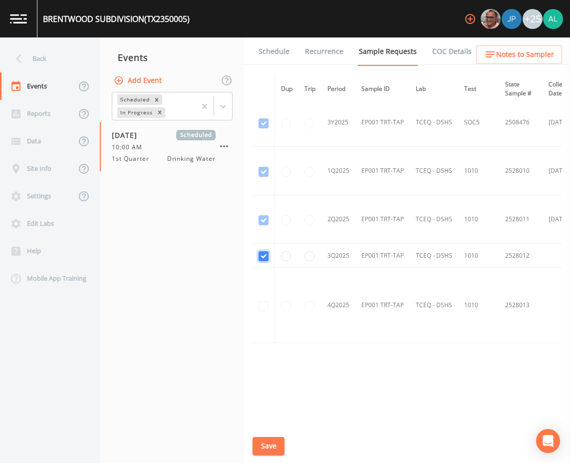
scroll to position [811, 0]
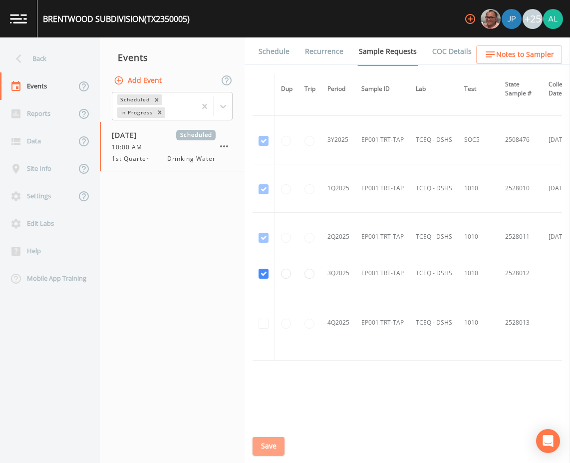
click at [272, 448] on button "Save" at bounding box center [269, 446] width 32 height 18
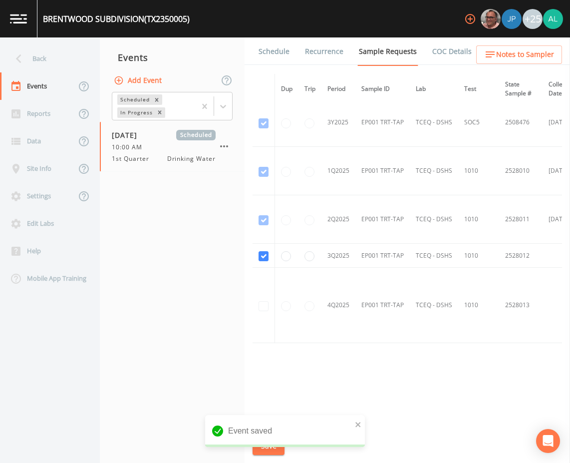
click at [272, 49] on link "Schedule" at bounding box center [274, 51] width 34 height 28
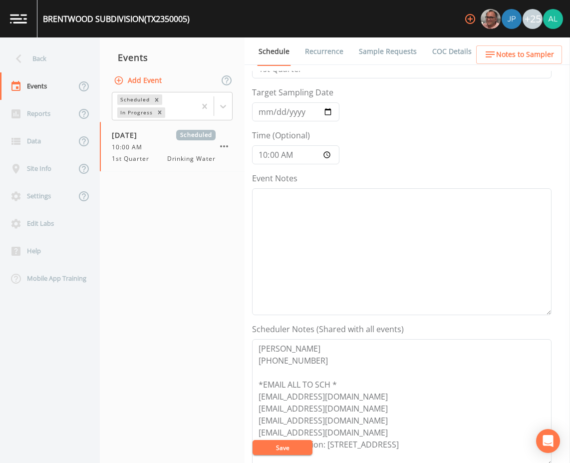
scroll to position [50, 0]
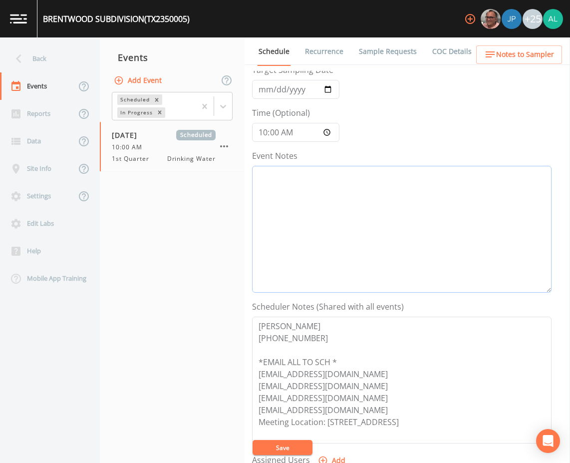
click at [348, 270] on textarea "Event Notes" at bounding box center [402, 229] width 300 height 127
type textarea "[DATE] 4:27pm email sent"
click at [283, 442] on button "Save" at bounding box center [283, 447] width 60 height 15
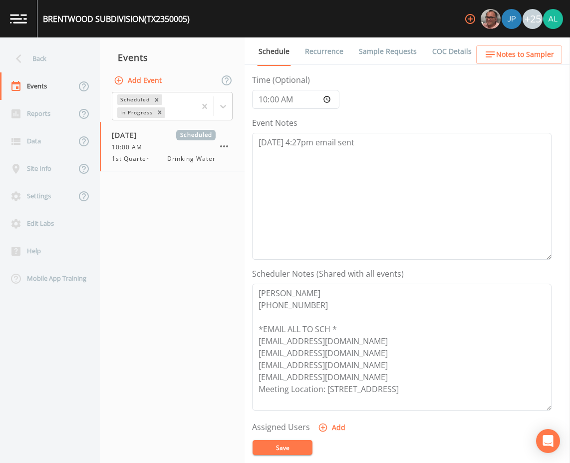
scroll to position [100, 0]
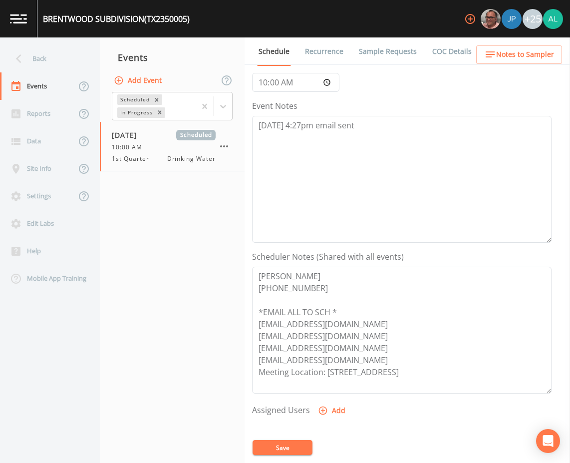
click at [270, 446] on button "Save" at bounding box center [283, 447] width 60 height 15
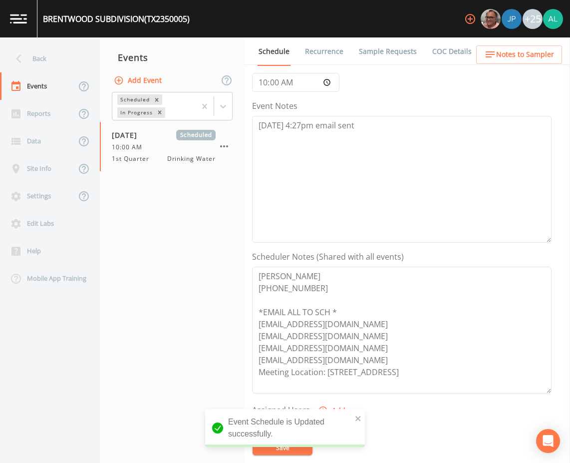
scroll to position [0, 0]
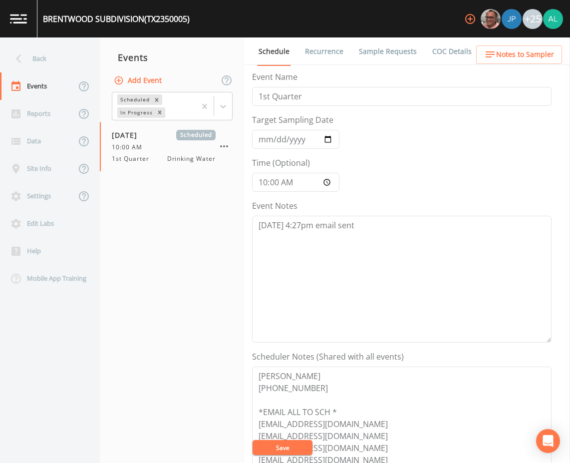
click at [153, 362] on nav "Events Add Event Scheduled In Progress [DATE] Scheduled 10:00 AM 1st Quarter Dr…" at bounding box center [172, 249] width 145 height 425
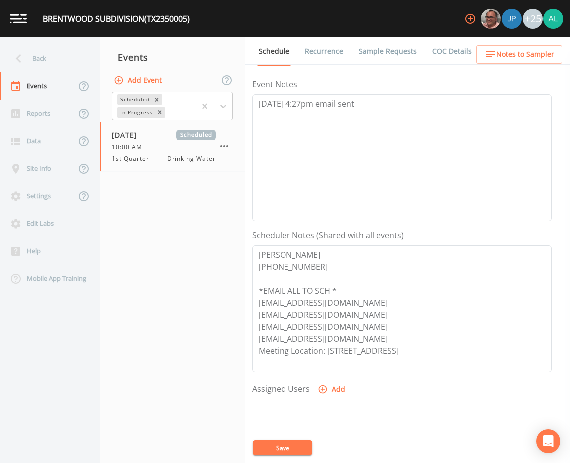
scroll to position [150, 0]
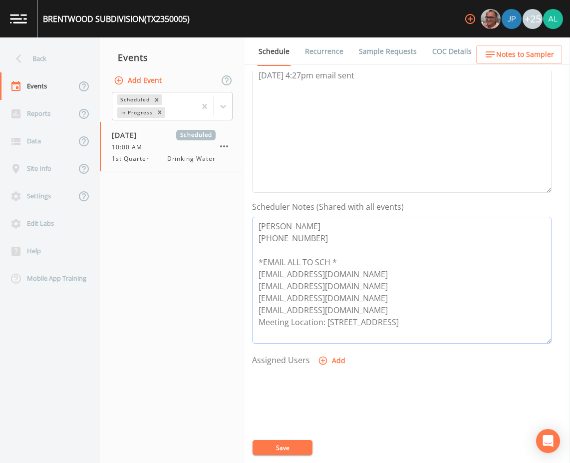
drag, startPoint x: 350, startPoint y: 309, endPoint x: 209, endPoint y: 308, distance: 141.3
click at [209, 308] on div "Back Events Reports Data Site Info Settings Edit Labs Help Mobile App Training …" at bounding box center [285, 249] width 570 height 425
click at [227, 111] on div at bounding box center [223, 106] width 18 height 18
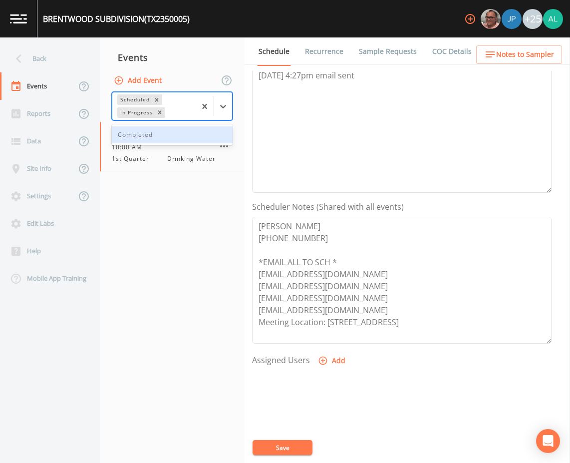
click at [211, 139] on div "Completed" at bounding box center [172, 134] width 121 height 17
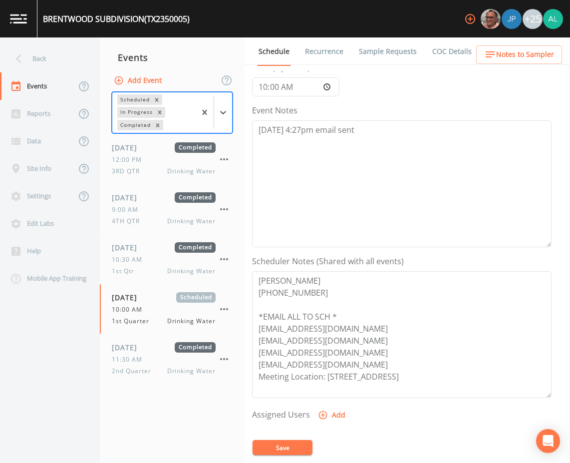
scroll to position [0, 0]
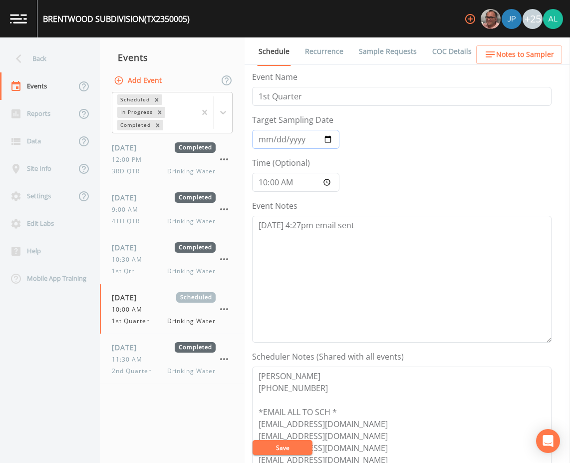
click at [265, 140] on input "[DATE]" at bounding box center [295, 139] width 87 height 19
click at [395, 60] on link "Sample Requests" at bounding box center [387, 51] width 61 height 28
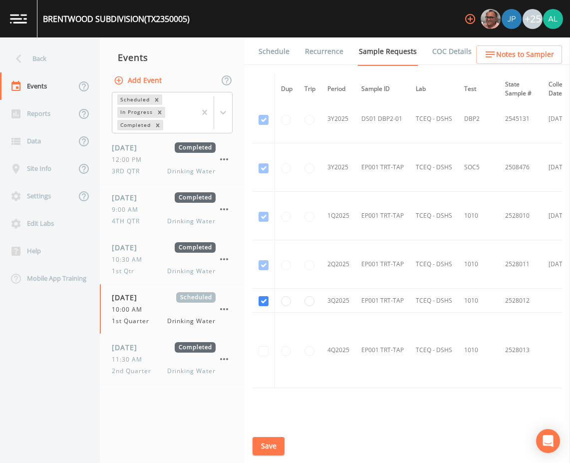
scroll to position [831, 0]
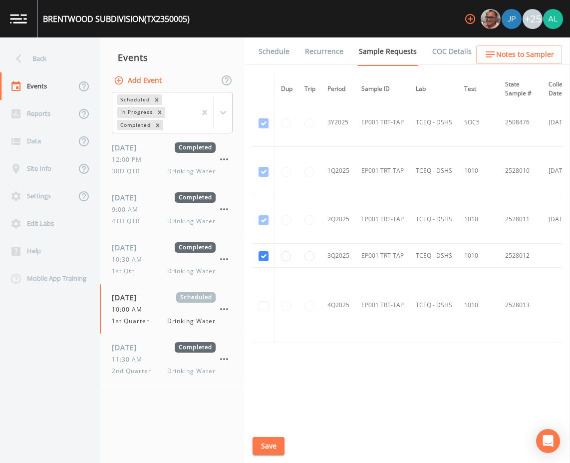
click at [271, 54] on link "Schedule" at bounding box center [274, 51] width 34 height 28
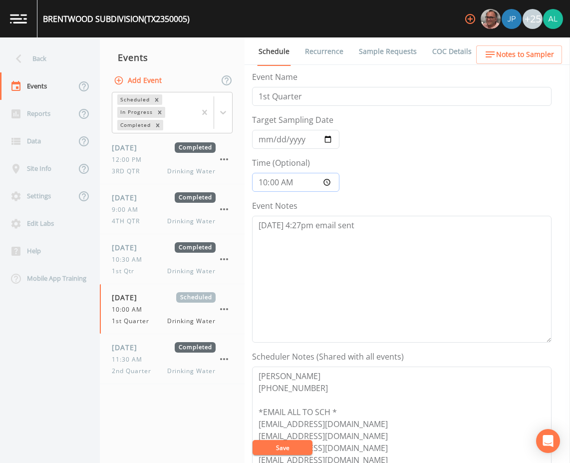
click at [262, 176] on input "10:00:00" at bounding box center [295, 182] width 87 height 19
type input "11:30"
click at [259, 139] on input "[DATE]" at bounding box center [295, 139] width 87 height 19
type input "[DATE]"
click at [253, 440] on button "Save" at bounding box center [283, 447] width 60 height 15
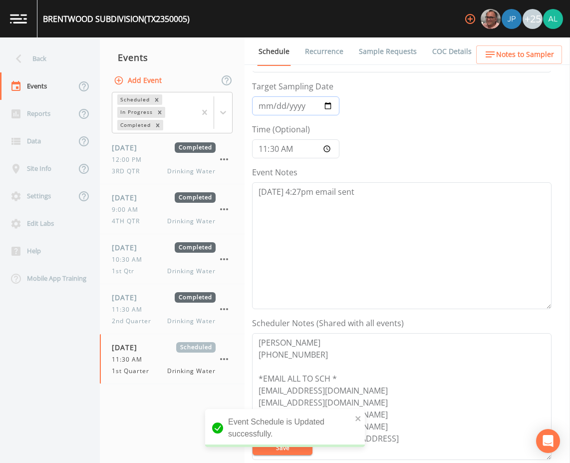
scroll to position [100, 0]
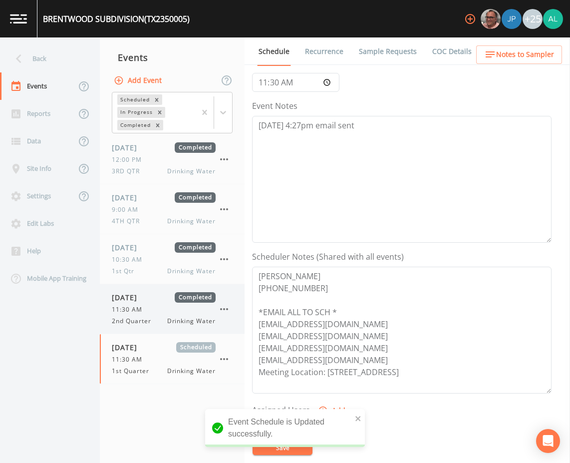
click at [140, 308] on span "11:30 AM" at bounding box center [130, 309] width 36 height 9
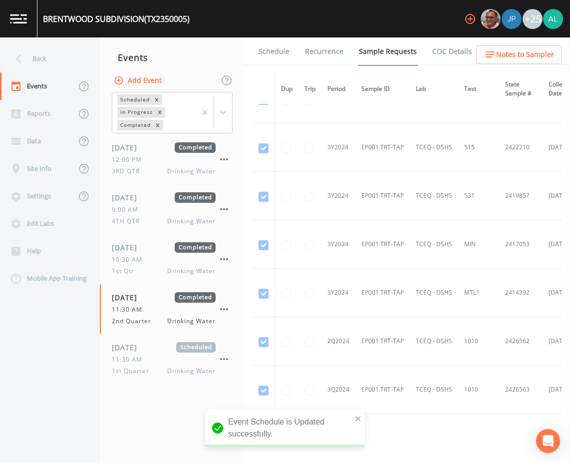
scroll to position [300, 0]
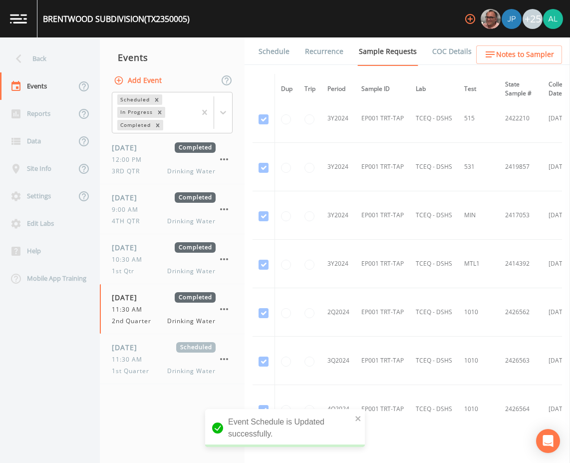
click at [291, 45] on li "Recurrence" at bounding box center [318, 51] width 54 height 28
click at [274, 56] on link "Schedule" at bounding box center [274, 51] width 34 height 28
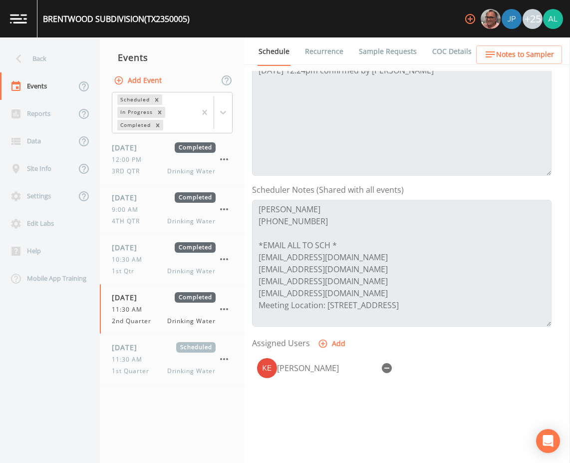
scroll to position [150, 0]
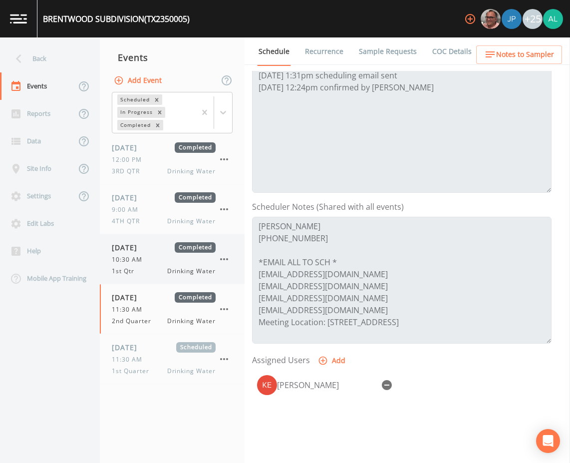
click at [134, 263] on span "10:30 AM" at bounding box center [130, 259] width 36 height 9
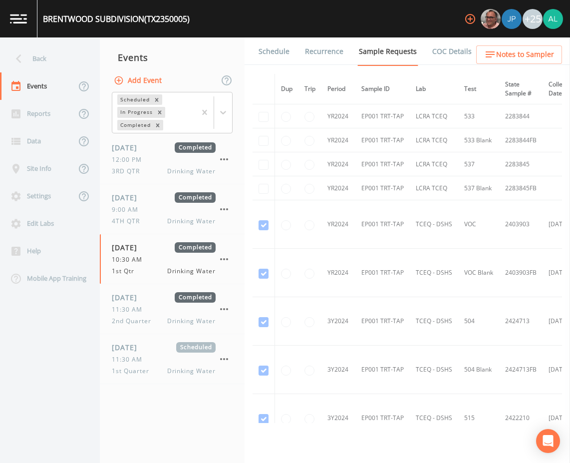
click at [279, 60] on link "Schedule" at bounding box center [274, 51] width 34 height 28
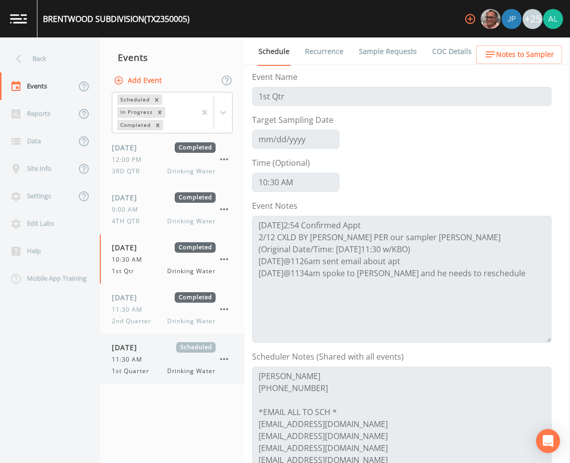
click at [108, 360] on div "[DATE] Scheduled 11:30 AM 1st Quarter Drinking Water" at bounding box center [172, 358] width 145 height 49
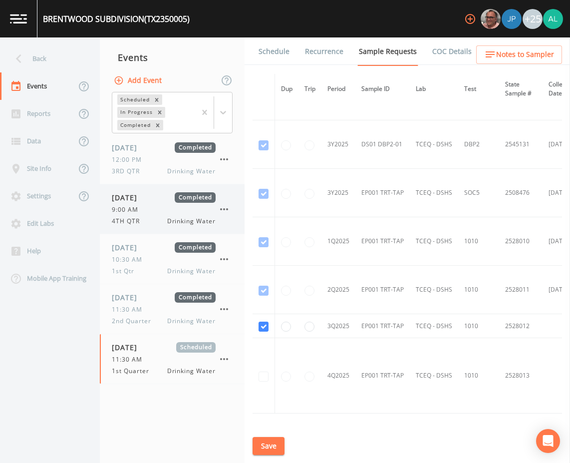
scroll to position [831, 0]
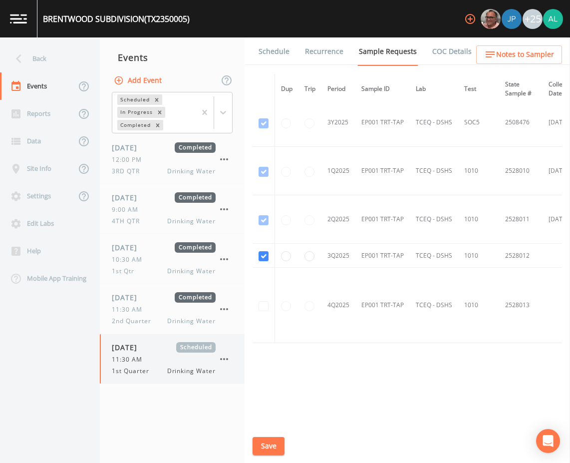
click at [159, 127] on icon "Remove Completed" at bounding box center [157, 125] width 7 height 7
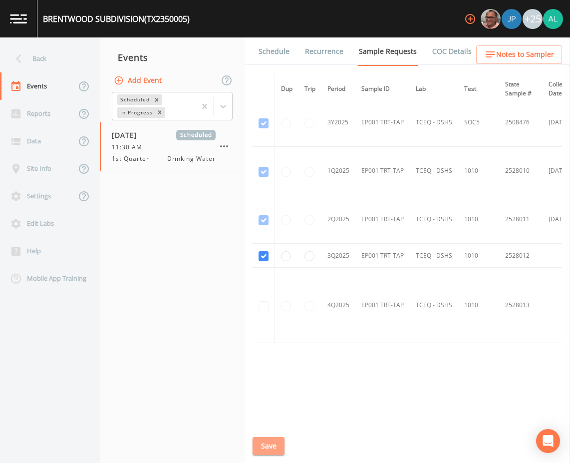
click at [273, 450] on button "Save" at bounding box center [269, 446] width 32 height 18
click at [258, 441] on button "Save" at bounding box center [269, 446] width 32 height 18
click at [275, 60] on link "Schedule" at bounding box center [274, 51] width 34 height 28
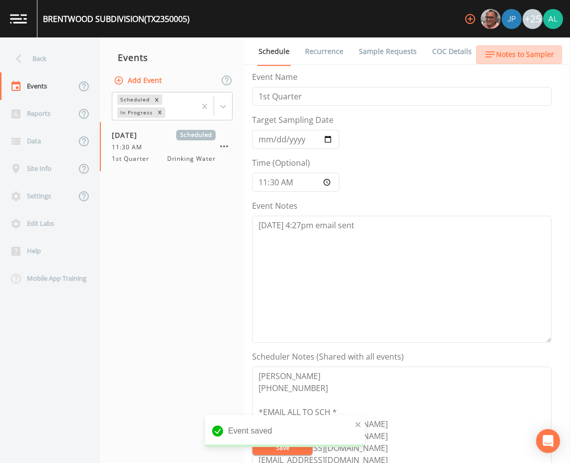
click at [490, 53] on icon "button" at bounding box center [490, 54] width 12 height 12
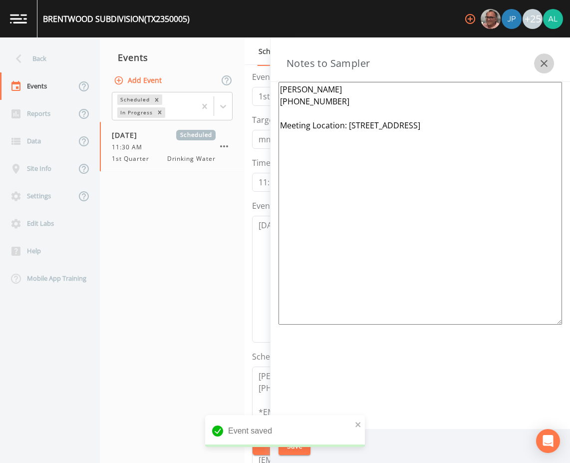
click at [539, 62] on icon "button" at bounding box center [544, 63] width 12 height 12
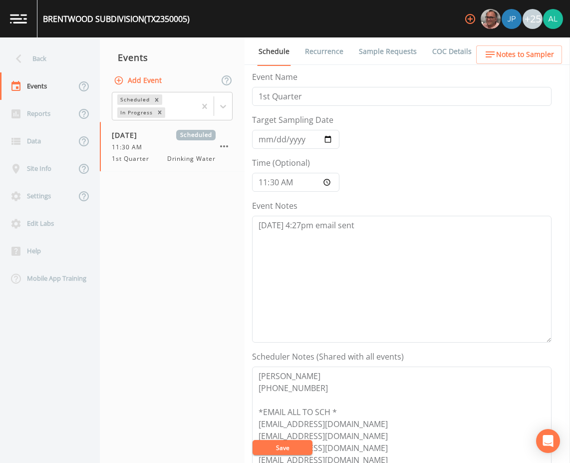
click at [383, 55] on link "Sample Requests" at bounding box center [387, 51] width 61 height 28
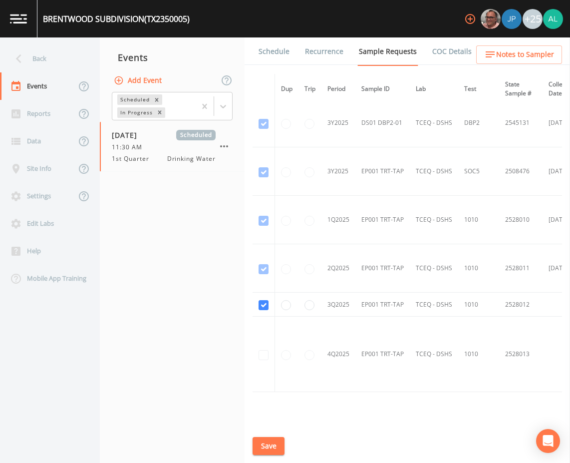
scroll to position [831, 0]
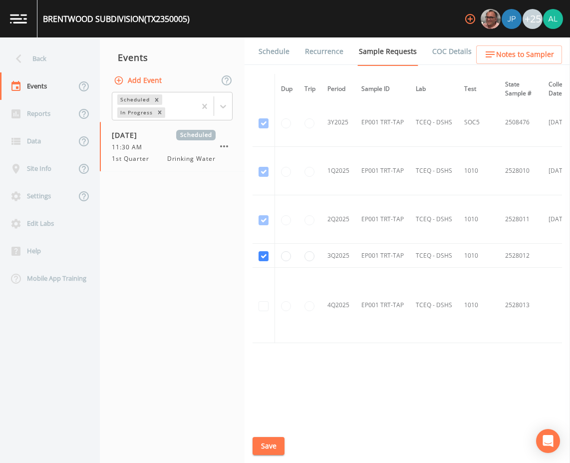
click at [266, 45] on link "Schedule" at bounding box center [274, 51] width 34 height 28
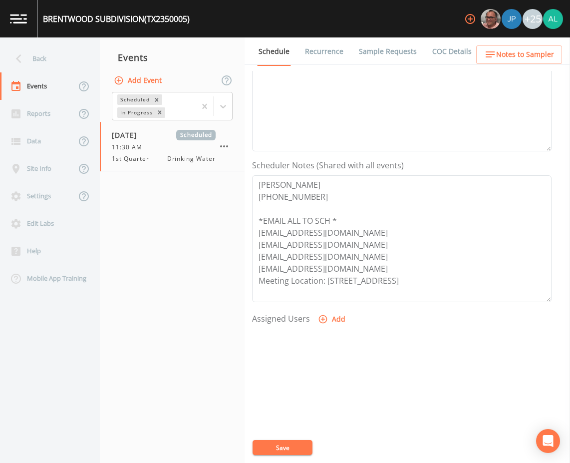
scroll to position [242, 0]
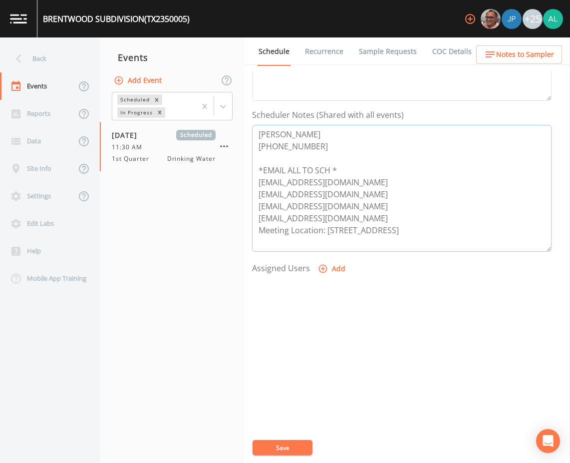
drag, startPoint x: 353, startPoint y: 187, endPoint x: 249, endPoint y: 184, distance: 104.4
click at [234, 185] on div "Back Events Reports Data Site Info Settings Edit Labs Help Mobile App Training …" at bounding box center [285, 249] width 570 height 425
drag, startPoint x: 358, startPoint y: 194, endPoint x: 245, endPoint y: 195, distance: 113.3
click at [245, 195] on div "Schedule Recurrence Sample Requests COC Details Forms Event Name 1st Quarter Ta…" at bounding box center [408, 249] width 326 height 425
drag, startPoint x: 349, startPoint y: 204, endPoint x: 243, endPoint y: 203, distance: 106.4
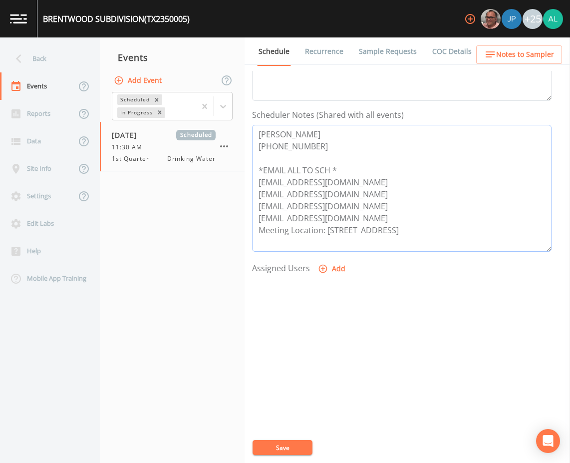
click at [243, 203] on div "Back Events Reports Data Site Info Settings Edit Labs Help Mobile App Training …" at bounding box center [285, 249] width 570 height 425
drag, startPoint x: 363, startPoint y: 220, endPoint x: 257, endPoint y: 220, distance: 106.3
click at [257, 220] on textarea "[PERSON_NAME] [PHONE_NUMBER] *EMAIL ALL TO SCH * [EMAIL_ADDRESS][DOMAIN_NAME] […" at bounding box center [402, 188] width 300 height 127
click at [346, 212] on textarea "[PERSON_NAME] [PHONE_NUMBER] *EMAIL ALL TO SCH * [EMAIL_ADDRESS][DOMAIN_NAME] […" at bounding box center [402, 188] width 300 height 127
drag, startPoint x: 350, startPoint y: 218, endPoint x: 257, endPoint y: 187, distance: 98.0
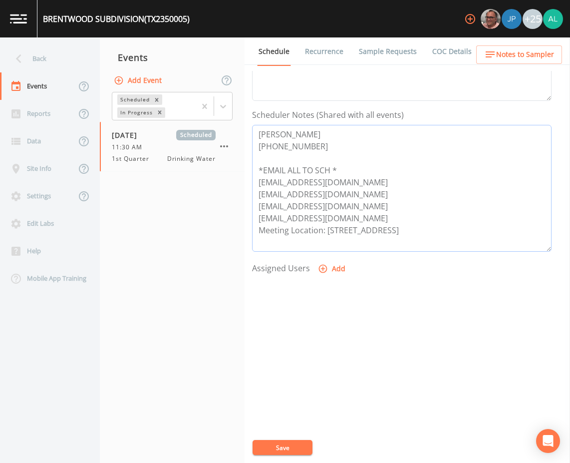
click at [257, 187] on textarea "[PERSON_NAME] [PHONE_NUMBER] *EMAIL ALL TO SCH * [EMAIL_ADDRESS][DOMAIN_NAME] […" at bounding box center [402, 188] width 300 height 127
click at [525, 51] on span "Notes to Sampler" at bounding box center [525, 54] width 58 height 12
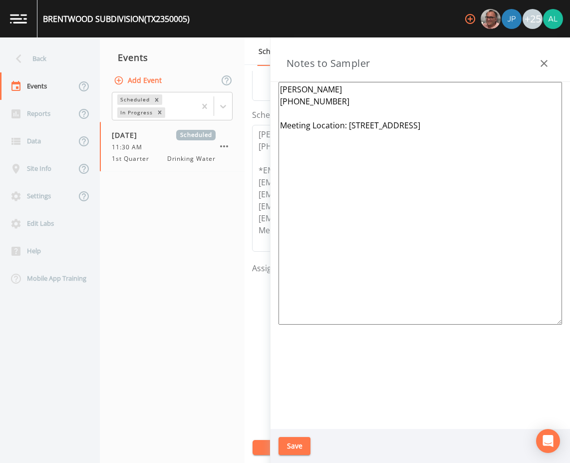
drag, startPoint x: 476, startPoint y: 122, endPoint x: 348, endPoint y: 135, distance: 128.0
click at [348, 135] on textarea "[PERSON_NAME] [PHONE_NUMBER] Meeting Location: [STREET_ADDRESS]" at bounding box center [421, 203] width 284 height 243
click at [307, 443] on button "Save" at bounding box center [295, 446] width 32 height 18
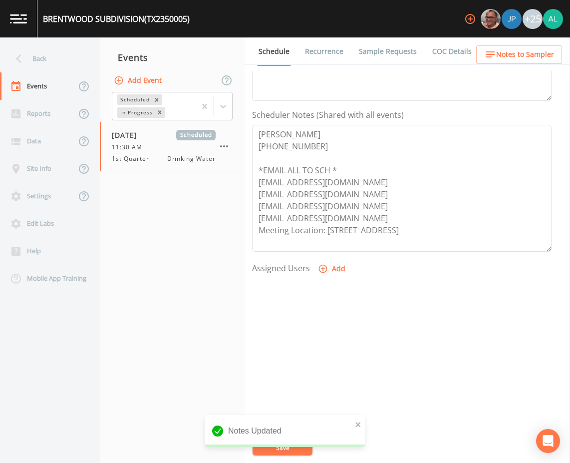
click at [306, 343] on div at bounding box center [402, 330] width 300 height 105
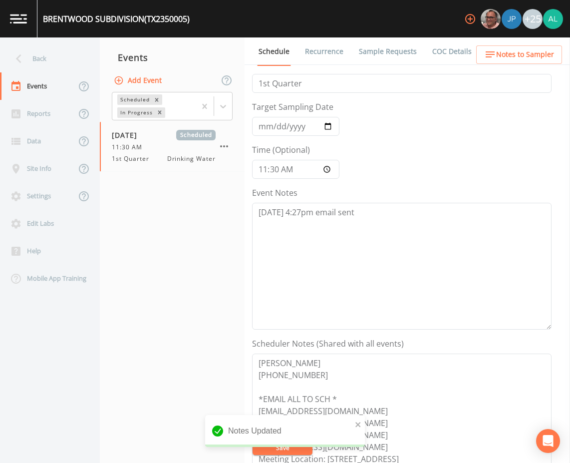
scroll to position [0, 0]
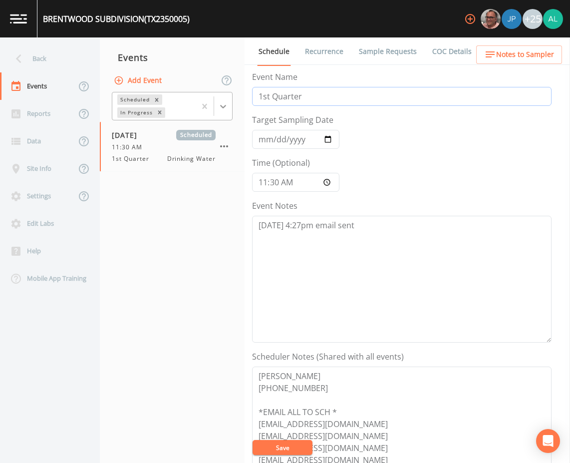
drag, startPoint x: 270, startPoint y: 97, endPoint x: 224, endPoint y: 109, distance: 47.6
click at [225, 109] on div "Back Events Reports Data Site Info Settings Edit Labs Help Mobile App Training …" at bounding box center [285, 249] width 570 height 425
type input "3rd Quarter"
click at [291, 445] on button "Save" at bounding box center [283, 447] width 60 height 15
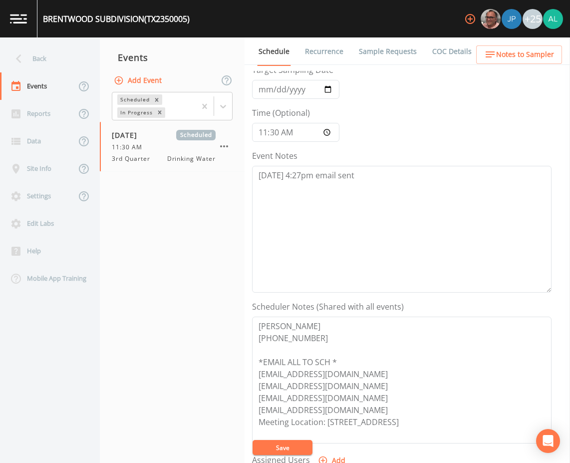
scroll to position [150, 0]
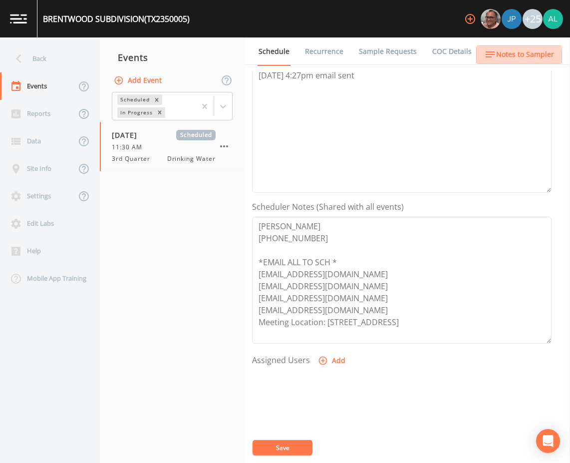
click at [501, 61] on button "Notes to Sampler" at bounding box center [519, 54] width 86 height 18
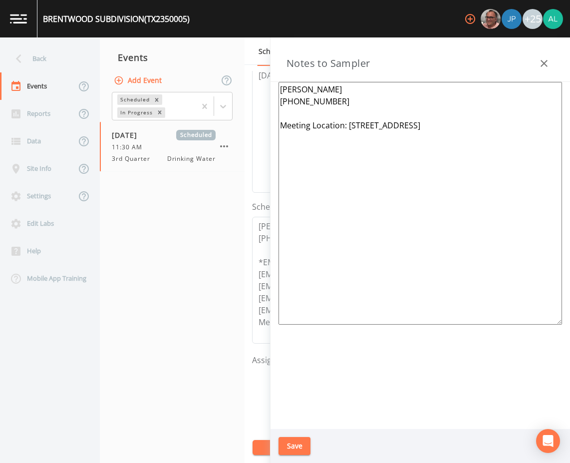
click at [550, 66] on button "button" at bounding box center [544, 63] width 20 height 20
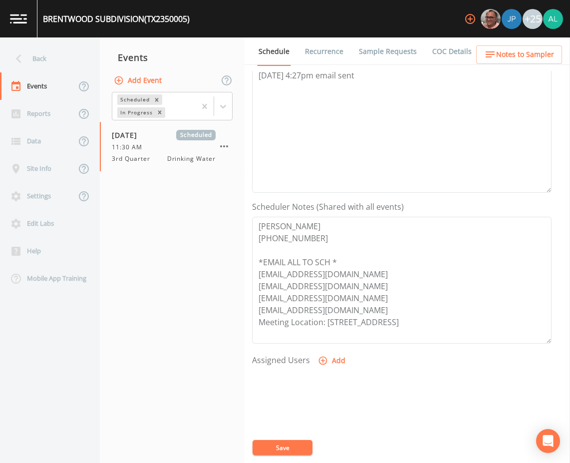
click at [196, 250] on nav "Events Add Event Scheduled In Progress [DATE] Scheduled 11:30 AM 3rd Quarter Dr…" at bounding box center [172, 249] width 145 height 425
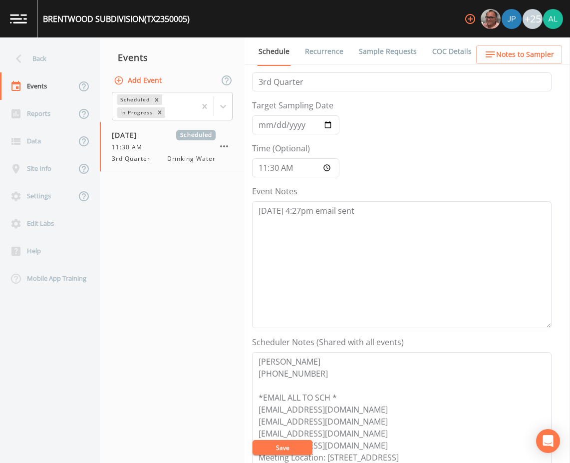
scroll to position [0, 0]
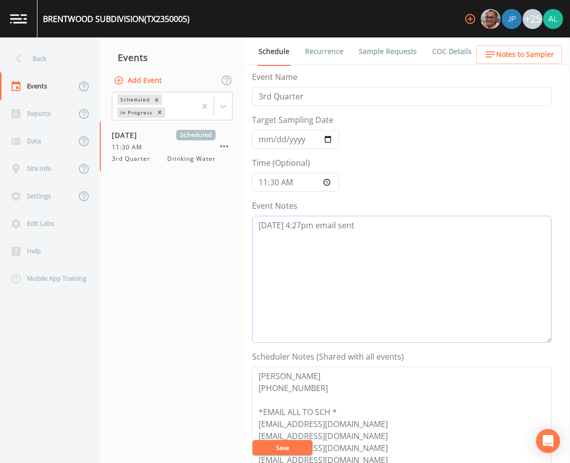
click at [301, 224] on textarea "[DATE] 4:27pm email sent" at bounding box center [402, 279] width 300 height 127
type textarea "[DATE] 4:36pm email sent"
click at [272, 450] on button "Save" at bounding box center [283, 447] width 60 height 15
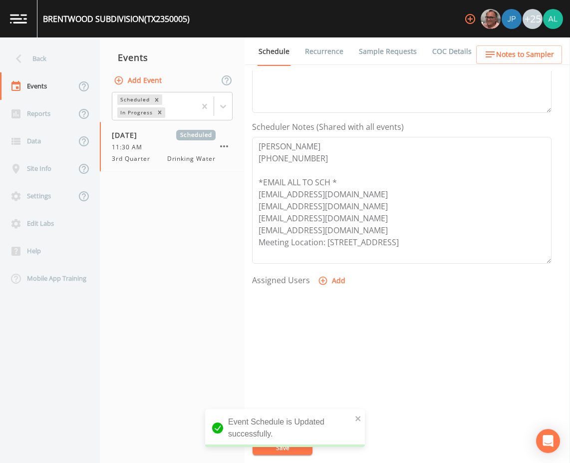
scroll to position [242, 0]
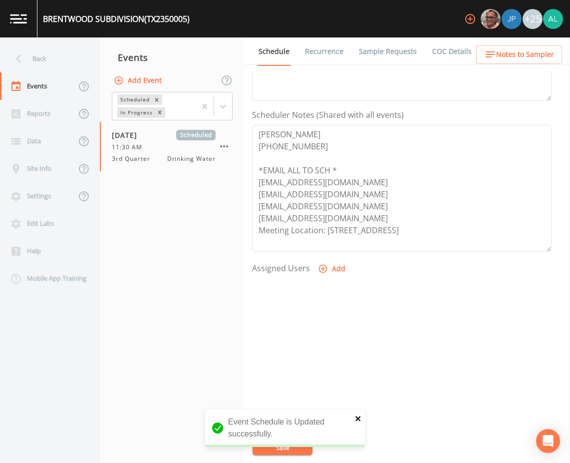
click at [356, 412] on button "close" at bounding box center [358, 418] width 7 height 12
click at [302, 440] on button "Save" at bounding box center [283, 447] width 60 height 15
click at [41, 63] on div "Back" at bounding box center [45, 58] width 90 height 27
